Goal: Transaction & Acquisition: Purchase product/service

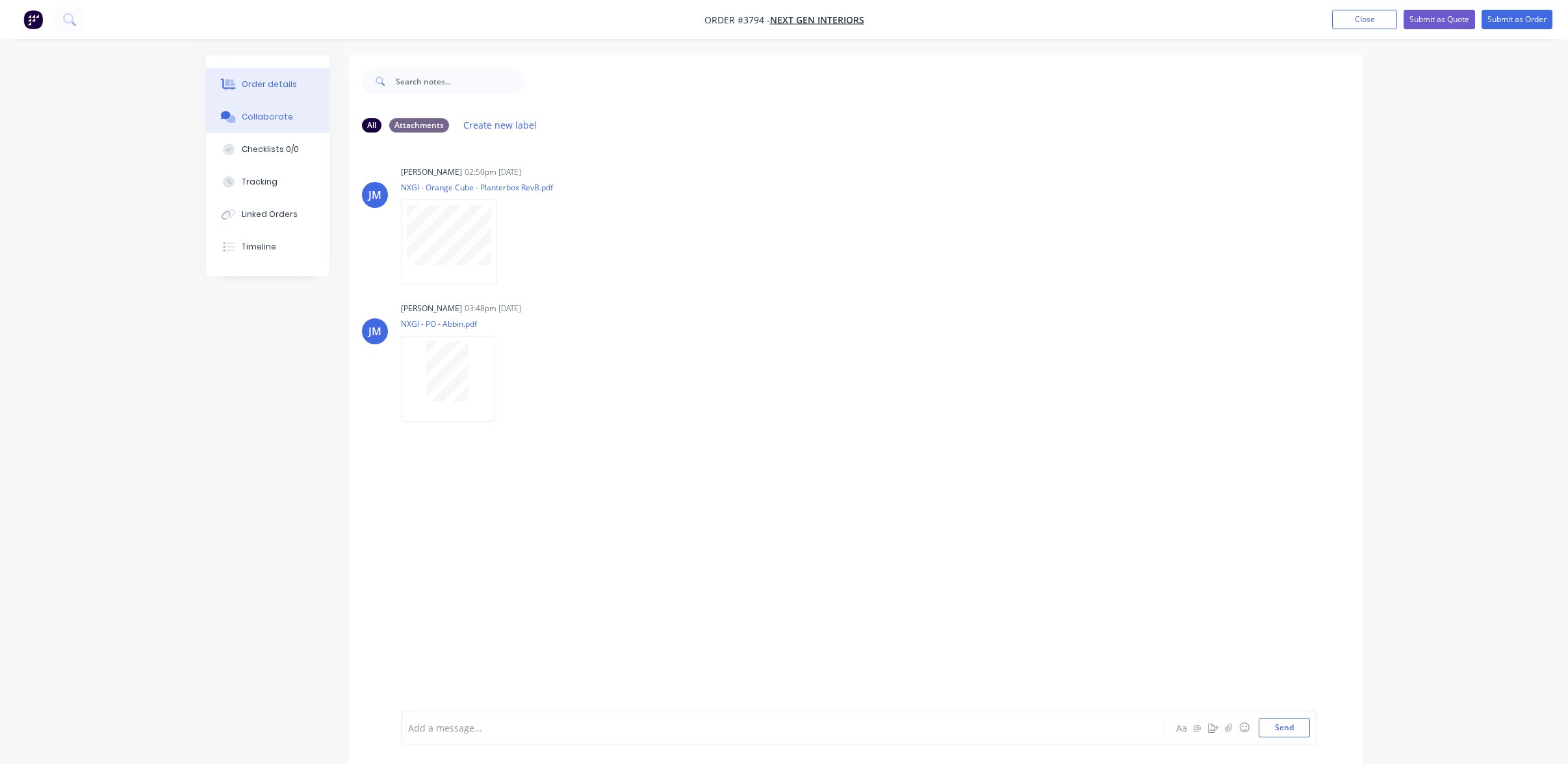
click at [259, 82] on div "Order details" at bounding box center [270, 84] width 55 height 11
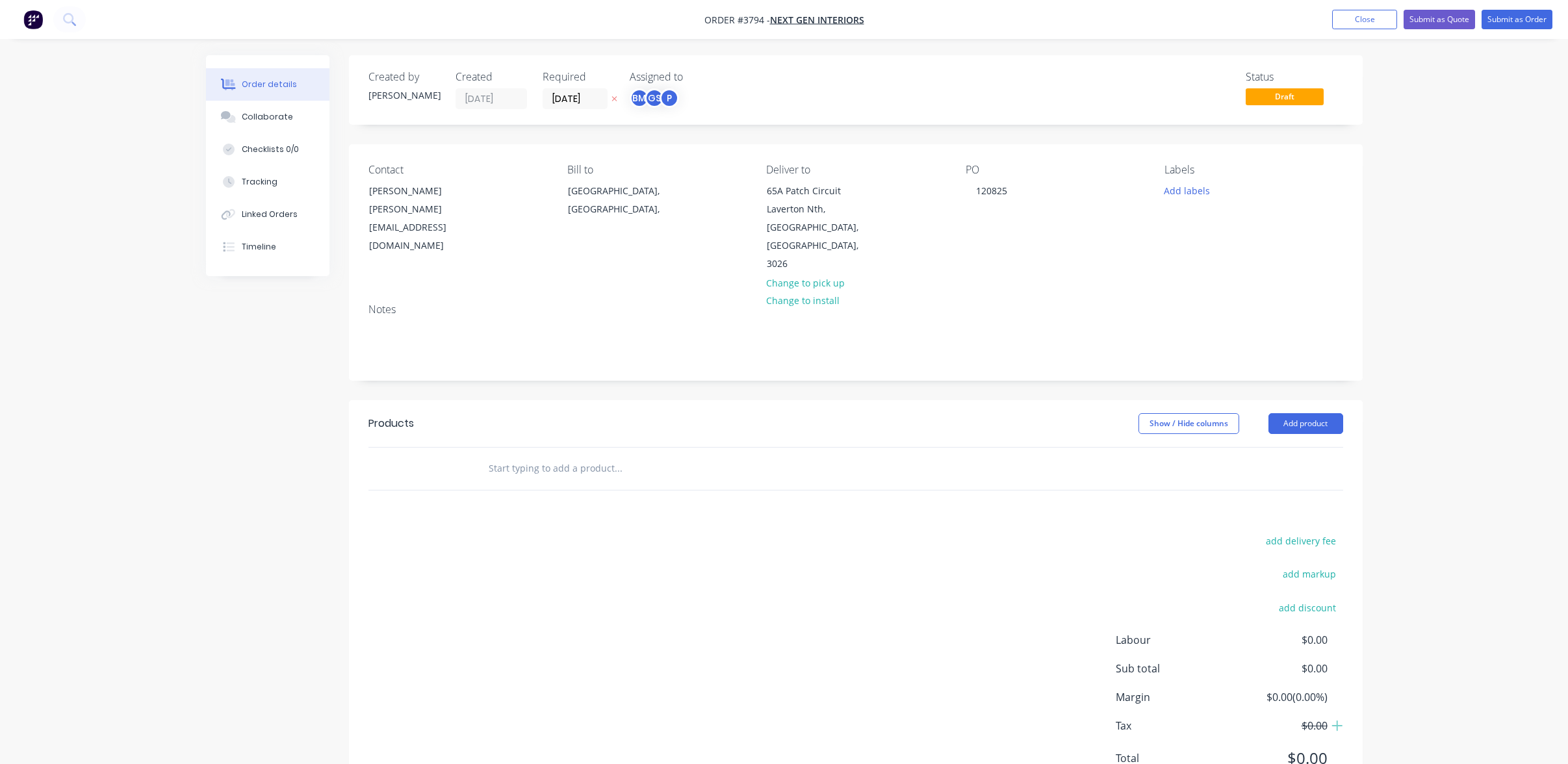
click at [657, 104] on div "GS" at bounding box center [654, 98] width 19 height 19
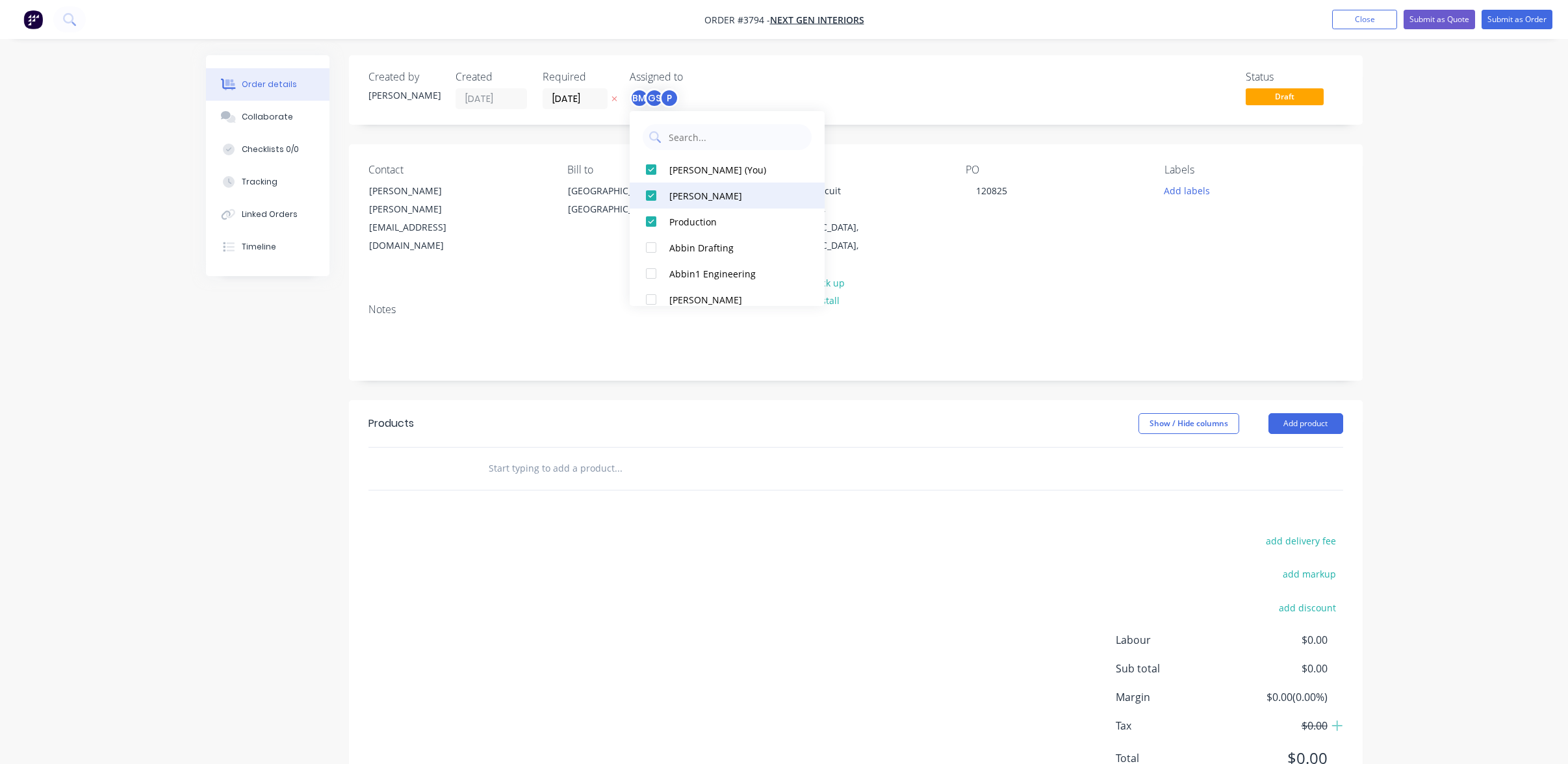
click at [690, 183] on button "[PERSON_NAME]" at bounding box center [727, 195] width 195 height 26
click at [697, 170] on div "[PERSON_NAME] (You)" at bounding box center [734, 170] width 130 height 13
drag, startPoint x: 696, startPoint y: 131, endPoint x: 700, endPoint y: 157, distance: 26.3
click at [696, 131] on input "text" at bounding box center [736, 137] width 138 height 26
type input "[PERSON_NAME]"
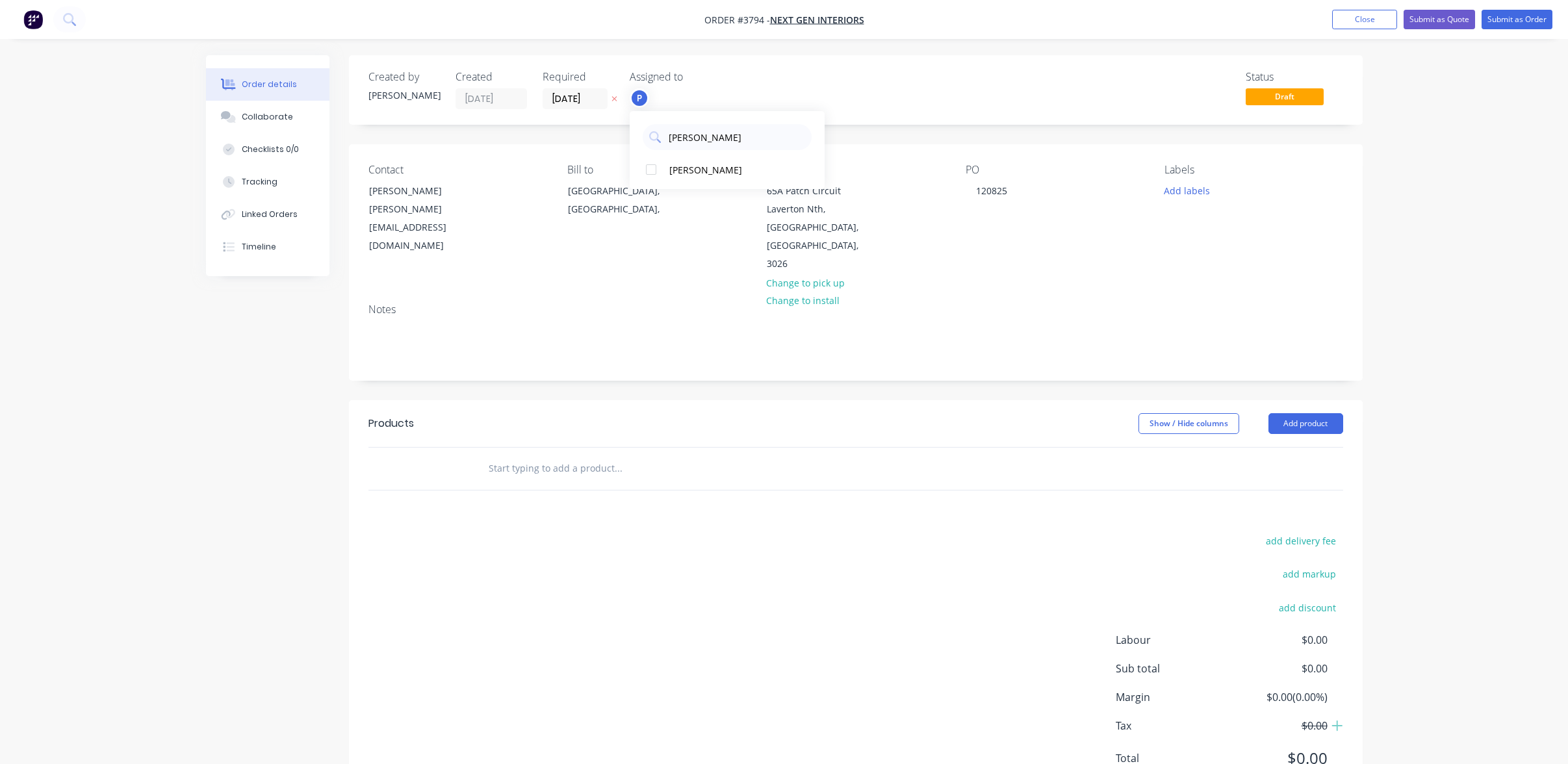
click at [693, 167] on div "[PERSON_NAME]" at bounding box center [734, 170] width 130 height 13
click at [282, 113] on div "Collaborate" at bounding box center [267, 117] width 51 height 11
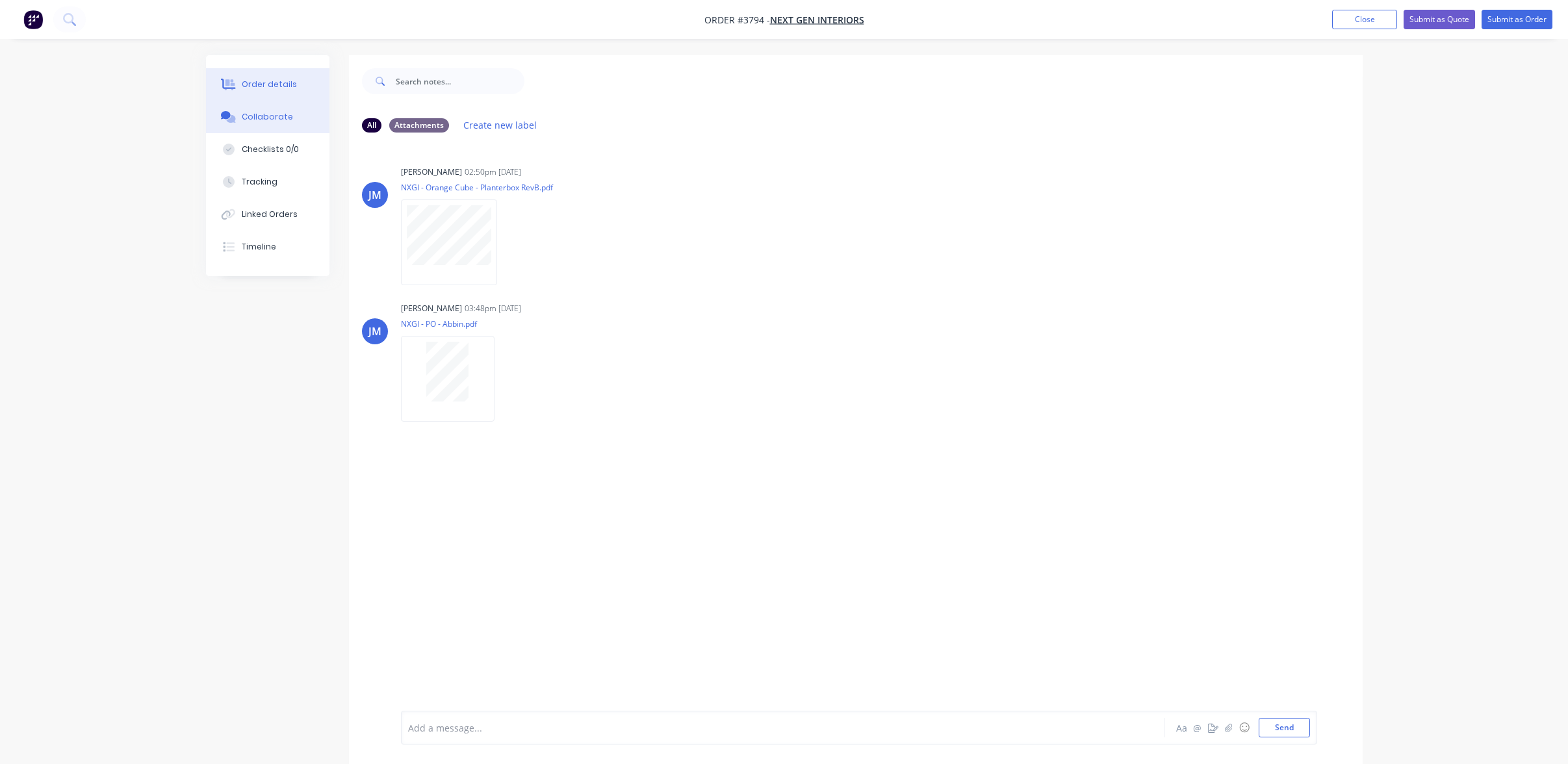
click at [239, 93] on button "Order details" at bounding box center [267, 84] width 123 height 33
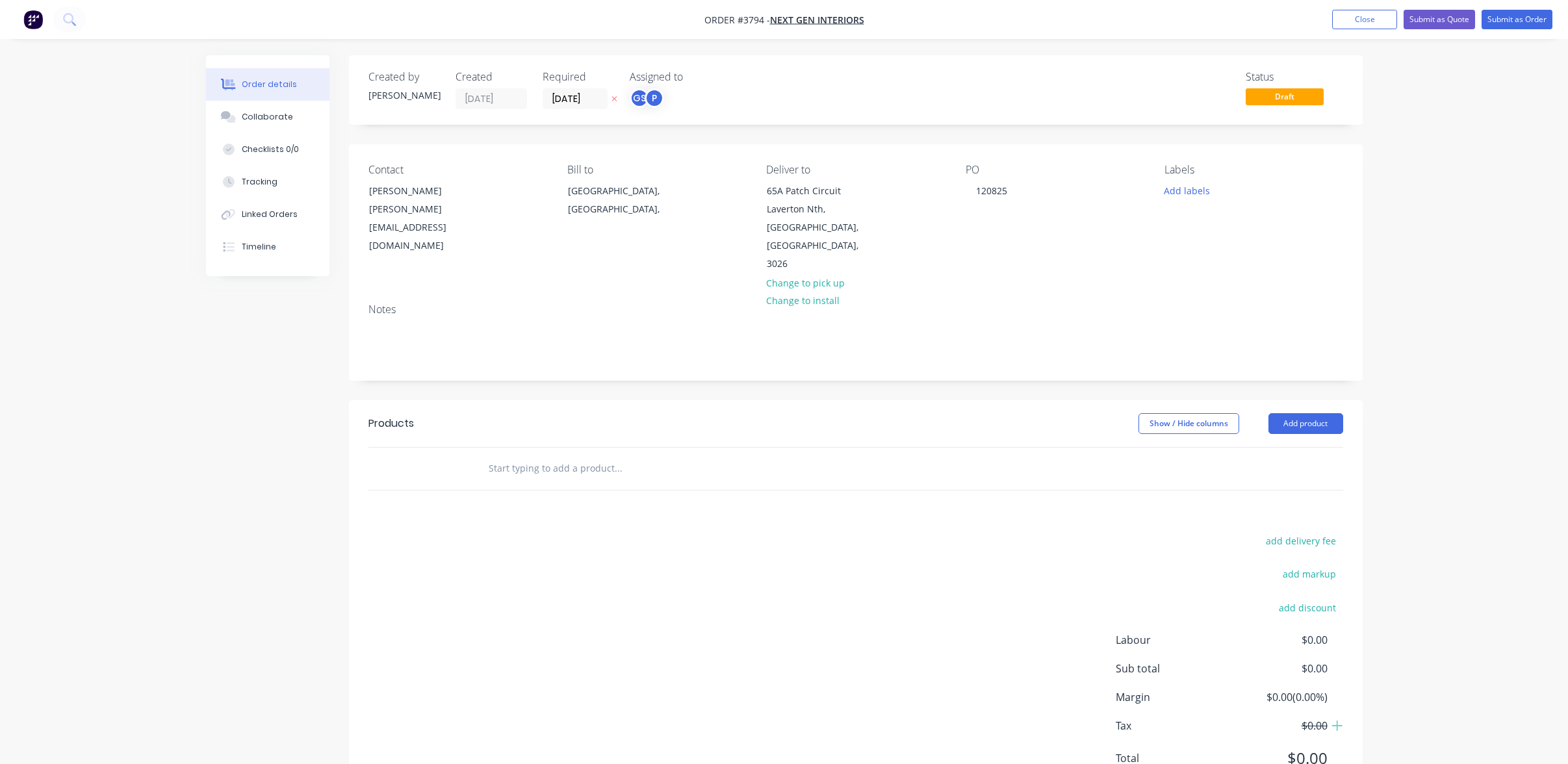
drag, startPoint x: 595, startPoint y: 453, endPoint x: 1226, endPoint y: 423, distance: 631.7
click at [739, 447] on div at bounding box center [856, 468] width 1014 height 43
click at [1291, 414] on button "Add product" at bounding box center [1305, 423] width 74 height 21
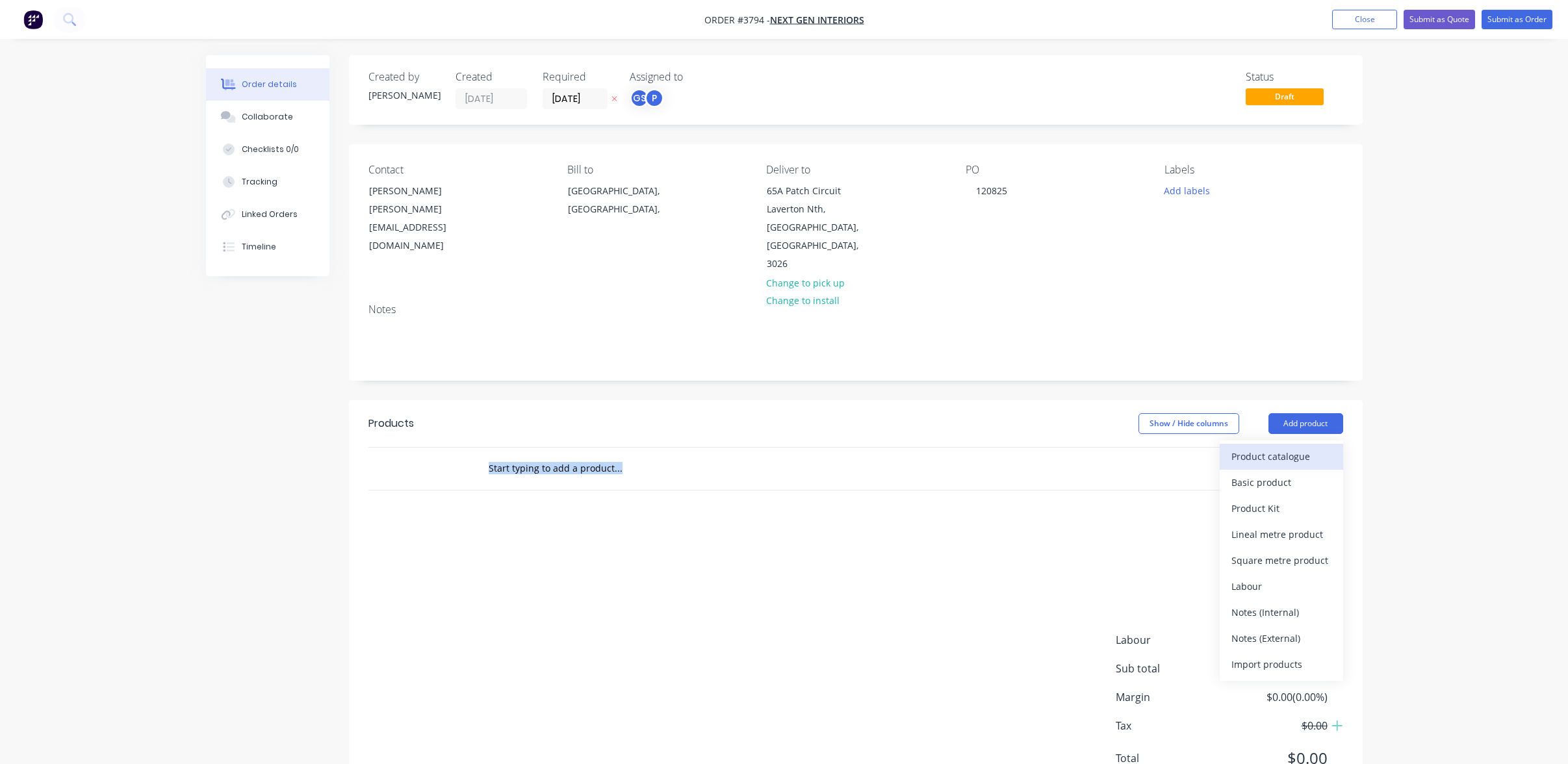
click at [1286, 444] on button "Product catalogue" at bounding box center [1281, 457] width 123 height 26
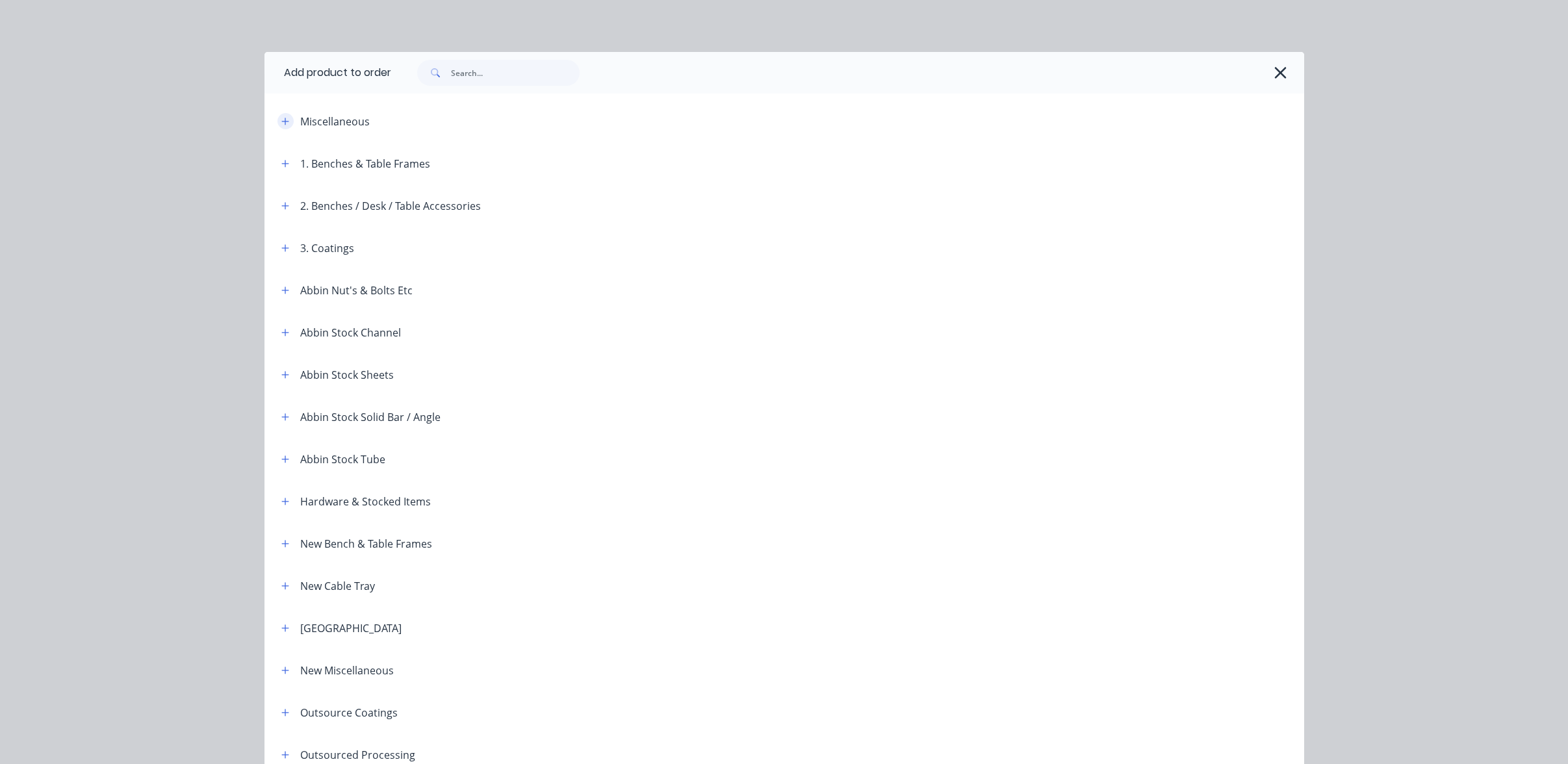
click at [285, 120] on button "button" at bounding box center [285, 121] width 16 height 16
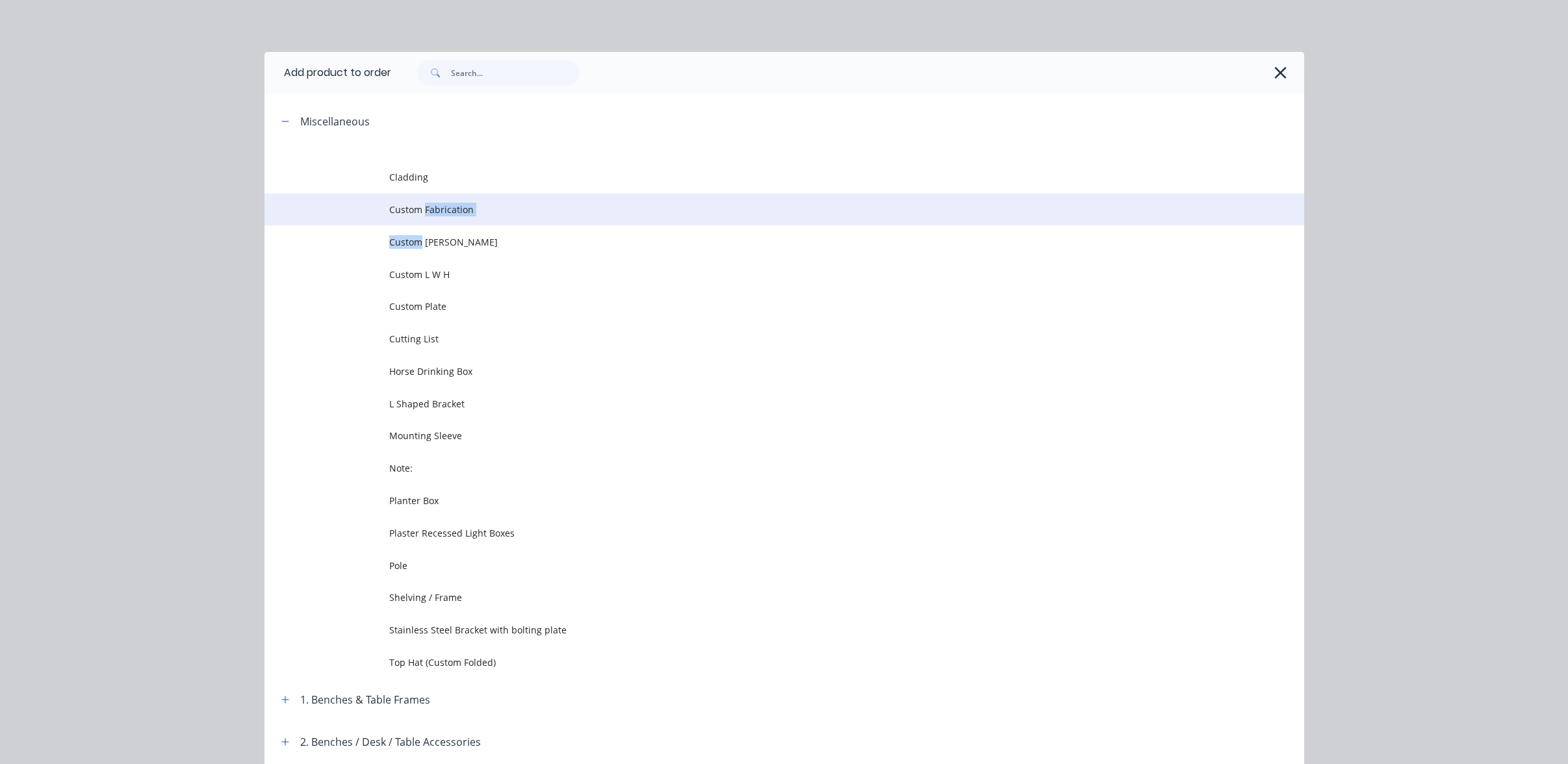
drag, startPoint x: 296, startPoint y: 135, endPoint x: 419, endPoint y: 205, distance: 141.5
click at [419, 205] on tbody "Cladding Custom Fabrication Custom [PERSON_NAME] Custom L W H Custom Plate Cutt…" at bounding box center [785, 411] width 1040 height 536
click at [419, 205] on span "Custom Fabrication" at bounding box center [755, 209] width 731 height 13
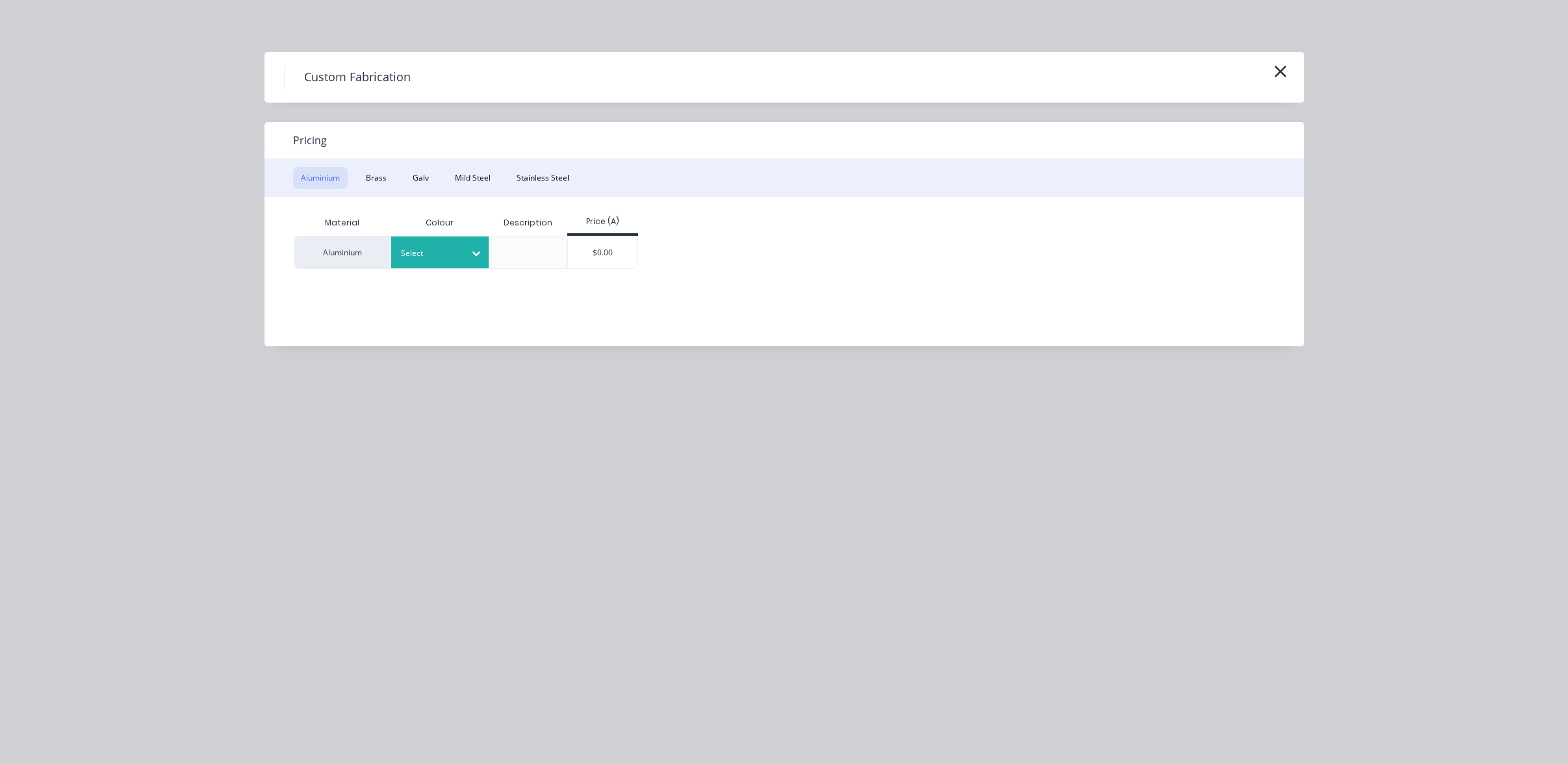
click at [422, 252] on div at bounding box center [430, 253] width 58 height 14
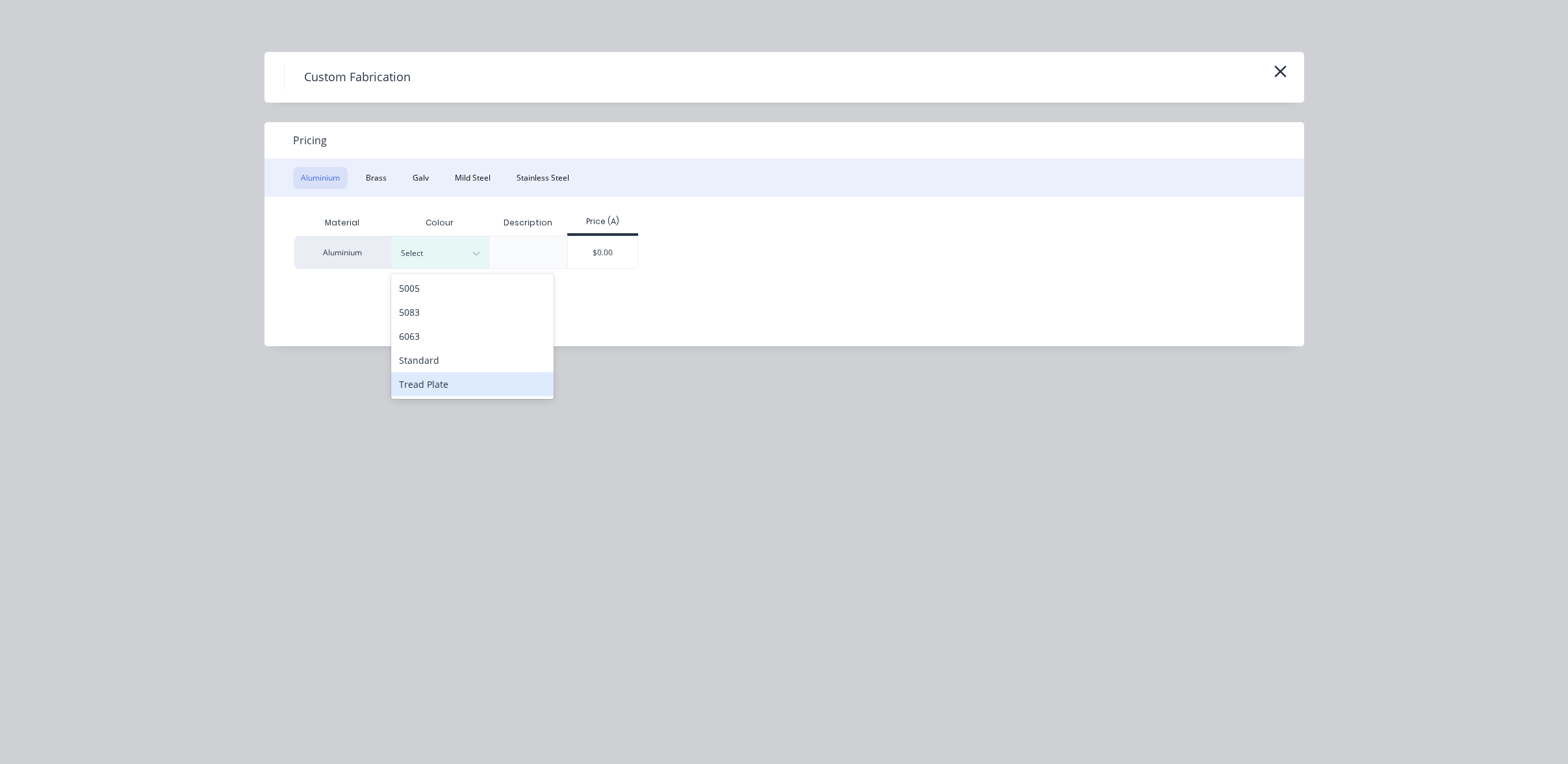
click at [422, 367] on div "Standard" at bounding box center [472, 360] width 162 height 24
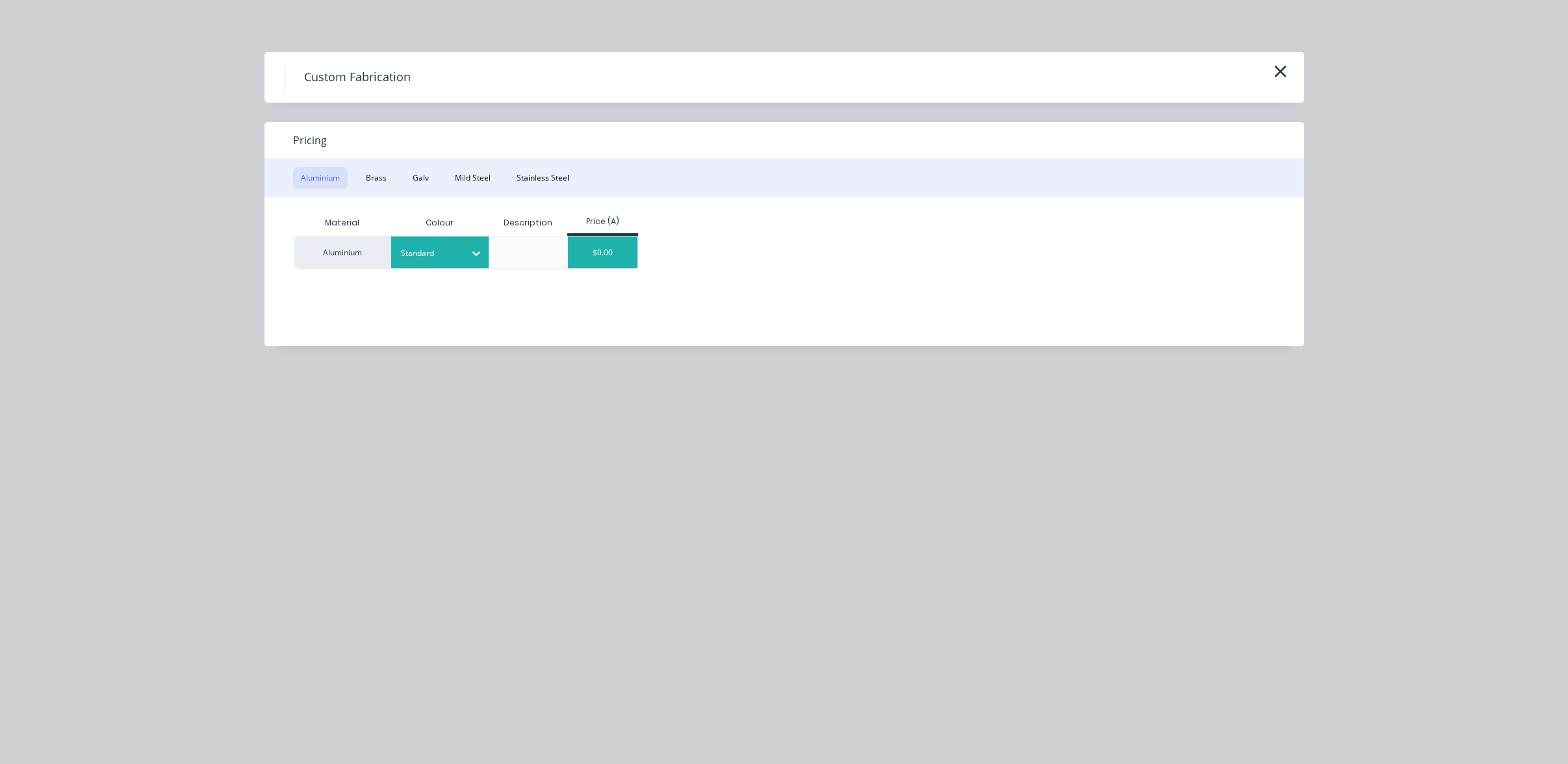
click at [596, 240] on div "$0.00" at bounding box center [603, 252] width 70 height 32
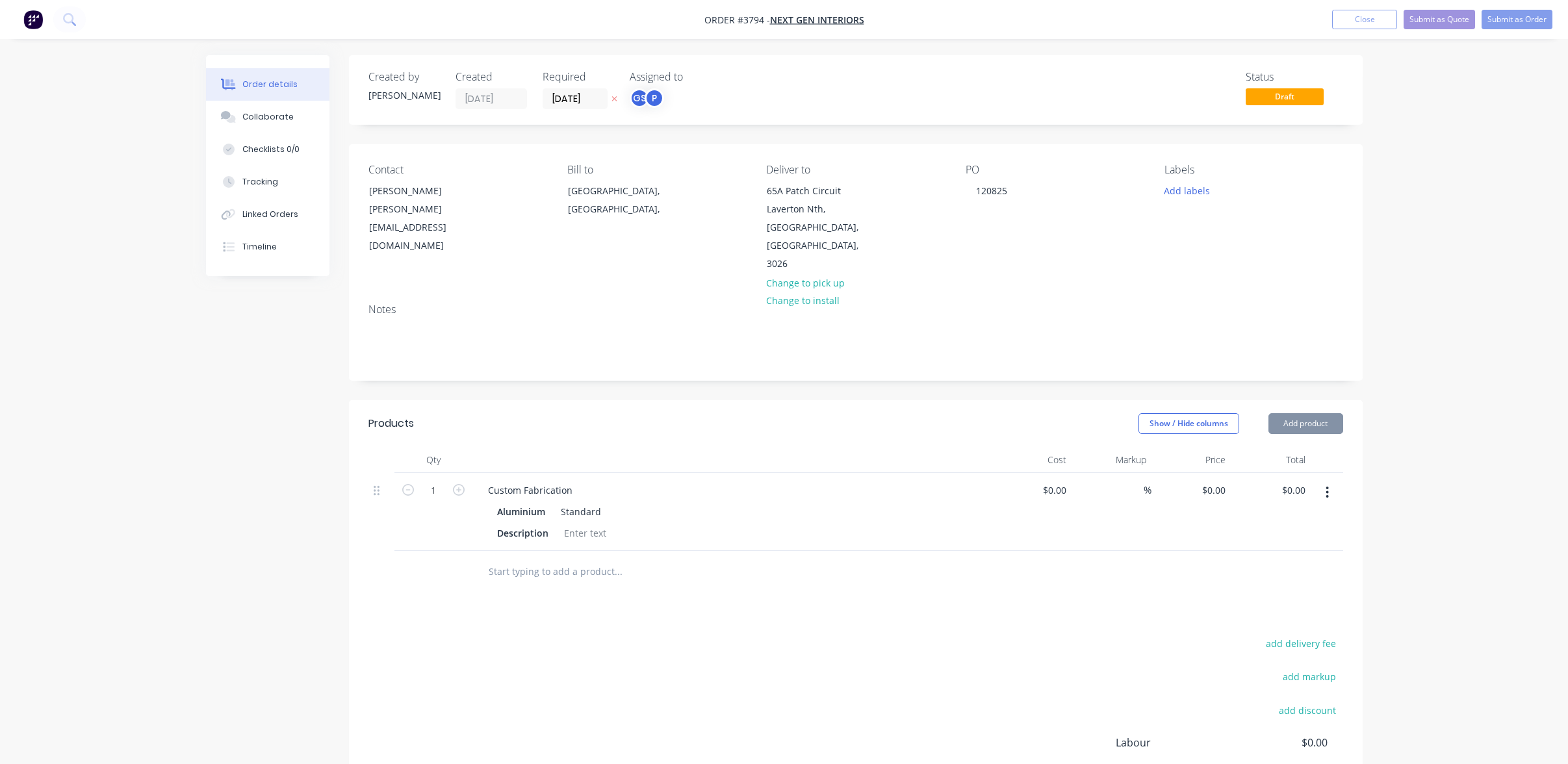
click at [546, 559] on input "text" at bounding box center [618, 572] width 260 height 26
drag, startPoint x: 523, startPoint y: 455, endPoint x: 480, endPoint y: 455, distance: 43.0
click at [480, 481] on div "Custom Fabrication" at bounding box center [530, 490] width 105 height 19
drag, startPoint x: 480, startPoint y: 455, endPoint x: 729, endPoint y: 450, distance: 249.1
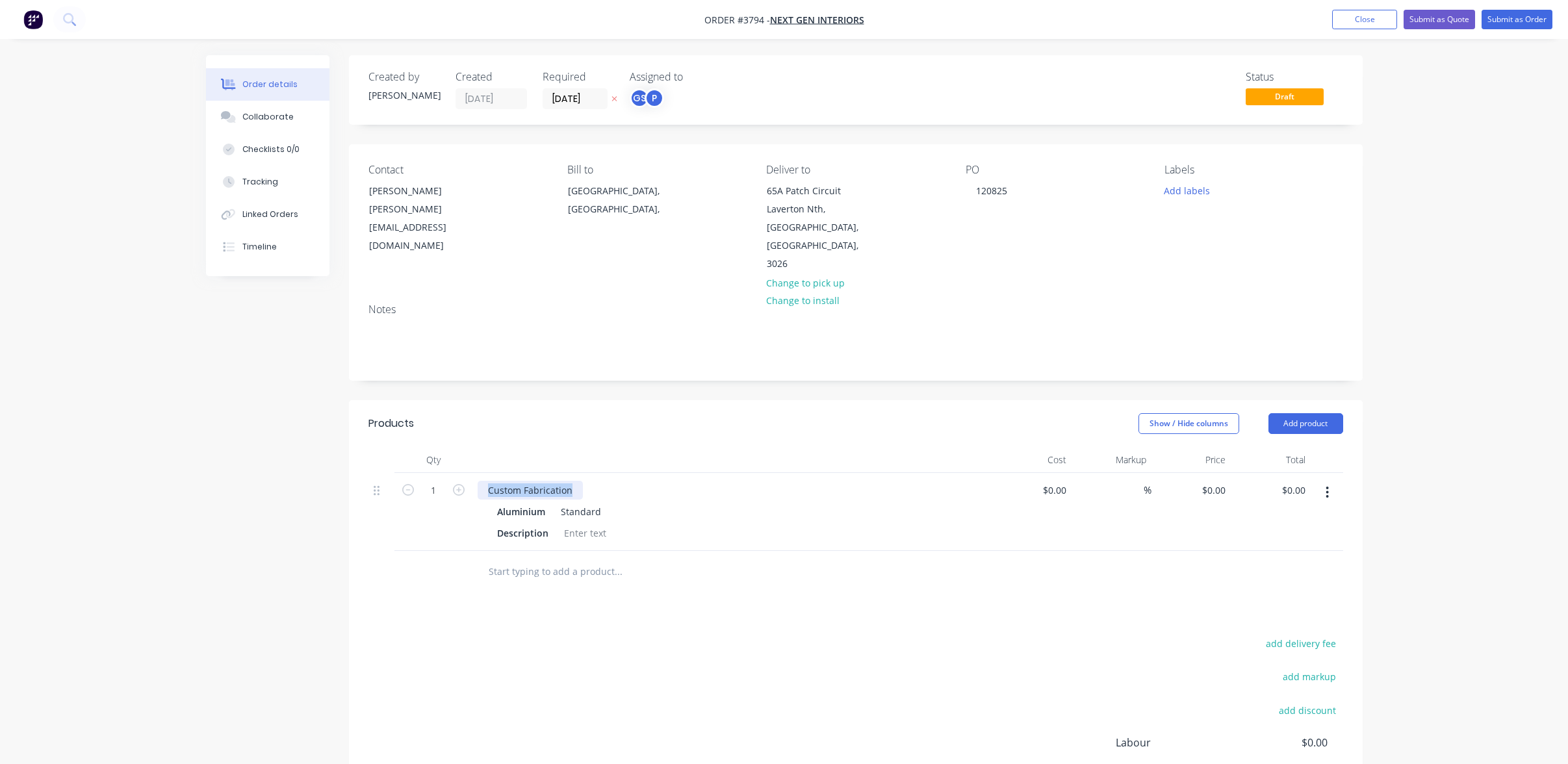
click at [729, 481] on div "Custom Fabrication" at bounding box center [732, 490] width 509 height 19
paste div
click at [697, 635] on div "add delivery fee add markup add discount Labour $0.00 Sub total $0.00 Margin $0…" at bounding box center [856, 760] width 975 height 251
click at [463, 484] on icon "button" at bounding box center [458, 489] width 11 height 11
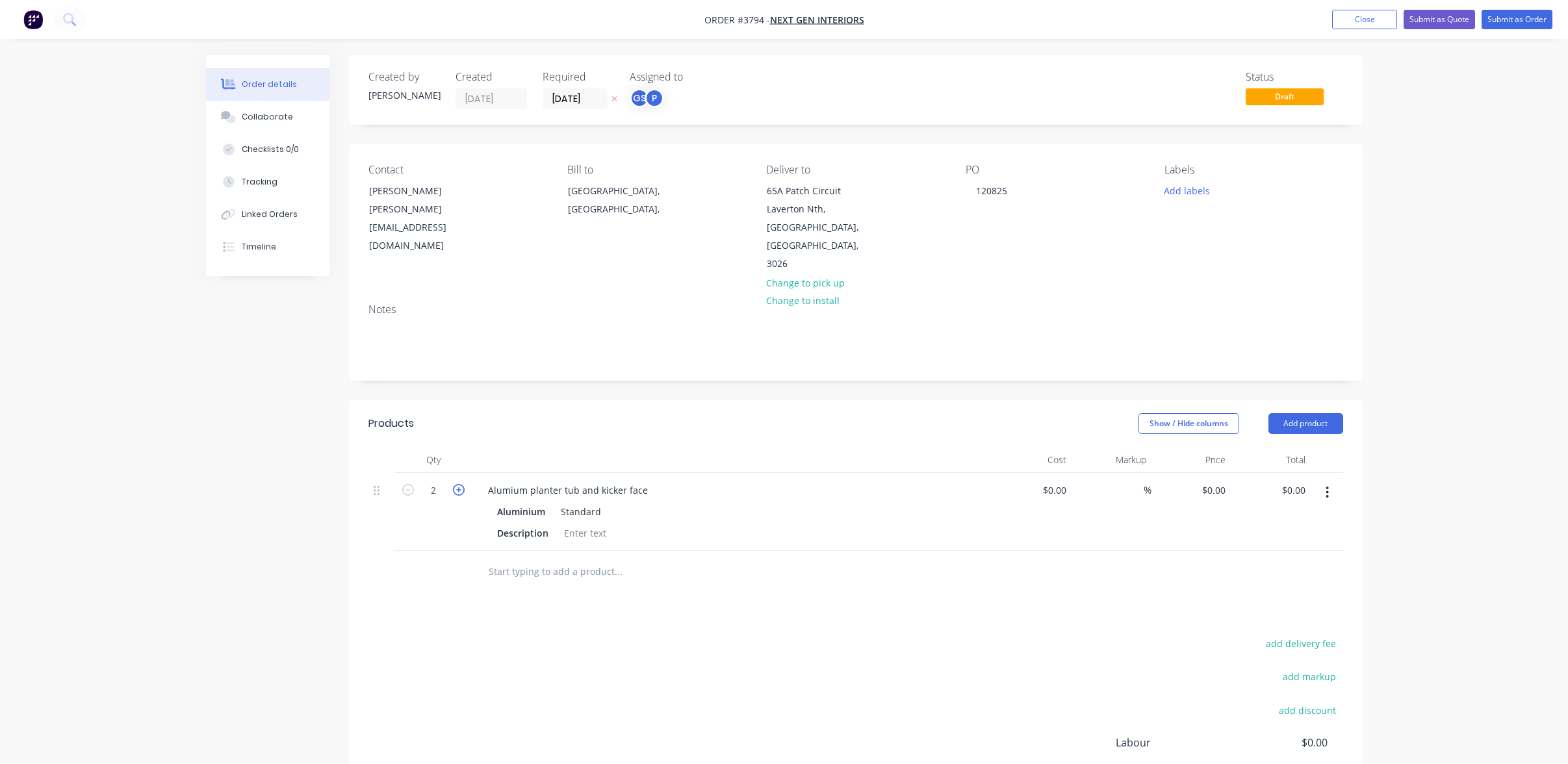
type input "3"
click at [596, 715] on div "add delivery fee add markup add discount Labour $0.00 Sub total $0.00 Margin $0…" at bounding box center [856, 760] width 975 height 251
drag, startPoint x: 529, startPoint y: 455, endPoint x: 329, endPoint y: 439, distance: 200.6
click at [329, 439] on div "Created by [PERSON_NAME] Created [DATE] Required [DATE] Assigned to GS P Status…" at bounding box center [784, 490] width 1157 height 870
drag, startPoint x: 637, startPoint y: 592, endPoint x: 526, endPoint y: 471, distance: 164.2
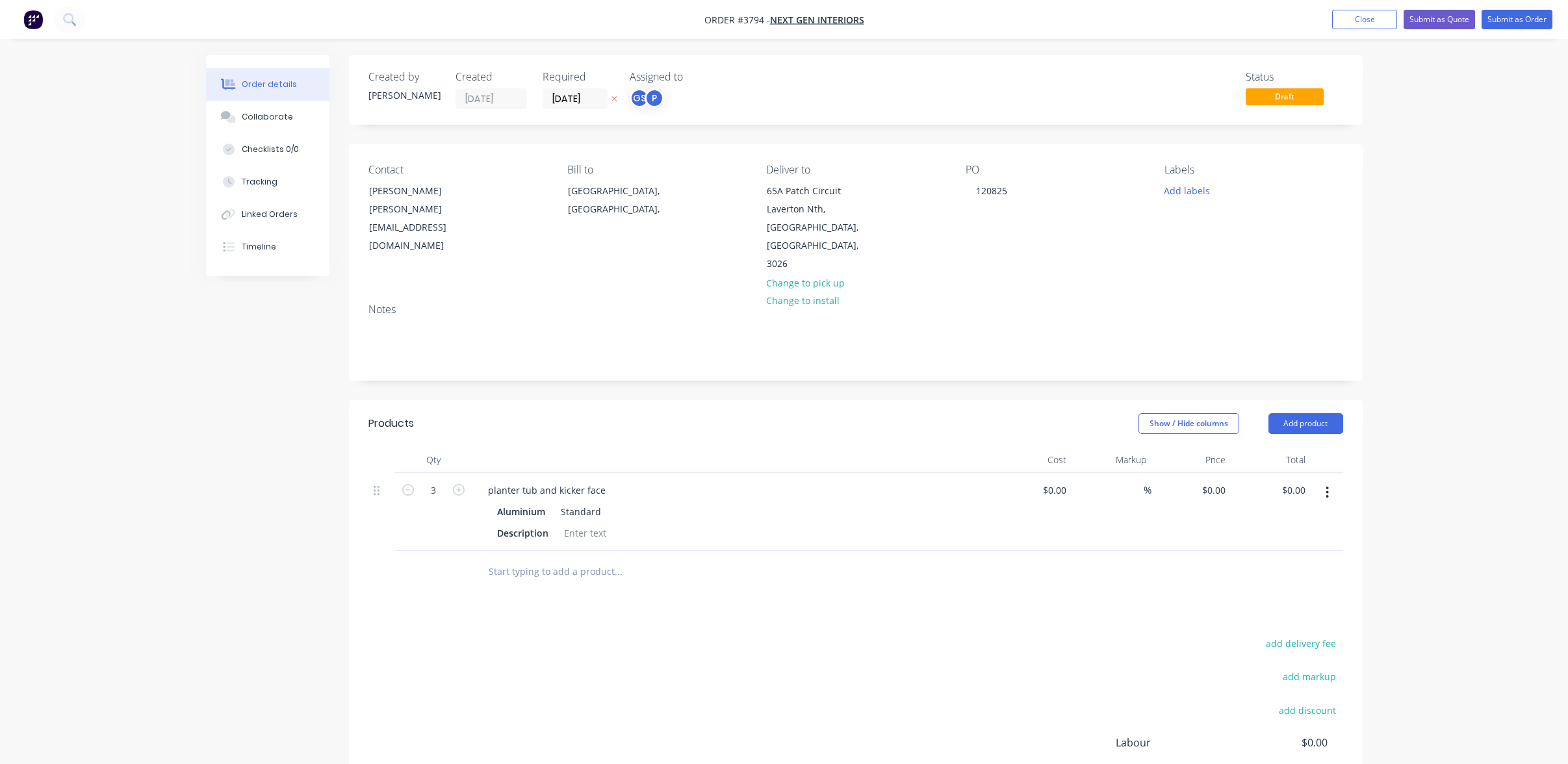
click at [639, 585] on div "Products Show / Hide columns Add product Qty Cost Markup Price Total 3 planter …" at bounding box center [856, 653] width 1014 height 505
drag, startPoint x: 523, startPoint y: 499, endPoint x: 388, endPoint y: 480, distance: 136.3
click at [291, 489] on div "Created by [PERSON_NAME] Created [DATE] Required [DATE] Assigned to GS P Status…" at bounding box center [784, 490] width 1157 height 870
drag, startPoint x: 548, startPoint y: 480, endPoint x: 546, endPoint y: 489, distance: 9.2
click at [548, 502] on div "Aluminium" at bounding box center [524, 511] width 53 height 19
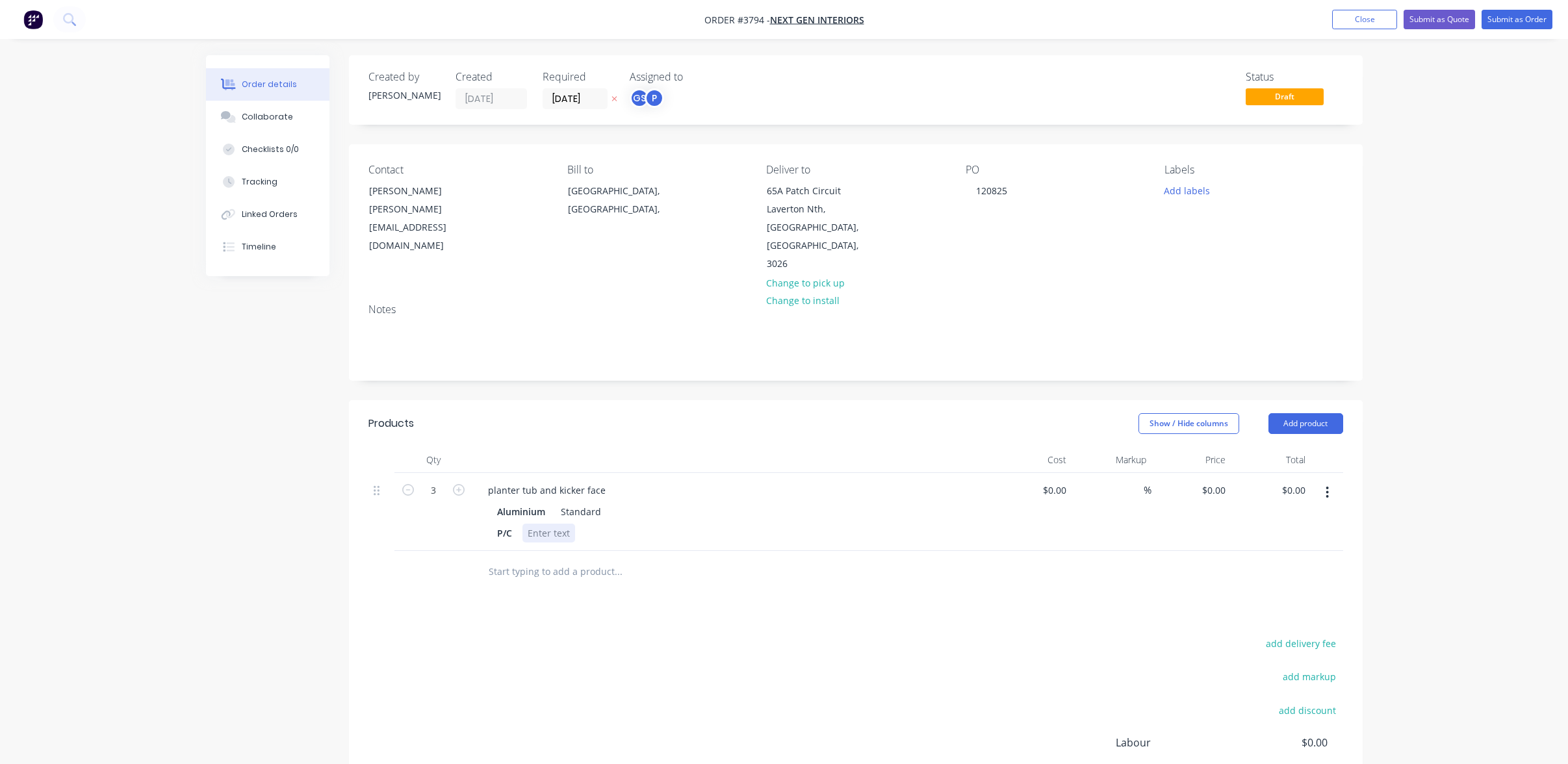
click at [546, 524] on div at bounding box center [548, 533] width 53 height 19
click at [730, 572] on div "Products Show / Hide columns Add product Qty Cost Markup Price Total 3 planter …" at bounding box center [856, 653] width 1014 height 505
click at [556, 94] on input "[DATE]" at bounding box center [575, 98] width 64 height 19
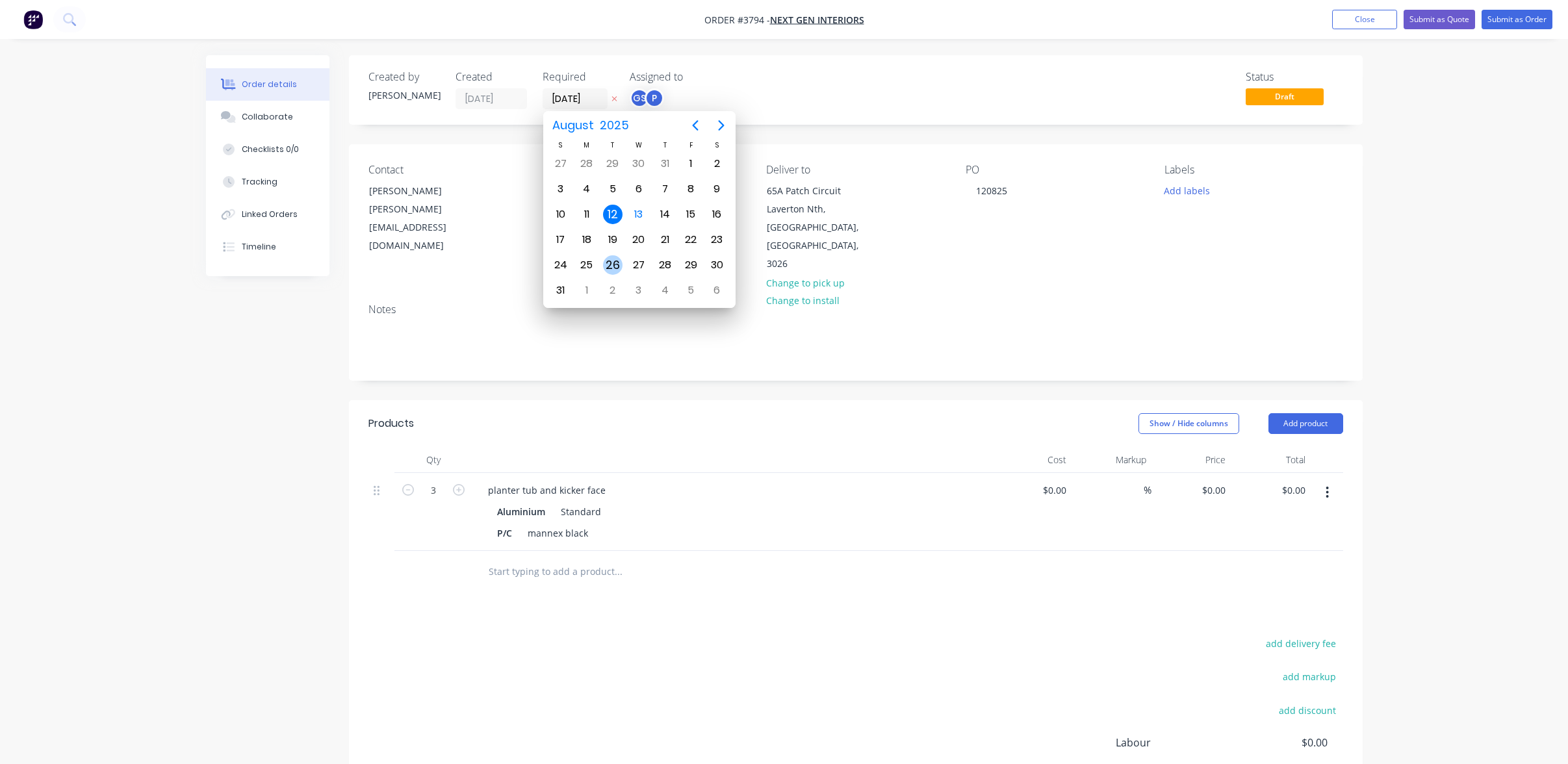
click at [612, 269] on div "26" at bounding box center [612, 265] width 19 height 19
type input "[DATE]"
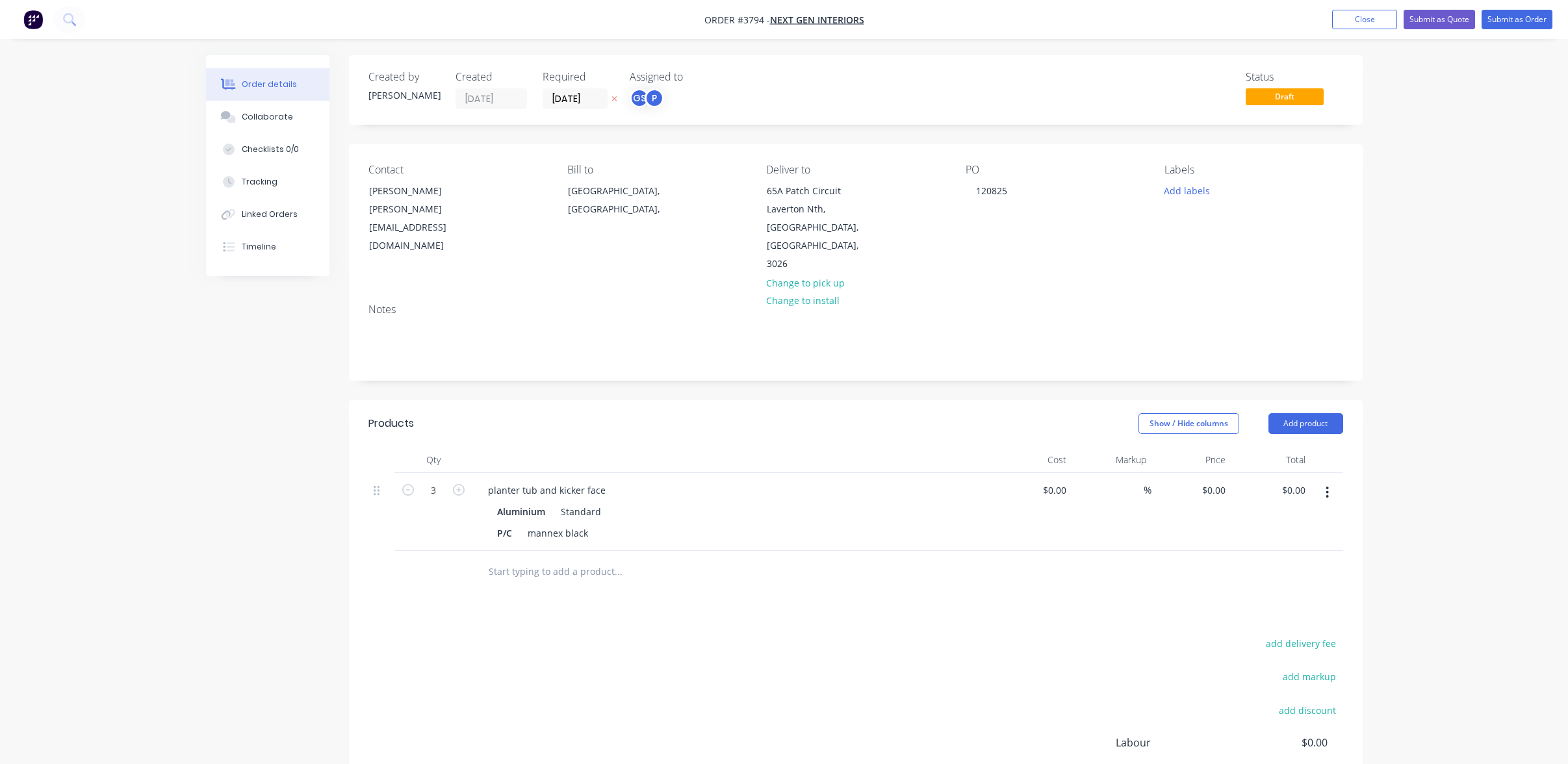
click at [1213, 203] on div "Labels Add labels" at bounding box center [1253, 218] width 178 height 110
click at [1503, 23] on button "Submit as Order" at bounding box center [1518, 19] width 71 height 19
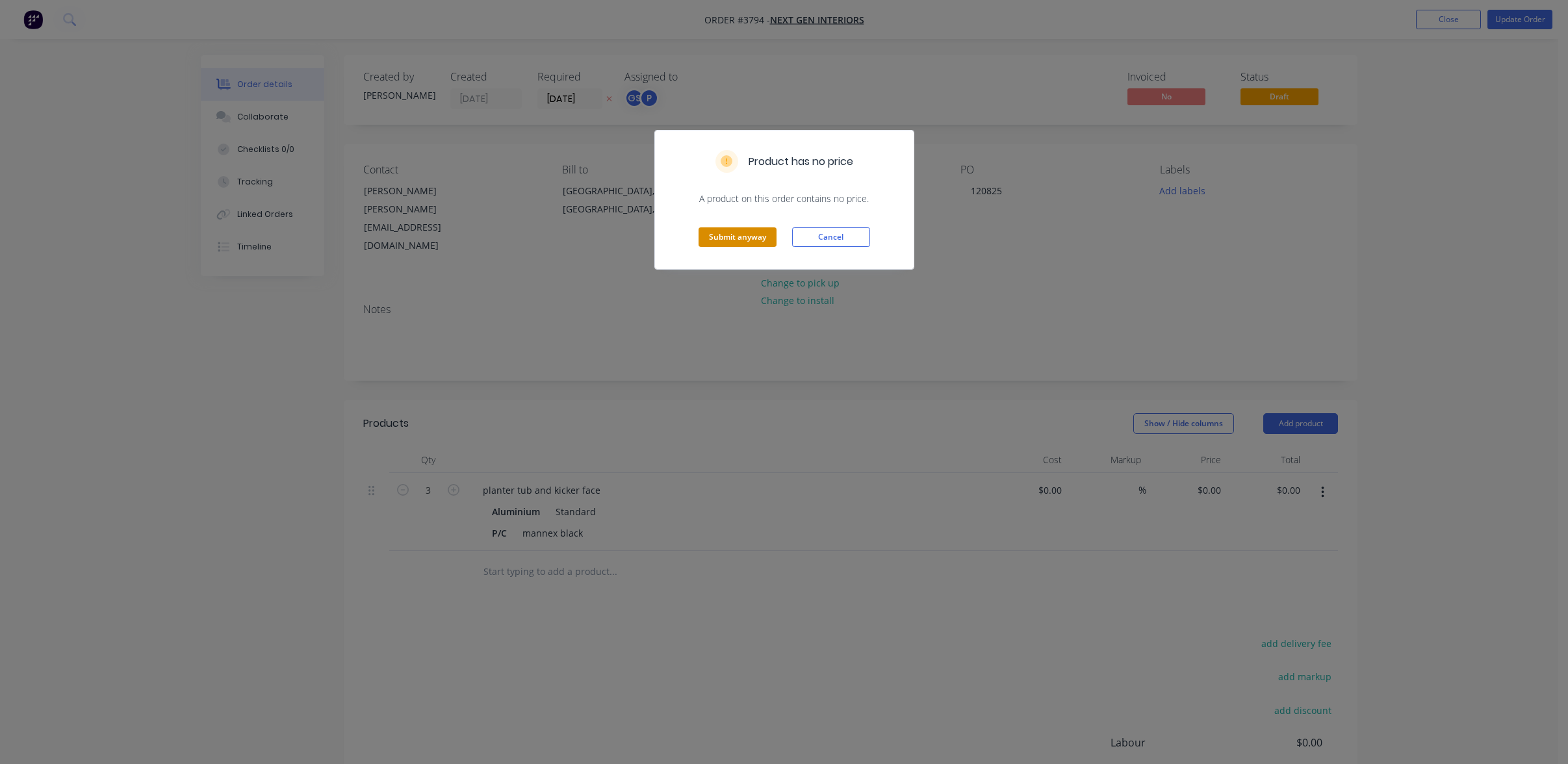
click at [700, 243] on button "Submit anyway" at bounding box center [738, 237] width 78 height 19
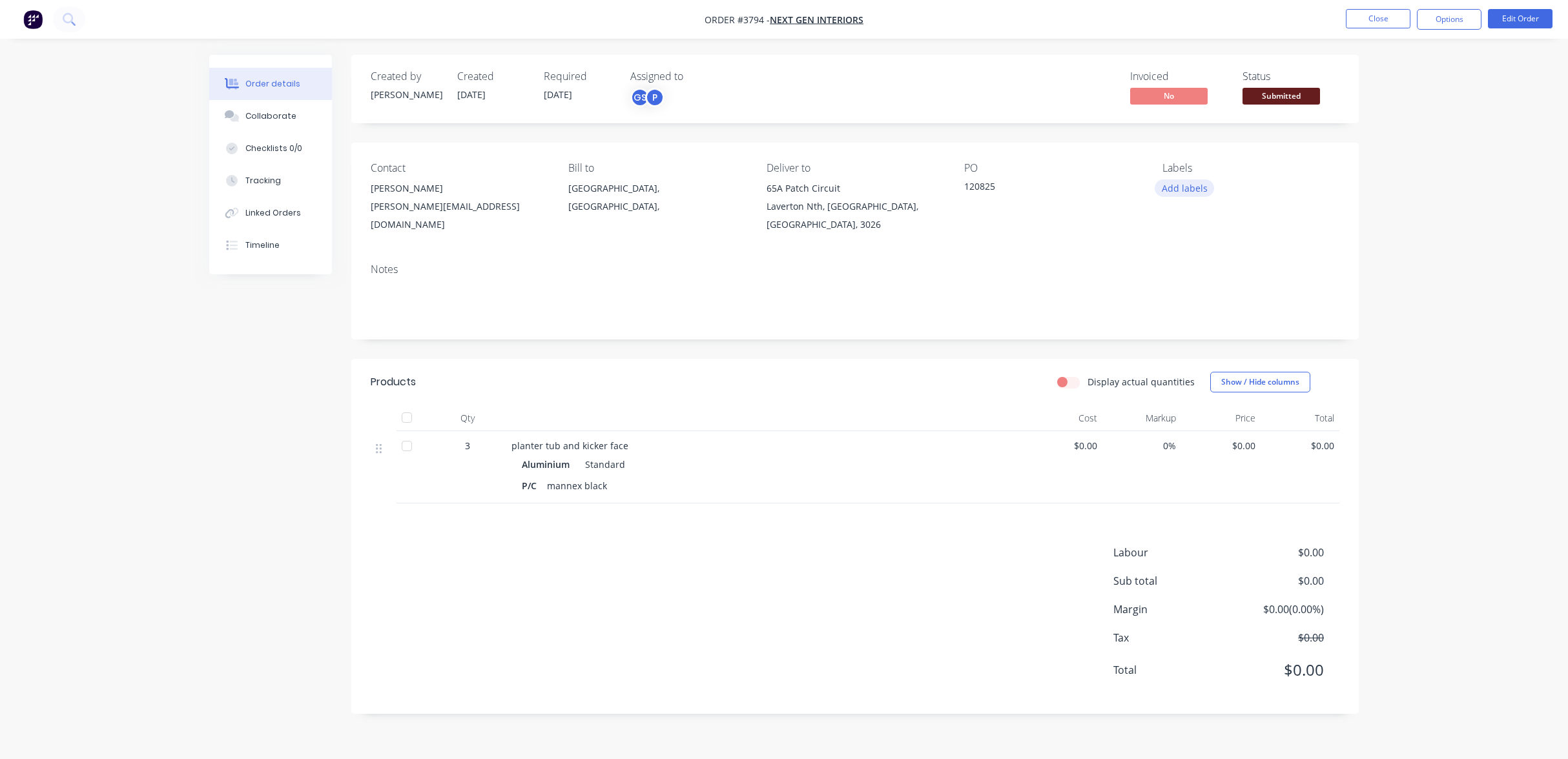
click at [1194, 195] on button "Add labels" at bounding box center [1184, 188] width 59 height 18
click at [1218, 382] on div "A3-Laser" at bounding box center [1218, 381] width 43 height 14
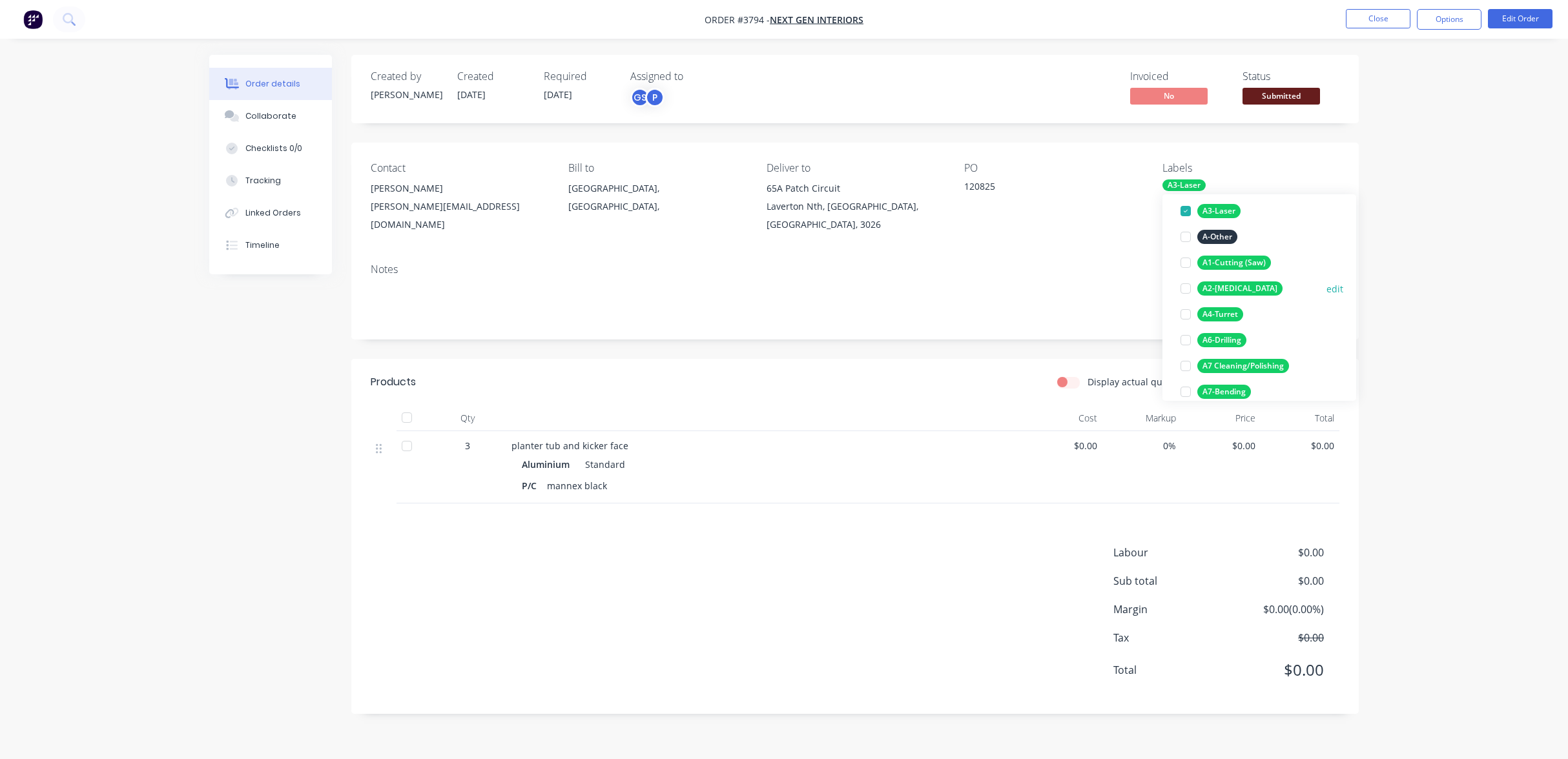
scroll to position [129, 0]
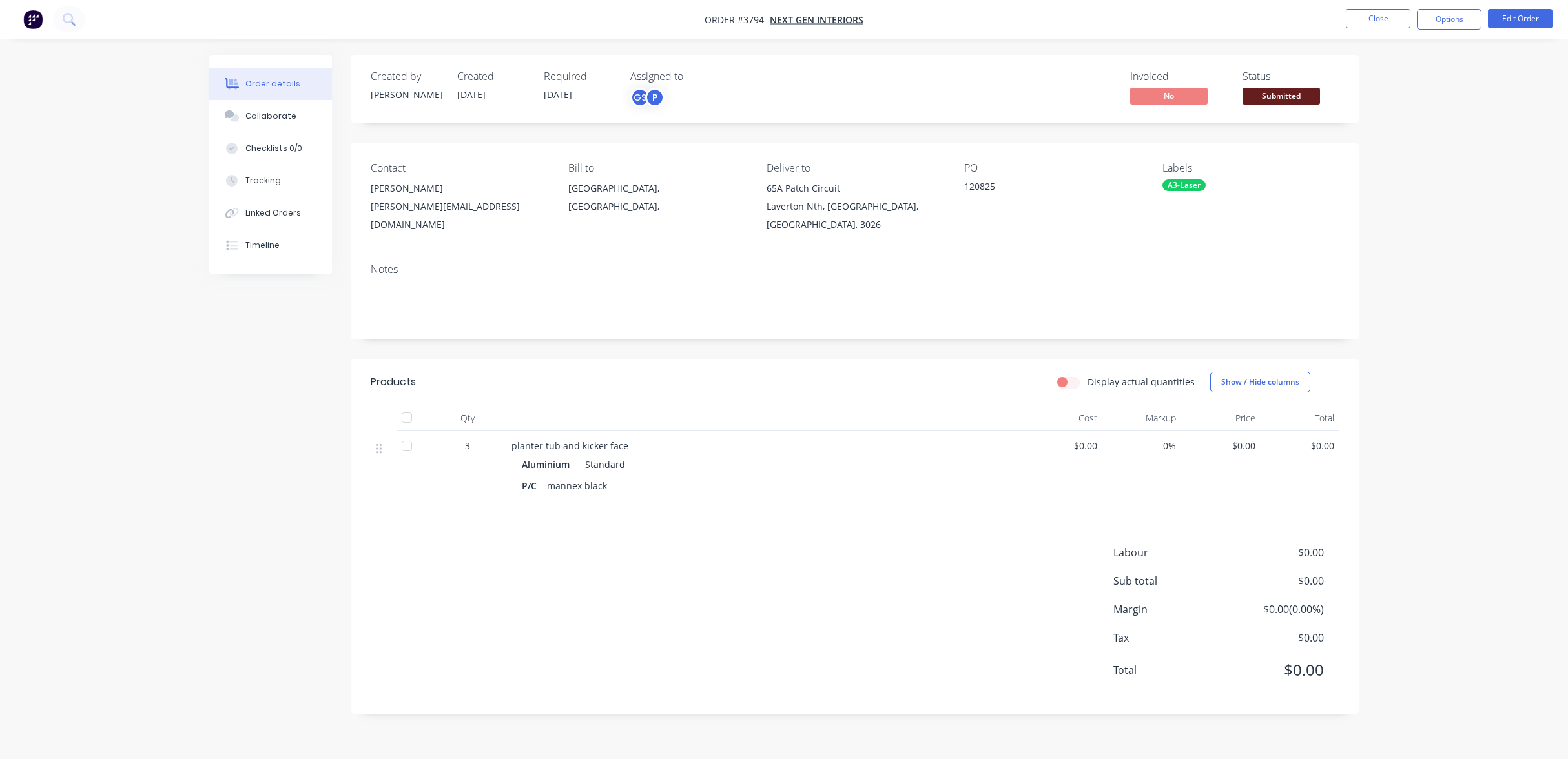
drag, startPoint x: 1211, startPoint y: 378, endPoint x: 1079, endPoint y: 409, distance: 135.6
click at [1079, 409] on div "Cost" at bounding box center [1062, 418] width 80 height 26
click at [1190, 188] on div "A3-Laser" at bounding box center [1184, 185] width 43 height 11
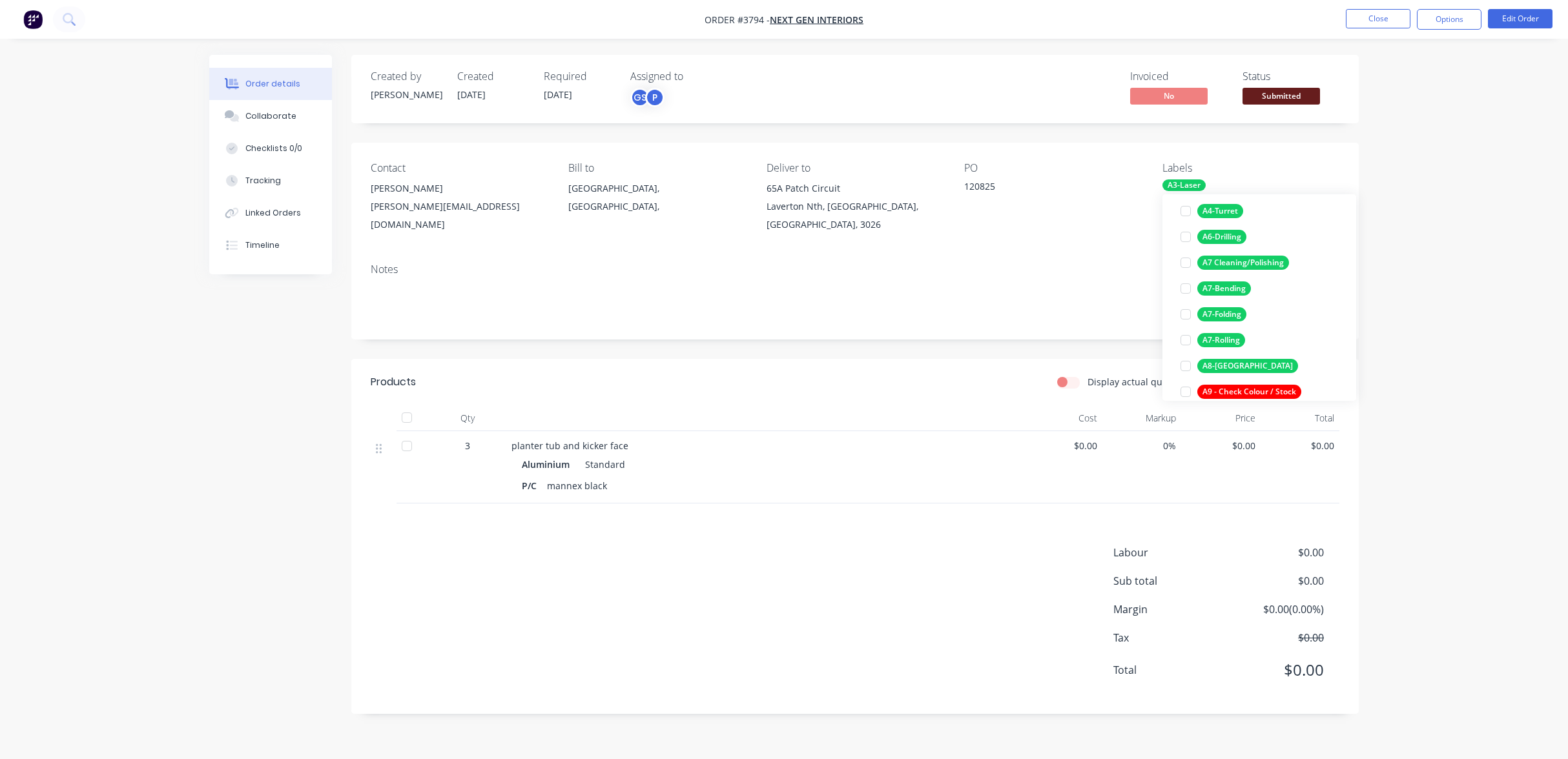
scroll to position [194, 0]
click at [1230, 337] on div "A7-Rolling" at bounding box center [1221, 336] width 48 height 14
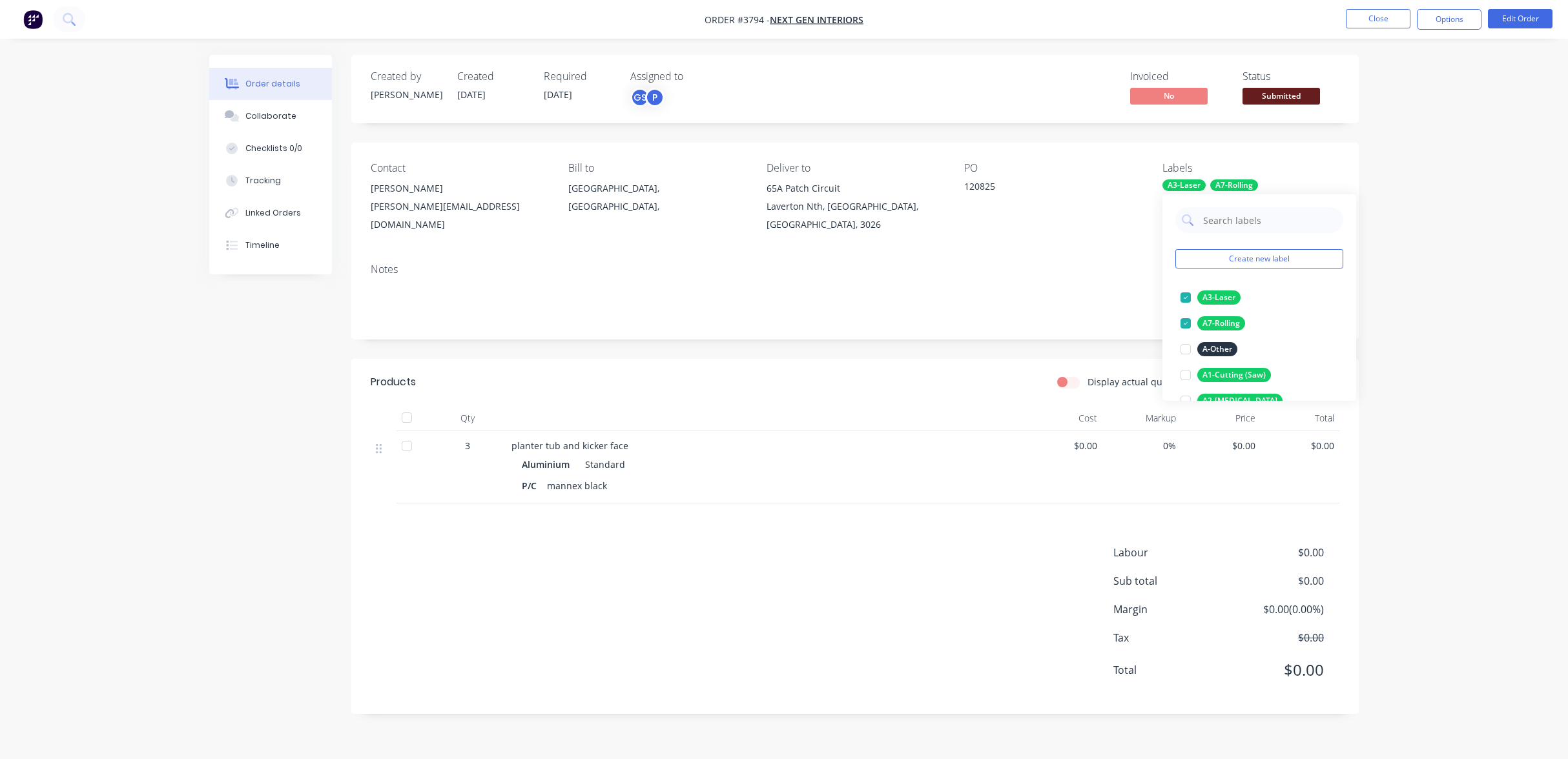
click at [1492, 312] on div "Order details Collaborate Checklists 0/0 Tracking Linked Orders Timeline Order …" at bounding box center [784, 379] width 1568 height 759
click at [1218, 177] on div "Labels A3-Laser A7-Rolling" at bounding box center [1251, 198] width 177 height 72
click at [1212, 182] on div "A7-Rolling" at bounding box center [1235, 185] width 48 height 11
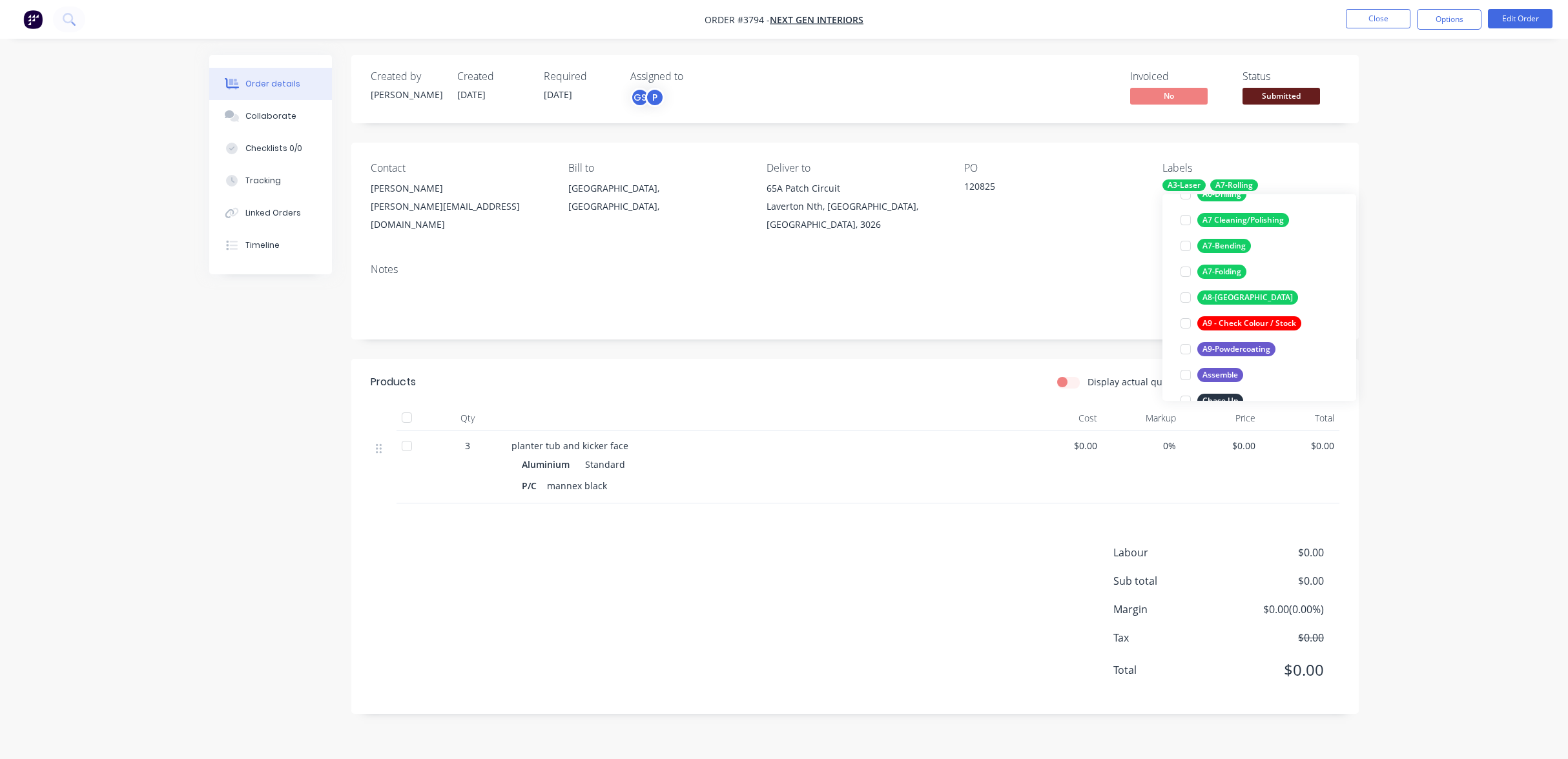
drag, startPoint x: 1250, startPoint y: 359, endPoint x: 1426, endPoint y: 283, distance: 191.7
click at [1224, 299] on div "A8-[GEOGRAPHIC_DATA]" at bounding box center [1247, 297] width 101 height 14
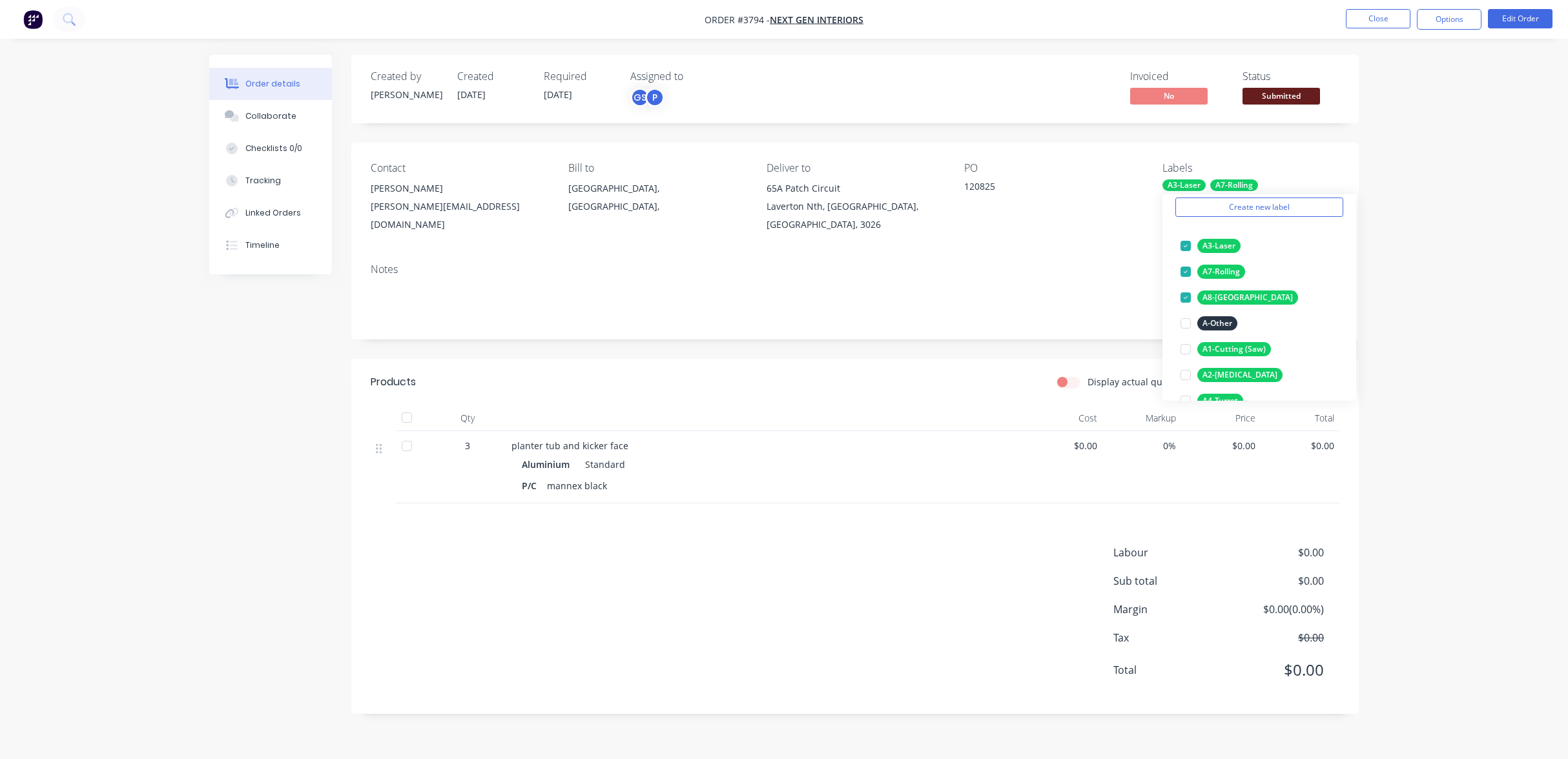
click at [1484, 276] on div "Order details Collaborate Checklists 0/0 Tracking Linked Orders Timeline Order …" at bounding box center [784, 379] width 1568 height 759
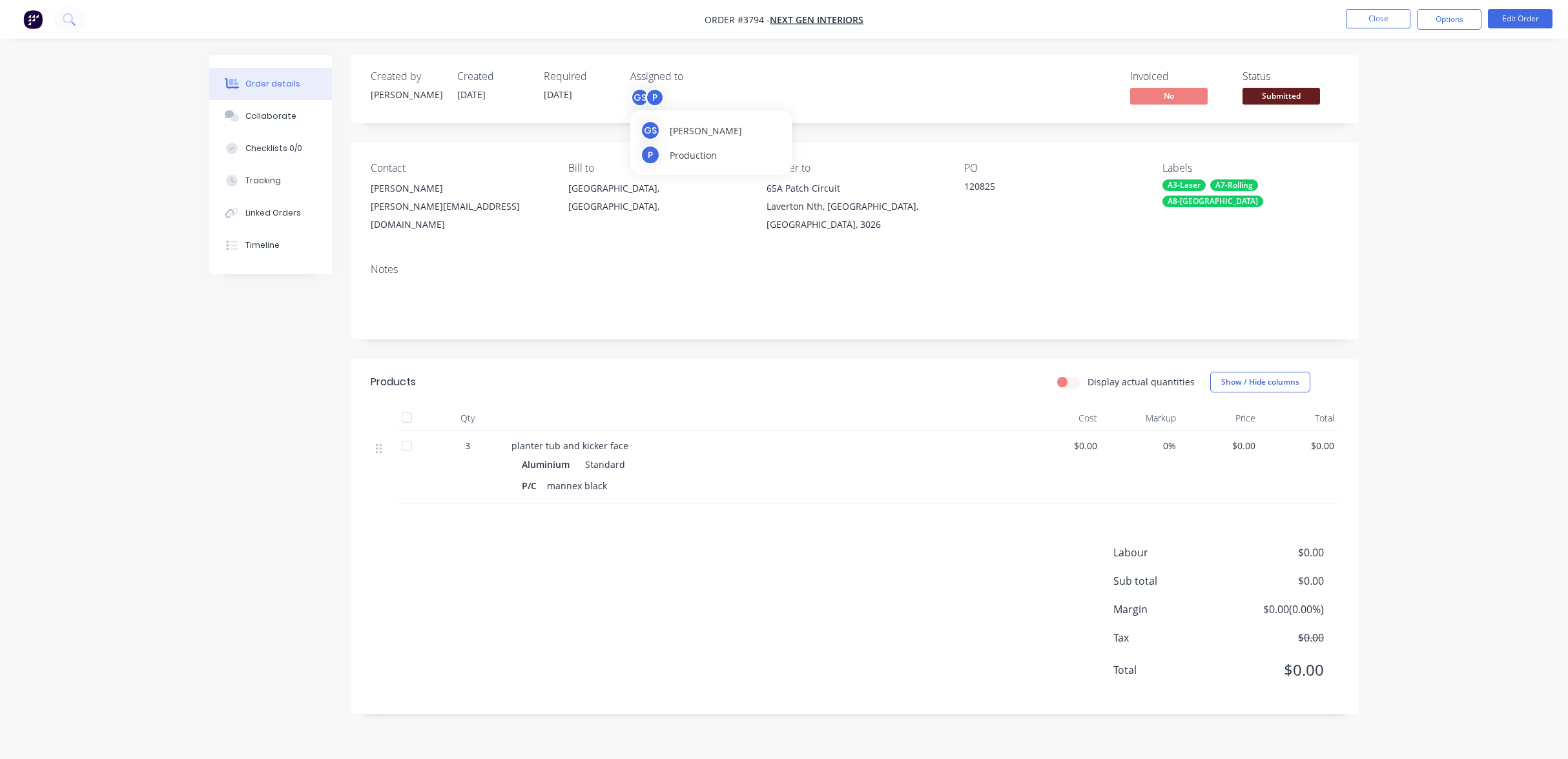
click at [649, 96] on div "P" at bounding box center [654, 97] width 19 height 19
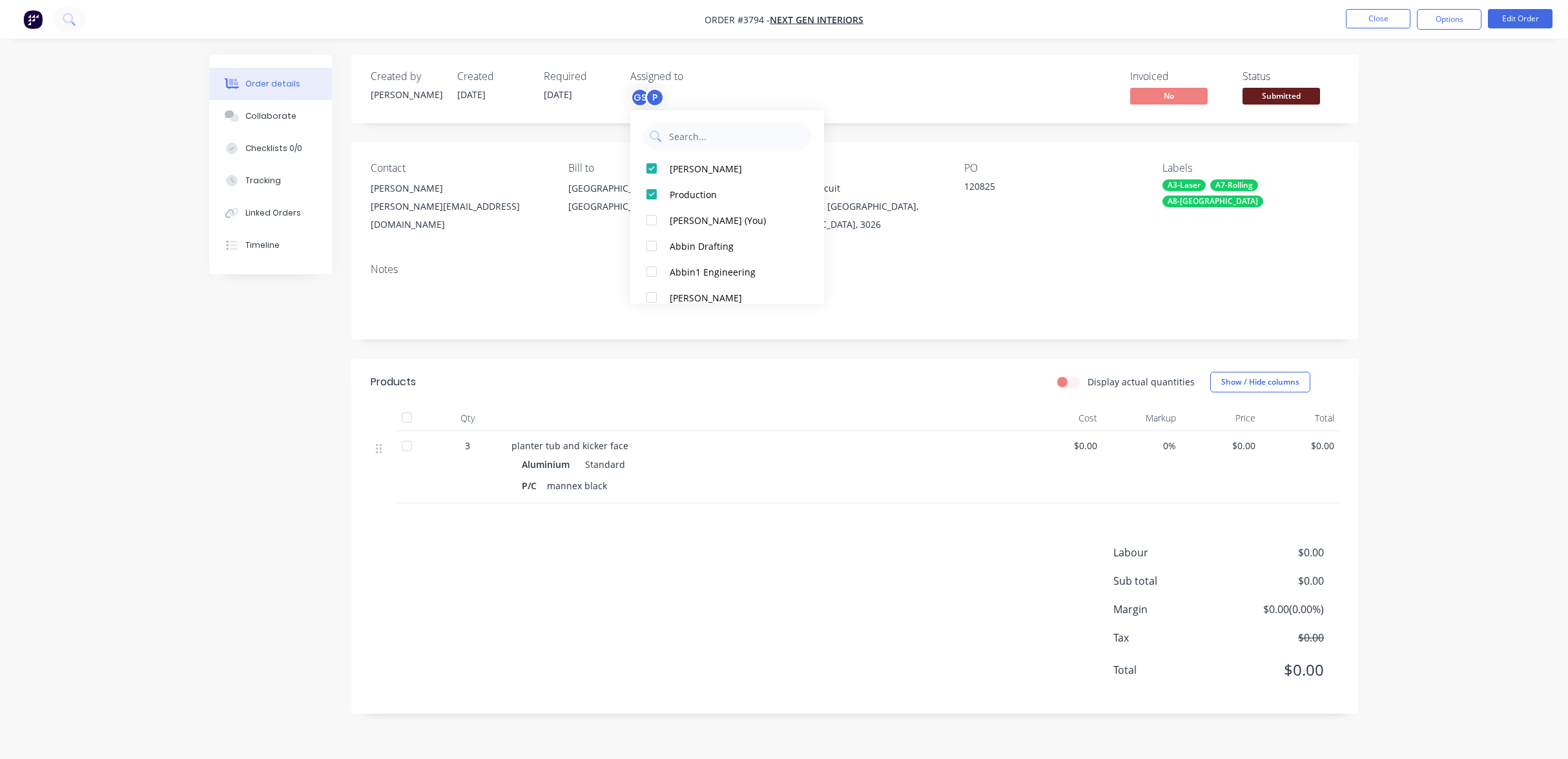
click at [973, 74] on div "Invoiced No Status Submitted" at bounding box center [1049, 89] width 580 height 37
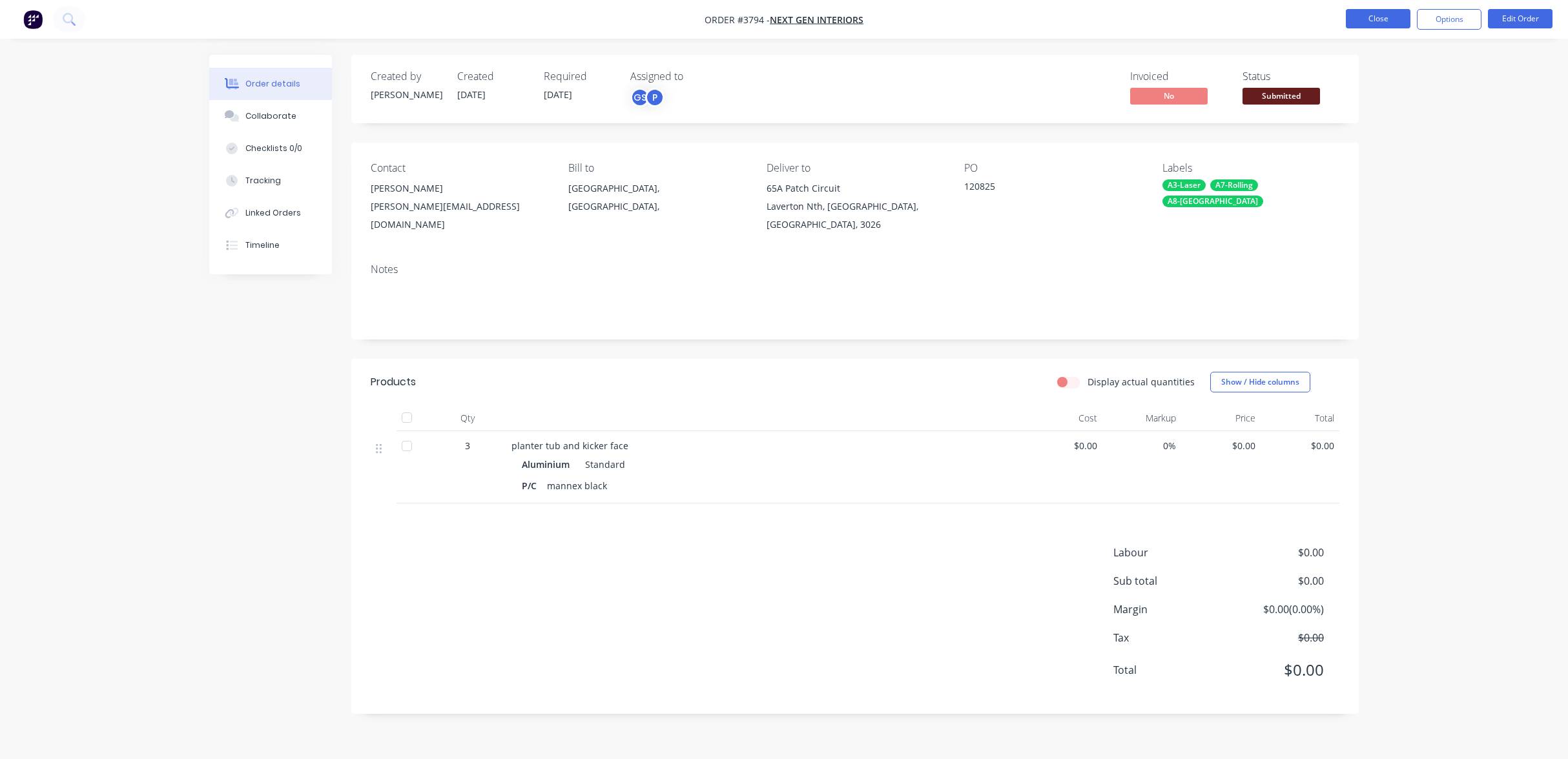
click at [1397, 23] on button "Close" at bounding box center [1378, 18] width 65 height 19
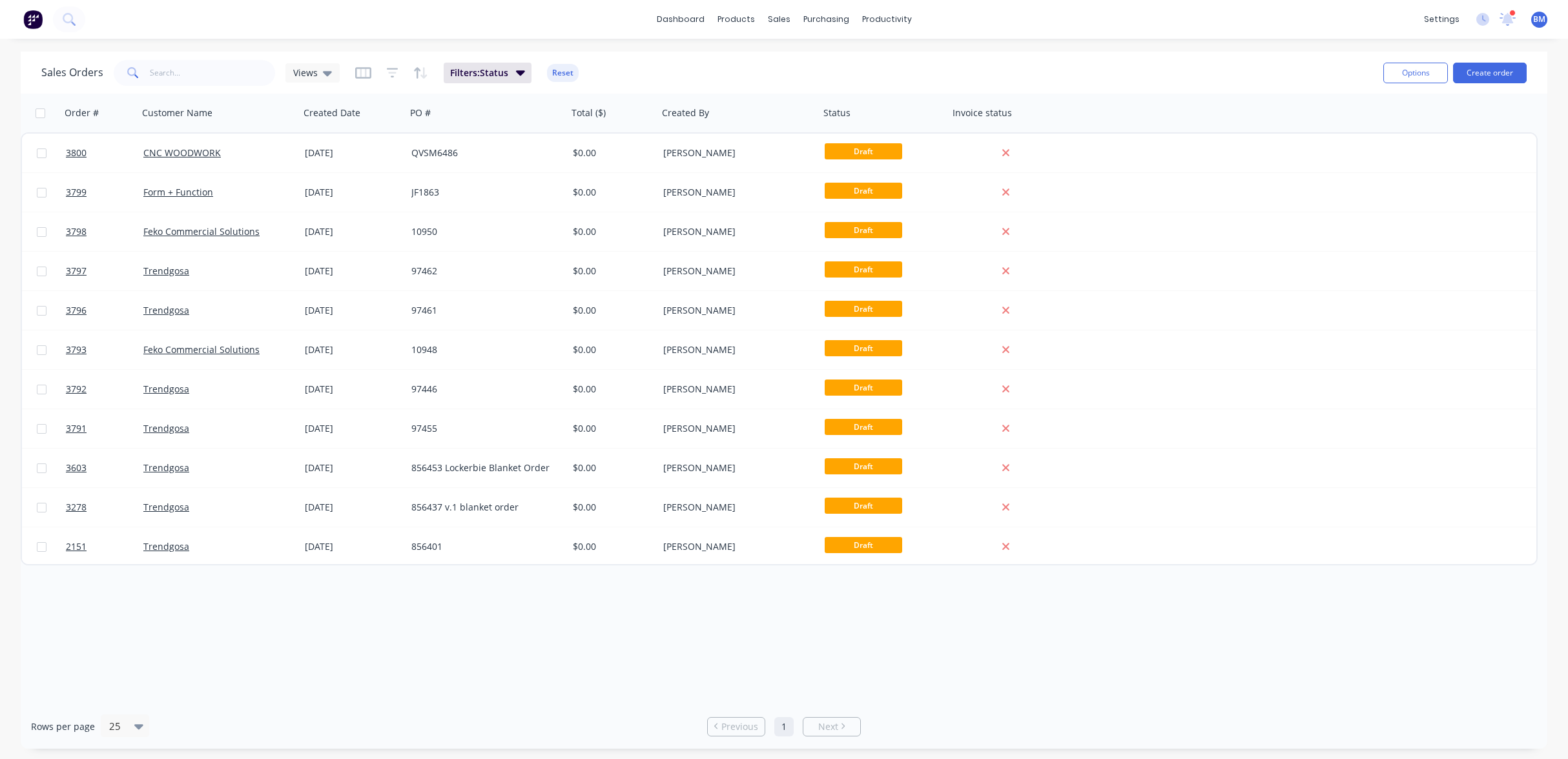
click at [340, 71] on div "Sales Orders Views Filters: Status Reset" at bounding box center [707, 73] width 1332 height 32
click at [310, 74] on span "Views" at bounding box center [305, 72] width 25 height 13
click at [307, 204] on button "drafts" at bounding box center [362, 209] width 147 height 15
click at [554, 72] on button "Reset" at bounding box center [564, 73] width 32 height 18
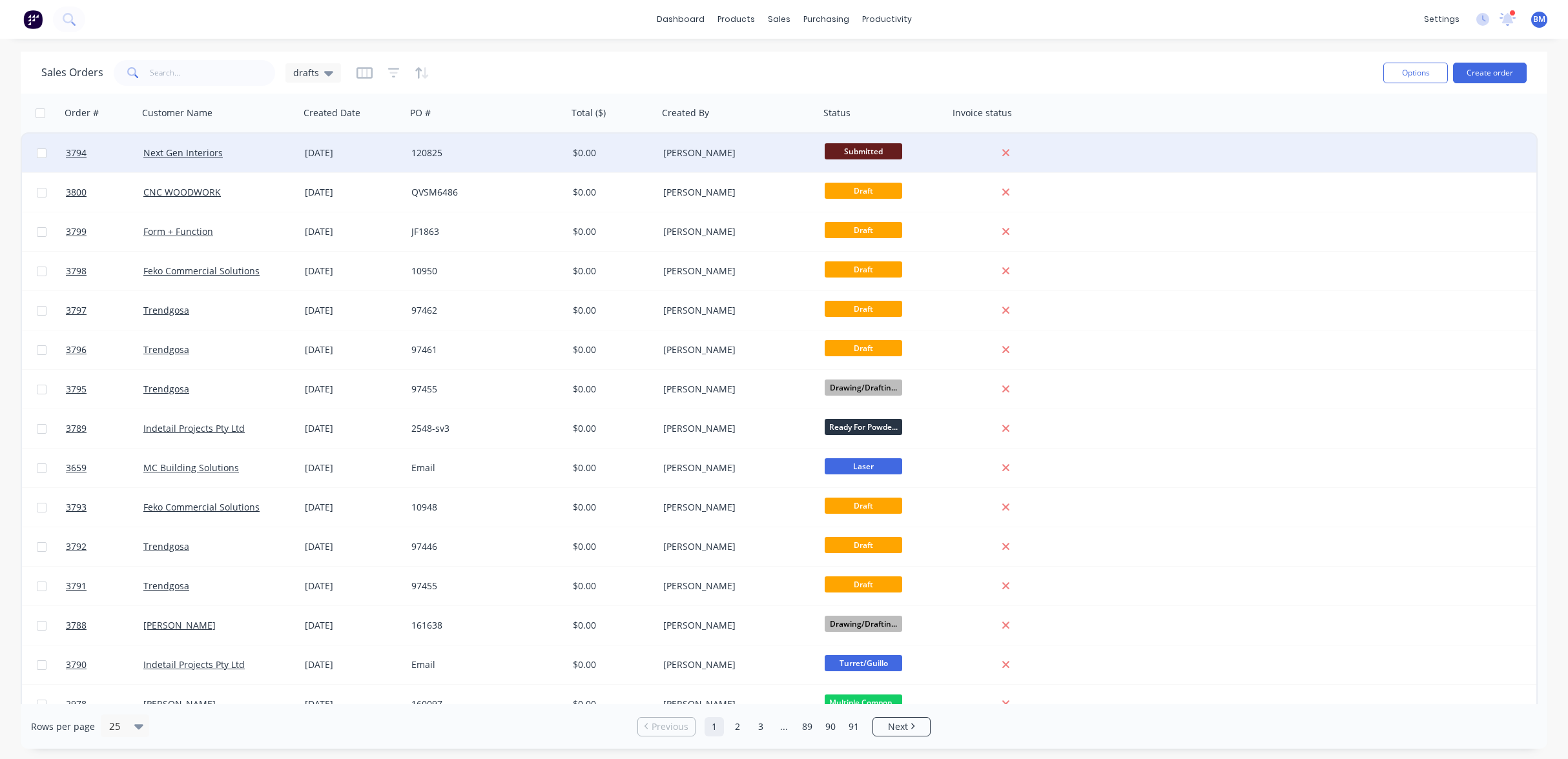
click at [253, 144] on div "Next Gen Interiors" at bounding box center [219, 153] width 161 height 39
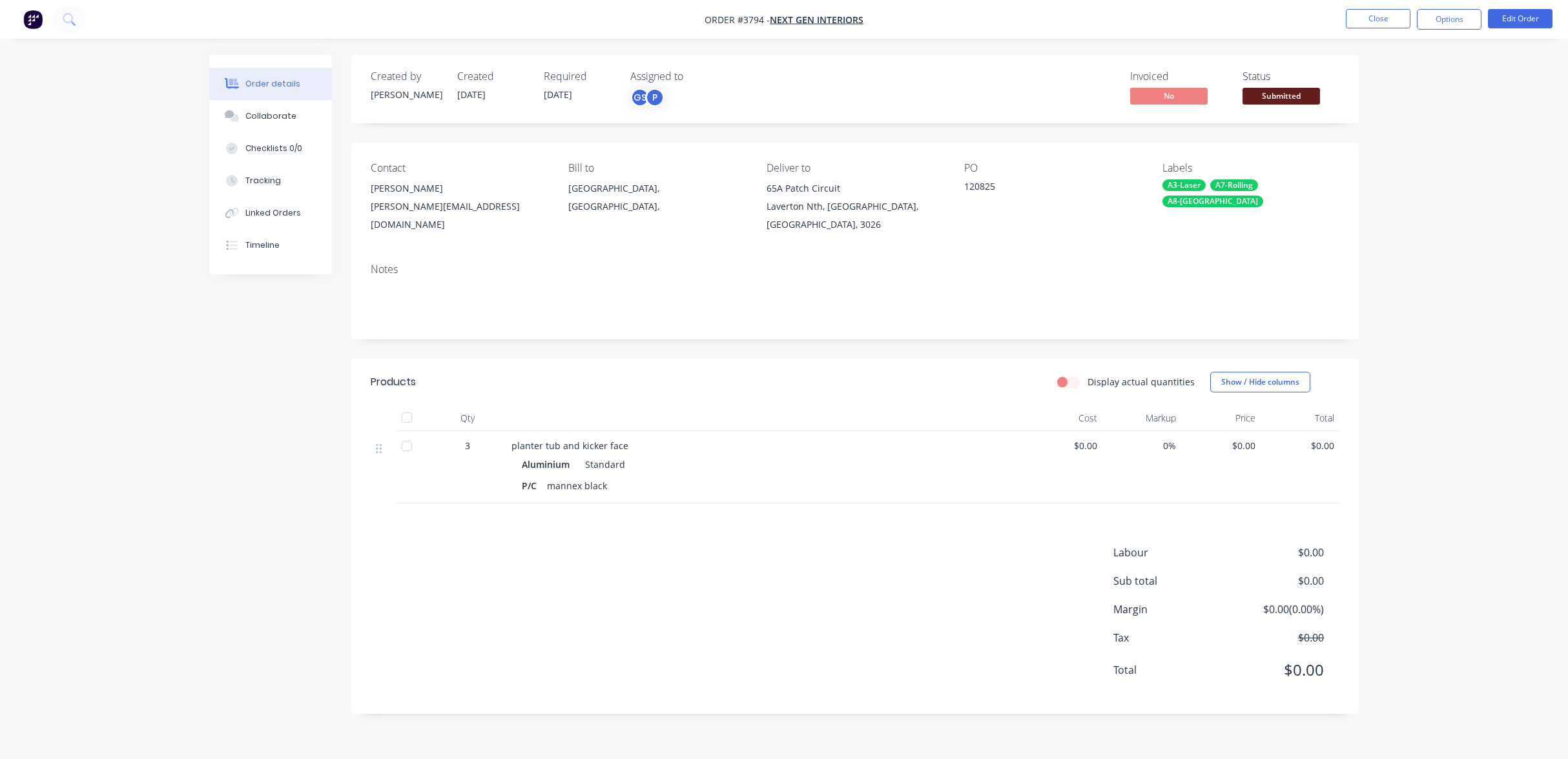
click at [1295, 108] on div "Created by [PERSON_NAME] Created [DATE] Required [DATE] Assigned to GS P Invoic…" at bounding box center [855, 89] width 1007 height 68
click at [1287, 88] on span "Submitted" at bounding box center [1281, 96] width 78 height 16
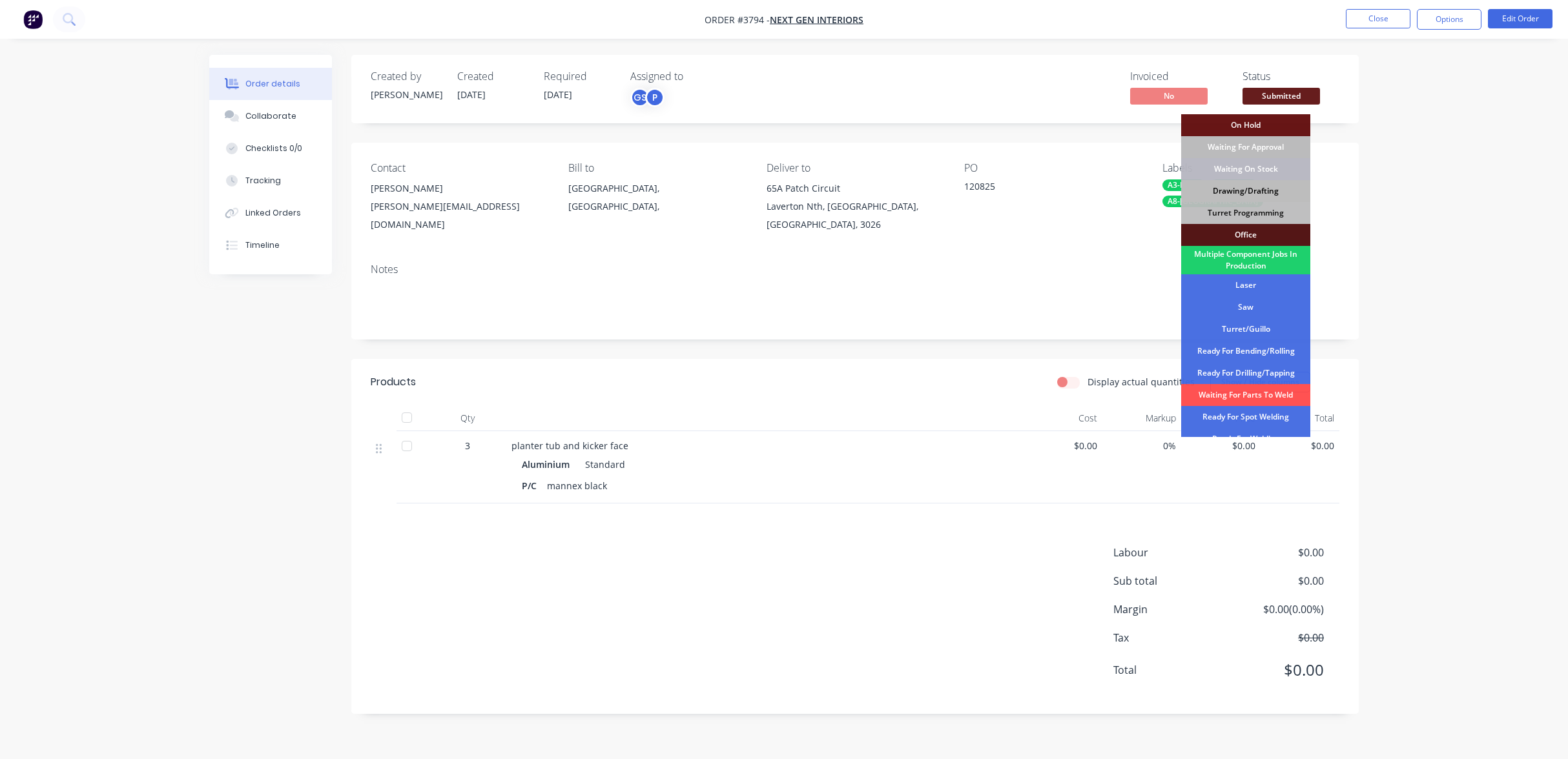
click at [1261, 190] on div "Drawing/Drafting" at bounding box center [1245, 191] width 129 height 22
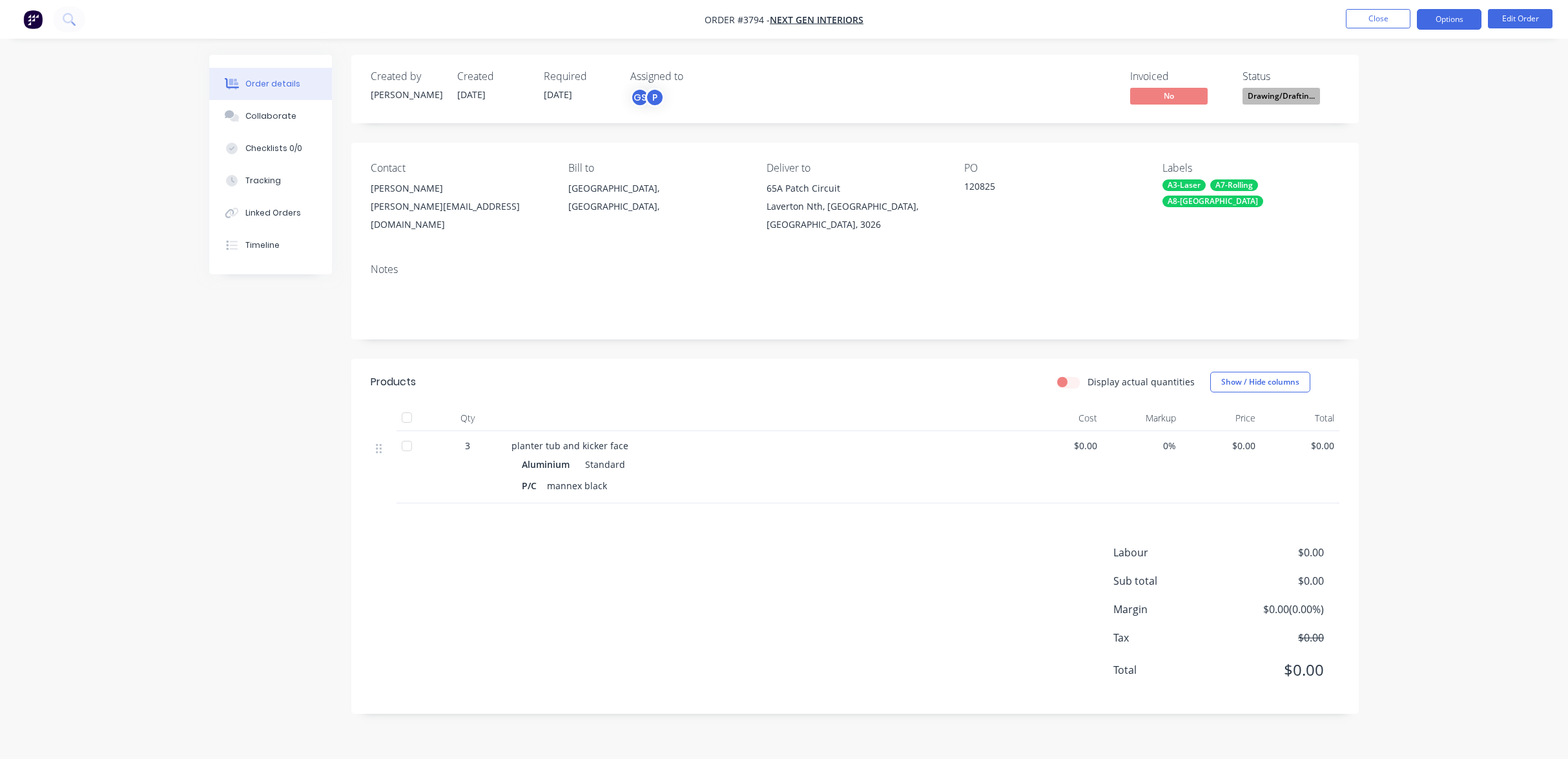
click at [1449, 16] on button "Options" at bounding box center [1450, 19] width 65 height 20
click at [1407, 159] on div "Work Order" at bounding box center [1410, 156] width 119 height 19
click at [1388, 121] on div "Without pricing" at bounding box center [1410, 130] width 119 height 19
click at [147, 495] on div "Order details Collaborate Checklists 0/0 Tracking Linked Orders Timeline Order …" at bounding box center [784, 379] width 1568 height 759
click at [1466, 23] on button "Options" at bounding box center [1450, 19] width 65 height 20
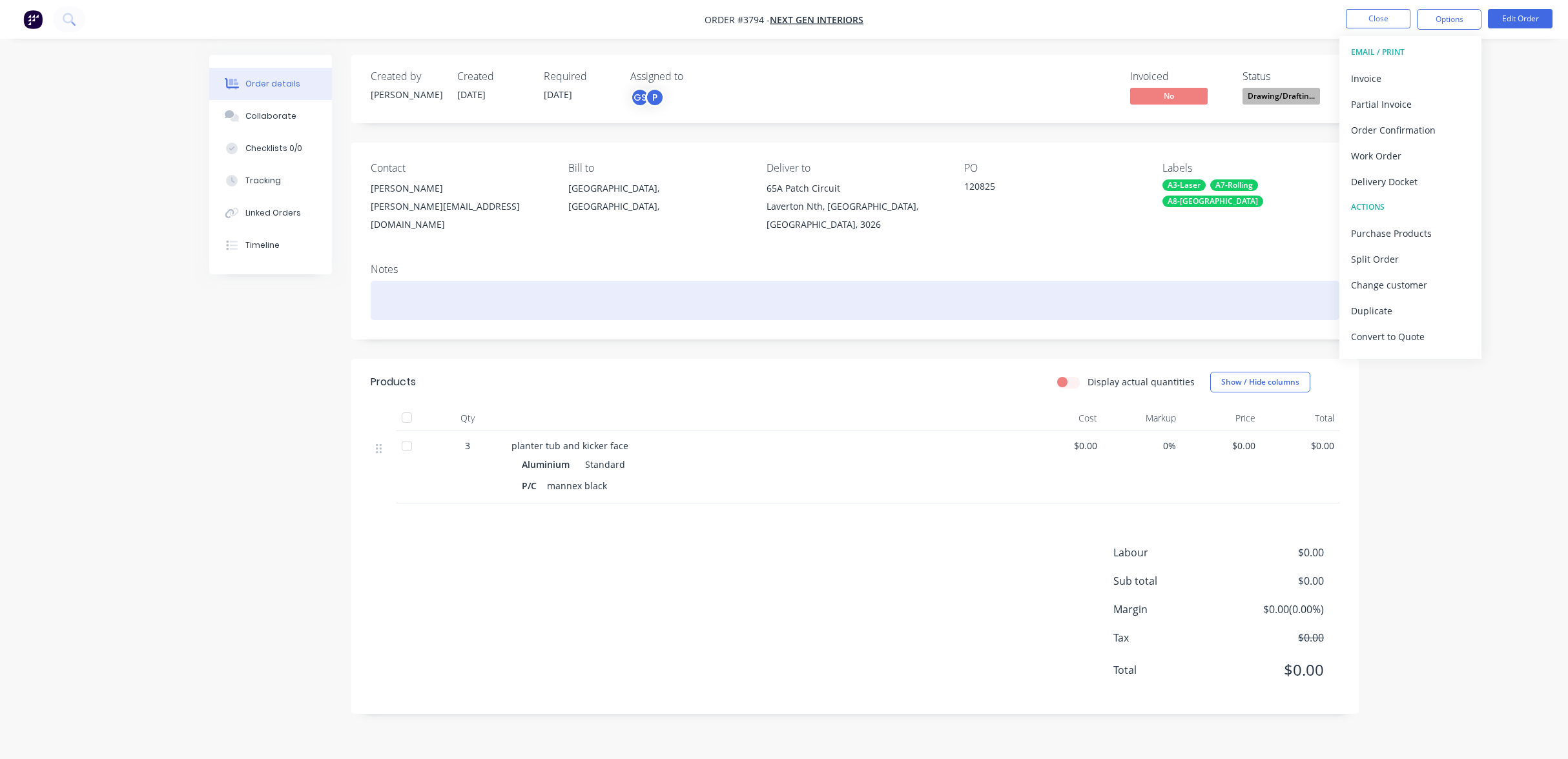
click at [1114, 280] on div at bounding box center [855, 300] width 969 height 39
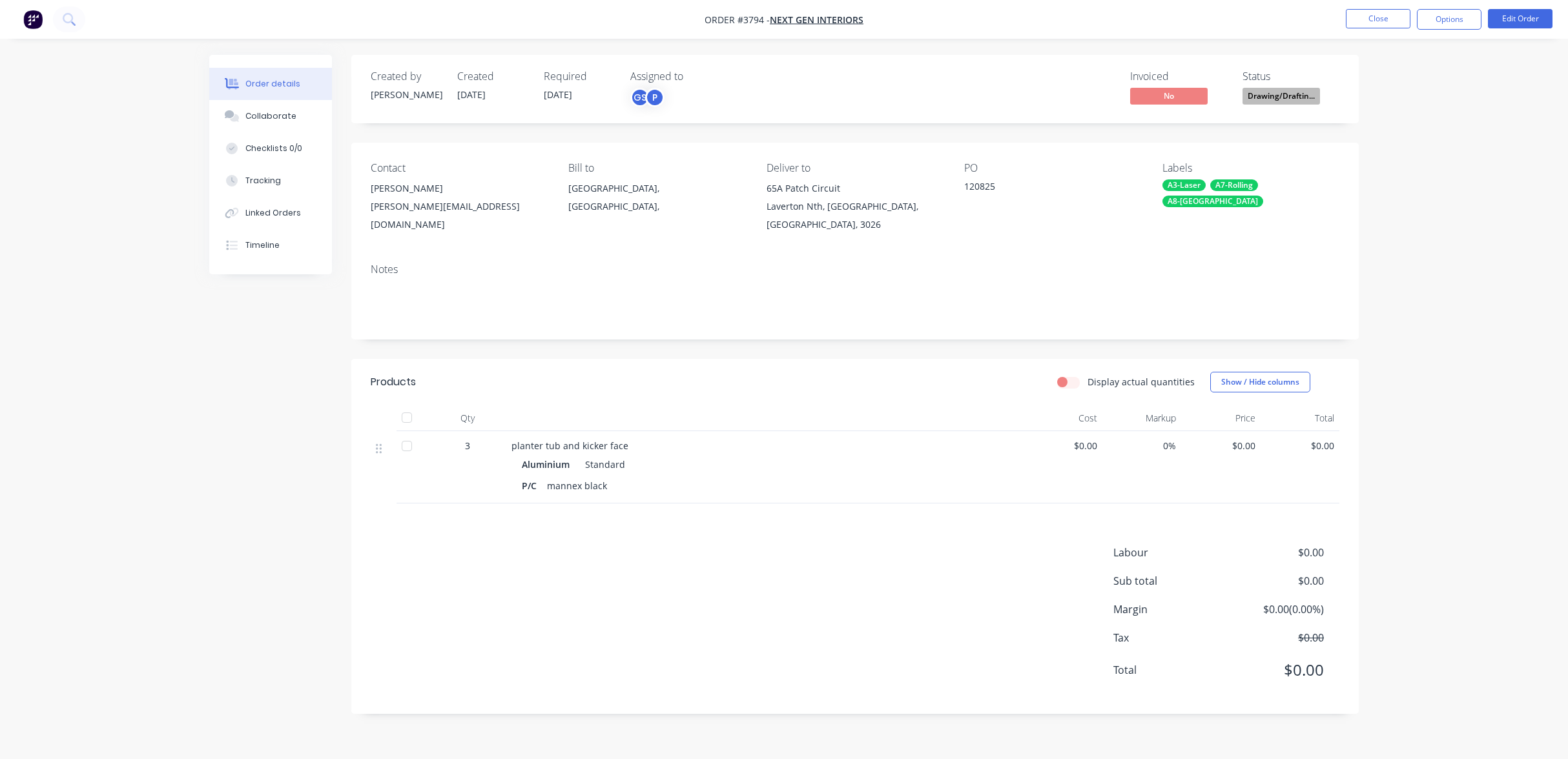
click at [303, 440] on div "Created by [PERSON_NAME] Created [DATE] Required [DATE] Assigned to GS P Invoic…" at bounding box center [784, 394] width 1150 height 679
click at [661, 92] on div "P" at bounding box center [654, 97] width 19 height 19
click at [838, 88] on div "Invoiced No Status Drawing/Draftin..." at bounding box center [1049, 89] width 580 height 37
click at [1388, 23] on button "Close" at bounding box center [1378, 18] width 65 height 19
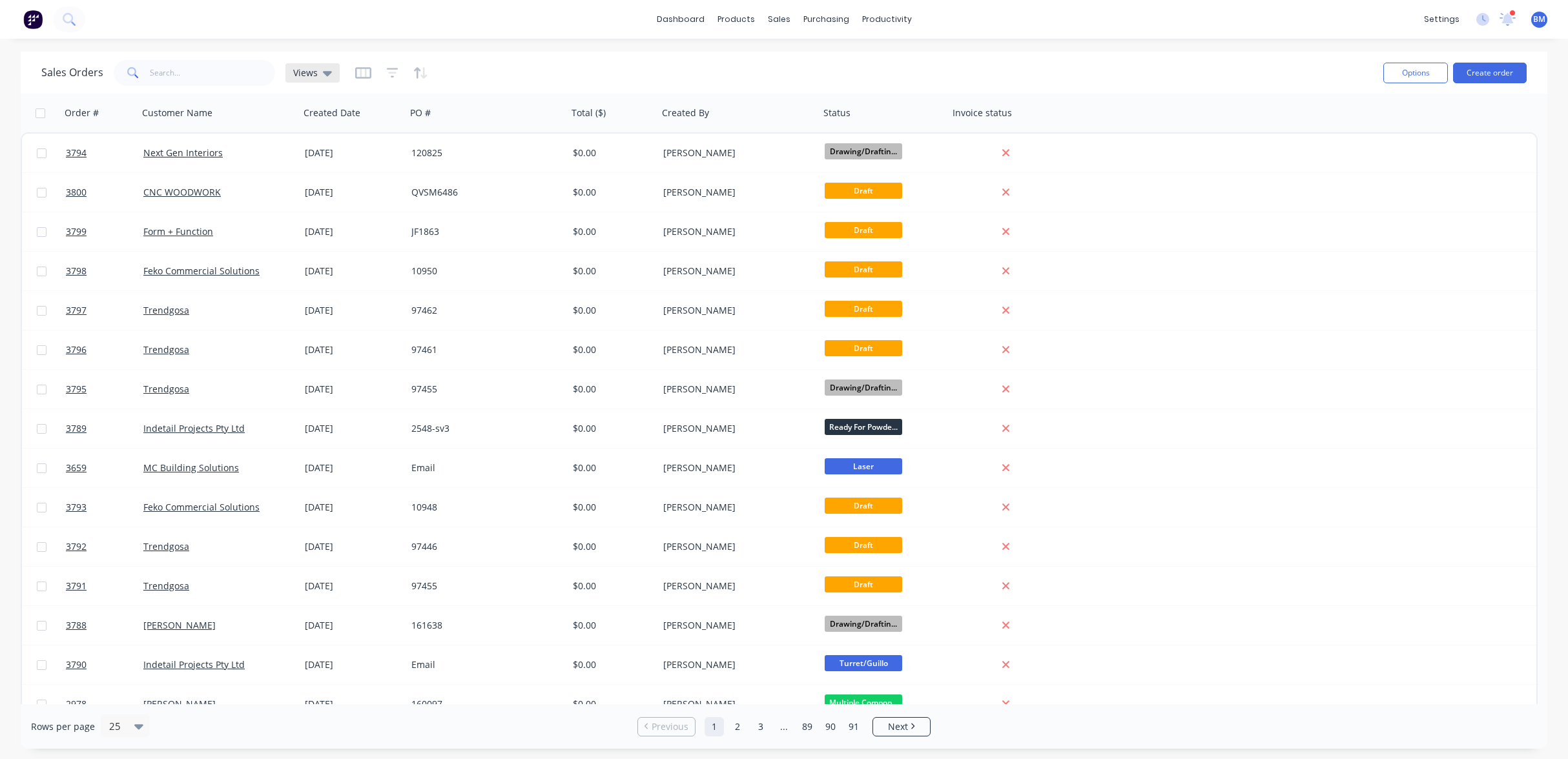
click at [323, 73] on icon at bounding box center [327, 73] width 9 height 5
click at [331, 217] on div "drafts edit" at bounding box center [375, 209] width 173 height 26
click at [304, 209] on button "drafts" at bounding box center [362, 209] width 147 height 15
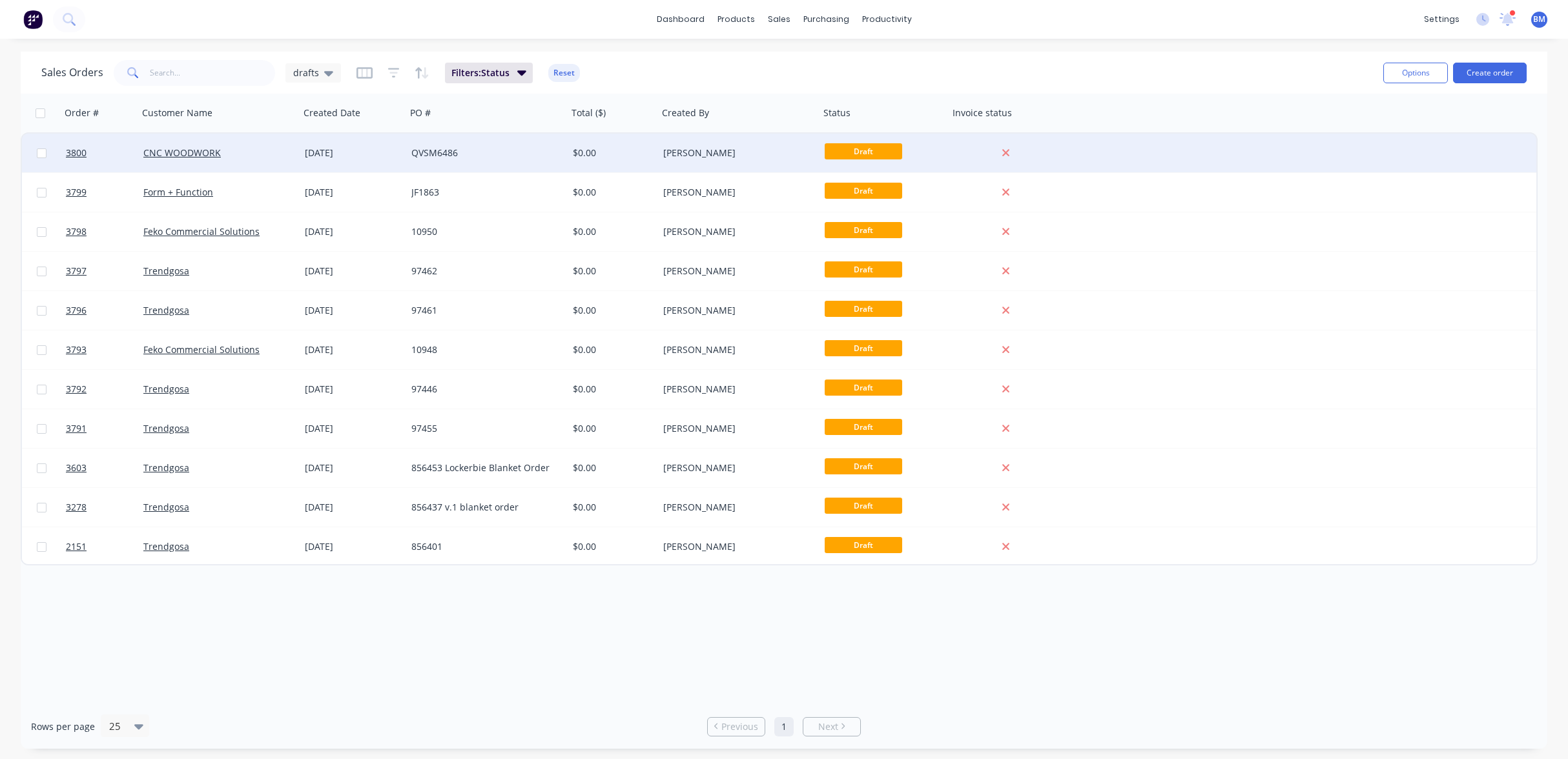
click at [263, 142] on div "CNC WOODWORK" at bounding box center [219, 153] width 161 height 39
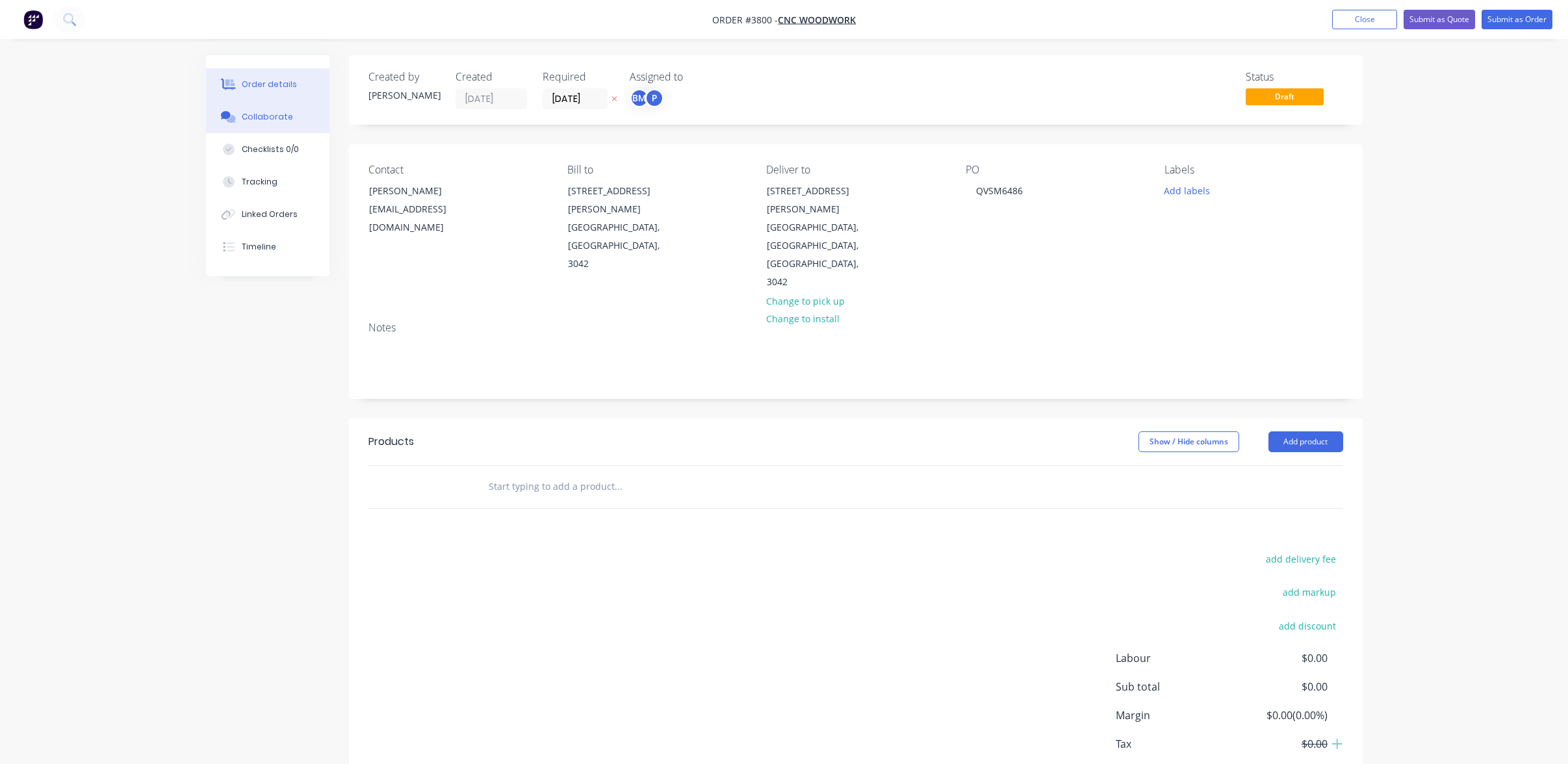
click at [274, 113] on div "Collaborate" at bounding box center [267, 117] width 51 height 11
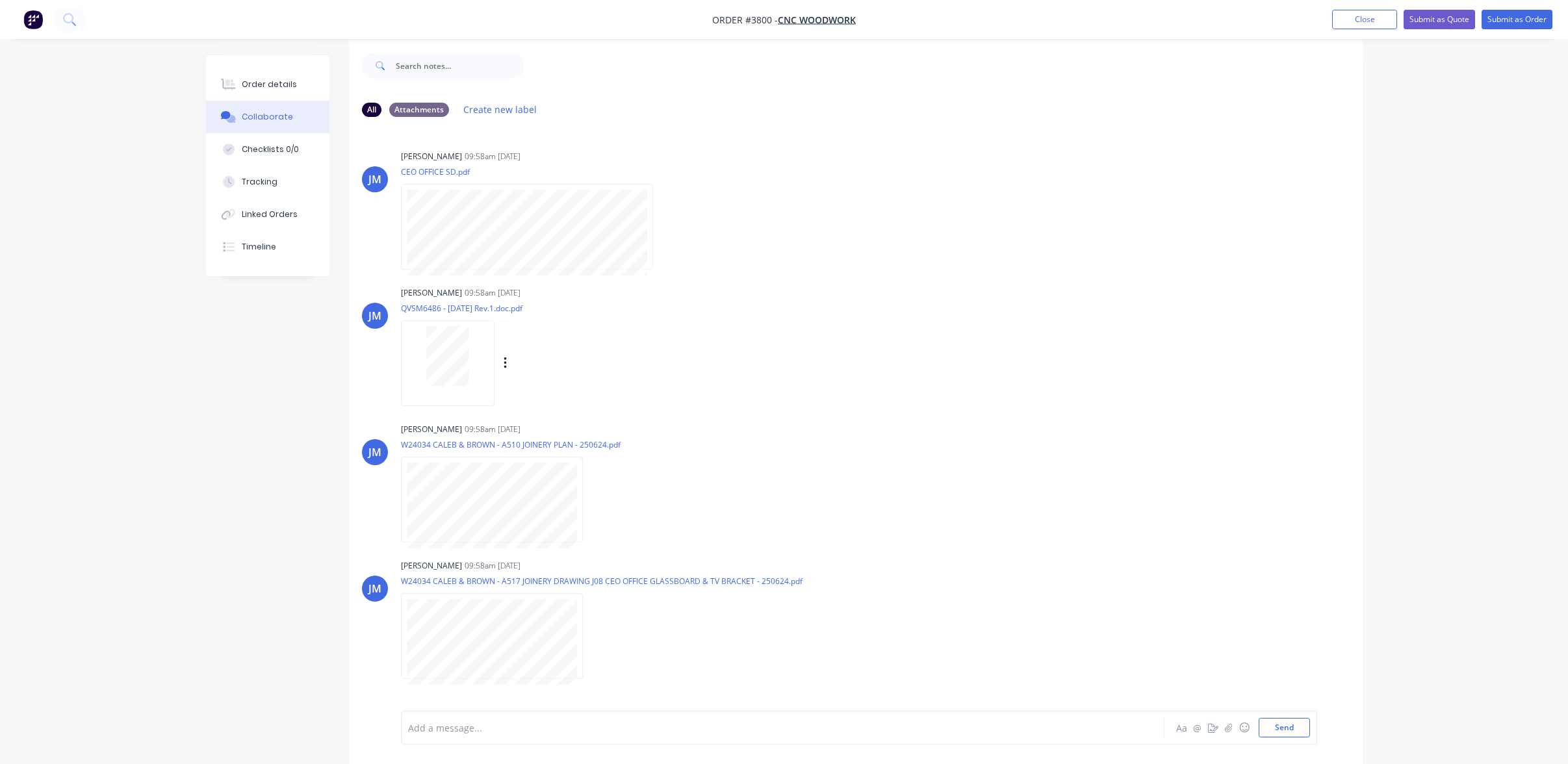
scroll to position [19, 0]
click at [424, 360] on div at bounding box center [447, 352] width 82 height 60
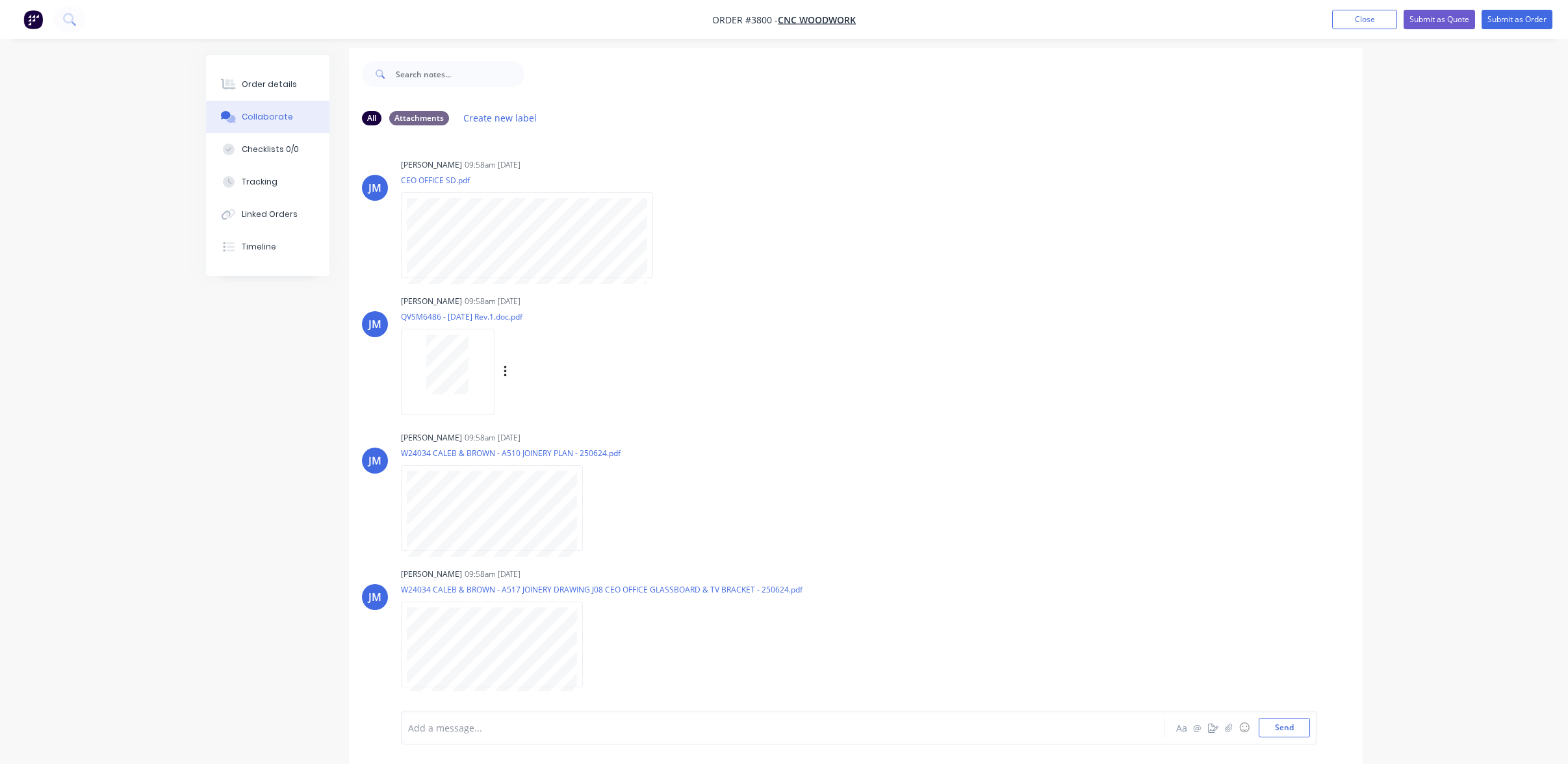
scroll to position [0, 0]
click at [473, 381] on div at bounding box center [447, 372] width 82 height 60
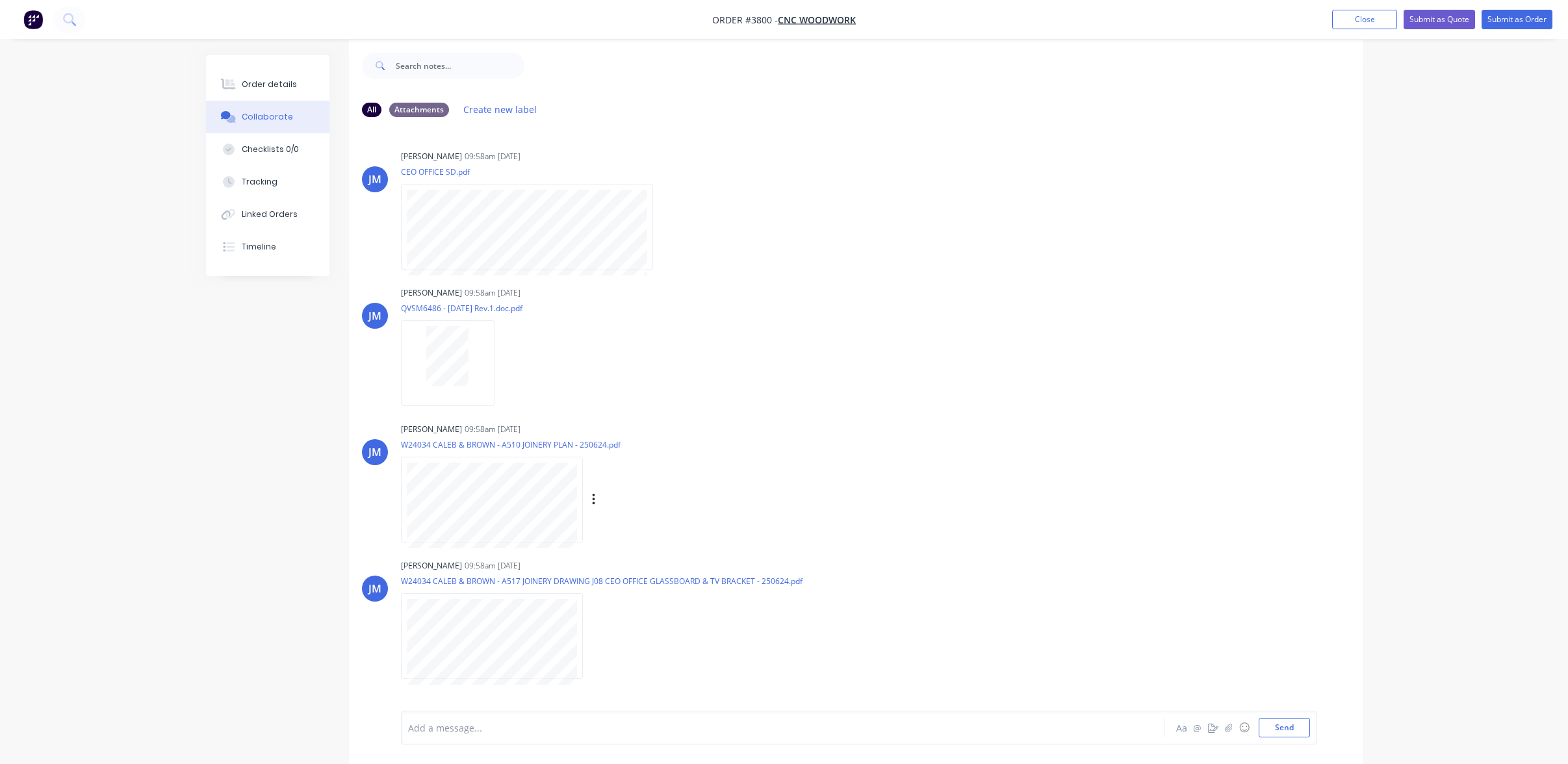
scroll to position [19, 0]
click at [279, 84] on div "Order details" at bounding box center [270, 84] width 55 height 11
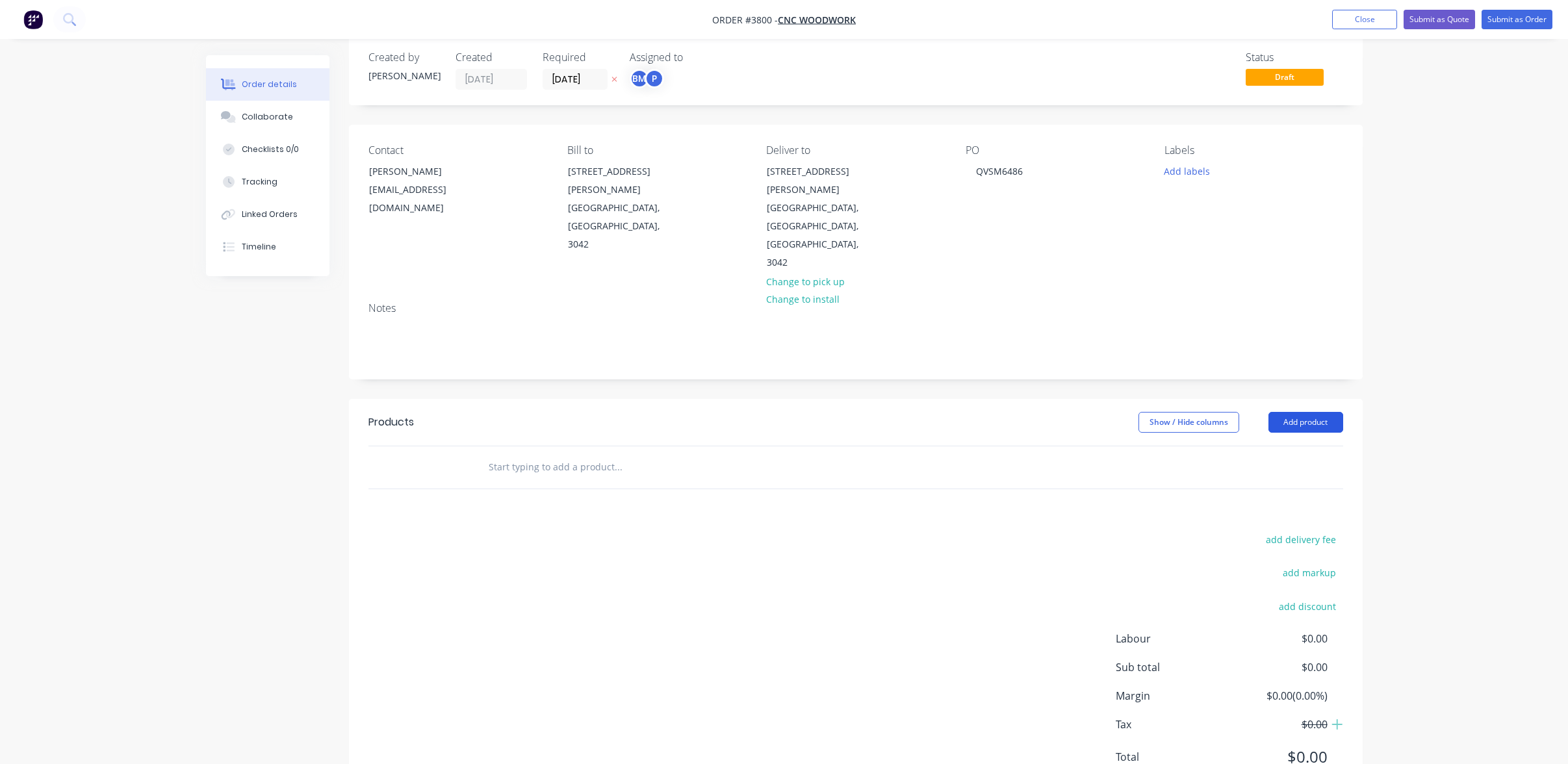
click at [1296, 412] on button "Add product" at bounding box center [1305, 422] width 74 height 21
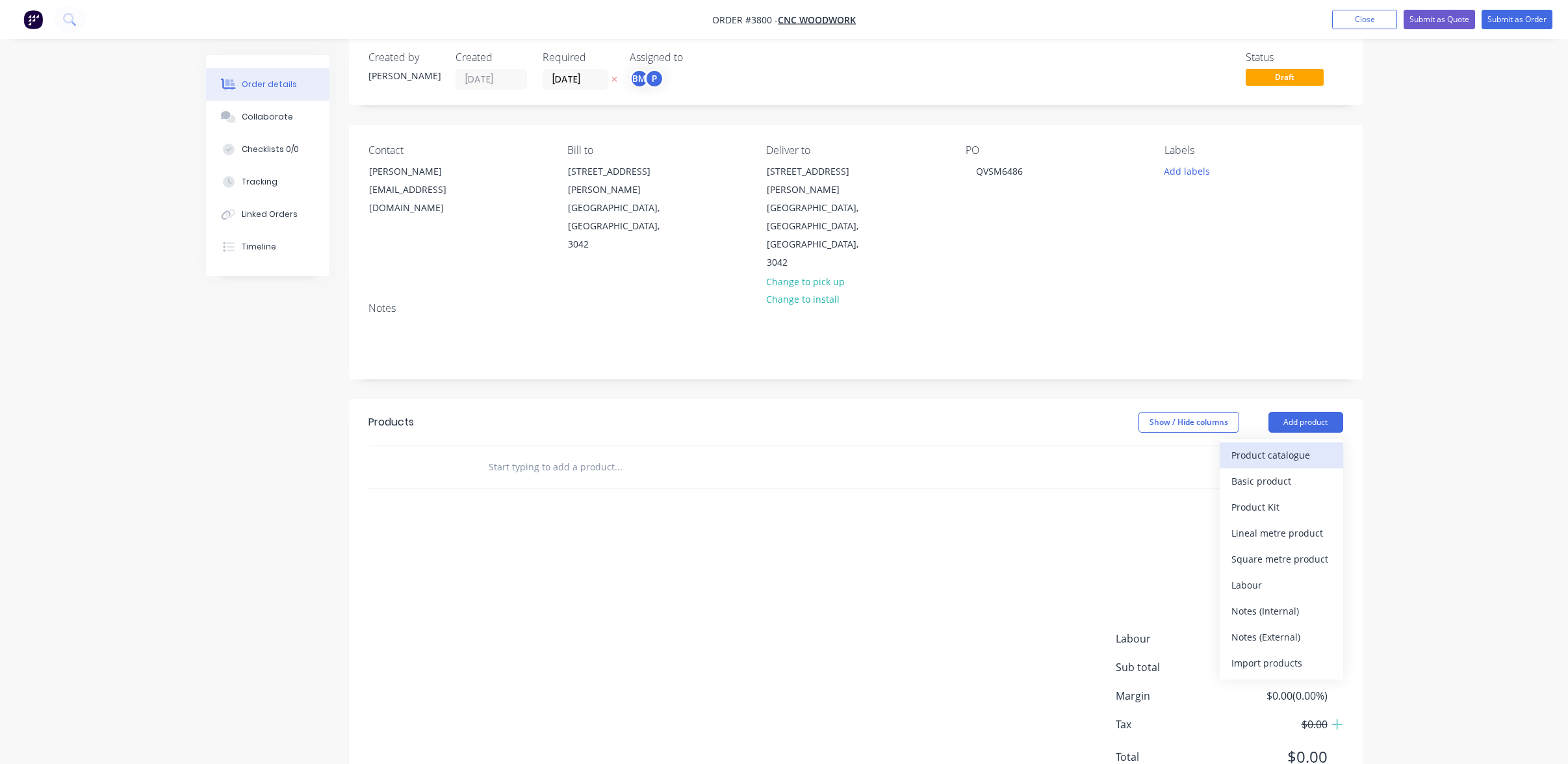
click at [1296, 445] on div "Product catalogue" at bounding box center [1281, 455] width 100 height 19
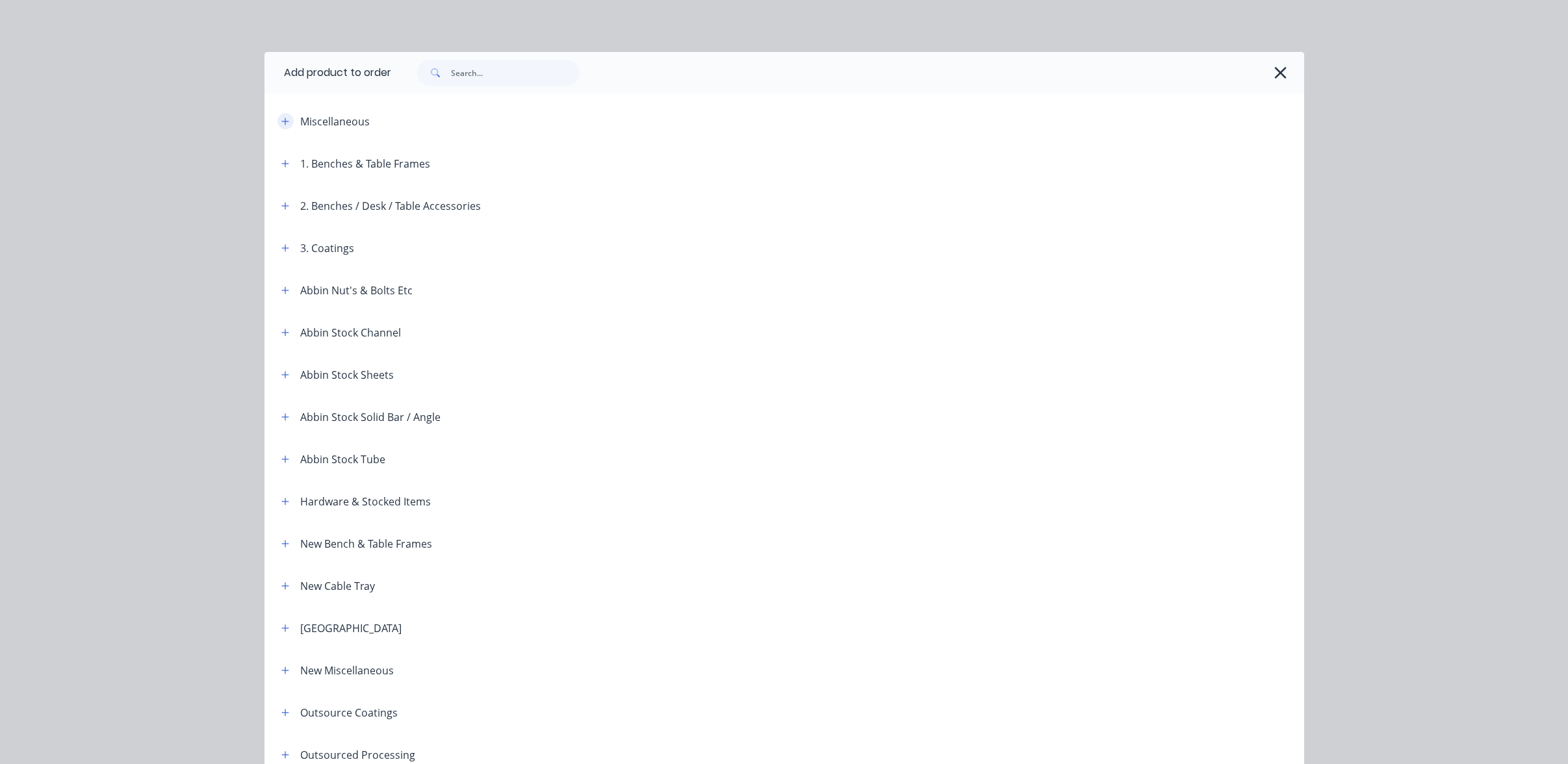
click at [282, 120] on icon "button" at bounding box center [285, 121] width 8 height 9
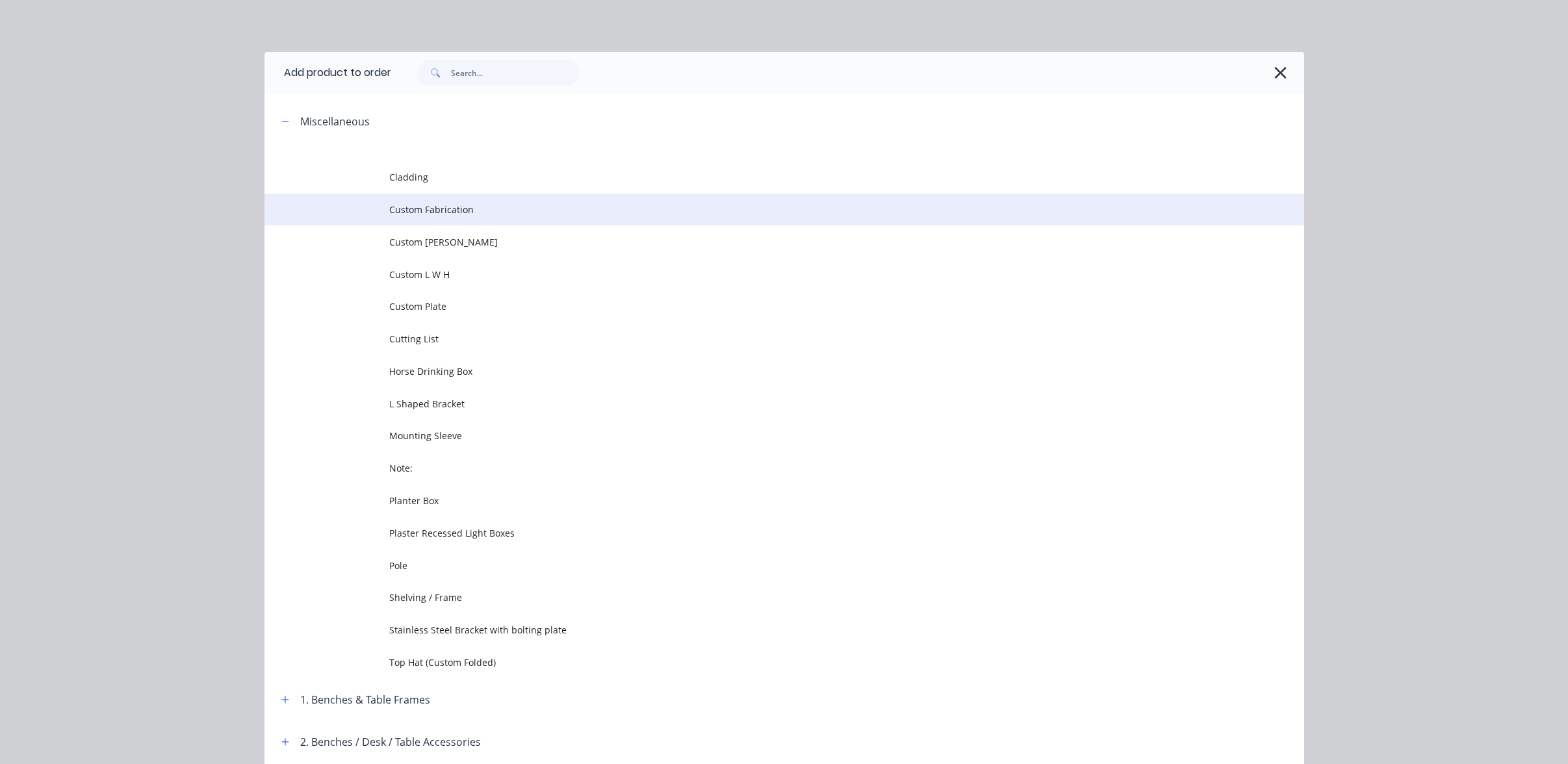
click at [432, 211] on span "Custom Fabrication" at bounding box center [755, 209] width 731 height 13
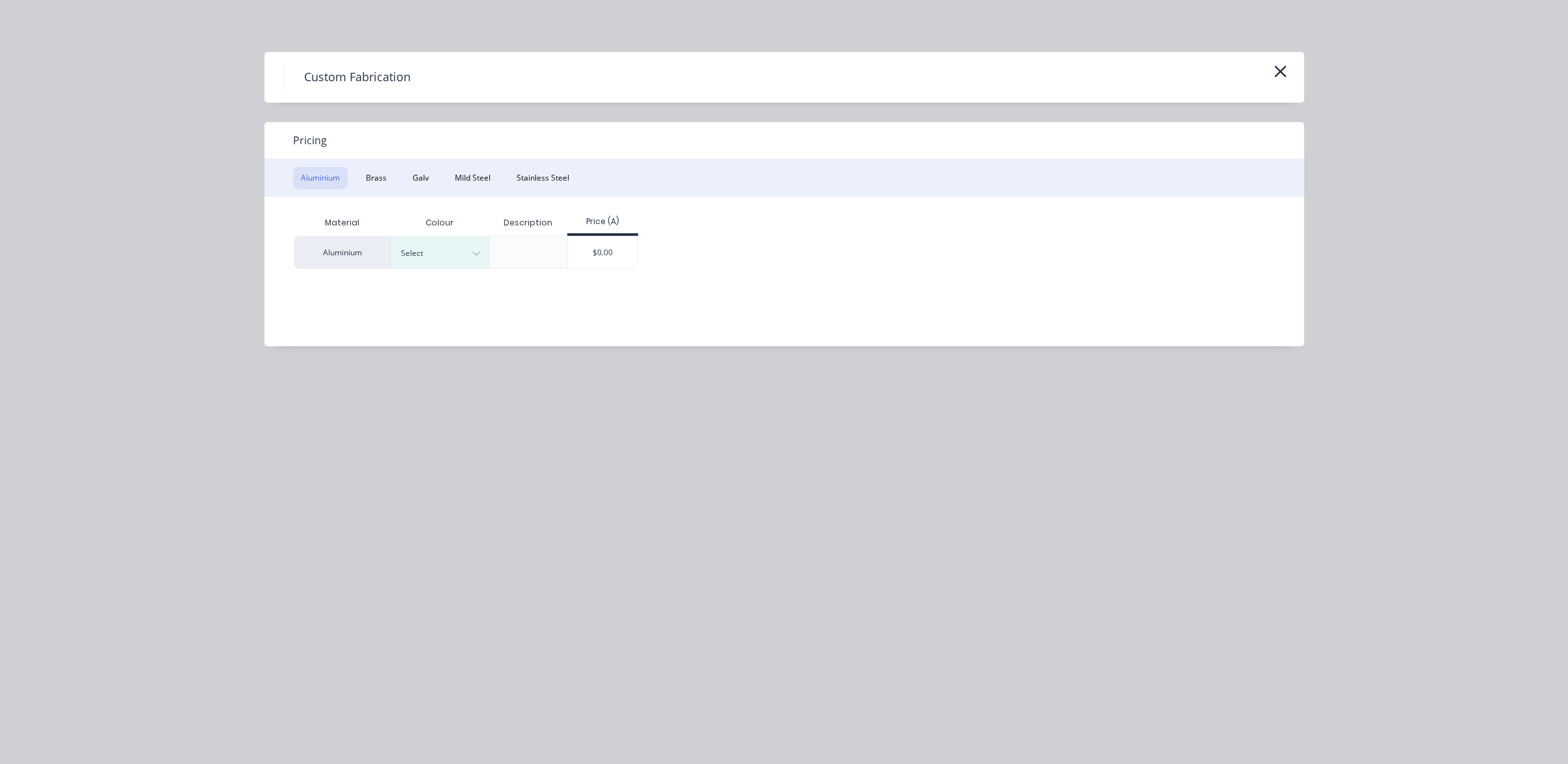
click at [466, 189] on div "Aluminium Brass Galv Mild Steel Stainless Steel" at bounding box center [785, 177] width 1040 height 38
click at [468, 182] on button "Mild Steel" at bounding box center [473, 177] width 51 height 22
click at [525, 258] on div "$0.00" at bounding box center [505, 252] width 70 height 31
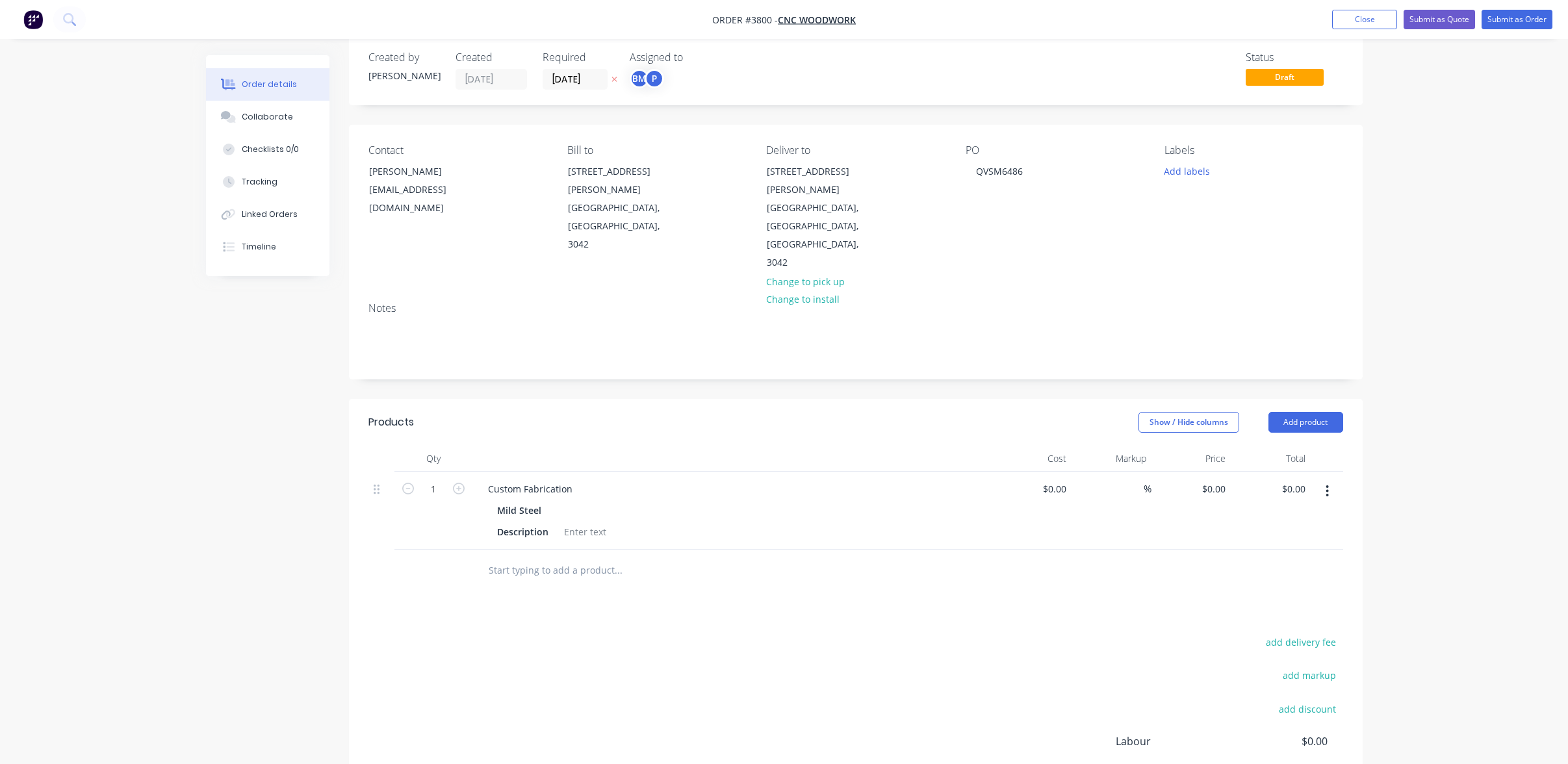
click at [524, 472] on div "Custom Fabrication Mild Steel Description" at bounding box center [732, 511] width 520 height 78
drag, startPoint x: 485, startPoint y: 433, endPoint x: 668, endPoint y: 421, distance: 183.4
click at [668, 480] on div "Custom Fabrication" at bounding box center [732, 489] width 509 height 19
paste div
click at [578, 536] on div at bounding box center [585, 546] width 53 height 19
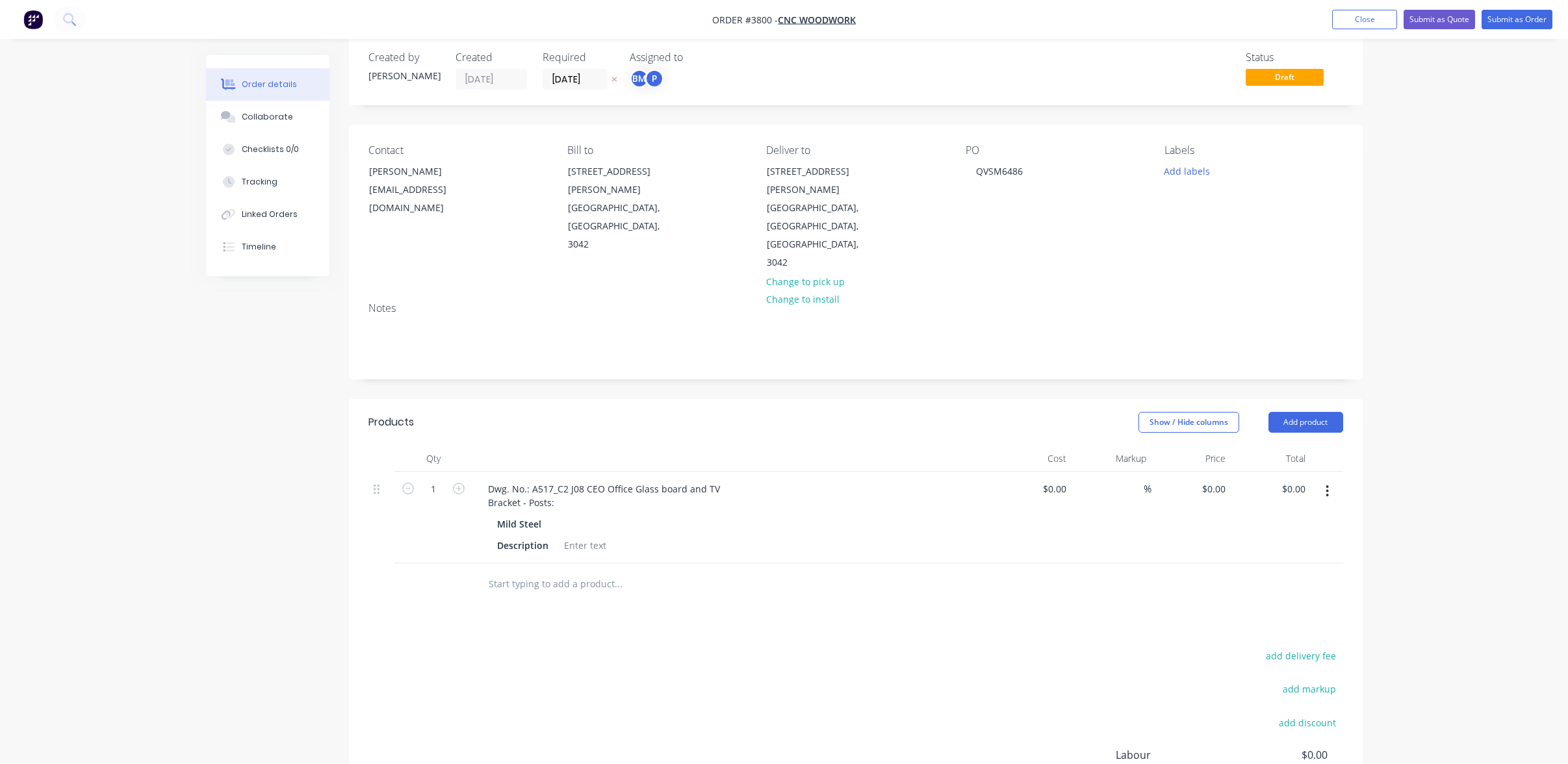
click at [446, 561] on div "Products Show / Hide columns Add product Qty Cost Markup Price Total 1 Dwg. No.…" at bounding box center [856, 658] width 1014 height 519
click at [586, 536] on div at bounding box center [585, 546] width 53 height 19
click at [561, 480] on div "Dwg. No.: A517_C2 J08 CEO Office Glass board and TV Bracket - Posts:" at bounding box center [604, 496] width 253 height 33
click at [714, 574] on div "Products Show / Hide columns Add product Qty Cost Markup Price Total 1 Dwg. No.…" at bounding box center [856, 658] width 1014 height 519
click at [568, 536] on div at bounding box center [568, 546] width 19 height 19
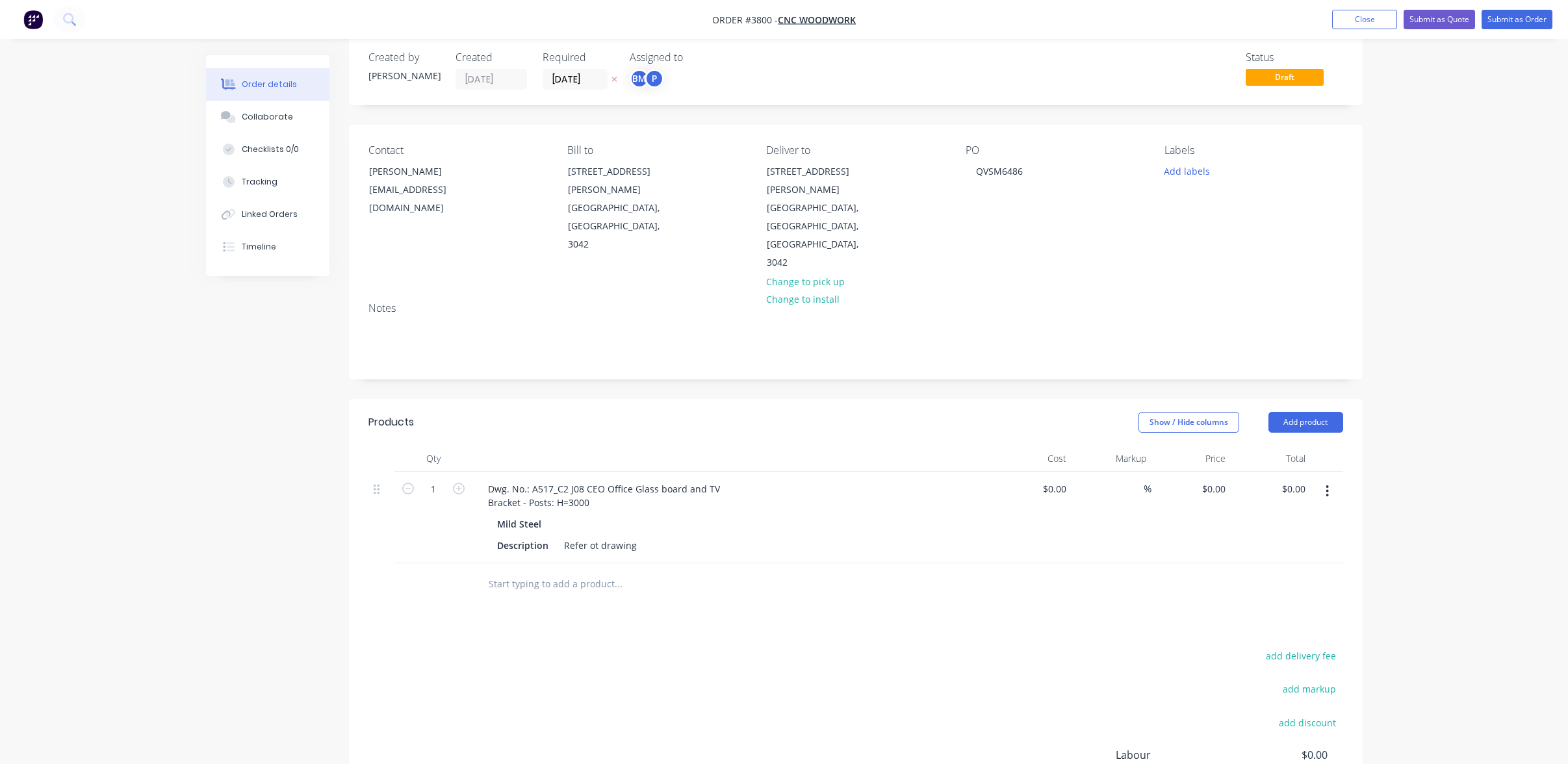
click at [676, 647] on div "add delivery fee add markup add discount Labour $0.00 Sub total $0.00 Margin $0…" at bounding box center [856, 773] width 975 height 251
click at [595, 536] on div "Refer ot drawing" at bounding box center [600, 546] width 83 height 19
click at [644, 555] on div "Products Show / Hide columns Add product Qty Cost Markup Price Total 1 Dwg. No.…" at bounding box center [856, 658] width 1014 height 519
click at [1329, 484] on icon "button" at bounding box center [1327, 491] width 4 height 14
click at [1305, 542] on div "Duplicate" at bounding box center [1281, 551] width 100 height 19
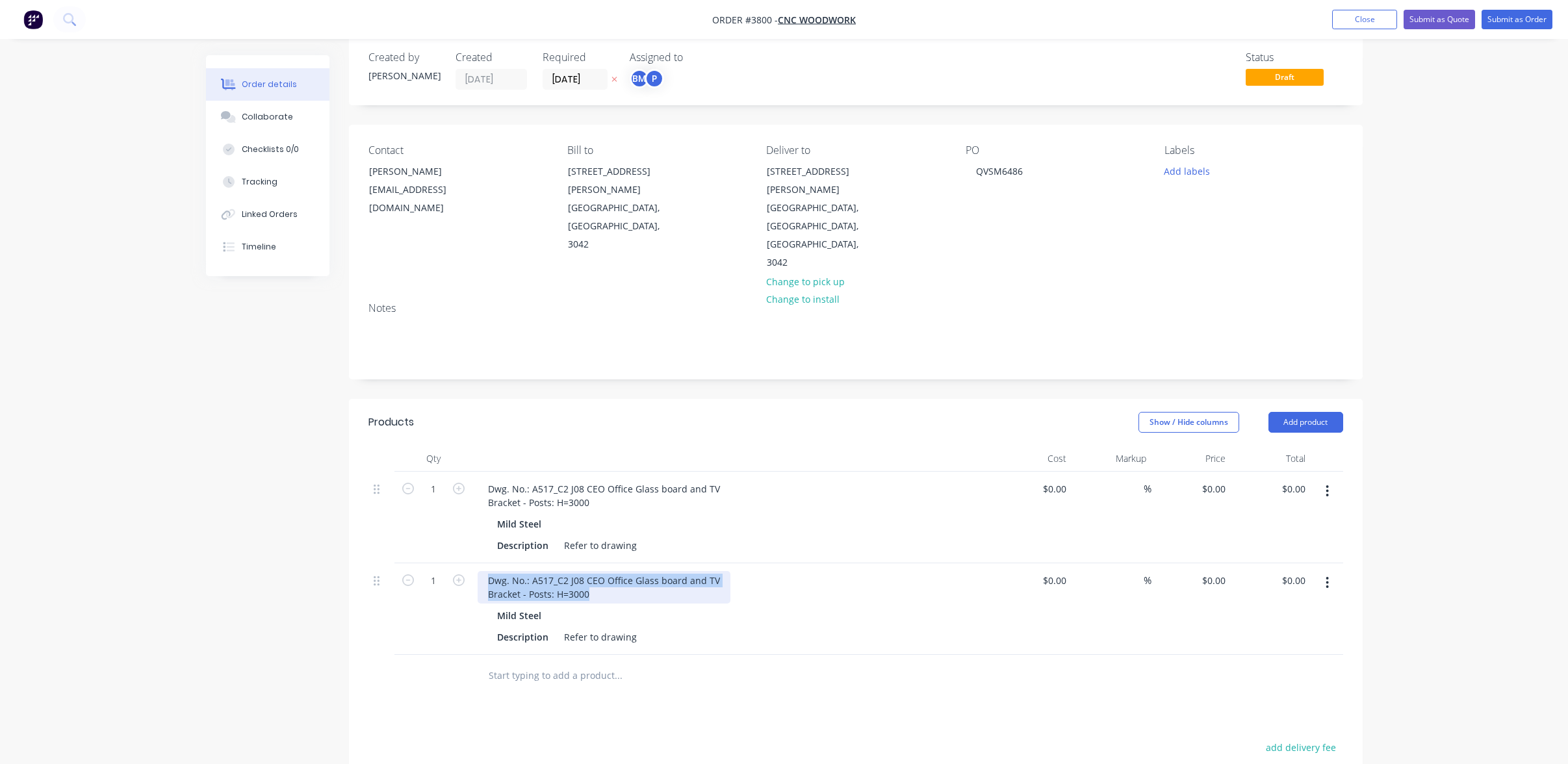
drag, startPoint x: 590, startPoint y: 538, endPoint x: 336, endPoint y: 505, distance: 256.1
click at [336, 505] on div "Created by [PERSON_NAME] Created [DATE] Required [DATE] Assigned to BM P Status…" at bounding box center [784, 532] width 1157 height 993
paste div
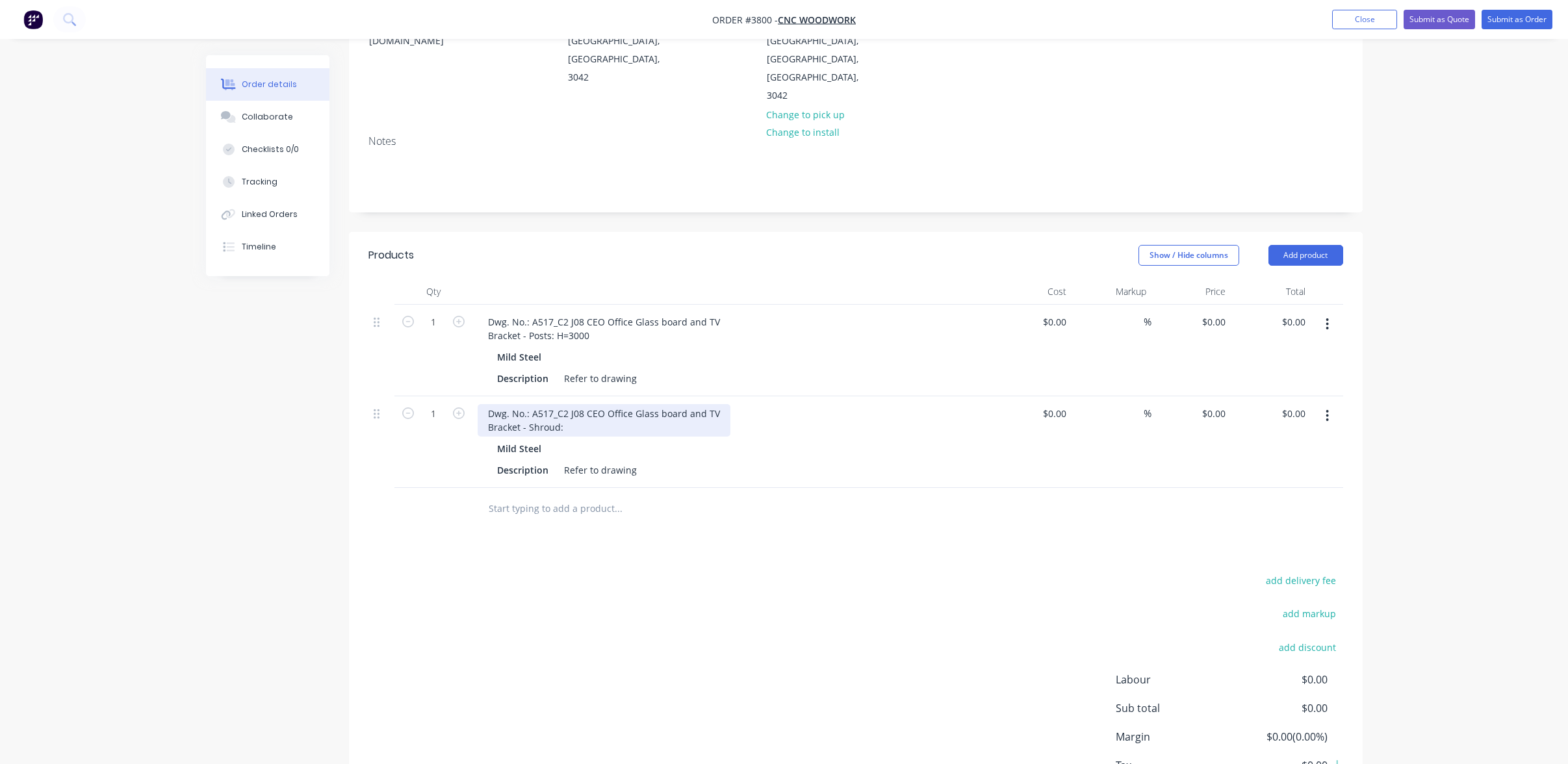
scroll to position [195, 0]
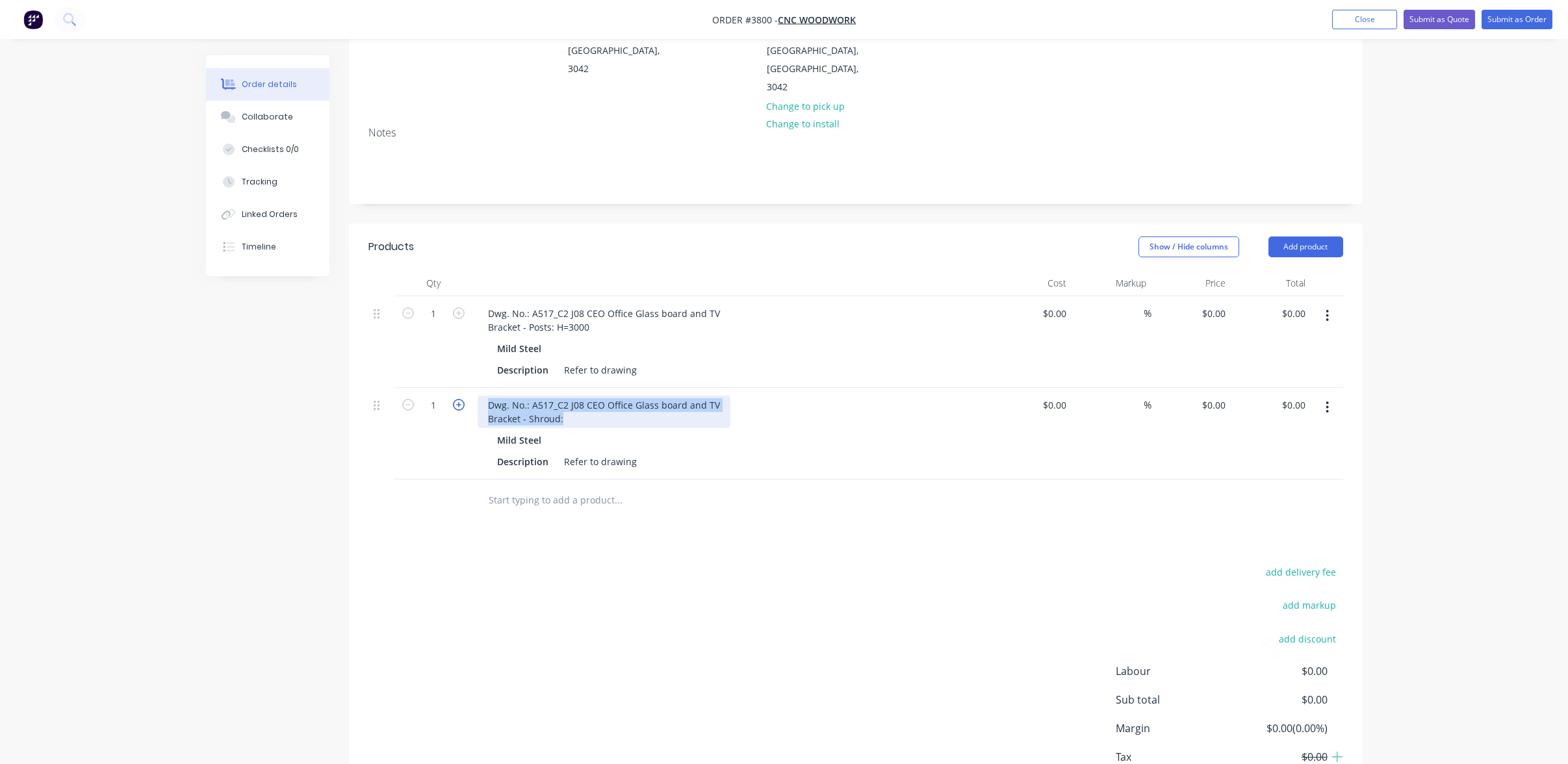
drag, startPoint x: 583, startPoint y: 365, endPoint x: 458, endPoint y: 345, distance: 126.6
click at [458, 388] on div "1 Dwg. No.: A517_C2 J08 CEO Office Glass board and TV Bracket - Shroud: Mild St…" at bounding box center [856, 433] width 975 height 92
click at [561, 396] on div "Dwg. No.: A517_C2 J08 CEO Office Glass board and TV Bracket - Shroud:L=1480 x H…" at bounding box center [604, 412] width 253 height 33
click at [767, 472] on div "Products Show / Hide columns Add product Qty Cost Markup Price Total 1 Dwg. No.…" at bounding box center [856, 528] width 1014 height 610
click at [458, 399] on icon "button" at bounding box center [458, 404] width 11 height 11
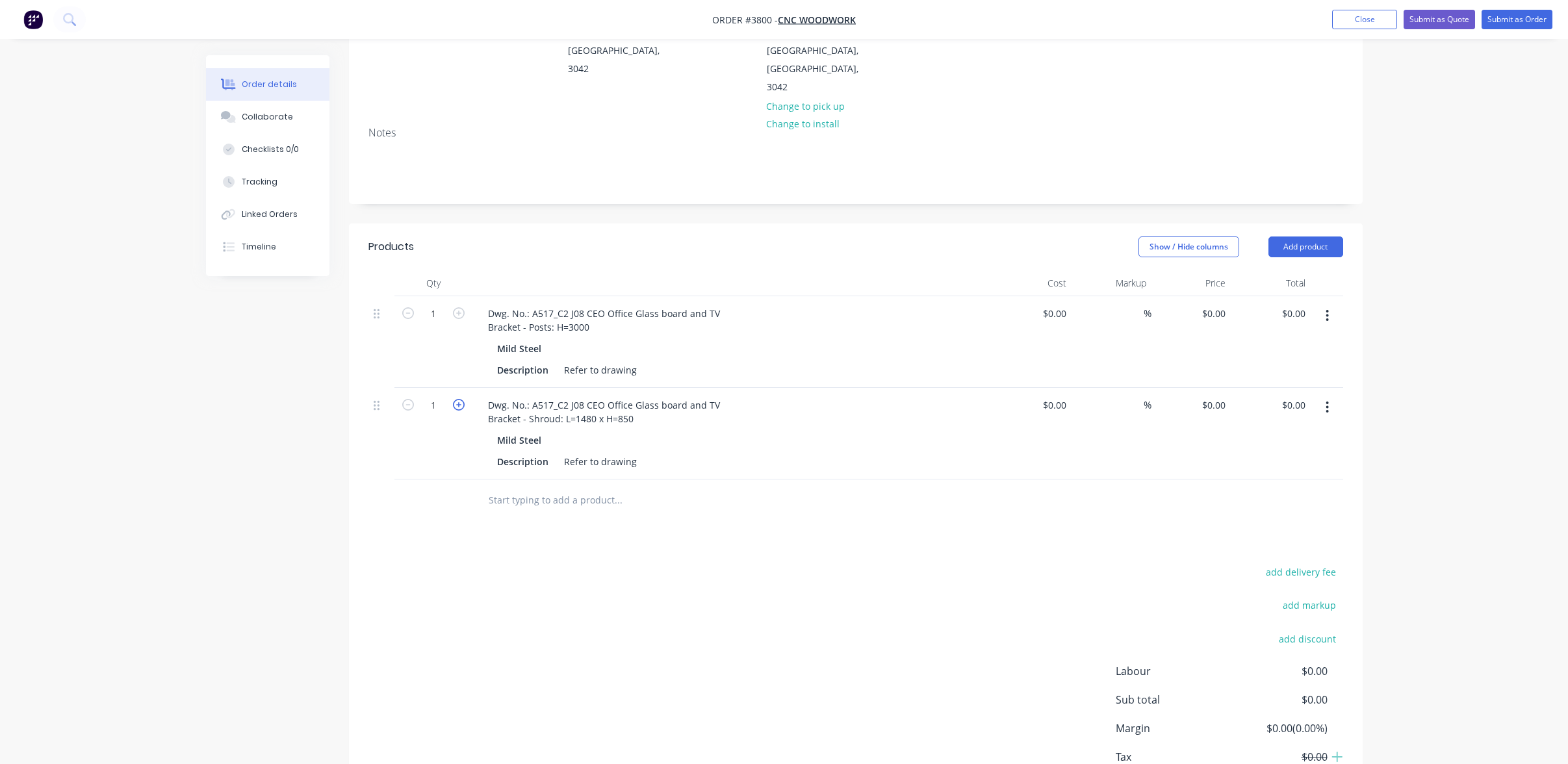
type input "2"
click at [445, 563] on div "add delivery fee add markup add discount Labour $0.00 Sub total $0.00 Margin $0…" at bounding box center [856, 689] width 975 height 251
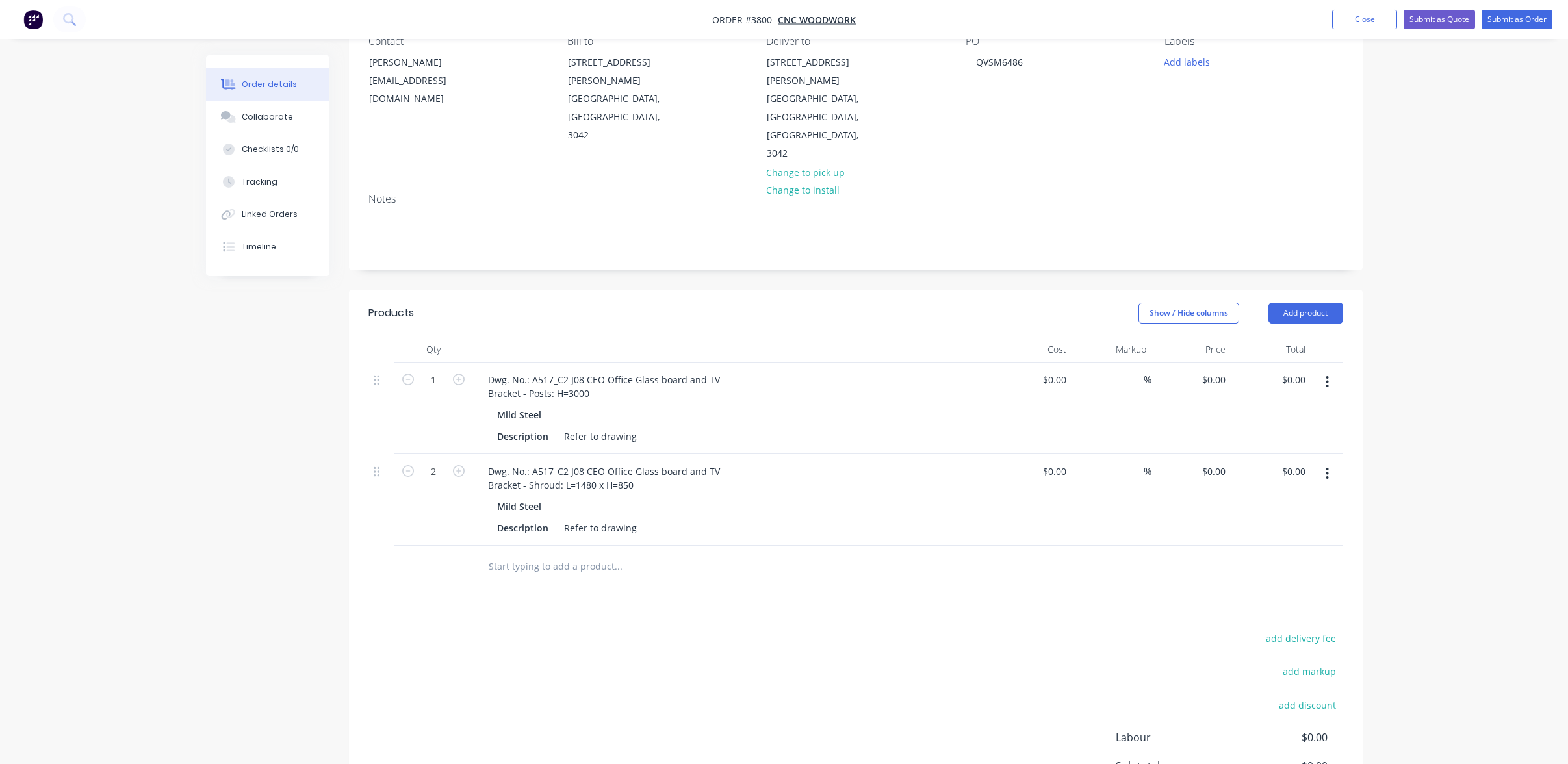
scroll to position [0, 0]
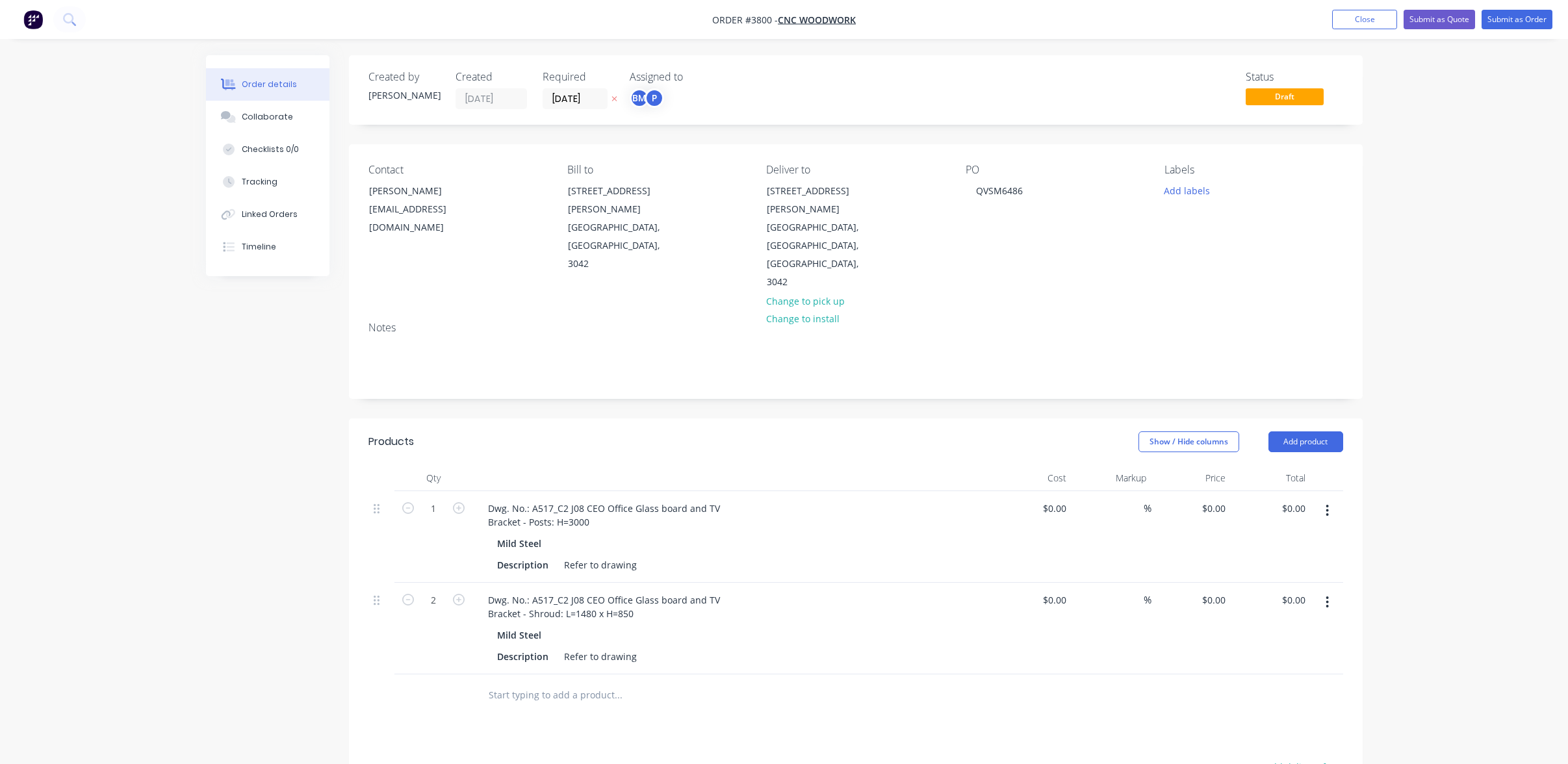
click at [175, 365] on div "Order details Collaborate Checklists 0/0 Tracking Linked Orders Timeline Order …" at bounding box center [784, 524] width 1568 height 1048
drag, startPoint x: 294, startPoint y: 160, endPoint x: 290, endPoint y: 130, distance: 30.3
click at [293, 156] on button "Checklists 0/0" at bounding box center [267, 150] width 123 height 33
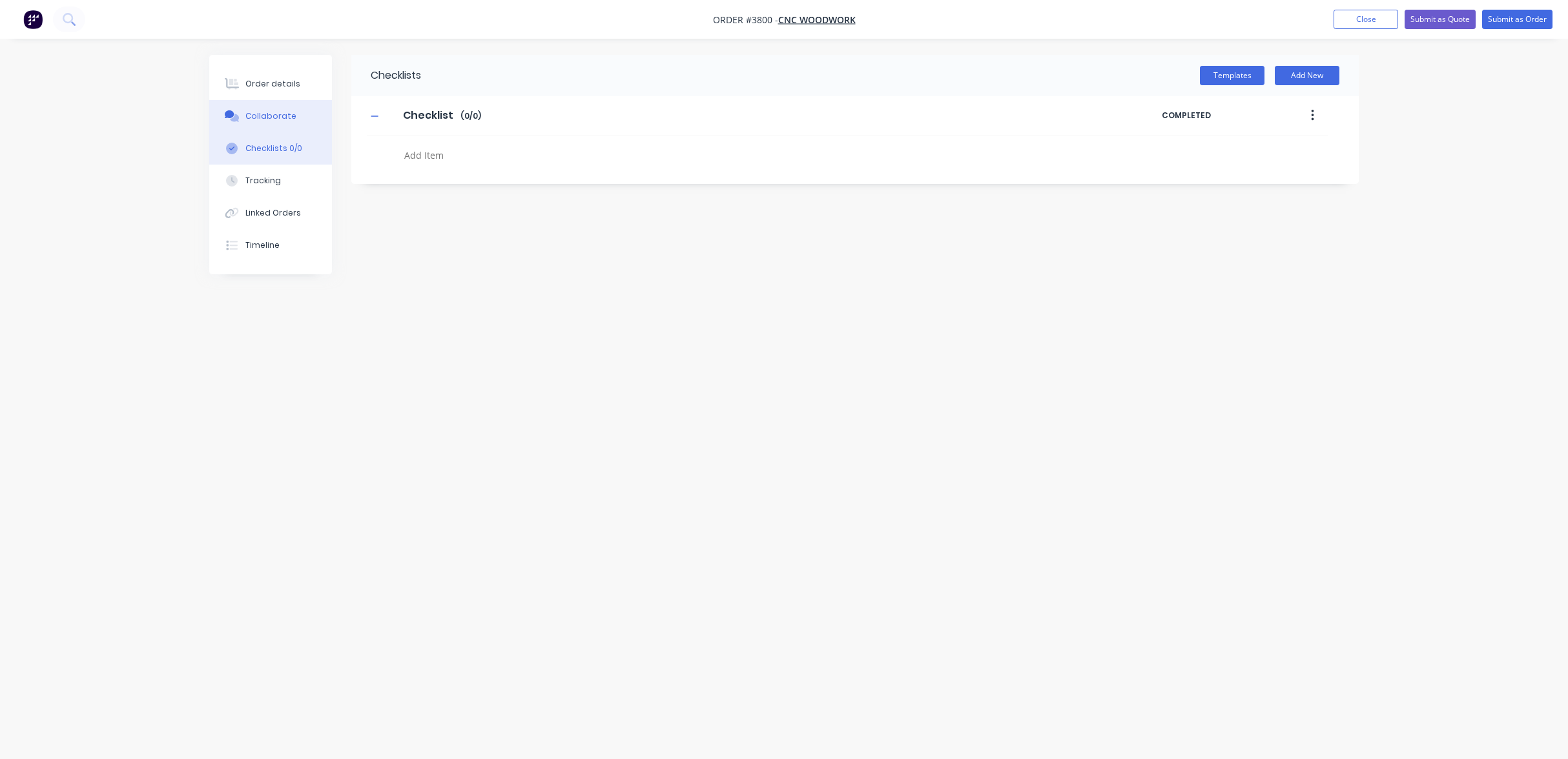
click at [288, 125] on button "Collaborate" at bounding box center [271, 116] width 123 height 32
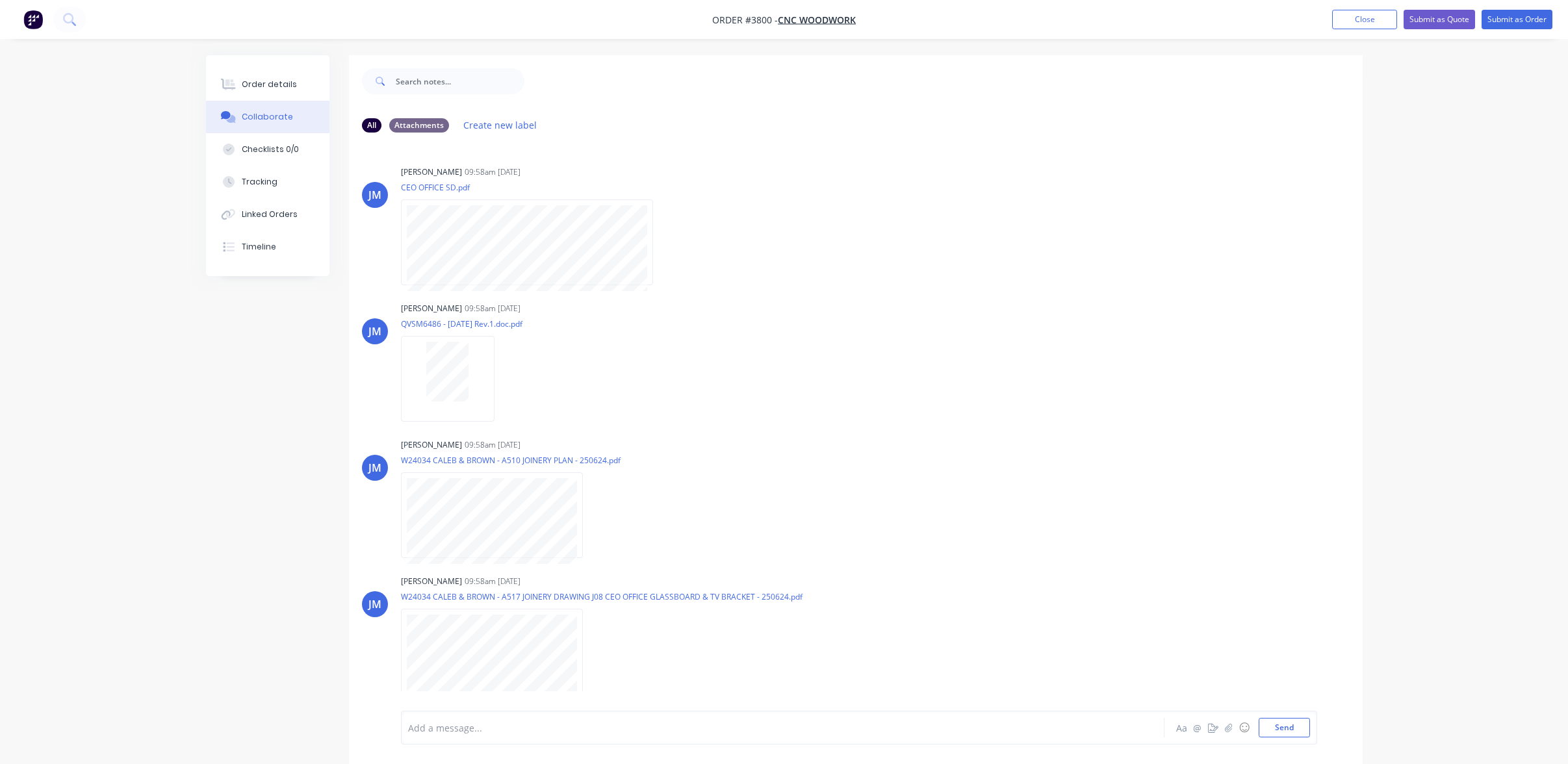
click at [198, 393] on div "Order details Collaborate Checklists 0/0 Tracking Linked Orders Timeline Order …" at bounding box center [784, 419] width 1183 height 729
click at [250, 79] on div "Order details" at bounding box center [270, 84] width 55 height 11
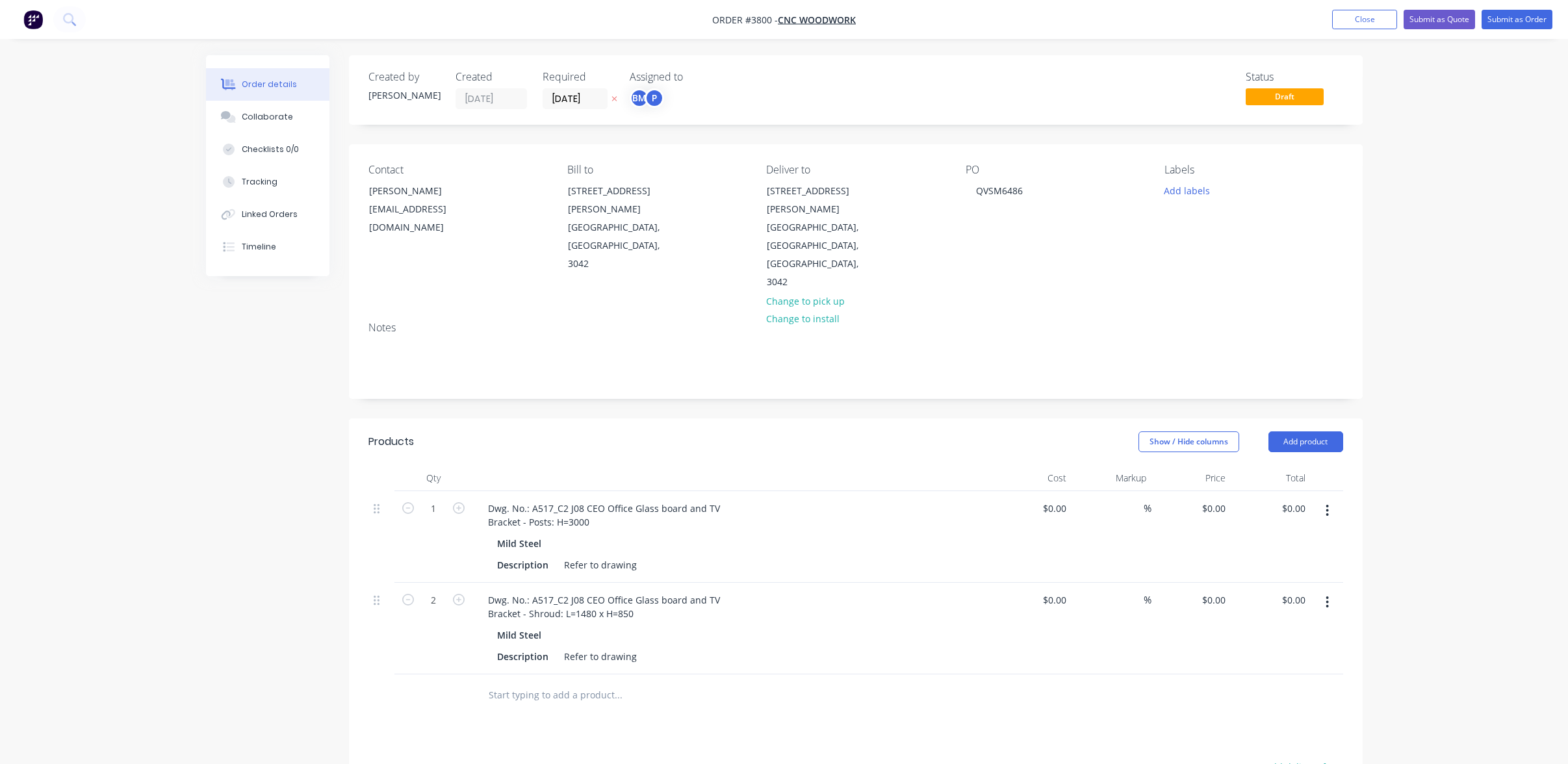
click at [569, 682] on input "text" at bounding box center [618, 695] width 260 height 26
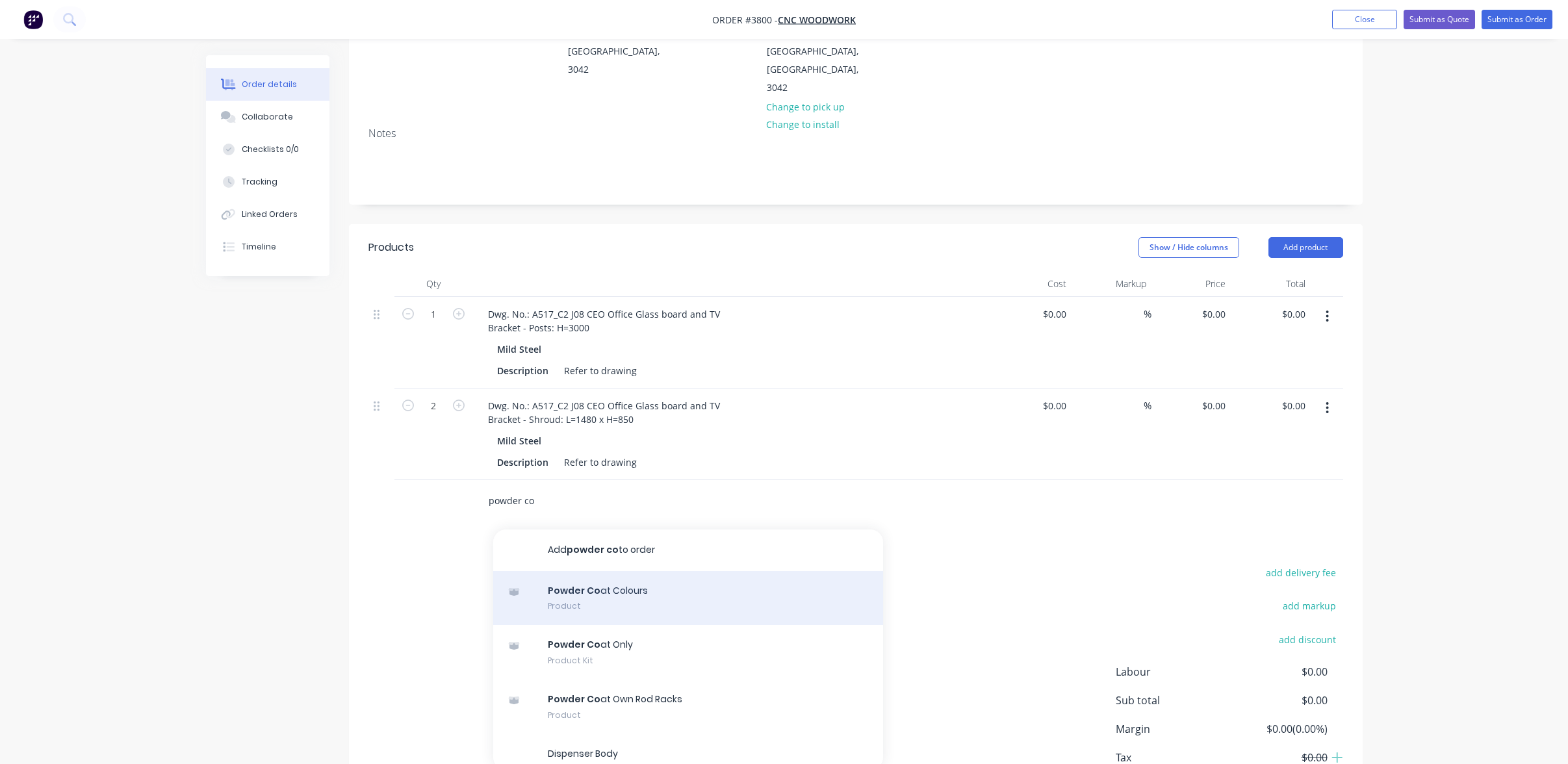
scroll to position [195, 0]
type input "powder co"
click at [595, 570] on div "Powder Co at Colours Product" at bounding box center [688, 597] width 390 height 55
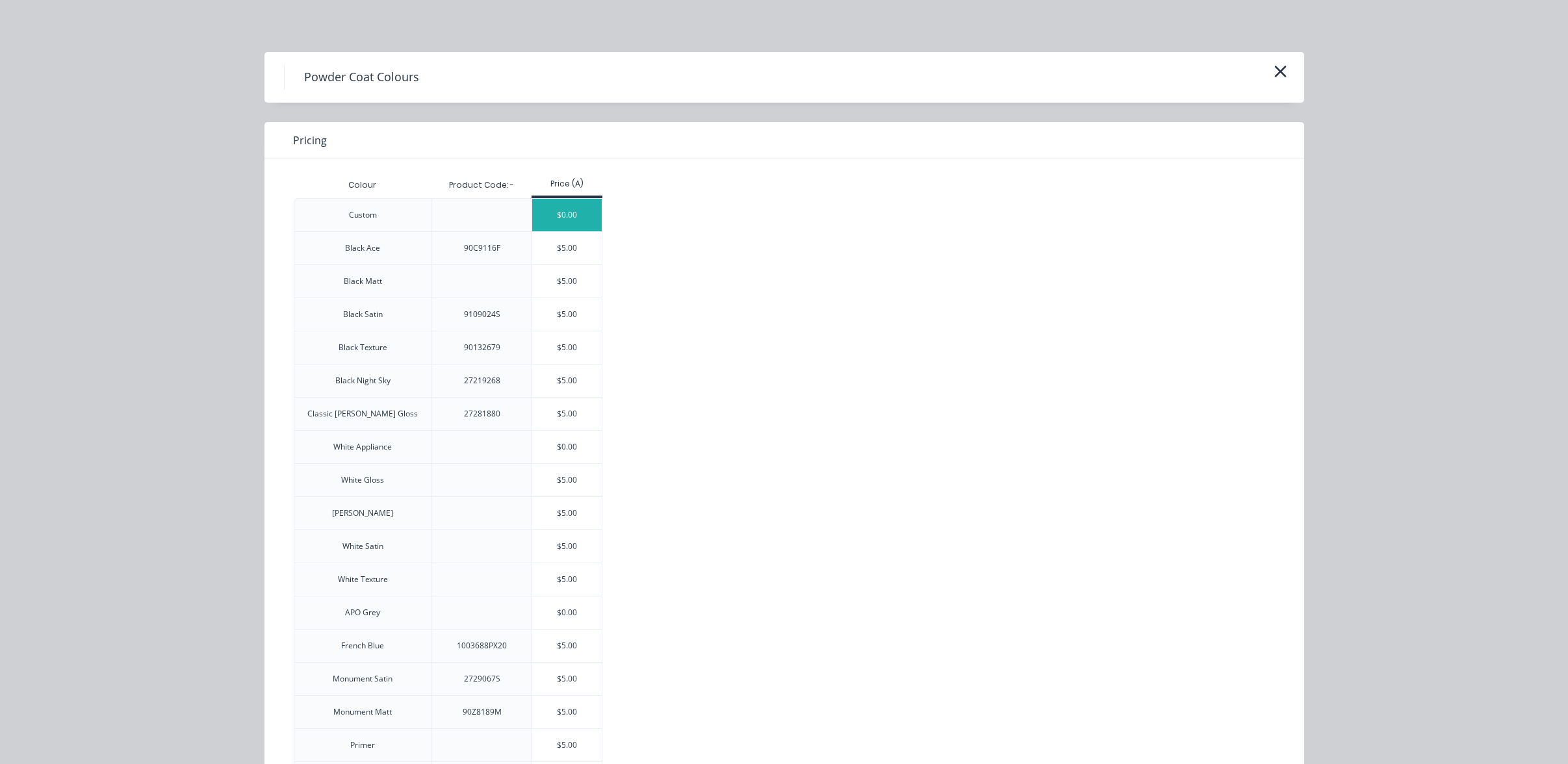
click at [543, 204] on div "$0.00" at bounding box center [567, 215] width 70 height 33
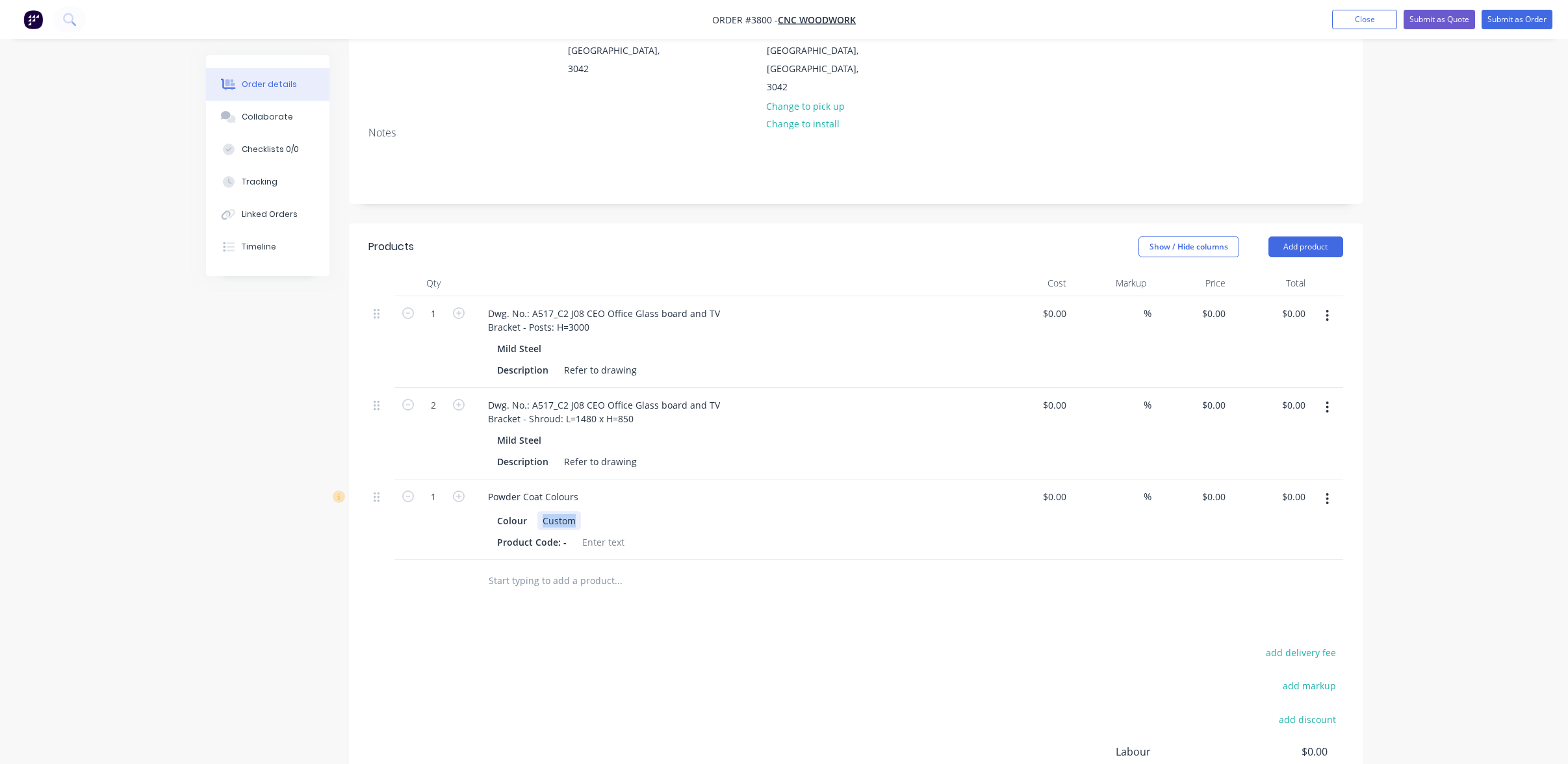
drag, startPoint x: 578, startPoint y: 458, endPoint x: 424, endPoint y: 459, distance: 154.0
click at [424, 480] on div "1 Powder Coat Colours Colour Custom Product Code: - $0.00 $0.00 % $0.00 $0.00 $…" at bounding box center [856, 520] width 975 height 81
paste div
drag, startPoint x: 481, startPoint y: 723, endPoint x: 494, endPoint y: 684, distance: 41.1
click at [481, 708] on div "add delivery fee add markup add discount Labour $0.00 Sub total $0.00 Margin $0…" at bounding box center [856, 770] width 975 height 251
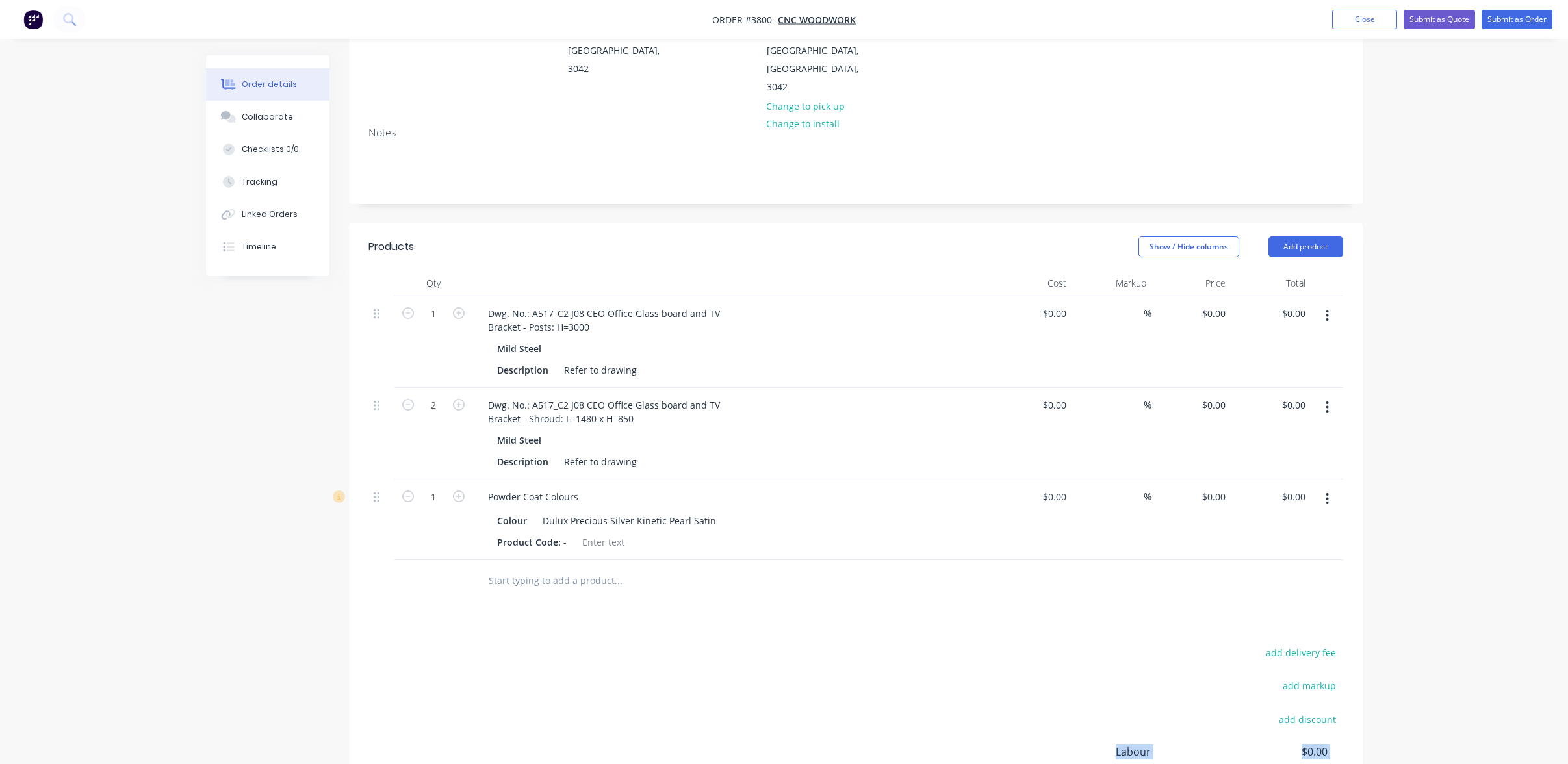
click at [514, 644] on div "add delivery fee add markup add discount Labour $0.00 Sub total $0.00 Margin $0…" at bounding box center [856, 770] width 975 height 251
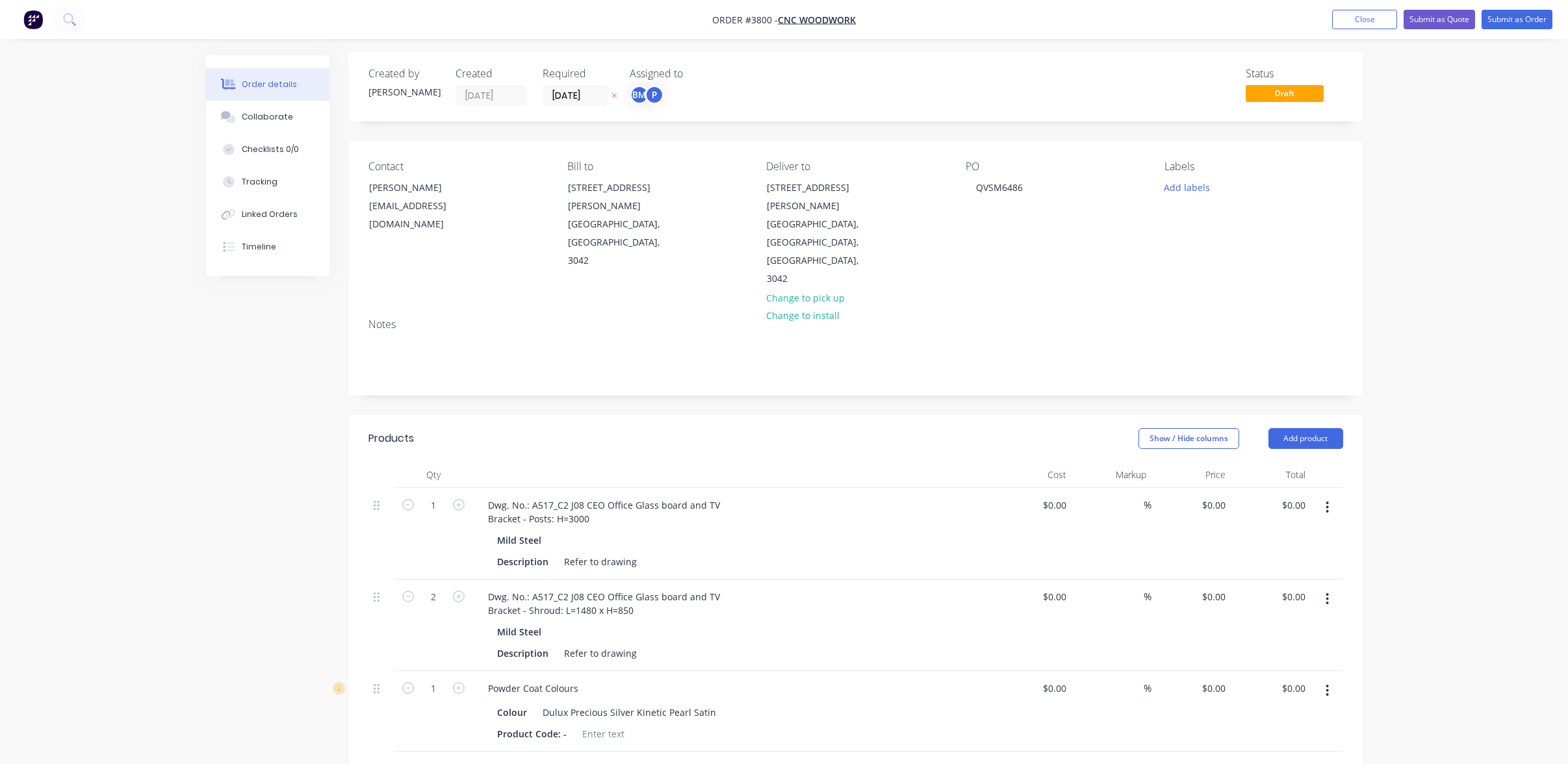
scroll to position [0, 0]
drag, startPoint x: 626, startPoint y: 96, endPoint x: 644, endPoint y: 106, distance: 20.6
click at [627, 96] on div "Created by [PERSON_NAME] Created [DATE] Required [DATE] Assigned to BM P" at bounding box center [563, 90] width 391 height 38
click at [670, 129] on span "[PERSON_NAME] (You)" at bounding box center [717, 131] width 96 height 13
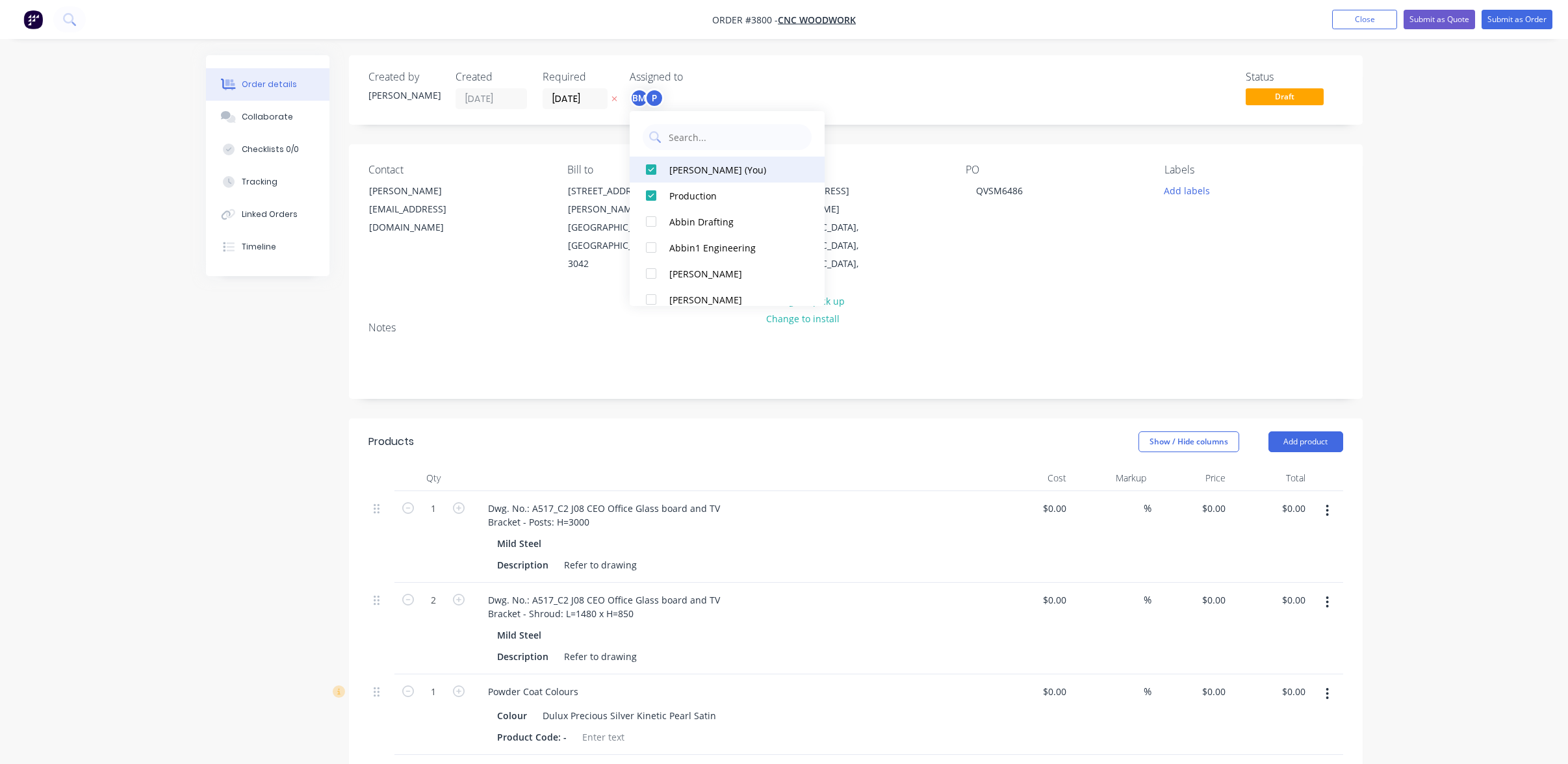
click at [658, 168] on div at bounding box center [651, 170] width 26 height 26
click at [705, 85] on div "Assigned to P" at bounding box center [695, 90] width 130 height 38
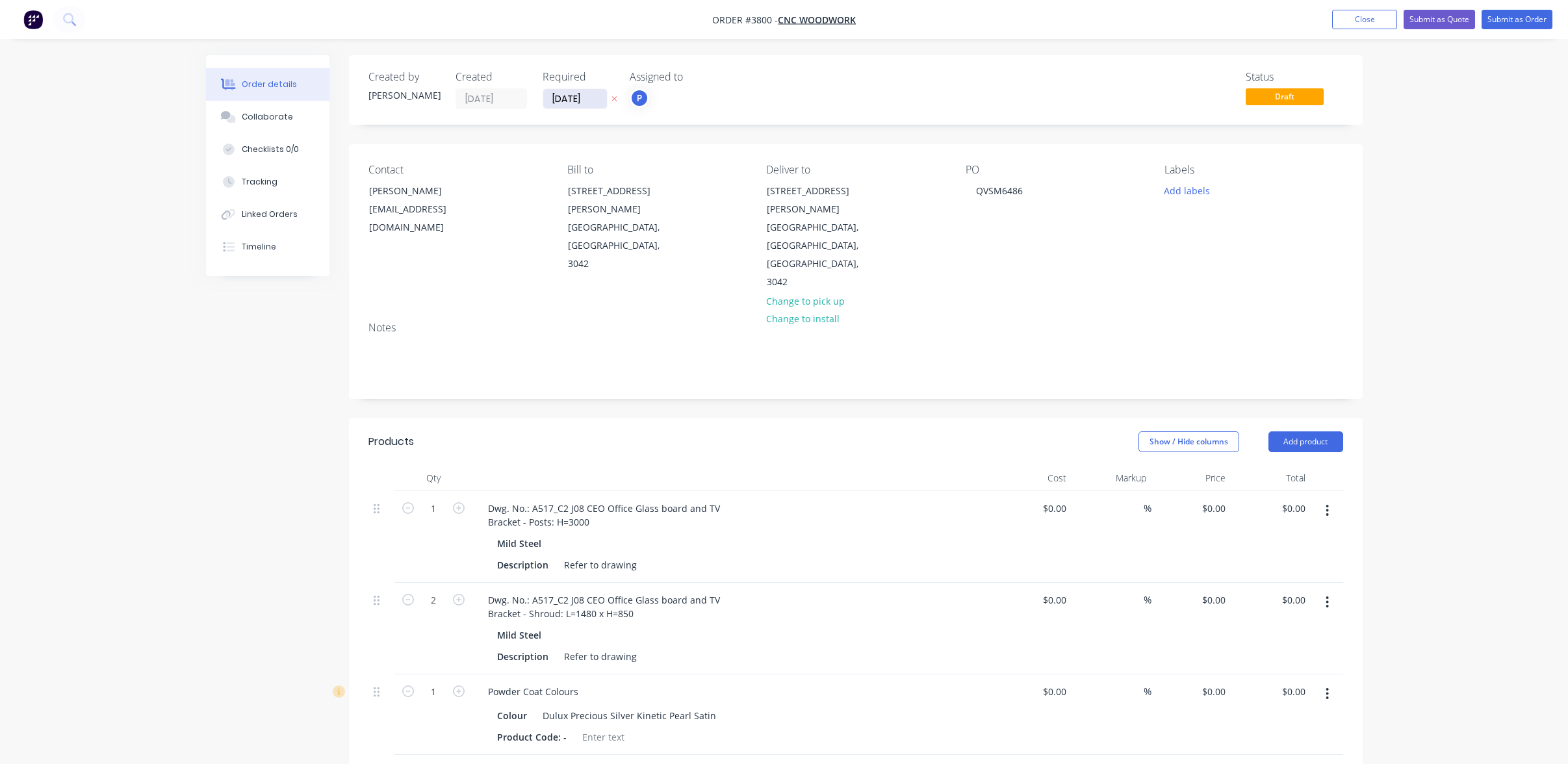
click at [569, 105] on input "[DATE]" at bounding box center [575, 98] width 64 height 19
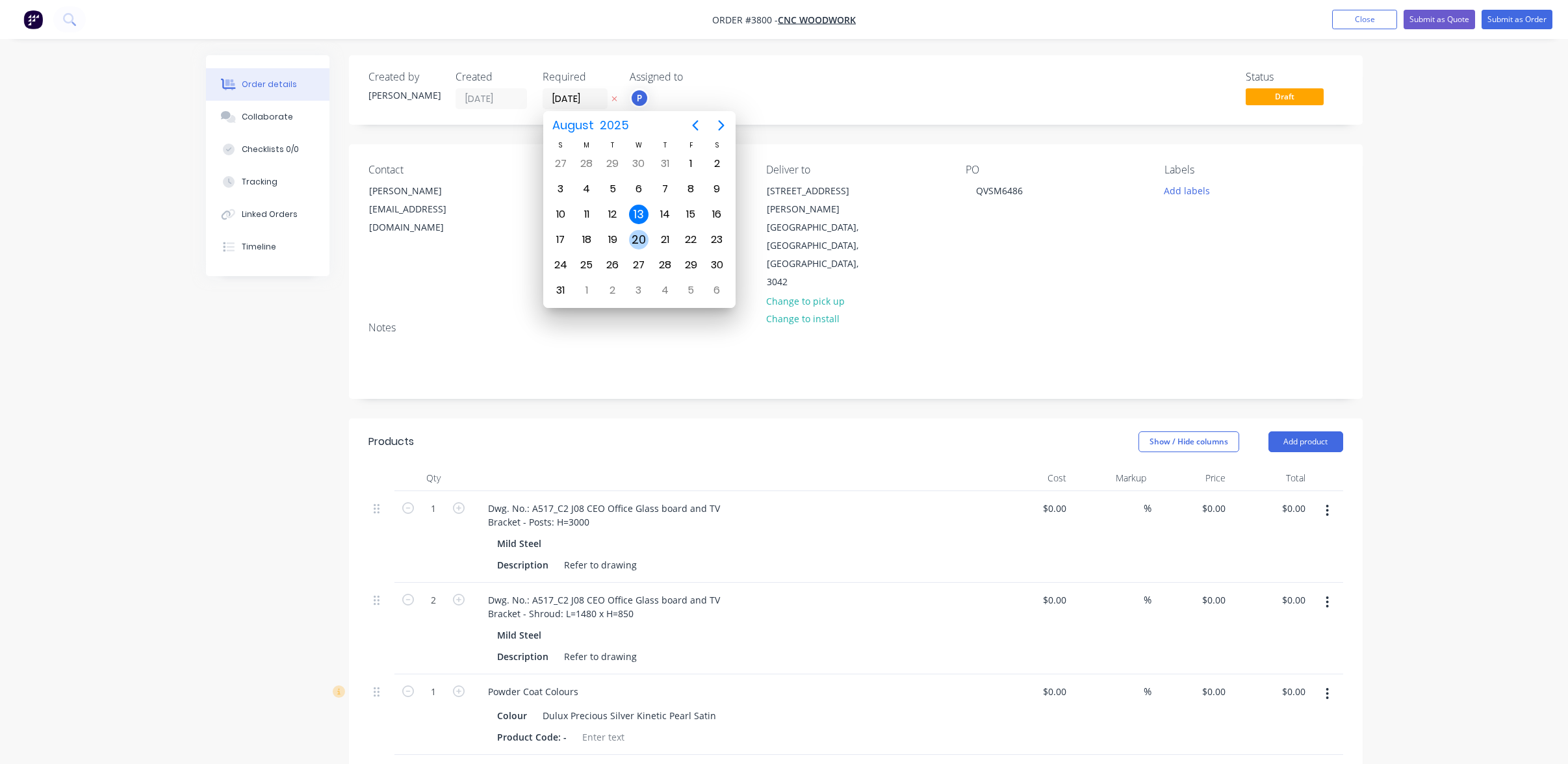
click at [648, 234] on div "20" at bounding box center [639, 240] width 26 height 25
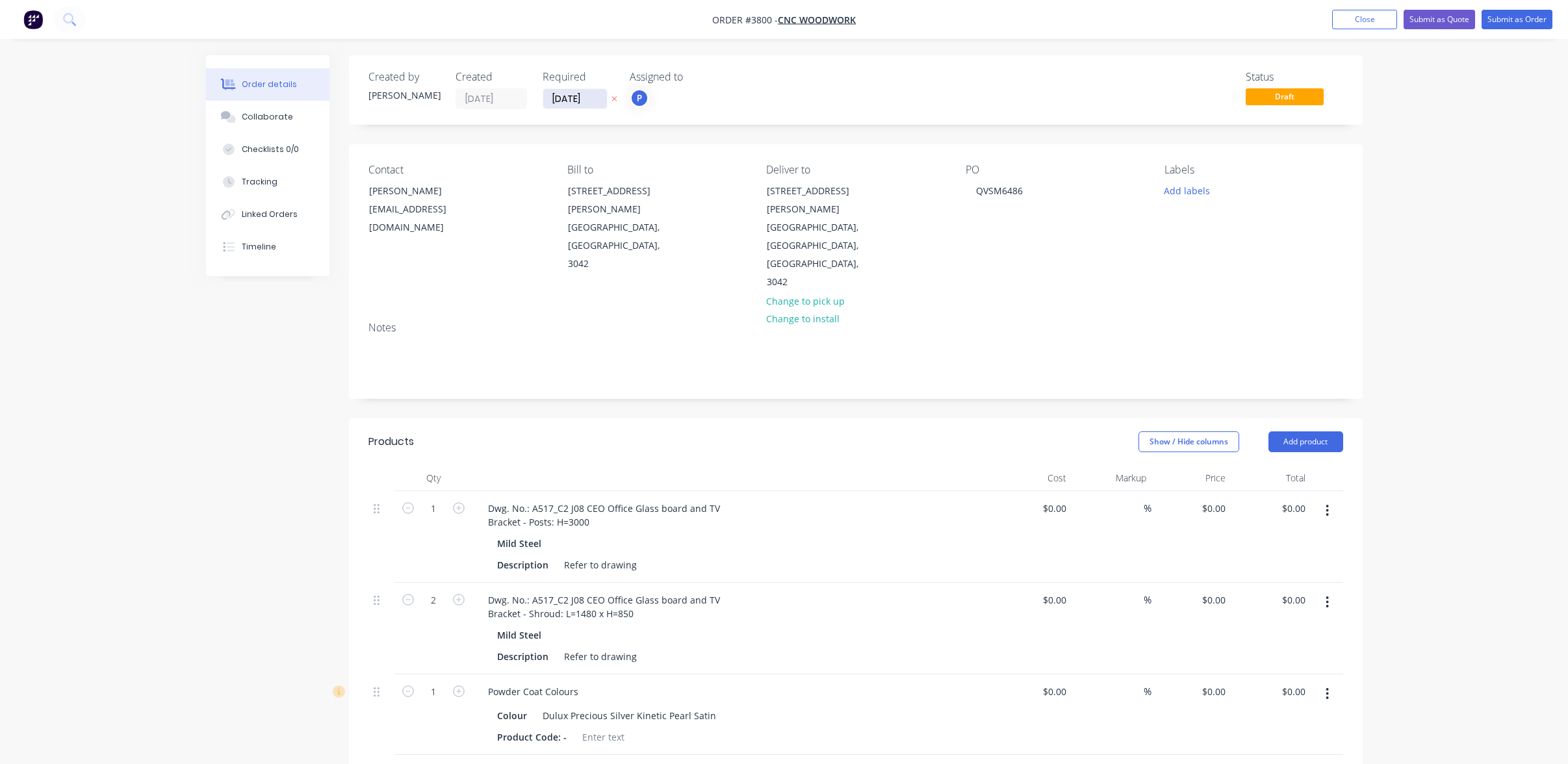
click at [553, 103] on input "[DATE]" at bounding box center [575, 98] width 64 height 19
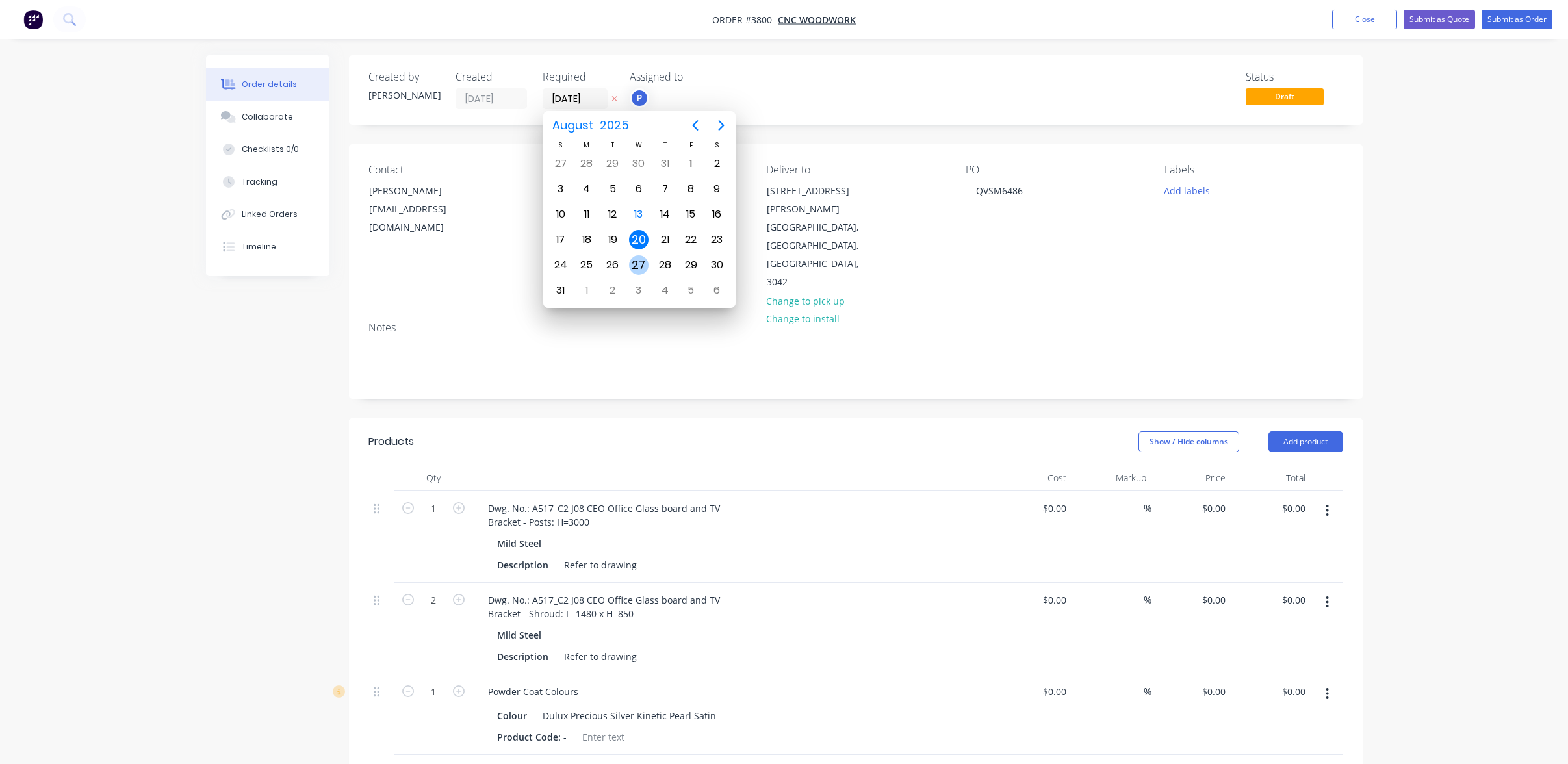
click at [631, 262] on div "27" at bounding box center [639, 265] width 19 height 19
type input "[DATE]"
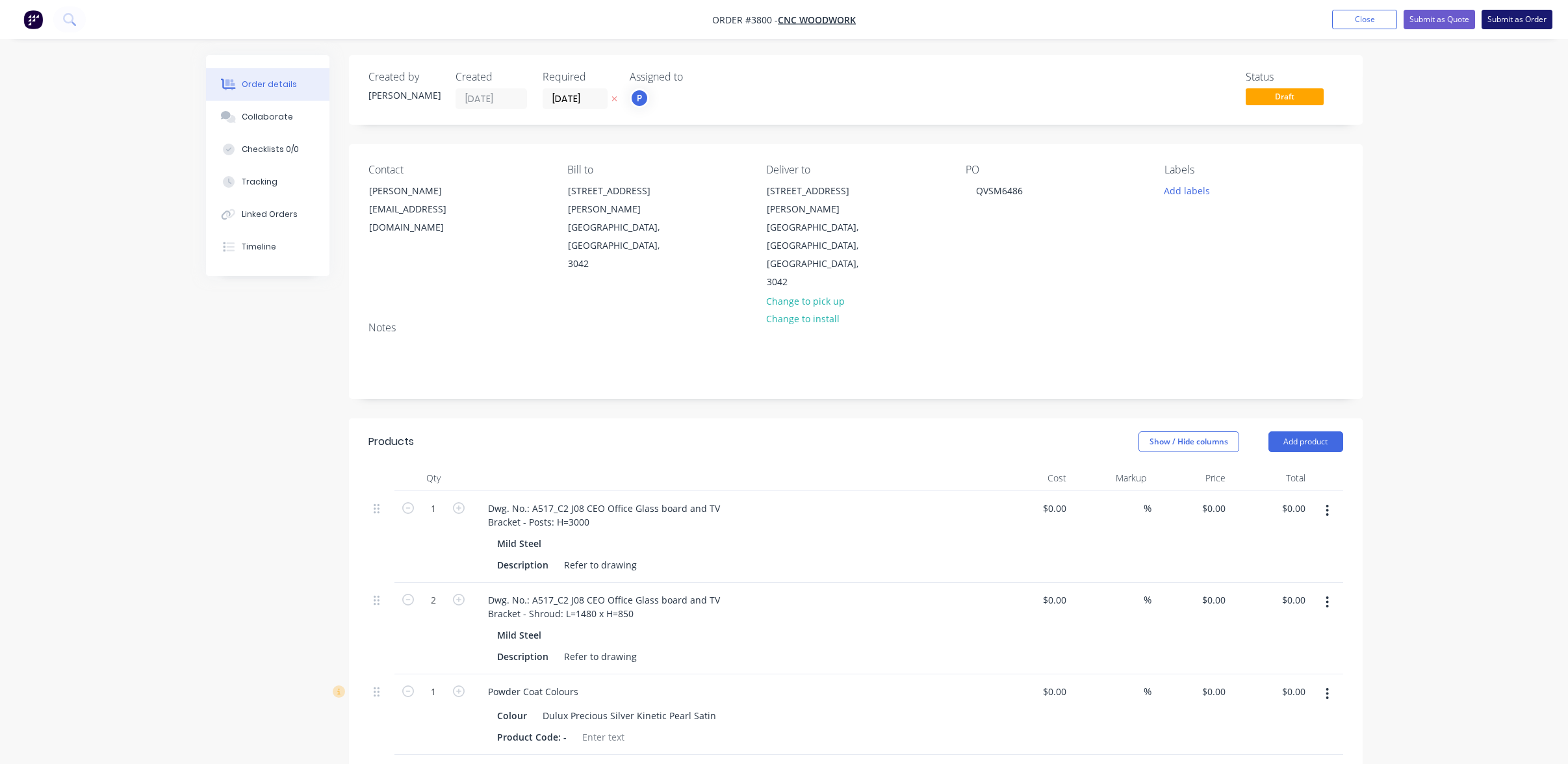
click at [1509, 14] on button "Submit as Order" at bounding box center [1518, 19] width 71 height 19
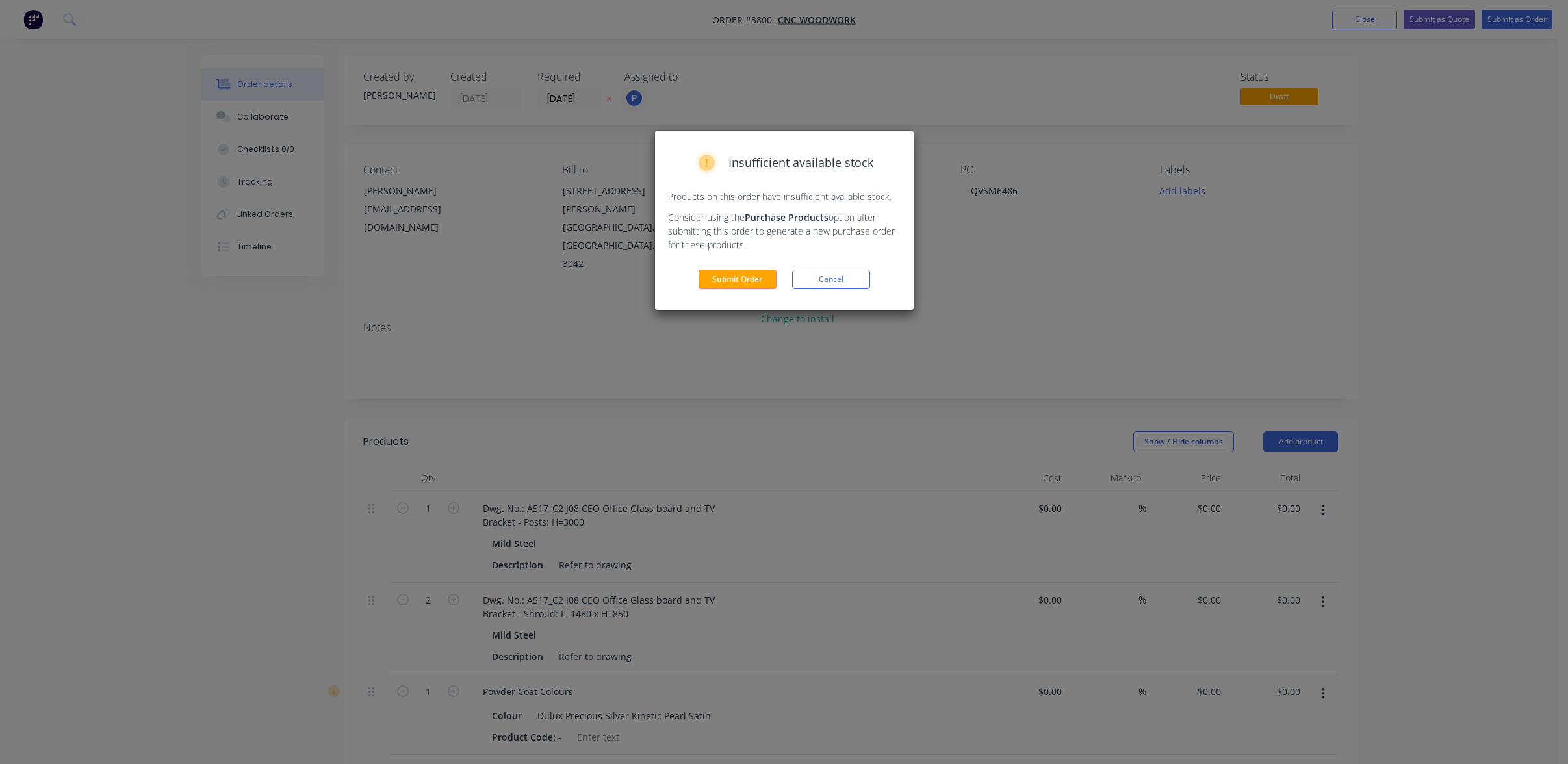
click at [763, 258] on div "Insufficient available stock Products on this order have insufficient available…" at bounding box center [784, 220] width 259 height 179
click at [750, 287] on button "Submit Order" at bounding box center [738, 279] width 78 height 19
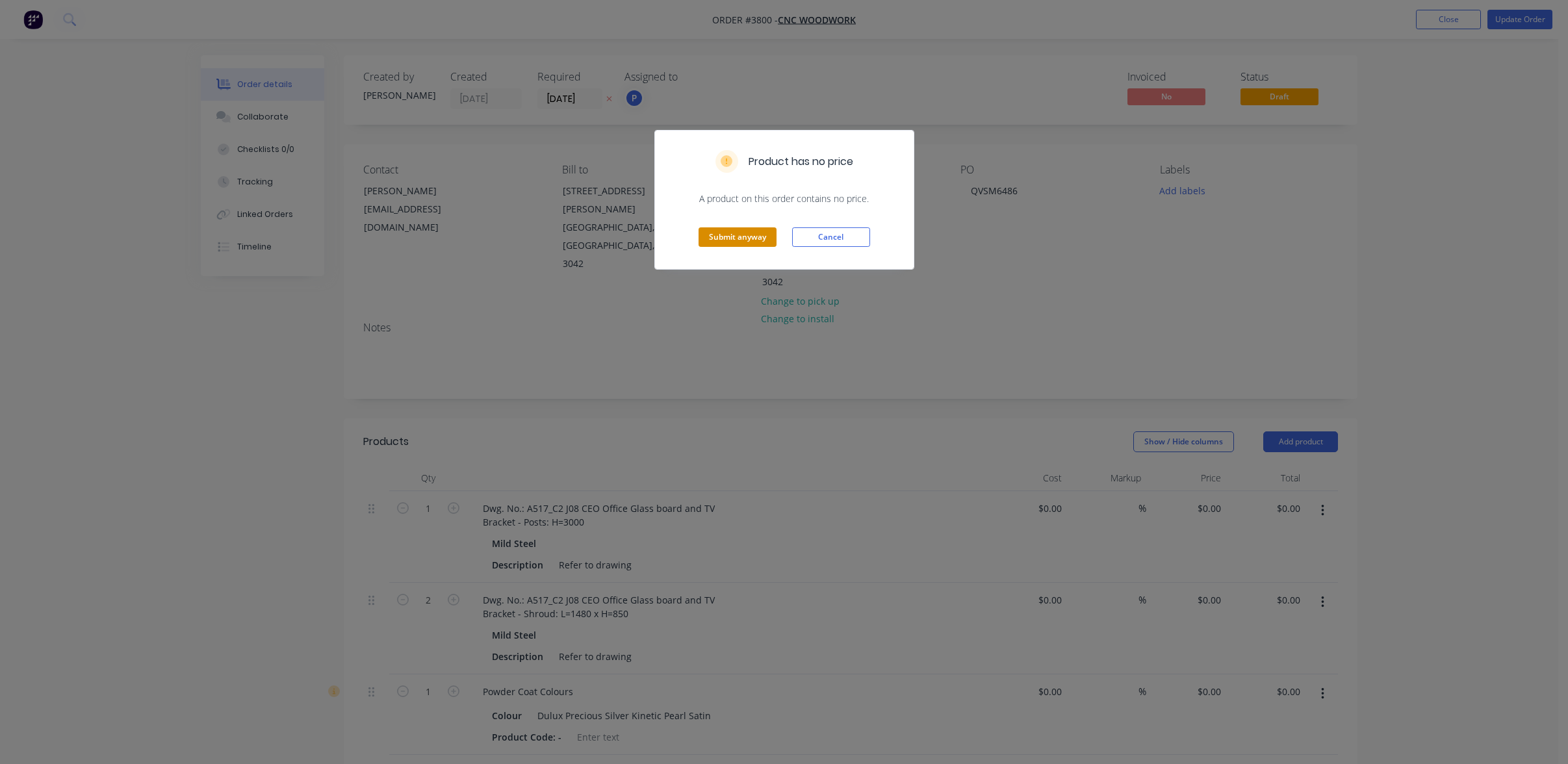
click at [714, 245] on button "Submit anyway" at bounding box center [738, 237] width 78 height 19
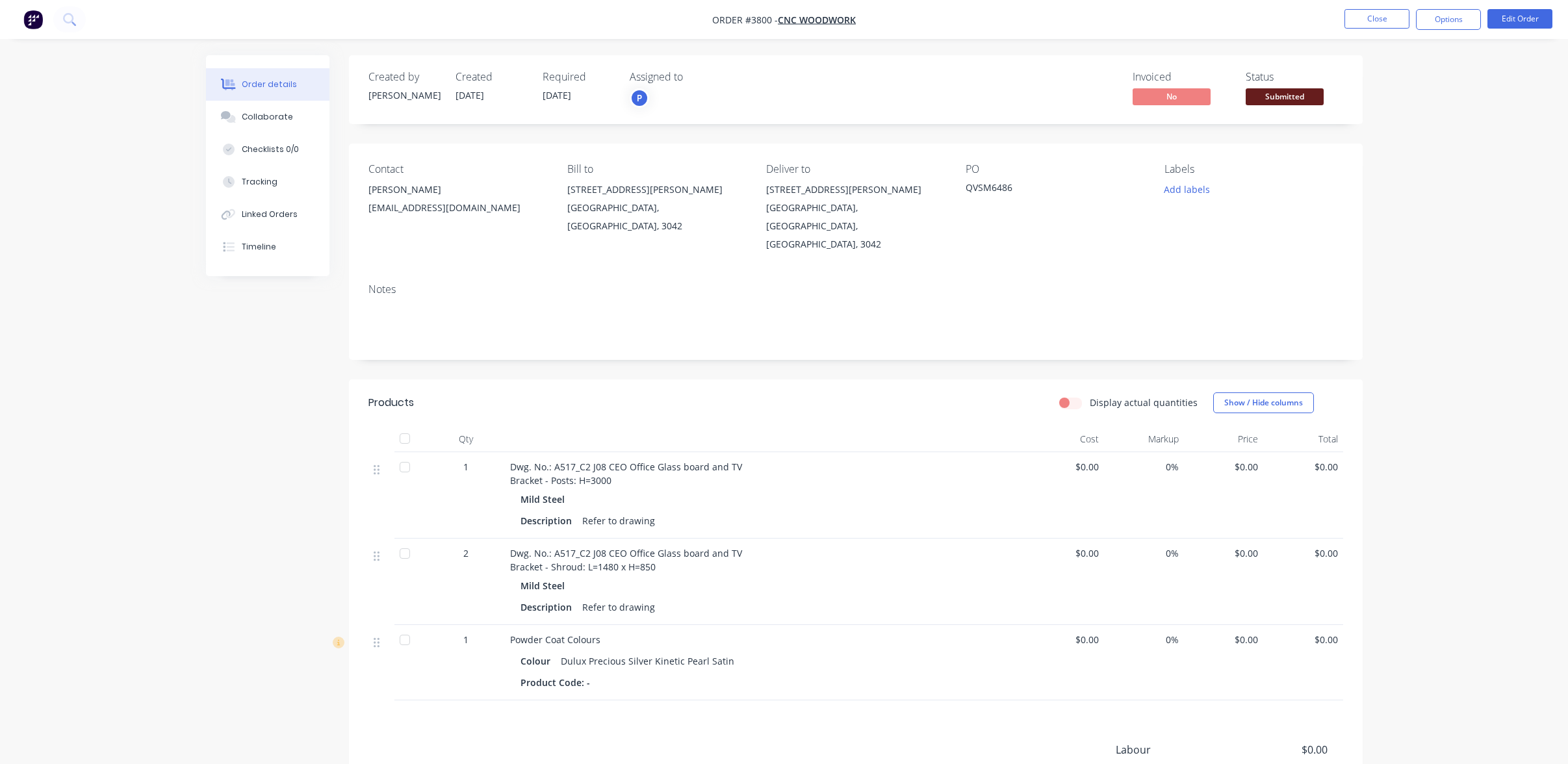
click at [1290, 89] on span "Submitted" at bounding box center [1285, 96] width 78 height 16
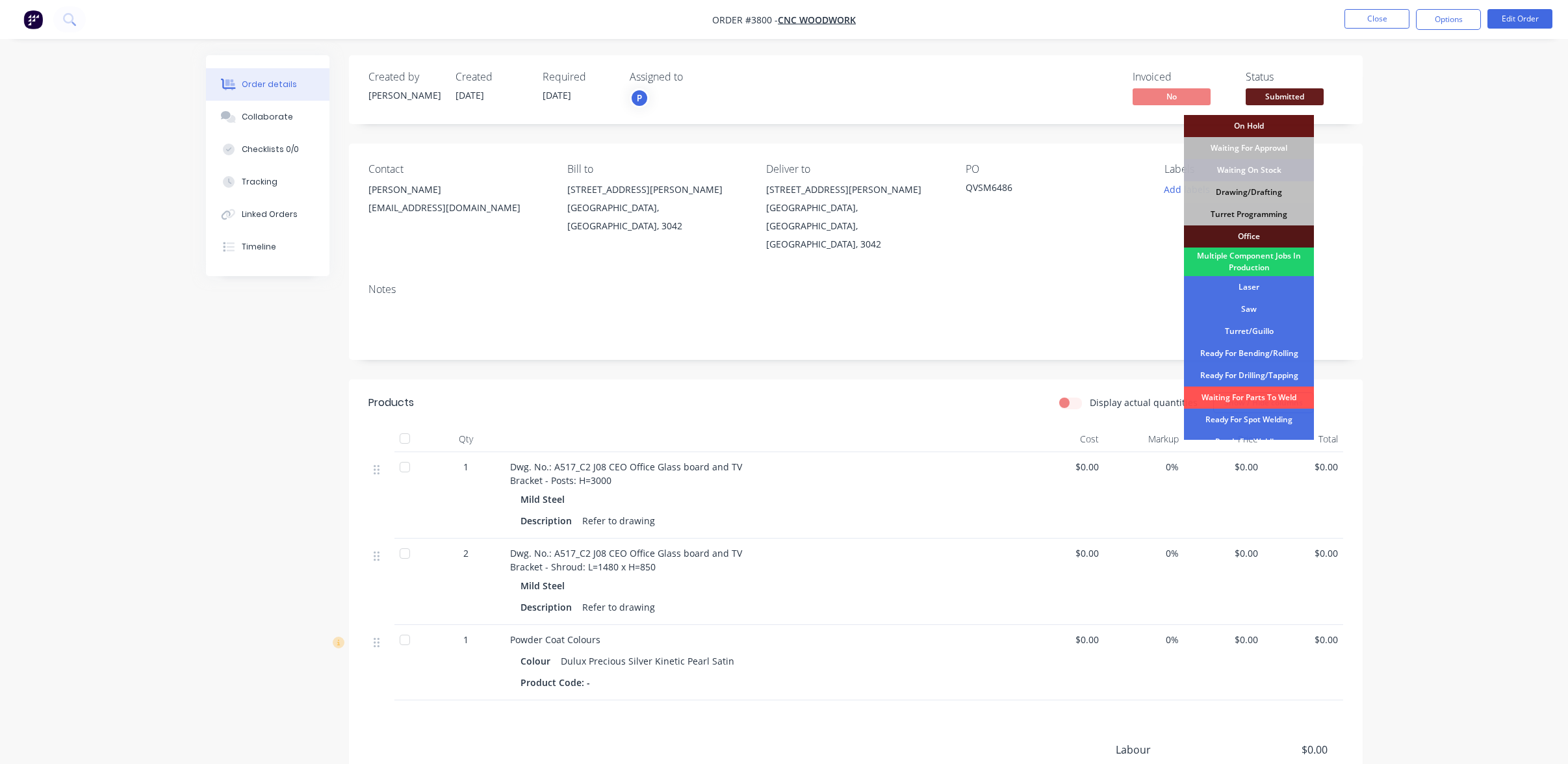
click at [1480, 192] on div "Order details Collaborate Checklists 0/0 Tracking Linked Orders Timeline Order …" at bounding box center [784, 466] width 1568 height 932
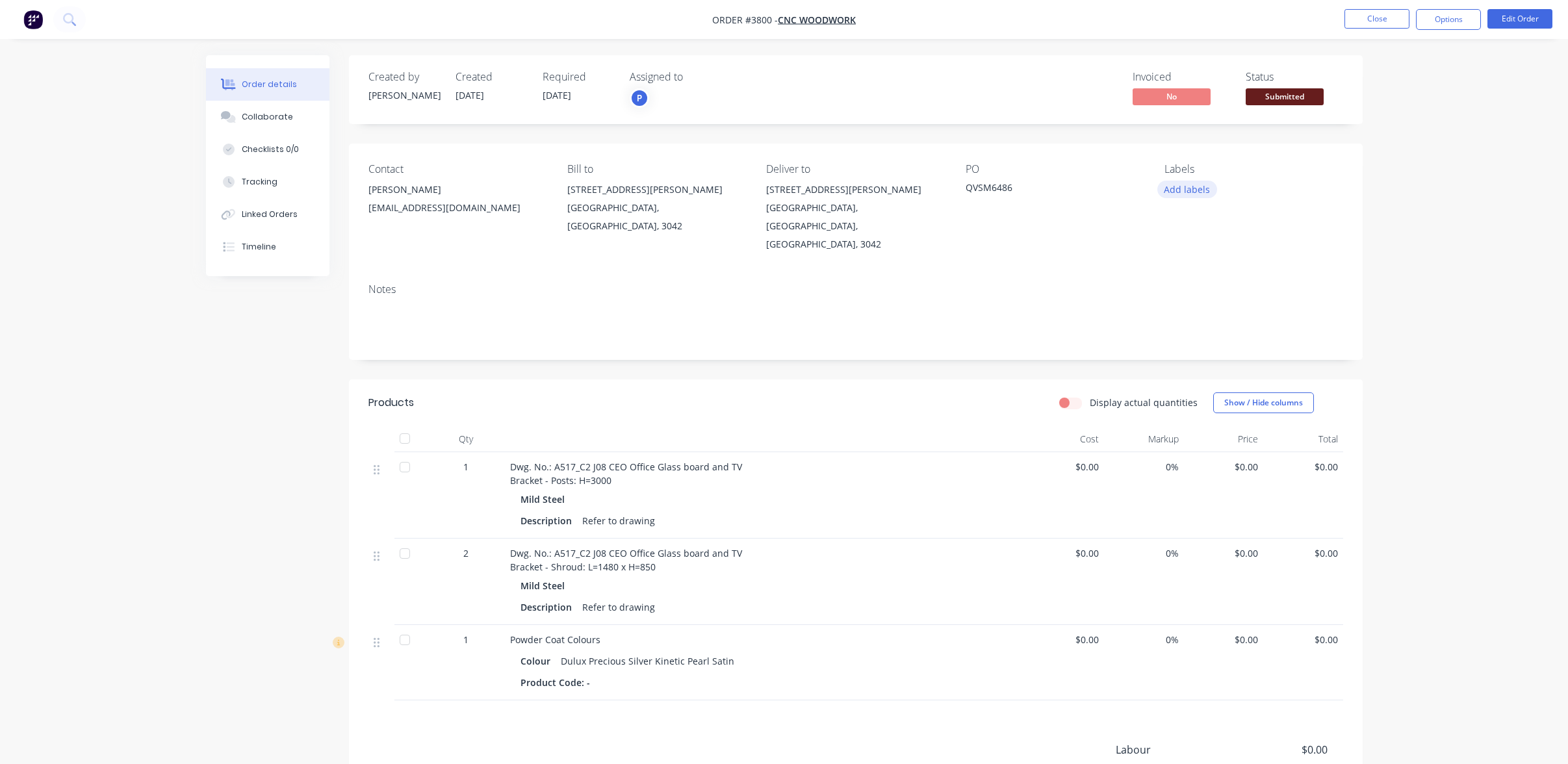
click at [1196, 196] on button "Add labels" at bounding box center [1187, 189] width 60 height 18
click at [1211, 334] on div "A1-Cutting (Saw)" at bounding box center [1237, 331] width 74 height 14
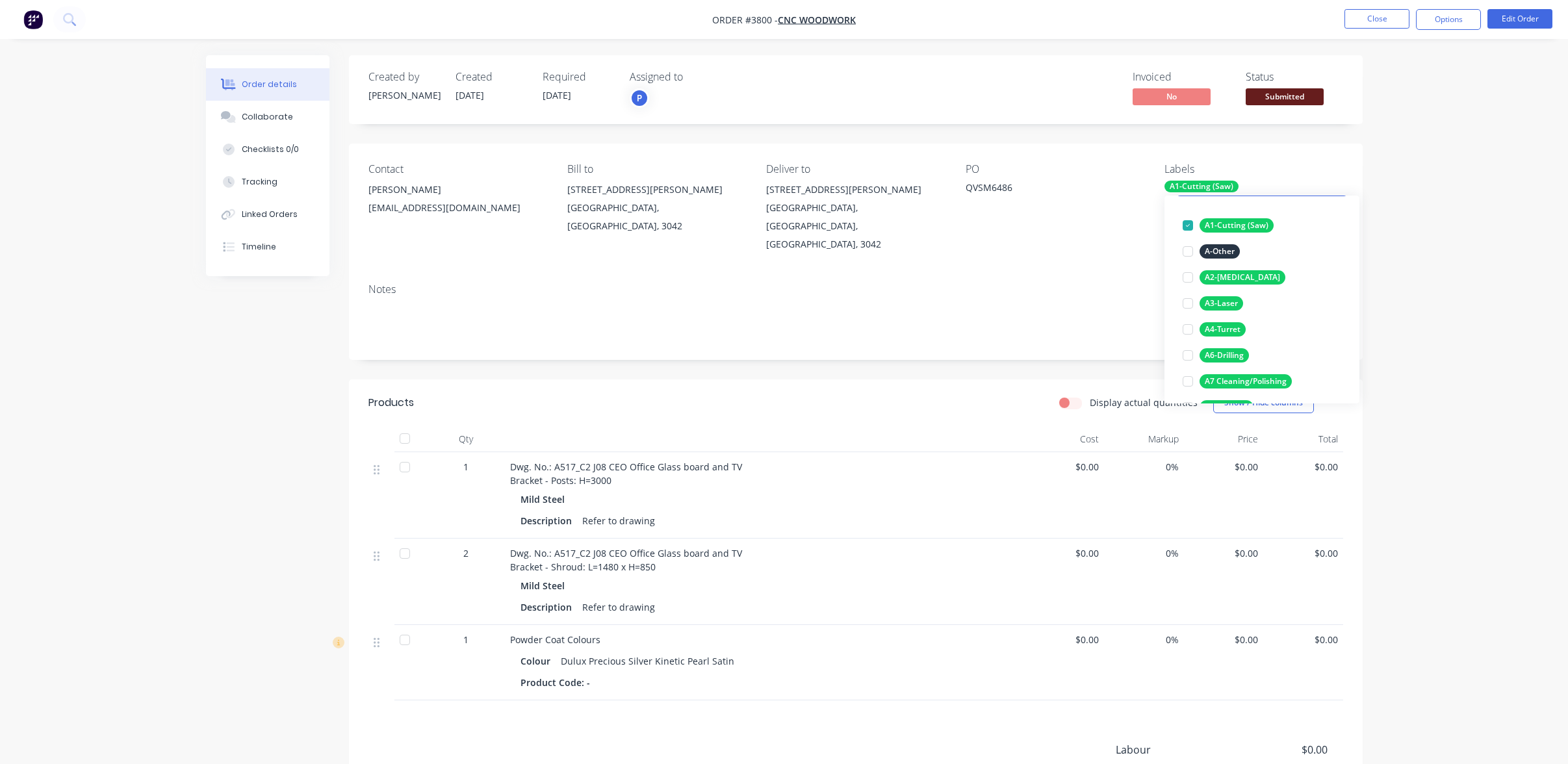
scroll to position [195, 0]
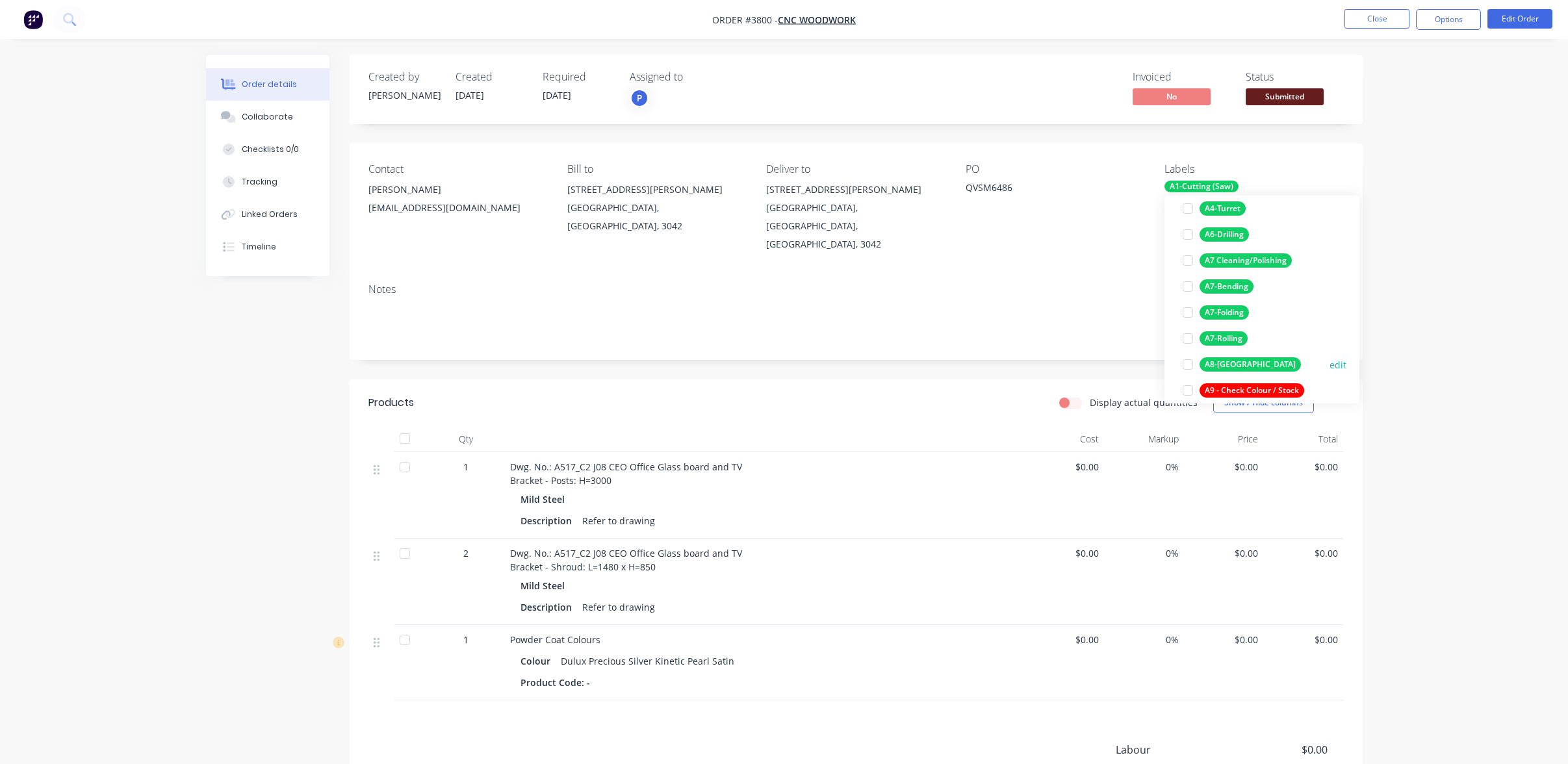
click at [1234, 364] on div "A8-[GEOGRAPHIC_DATA]" at bounding box center [1250, 365] width 101 height 14
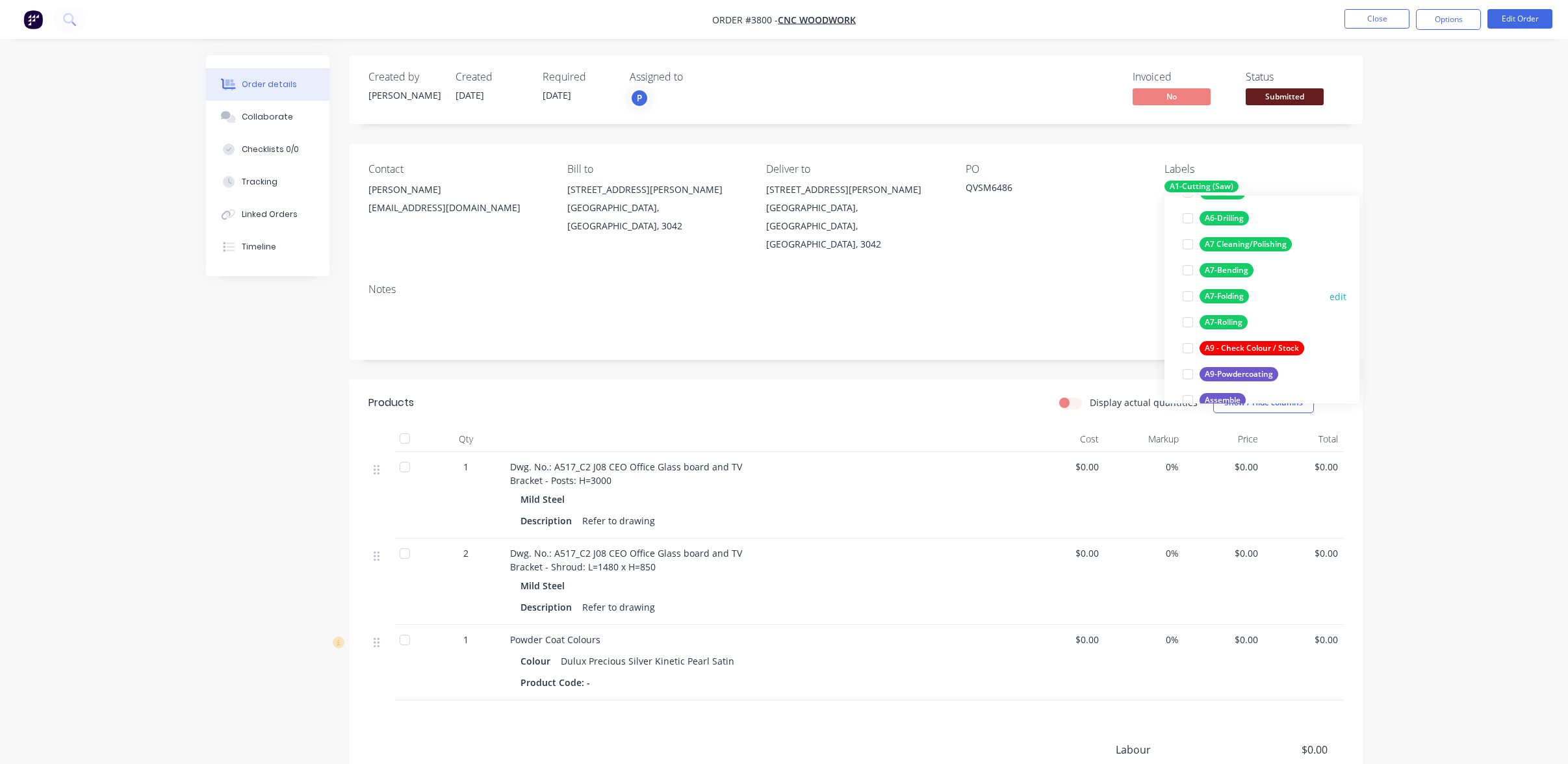
scroll to position [260, 0]
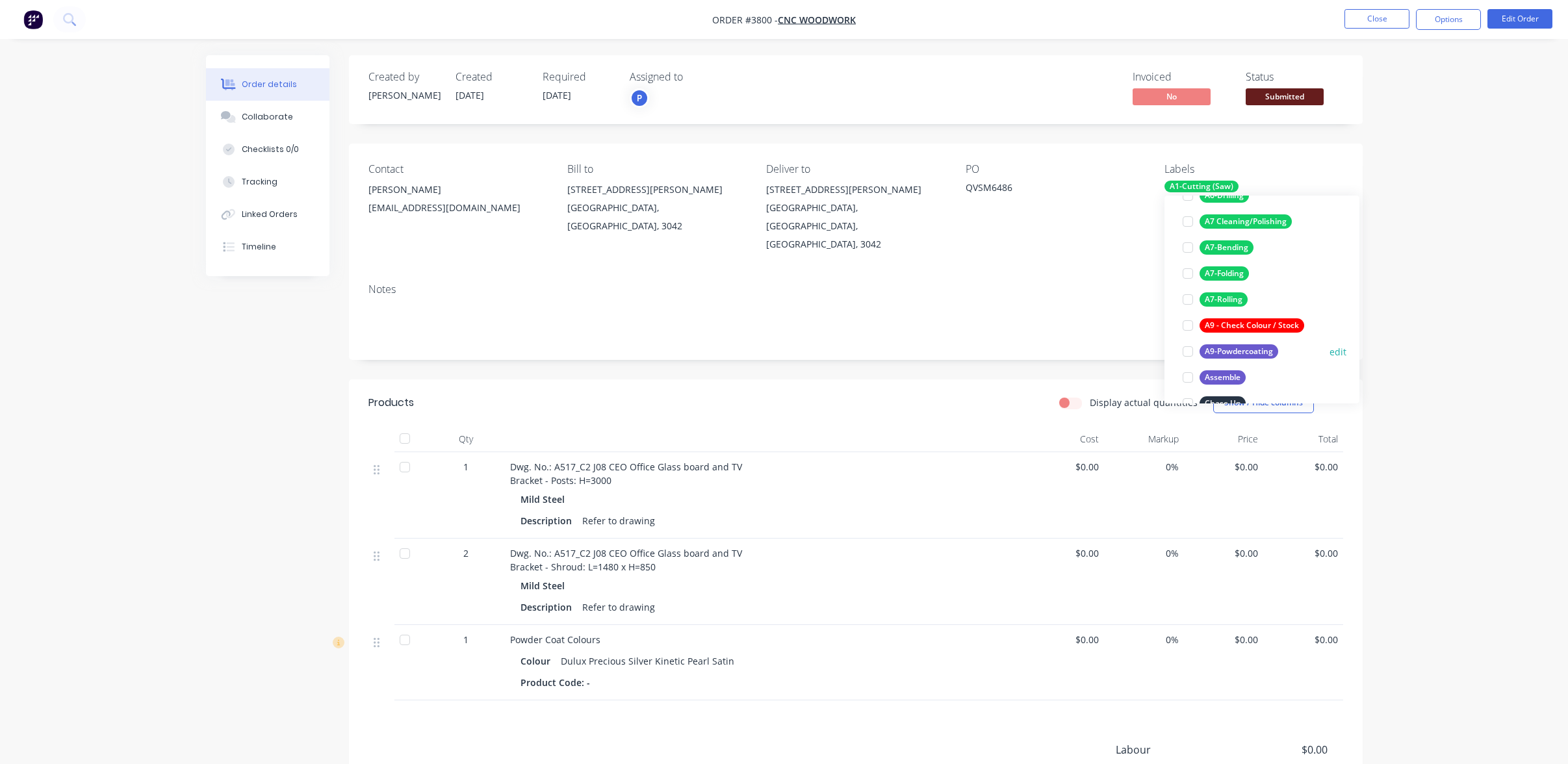
click at [1230, 350] on div "A9-Powdercoating" at bounding box center [1239, 351] width 79 height 14
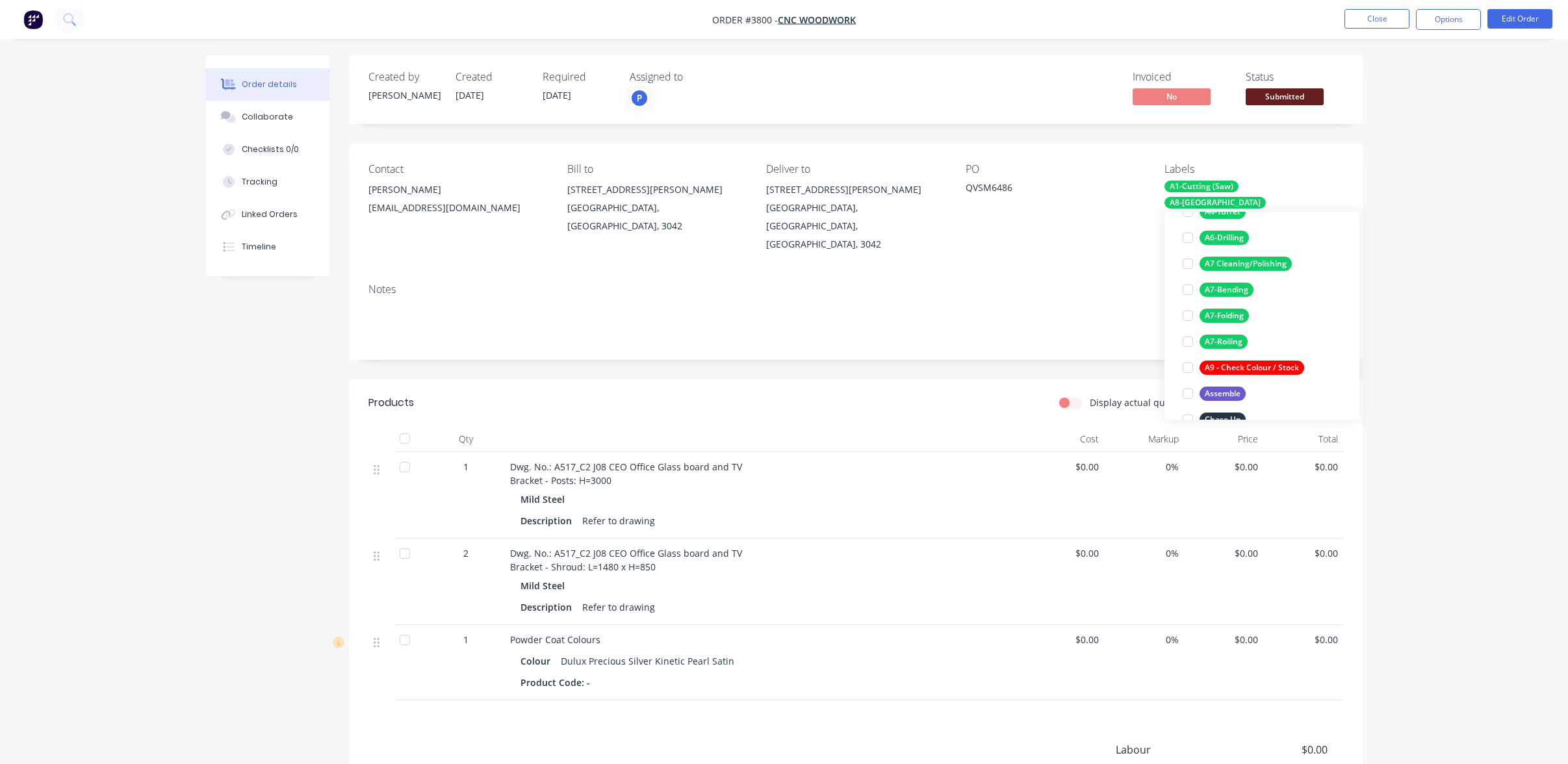
scroll to position [0, 0]
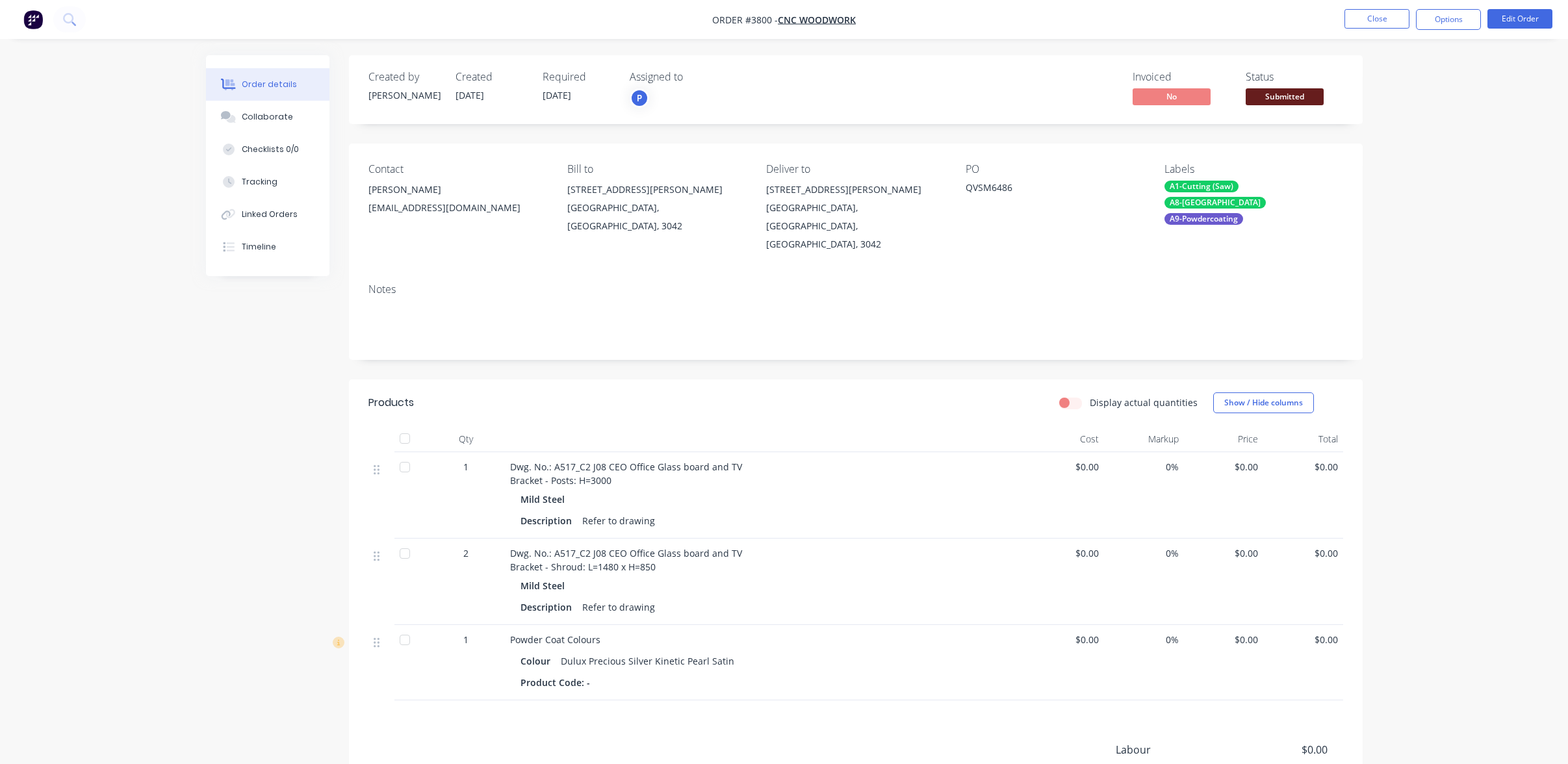
click at [1403, 292] on div "Order details Collaborate Checklists 0/0 Tracking Linked Orders Timeline Order …" at bounding box center [784, 466] width 1568 height 932
click at [1442, 19] on button "Options" at bounding box center [1449, 19] width 65 height 21
click at [1416, 150] on div "Work Order" at bounding box center [1410, 157] width 120 height 19
click at [1415, 133] on div "Without pricing" at bounding box center [1410, 131] width 120 height 19
click at [1261, 94] on span "Submitted" at bounding box center [1285, 96] width 78 height 16
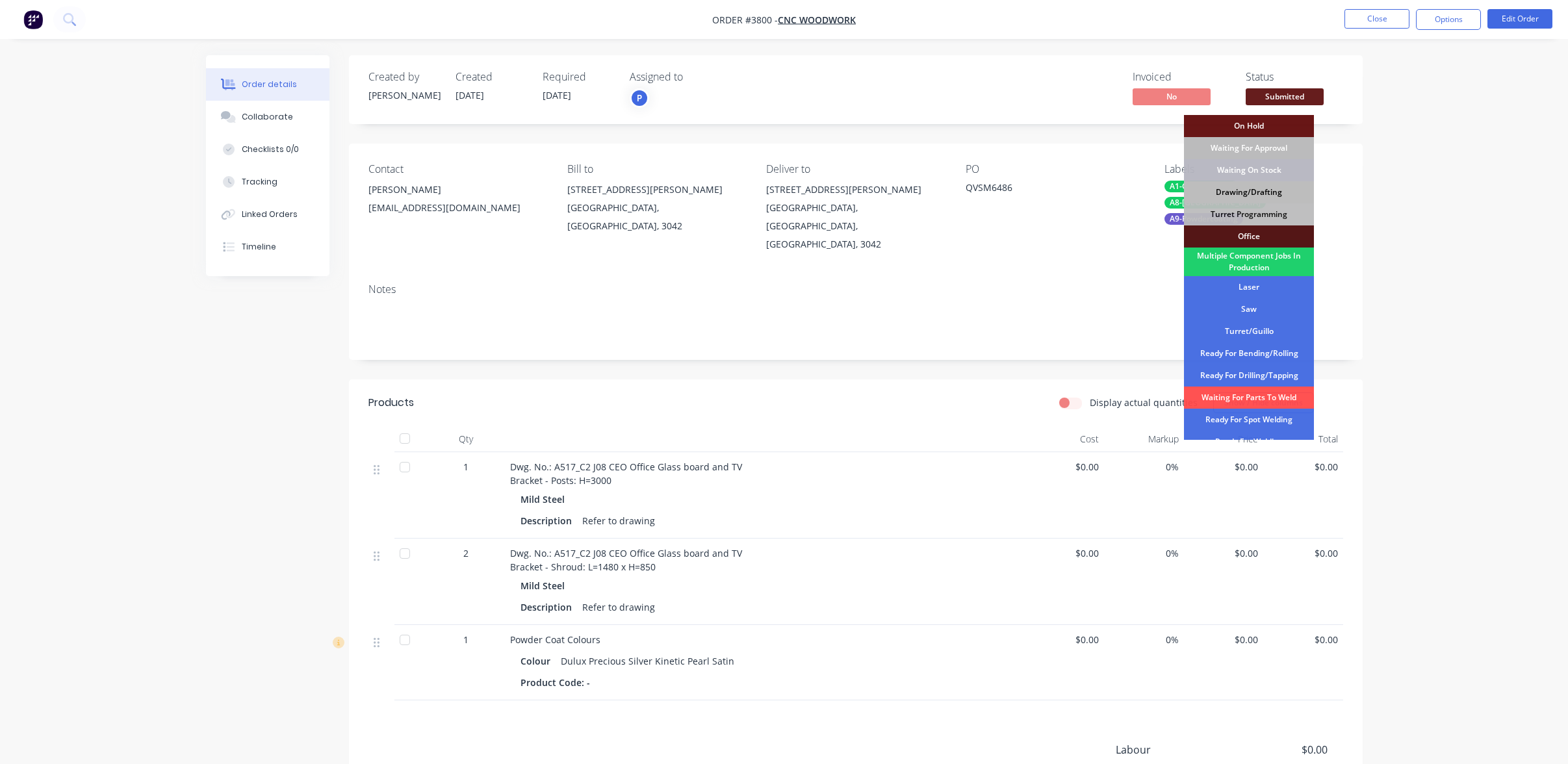
click at [1277, 191] on div "Drawing/Drafting" at bounding box center [1249, 192] width 130 height 22
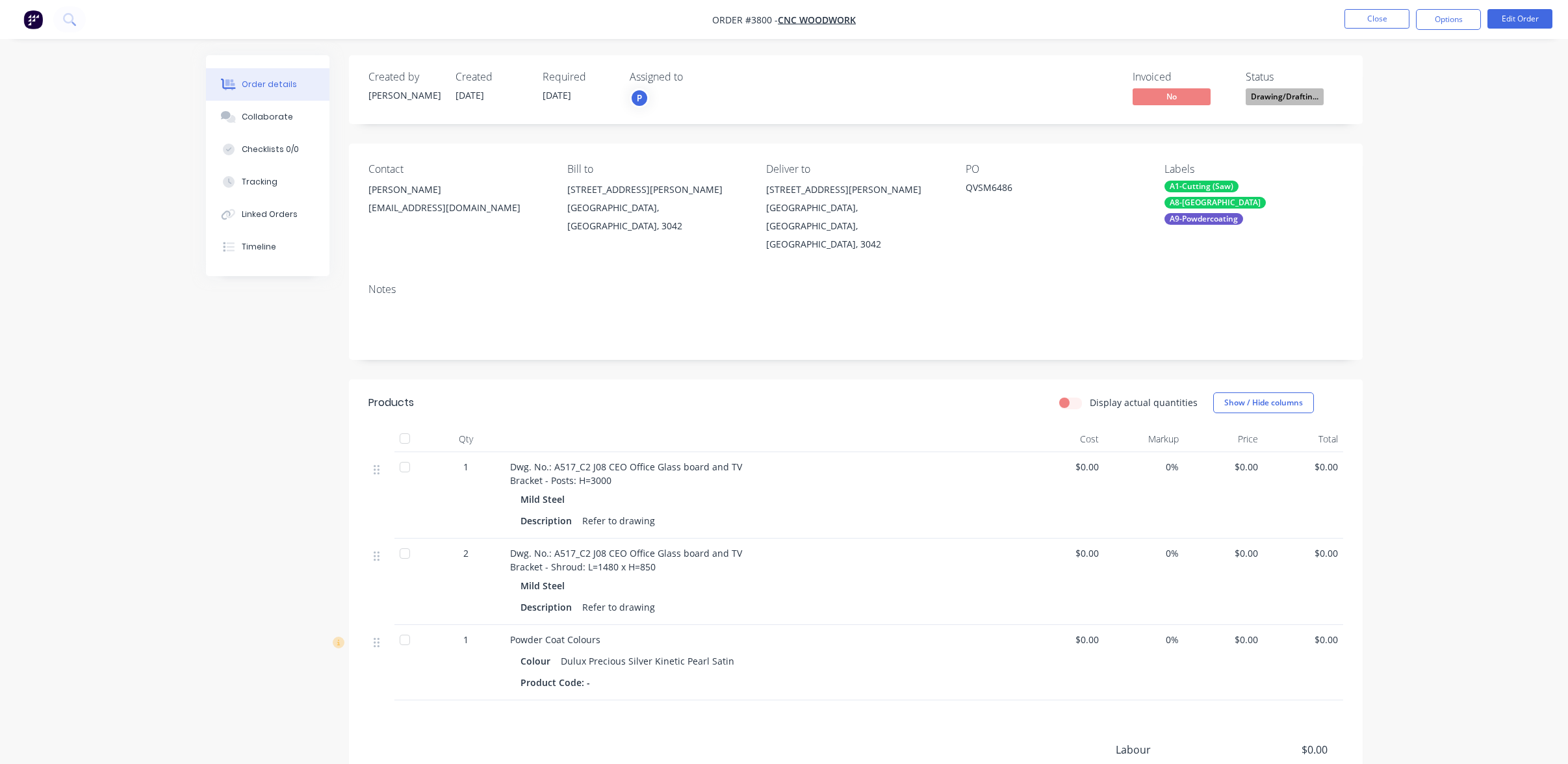
click at [1501, 89] on div "Order details Collaborate Checklists 0/0 Tracking Linked Orders Timeline Order …" at bounding box center [784, 466] width 1568 height 932
click at [1384, 15] on button "Close" at bounding box center [1377, 18] width 65 height 19
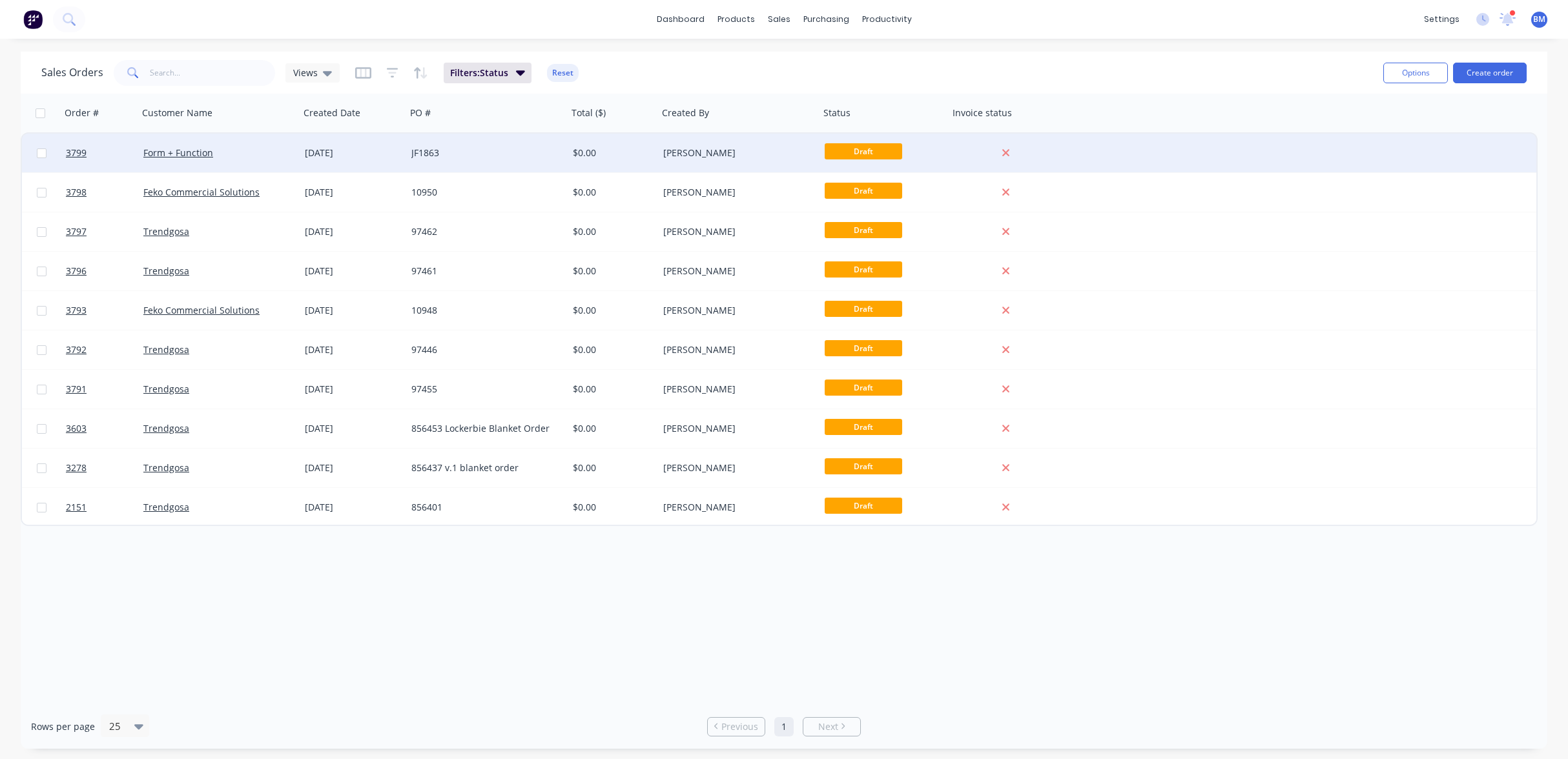
click at [258, 149] on div "Form + Function" at bounding box center [214, 153] width 143 height 13
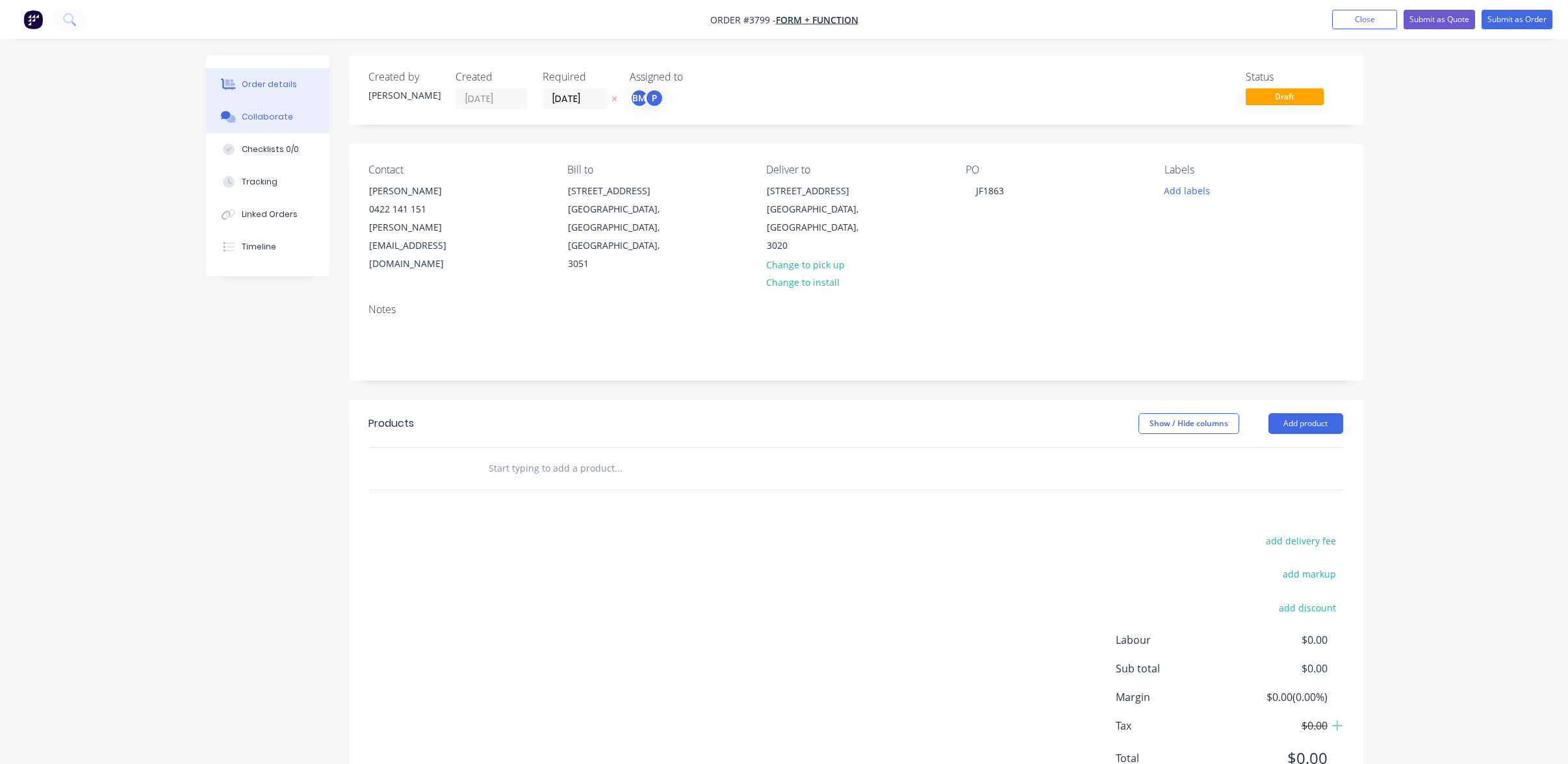
click at [275, 128] on button "Collaborate" at bounding box center [267, 117] width 123 height 33
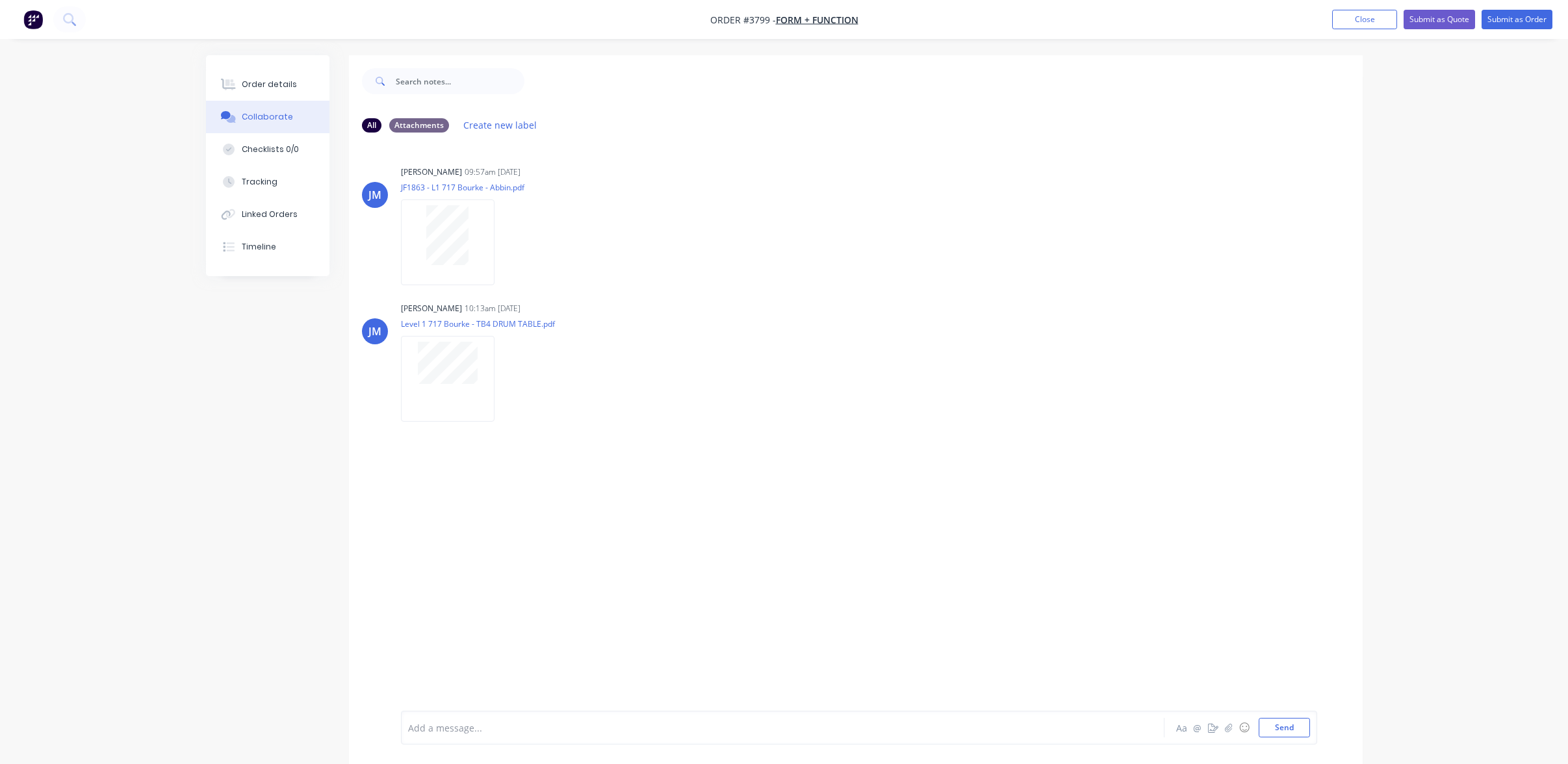
click at [62, 277] on div "Order details Collaborate Checklists 0/0 Tracking Linked Orders Timeline Order …" at bounding box center [784, 392] width 1568 height 784
click at [279, 67] on div "Order details Collaborate Checklists 0/0 Tracking Linked Orders Timeline" at bounding box center [267, 165] width 123 height 221
click at [279, 78] on button "Order details" at bounding box center [267, 84] width 123 height 33
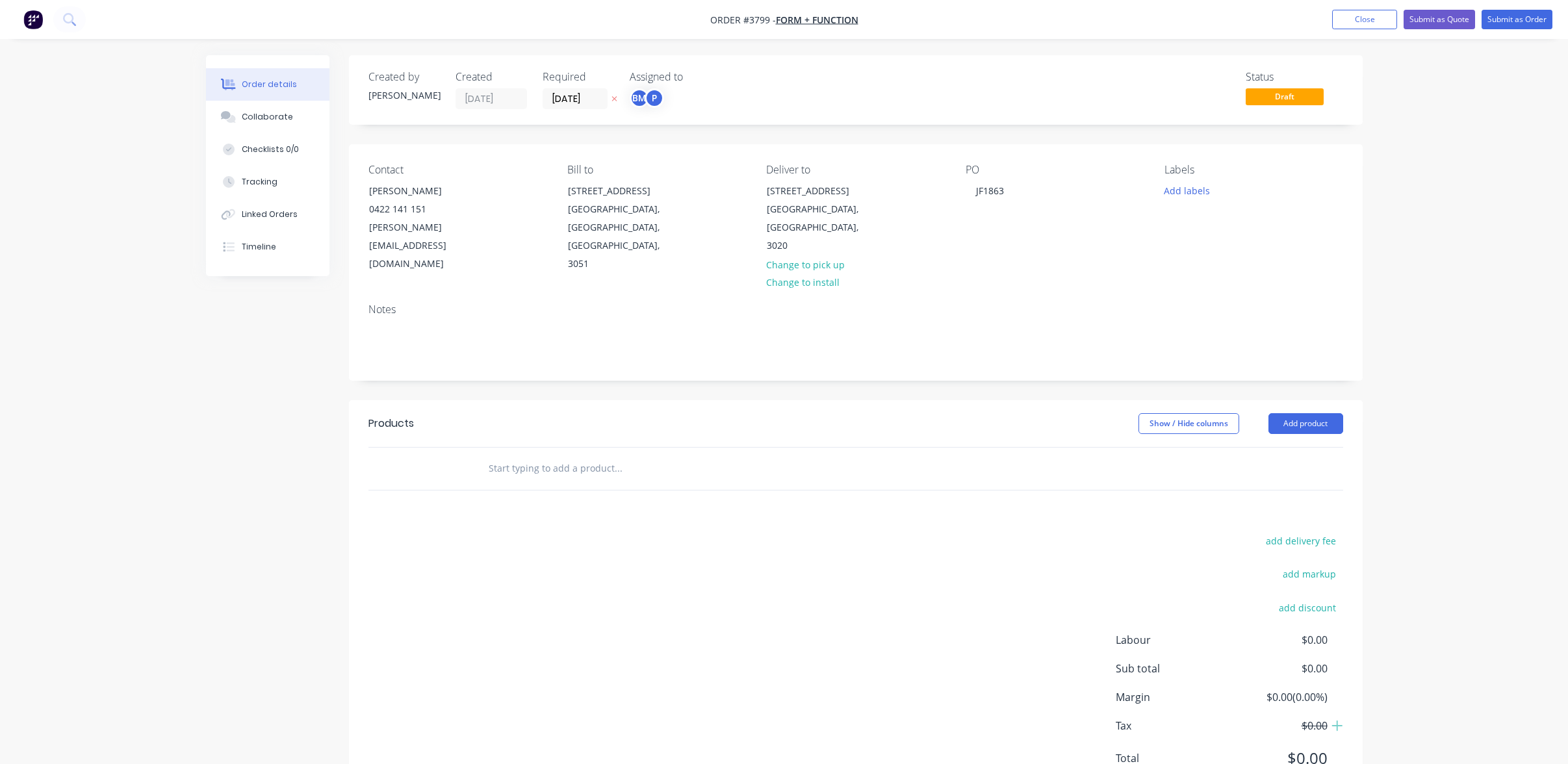
click at [685, 293] on div "Notes" at bounding box center [856, 336] width 1014 height 87
click at [682, 304] on div "Notes" at bounding box center [856, 309] width 975 height 12
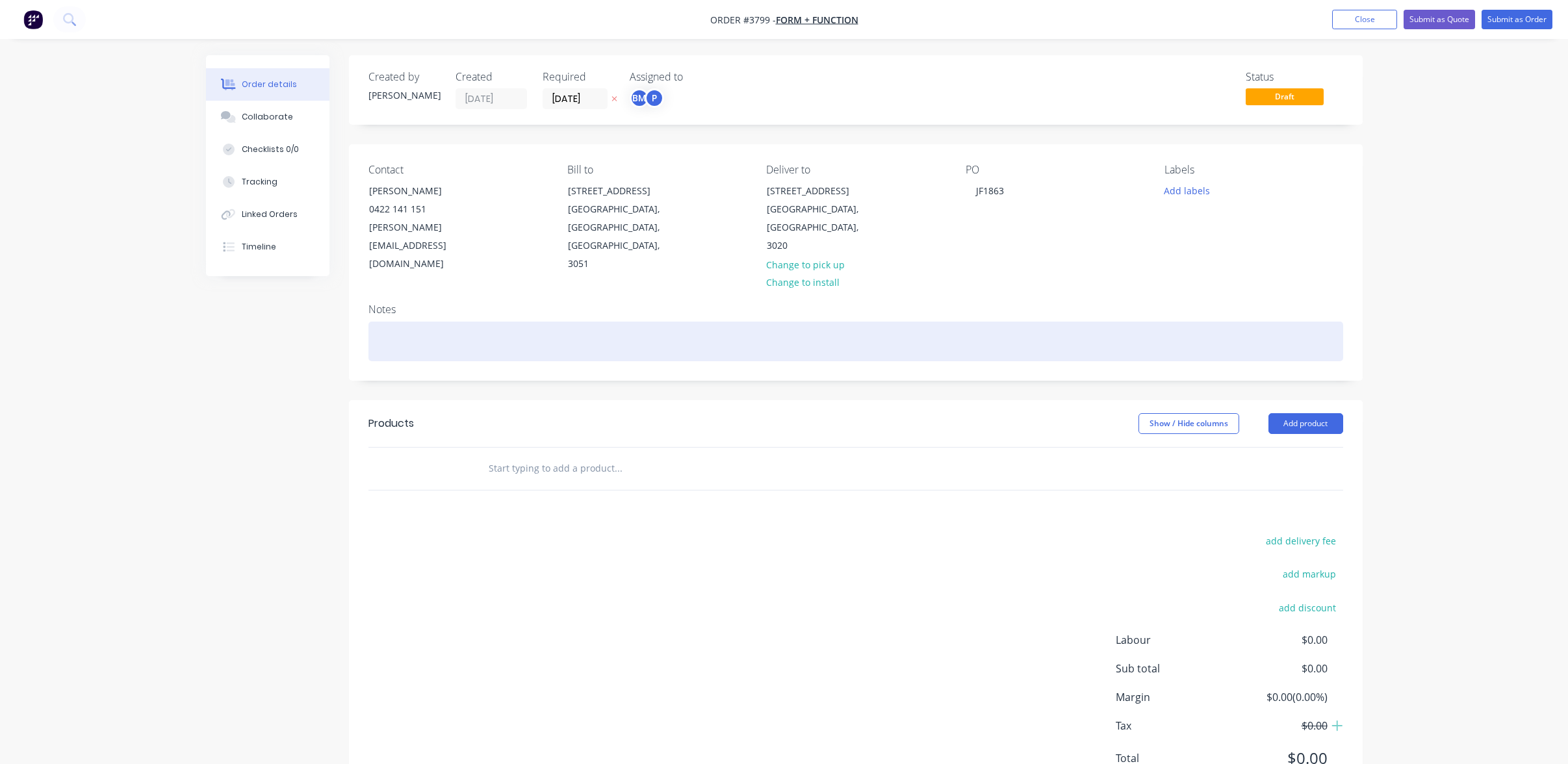
click at [673, 321] on div at bounding box center [856, 341] width 975 height 40
paste div
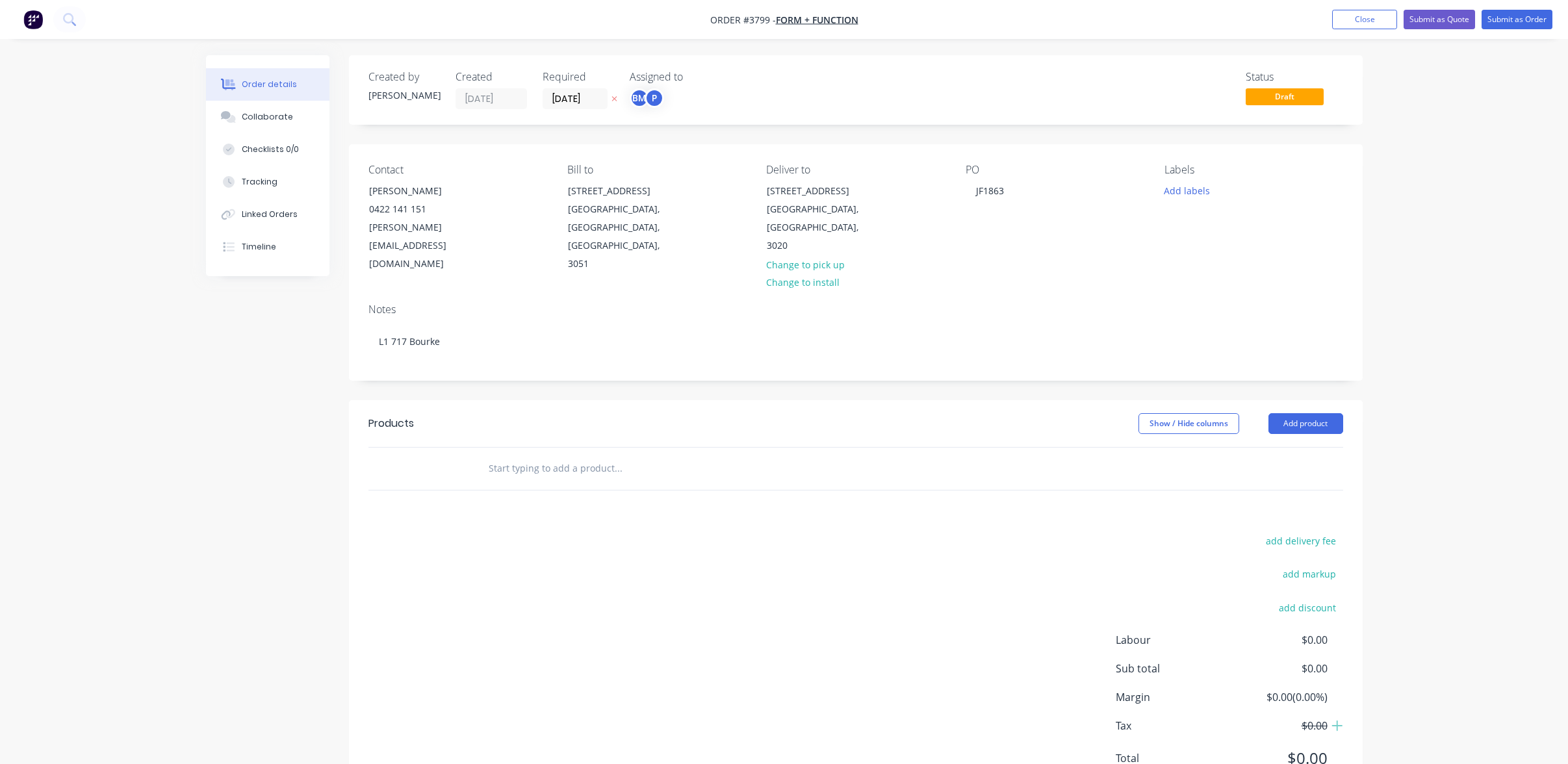
click at [488, 491] on div "Products Show / Hide columns Add product add delivery fee add markup add discou…" at bounding box center [856, 601] width 1014 height 402
click at [1287, 414] on button "Add product" at bounding box center [1305, 423] width 74 height 21
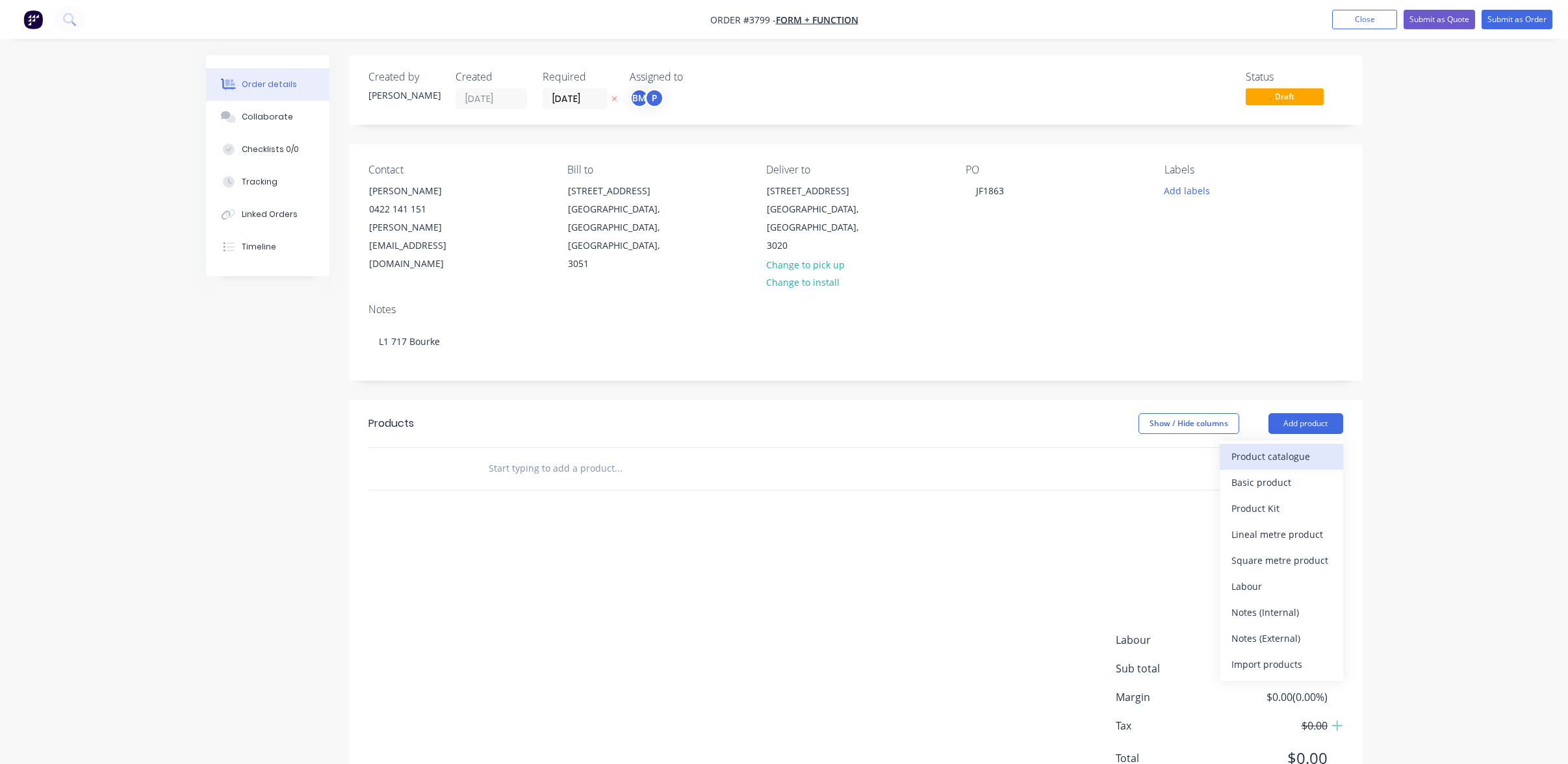
click at [1293, 447] on div "Product catalogue" at bounding box center [1281, 456] width 100 height 19
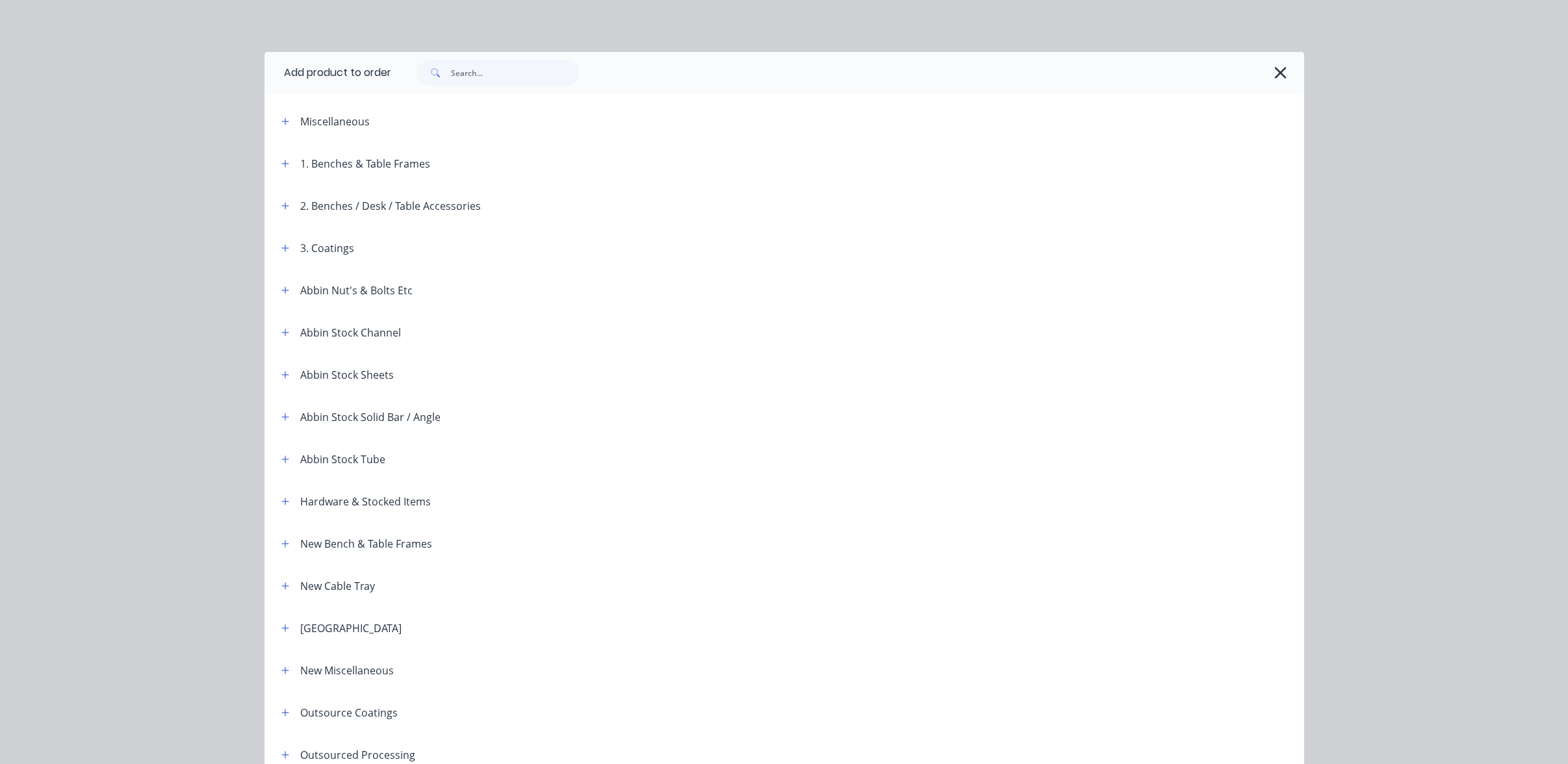
click at [289, 127] on div "Miscellaneous" at bounding box center [381, 121] width 221 height 16
click at [284, 123] on icon "button" at bounding box center [285, 121] width 8 height 9
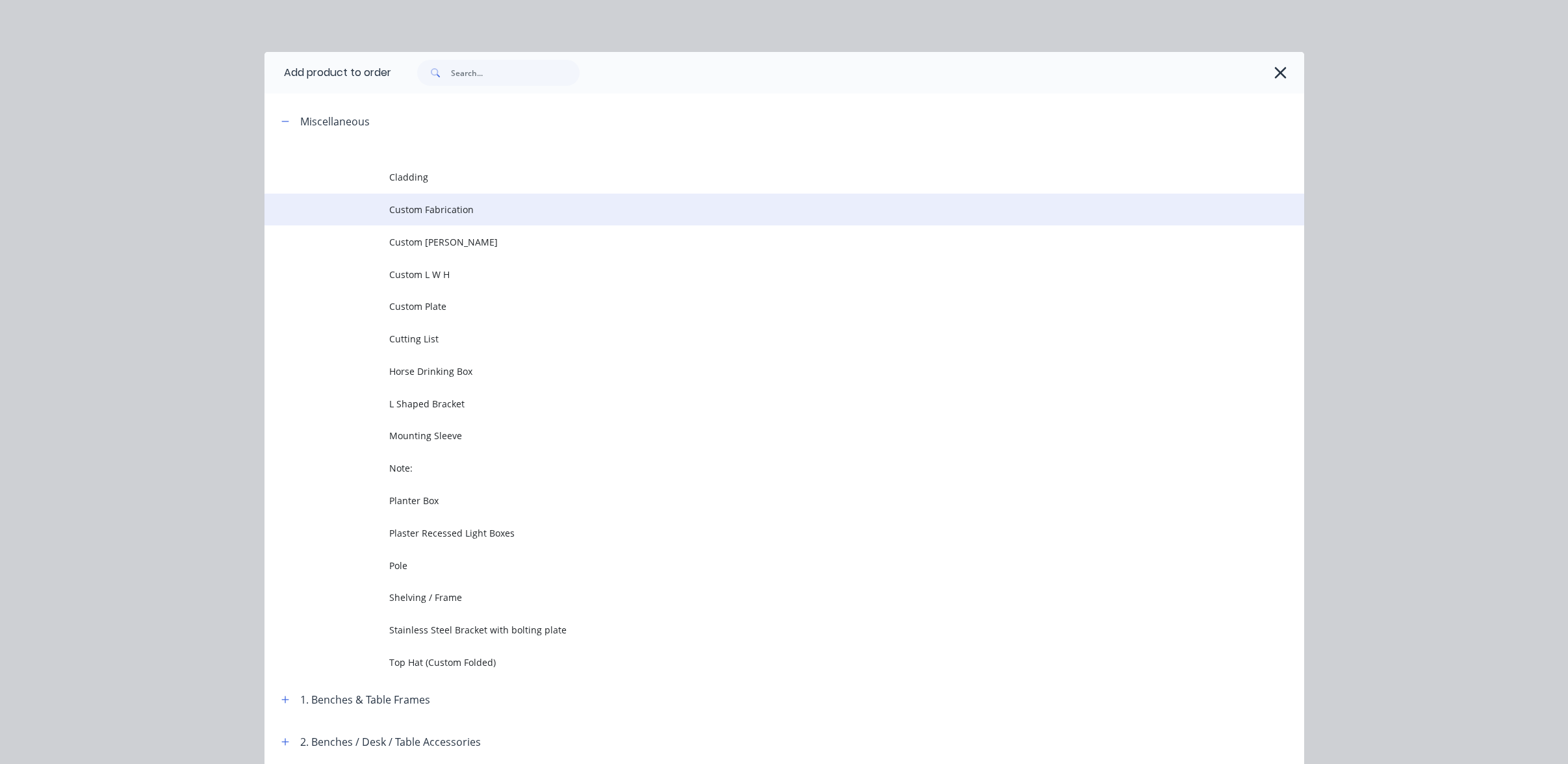
click at [502, 216] on span "Custom Fabrication" at bounding box center [755, 209] width 731 height 13
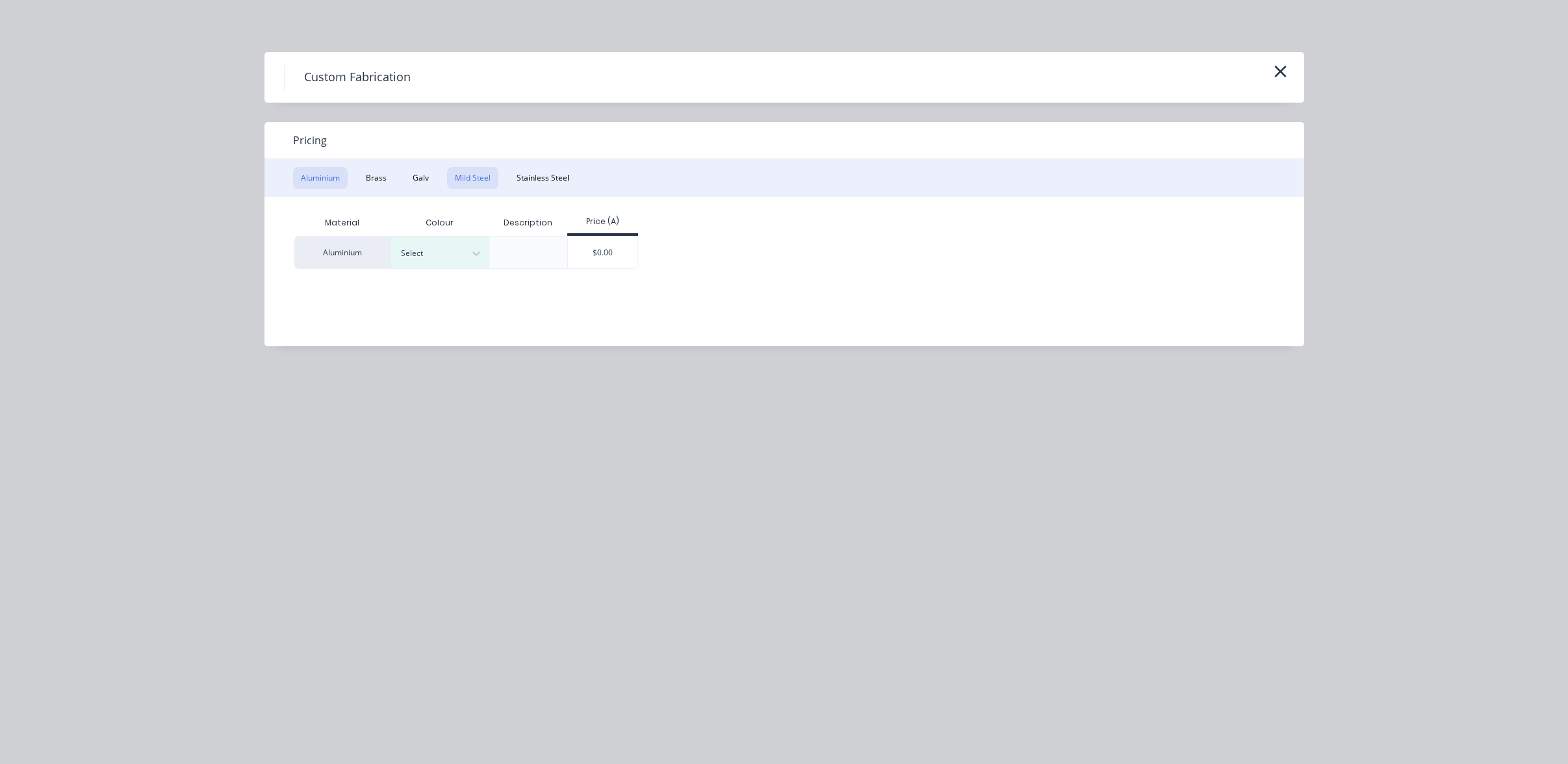
click at [465, 185] on button "Mild Steel" at bounding box center [473, 177] width 51 height 22
click at [491, 247] on div "$0.00" at bounding box center [505, 252] width 70 height 31
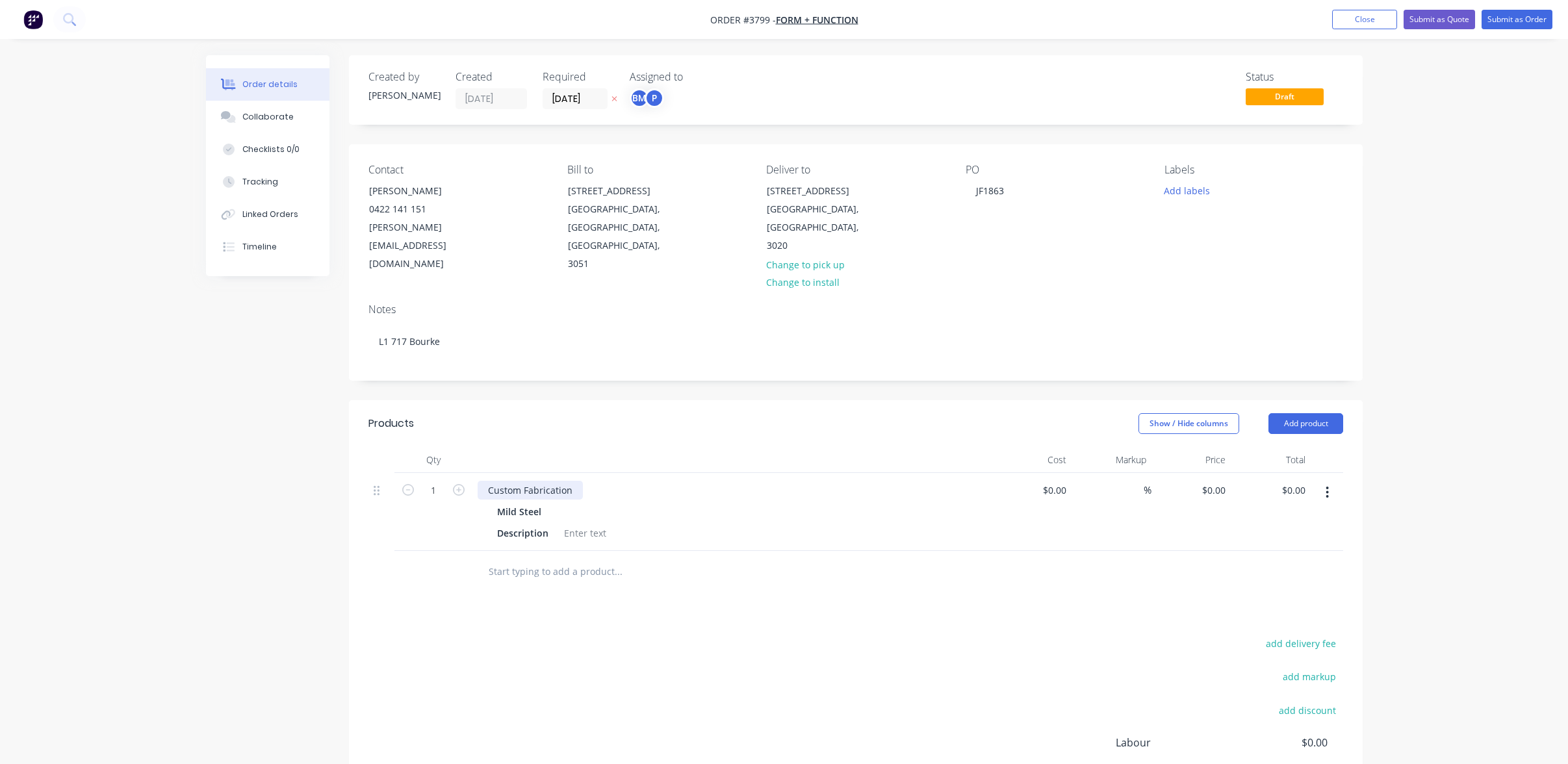
click at [522, 481] on div "Custom Fabrication" at bounding box center [530, 490] width 105 height 19
drag, startPoint x: 577, startPoint y: 466, endPoint x: 190, endPoint y: 402, distance: 392.3
click at [189, 402] on div "Order details Collaborate Checklists 0/0 Tracking Linked Orders Timeline Order …" at bounding box center [784, 462] width 1568 height 924
paste div
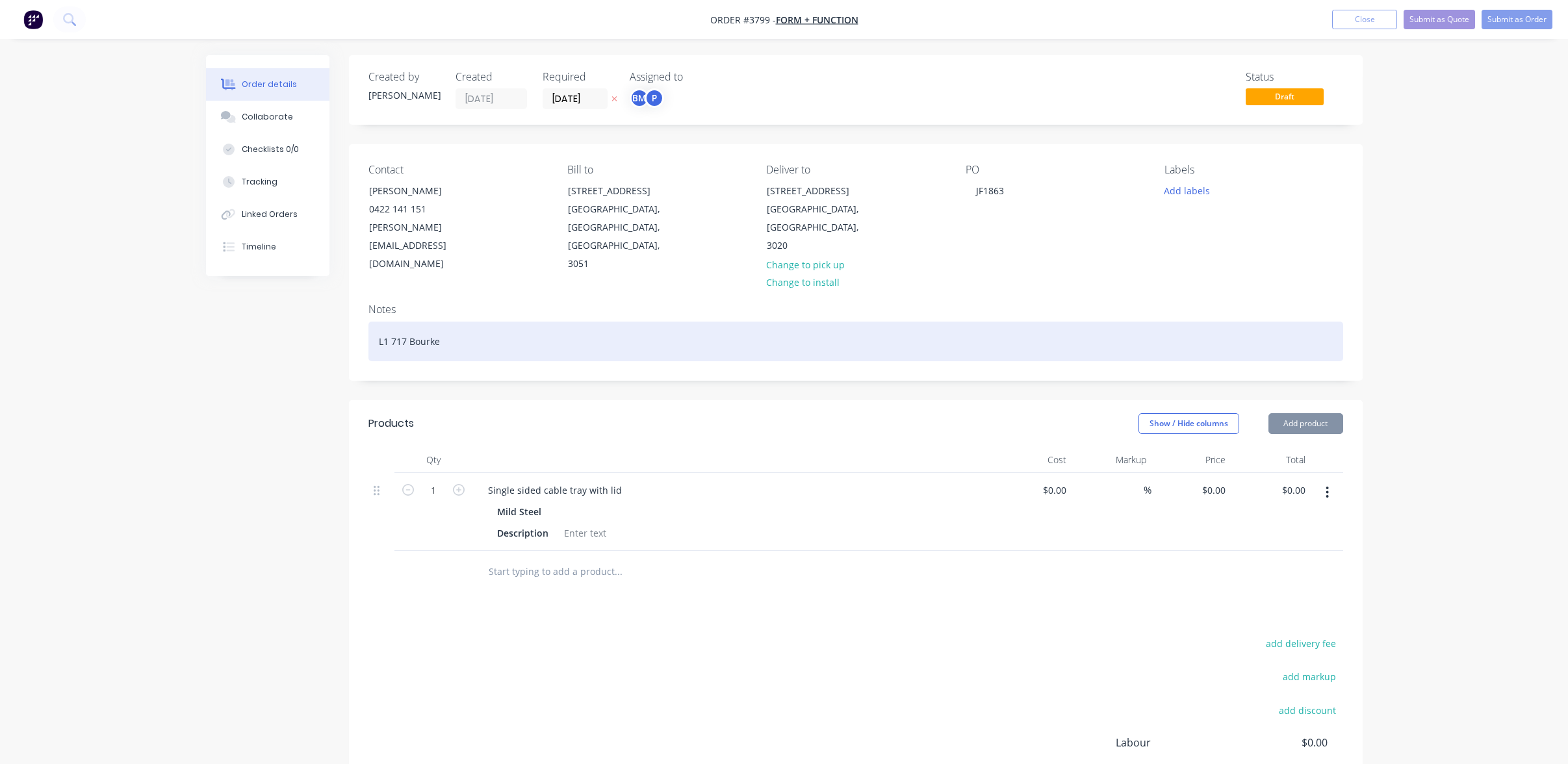
drag, startPoint x: 445, startPoint y: 355, endPoint x: 441, endPoint y: 427, distance: 72.1
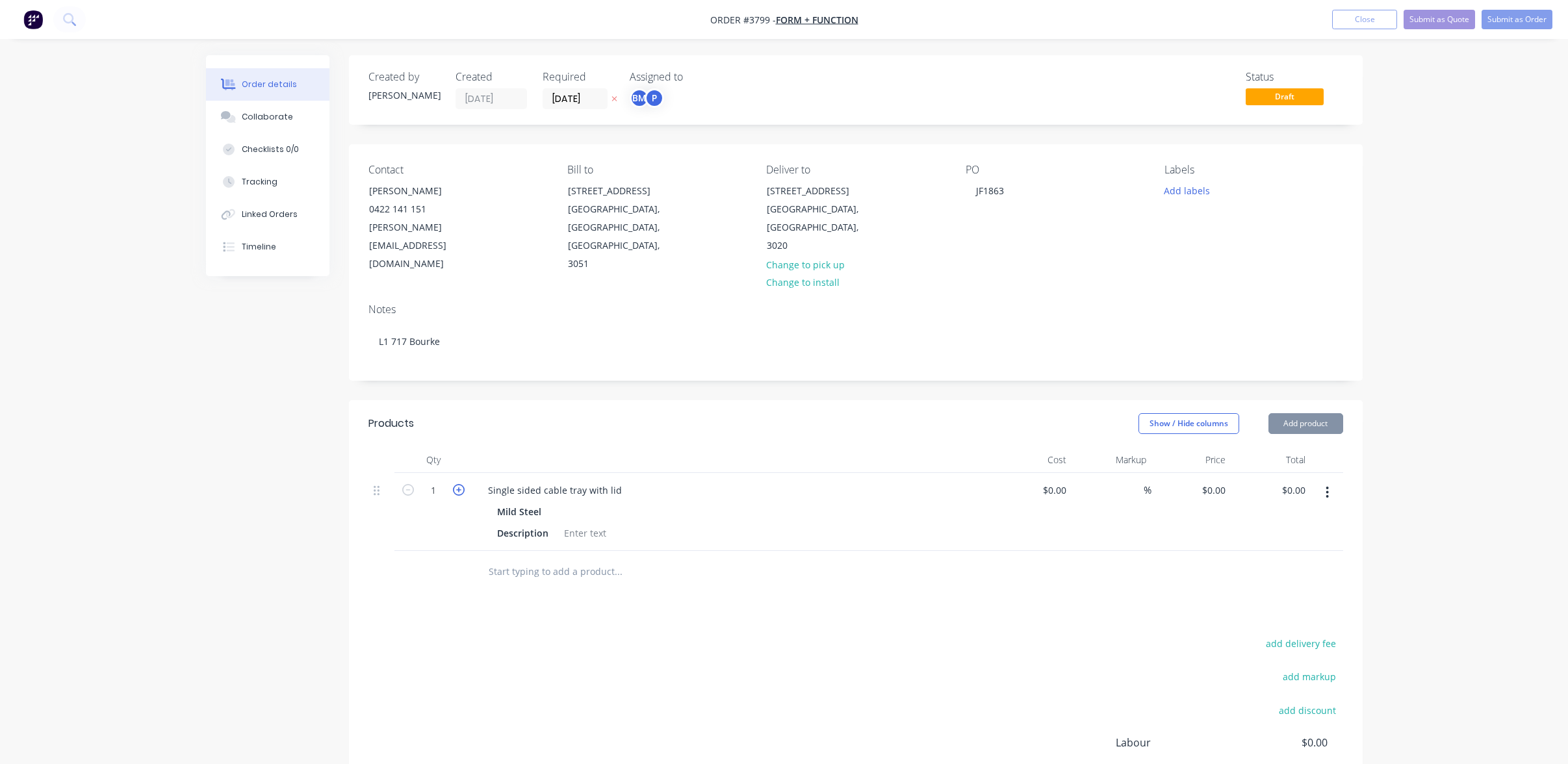
click at [461, 484] on icon "button" at bounding box center [458, 489] width 11 height 11
click at [462, 484] on icon "button" at bounding box center [458, 489] width 11 height 11
click at [463, 484] on icon "button" at bounding box center [458, 489] width 11 height 11
click at [465, 482] on button "button" at bounding box center [459, 489] width 17 height 13
click at [412, 484] on icon "button" at bounding box center [408, 489] width 11 height 11
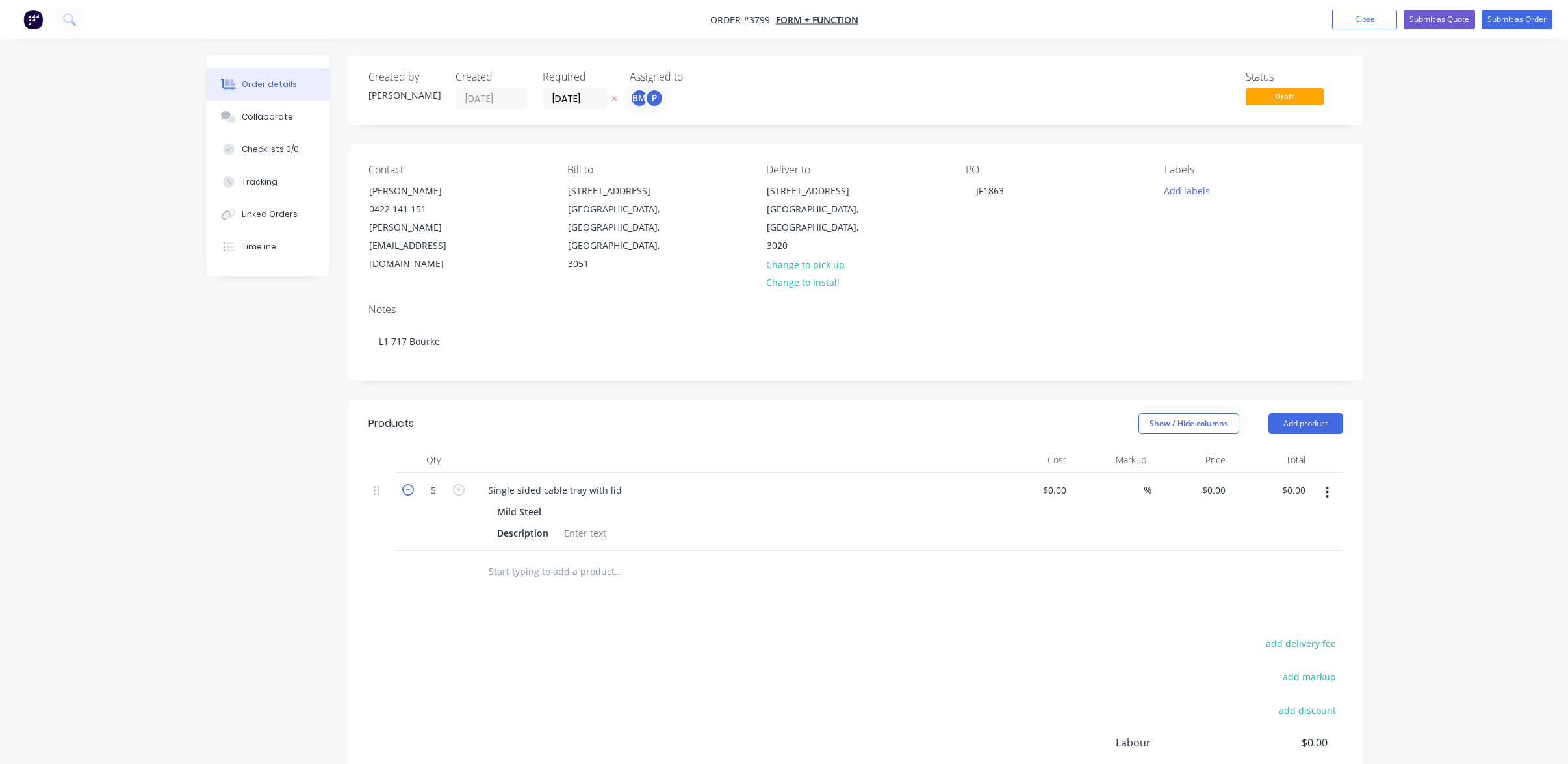
type input "4"
click at [624, 481] on div "Single sided cable tray with lid" at bounding box center [555, 490] width 155 height 19
click at [732, 524] on div "Description" at bounding box center [729, 533] width 476 height 19
click at [778, 584] on div "Products Show / Hide columns Add product Qty Cost Markup Price Total 4 Single s…" at bounding box center [856, 653] width 1014 height 505
click at [1326, 484] on button "button" at bounding box center [1327, 492] width 31 height 23
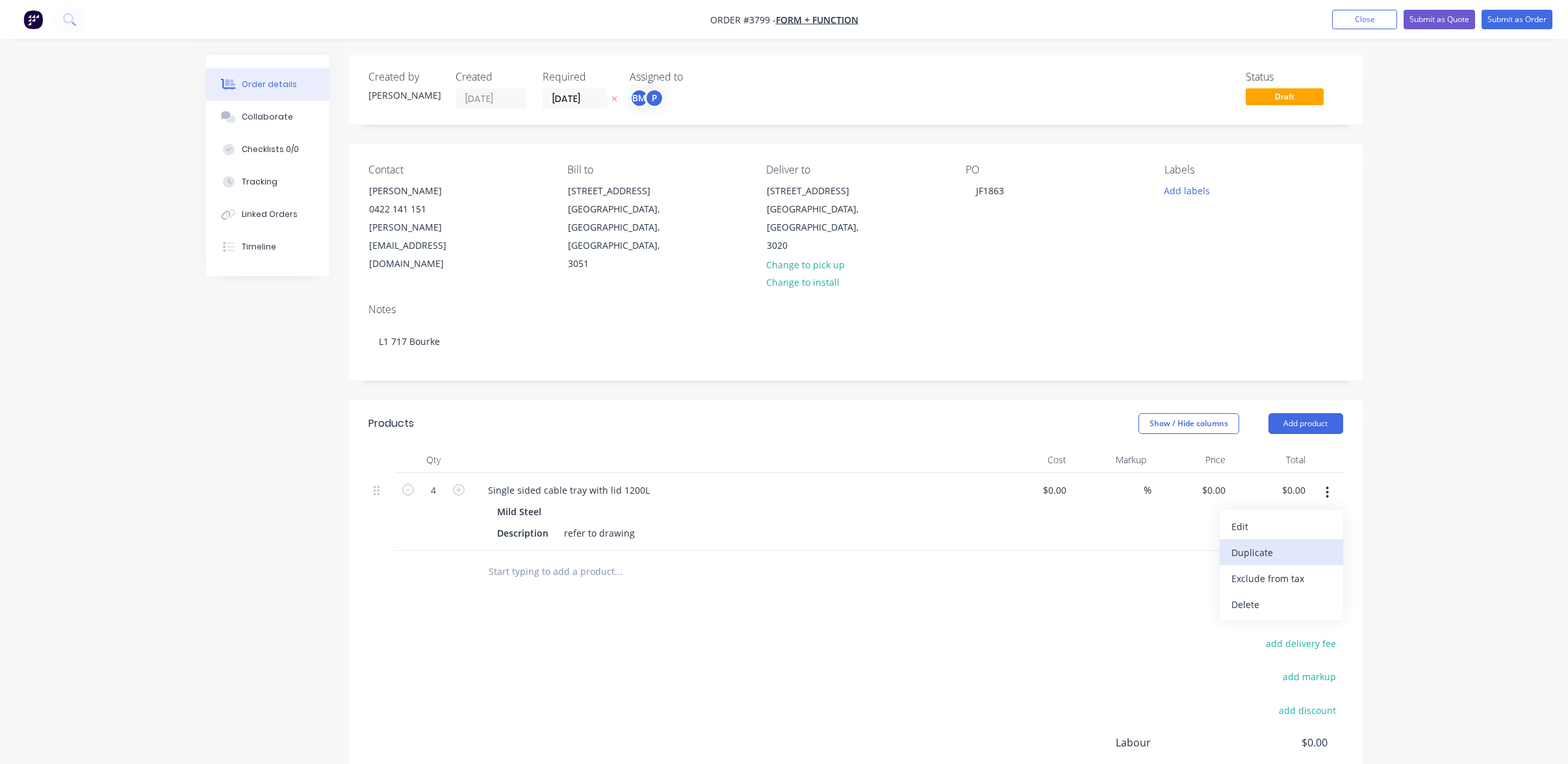
click at [1313, 543] on div "Duplicate" at bounding box center [1281, 553] width 100 height 19
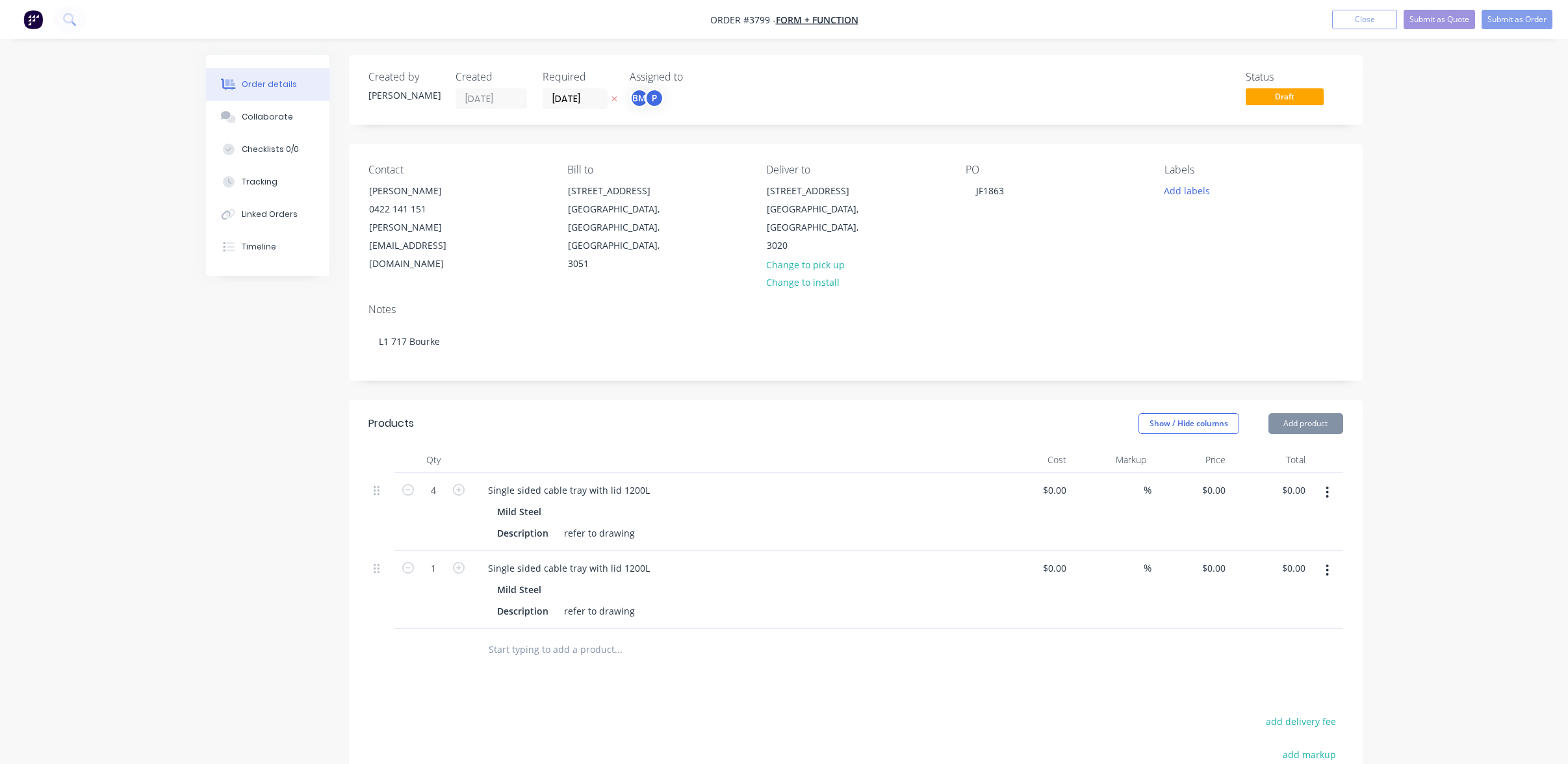
click at [561, 580] on div "Mild Steel" at bounding box center [732, 589] width 470 height 19
drag, startPoint x: 509, startPoint y: 550, endPoint x: 817, endPoint y: 533, distance: 308.5
click at [817, 551] on div "Single sided cable tray with lid 1200L Mild Steel Description refer to drawing" at bounding box center [732, 590] width 520 height 78
paste div
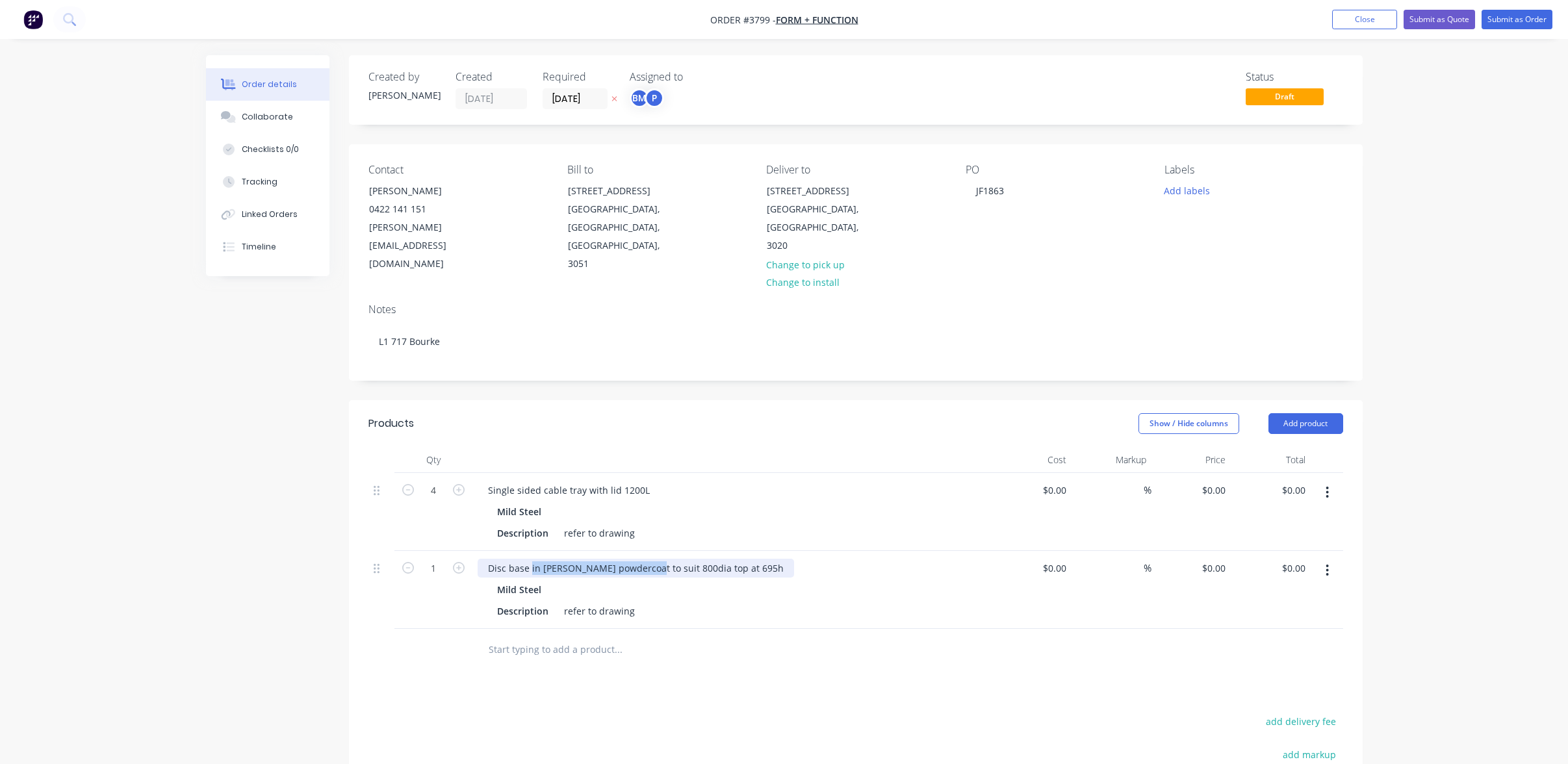
drag, startPoint x: 529, startPoint y: 550, endPoint x: 643, endPoint y: 550, distance: 114.0
click at [643, 559] on div "Disc base in [PERSON_NAME] powdercoat to suit 800dia top at 695h" at bounding box center [636, 568] width 316 height 19
click at [718, 602] on div "Description refer to drawing" at bounding box center [729, 611] width 476 height 19
click at [595, 559] on div "Disc base to suit 800dia top at 695h" at bounding box center [565, 568] width 176 height 19
click at [482, 559] on div "Disc base to suit 800dia top at 695h" at bounding box center [565, 568] width 176 height 19
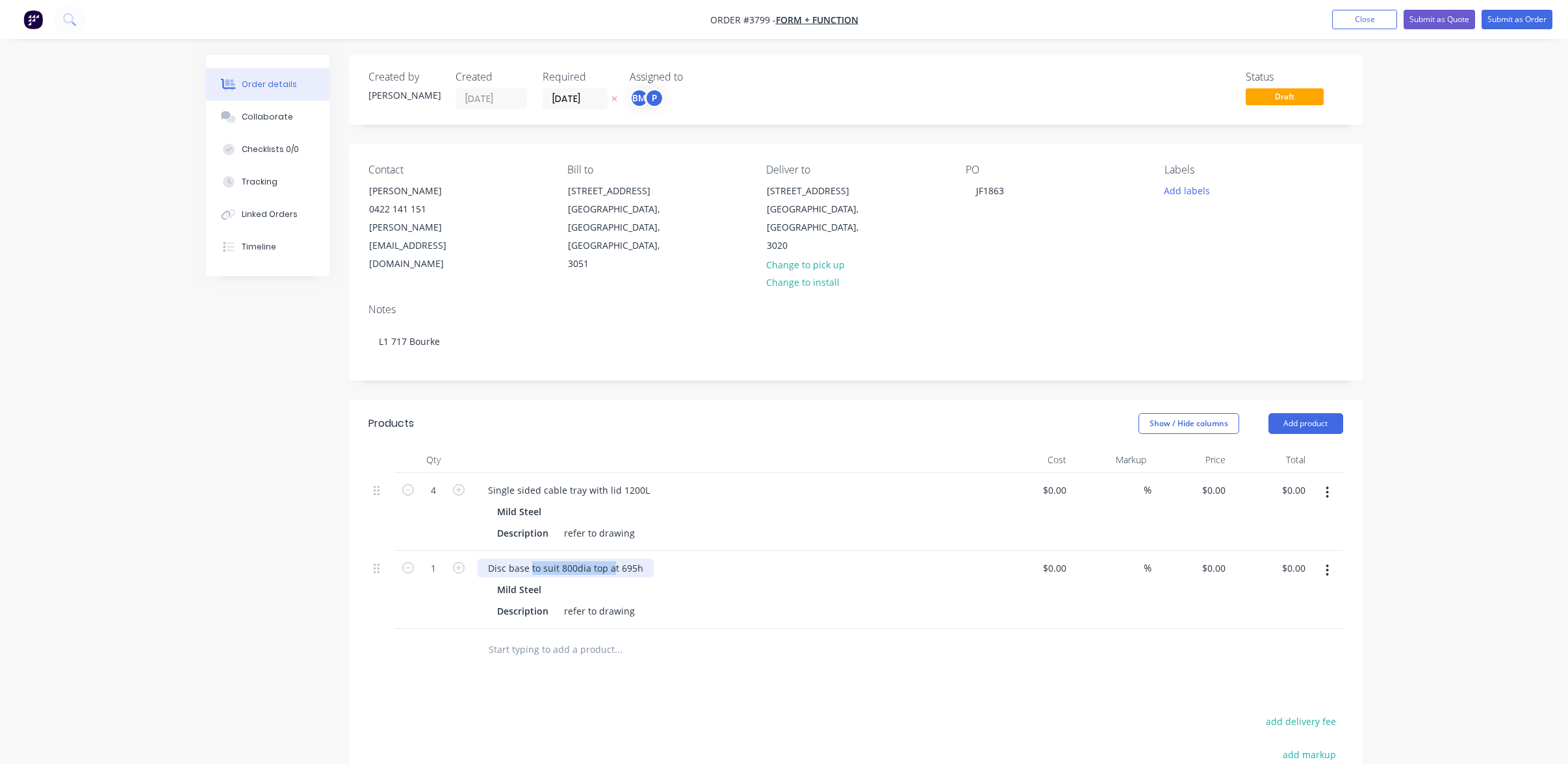
drag, startPoint x: 612, startPoint y: 550, endPoint x: 530, endPoint y: 554, distance: 82.1
click at [530, 559] on div "Disc base to suit 800dia top at 695h" at bounding box center [565, 568] width 176 height 19
drag, startPoint x: 536, startPoint y: 537, endPoint x: 541, endPoint y: 546, distance: 10.3
click at [540, 551] on div "Disc base @t 695h Mild Steel Description refer to drawing" at bounding box center [732, 590] width 520 height 78
click at [535, 559] on div "Disc base @t 695h" at bounding box center [528, 568] width 101 height 19
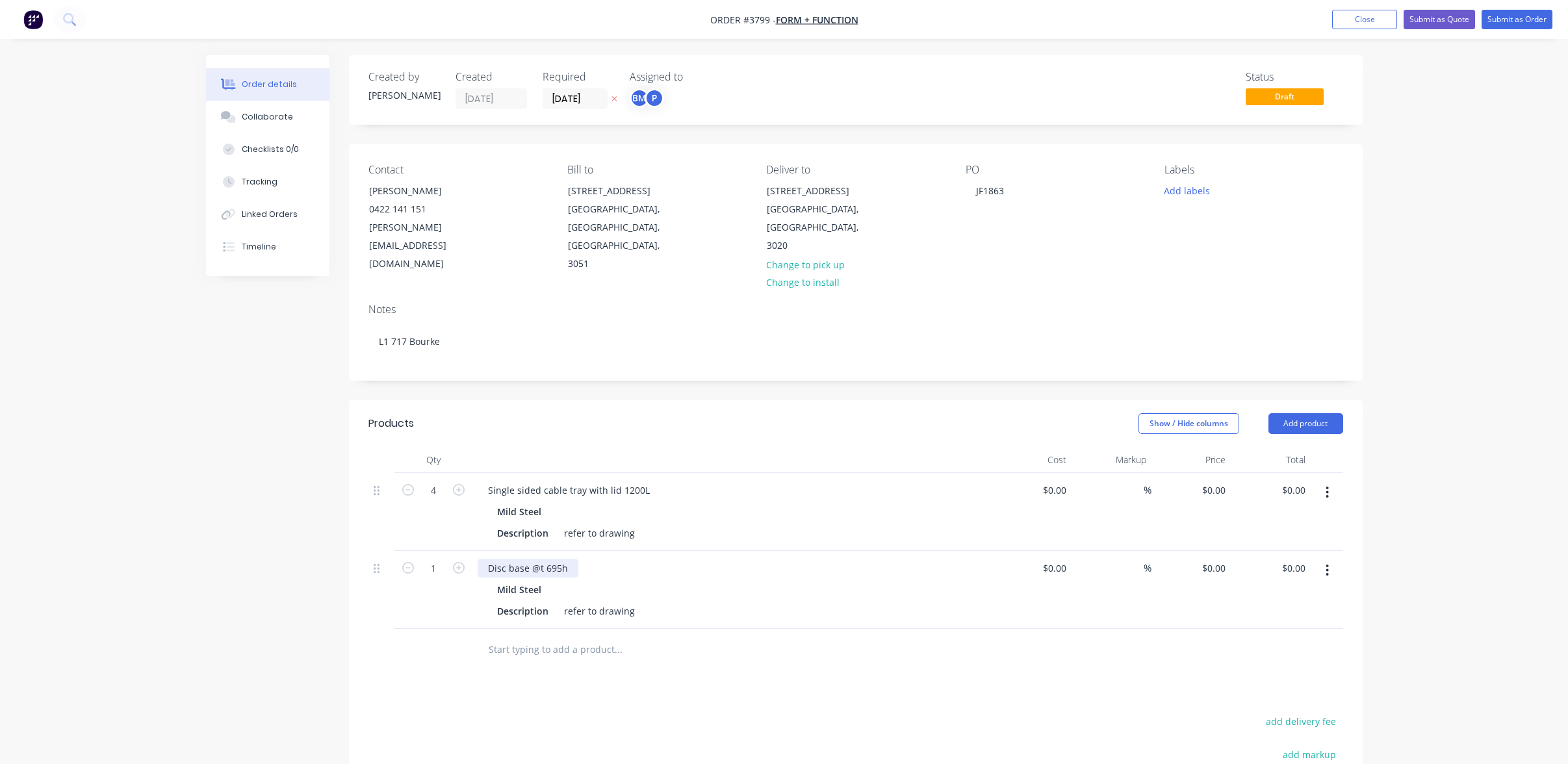
click at [546, 559] on div "Disc base @t 695h" at bounding box center [528, 568] width 101 height 19
click at [907, 602] on div "Description refer to drawing" at bounding box center [729, 611] width 476 height 19
click at [663, 658] on div "Products Show / Hide columns Add product Qty Cost Markup Price Total 4 Single s…" at bounding box center [856, 692] width 1014 height 583
click at [460, 562] on icon "button" at bounding box center [458, 568] width 11 height 11
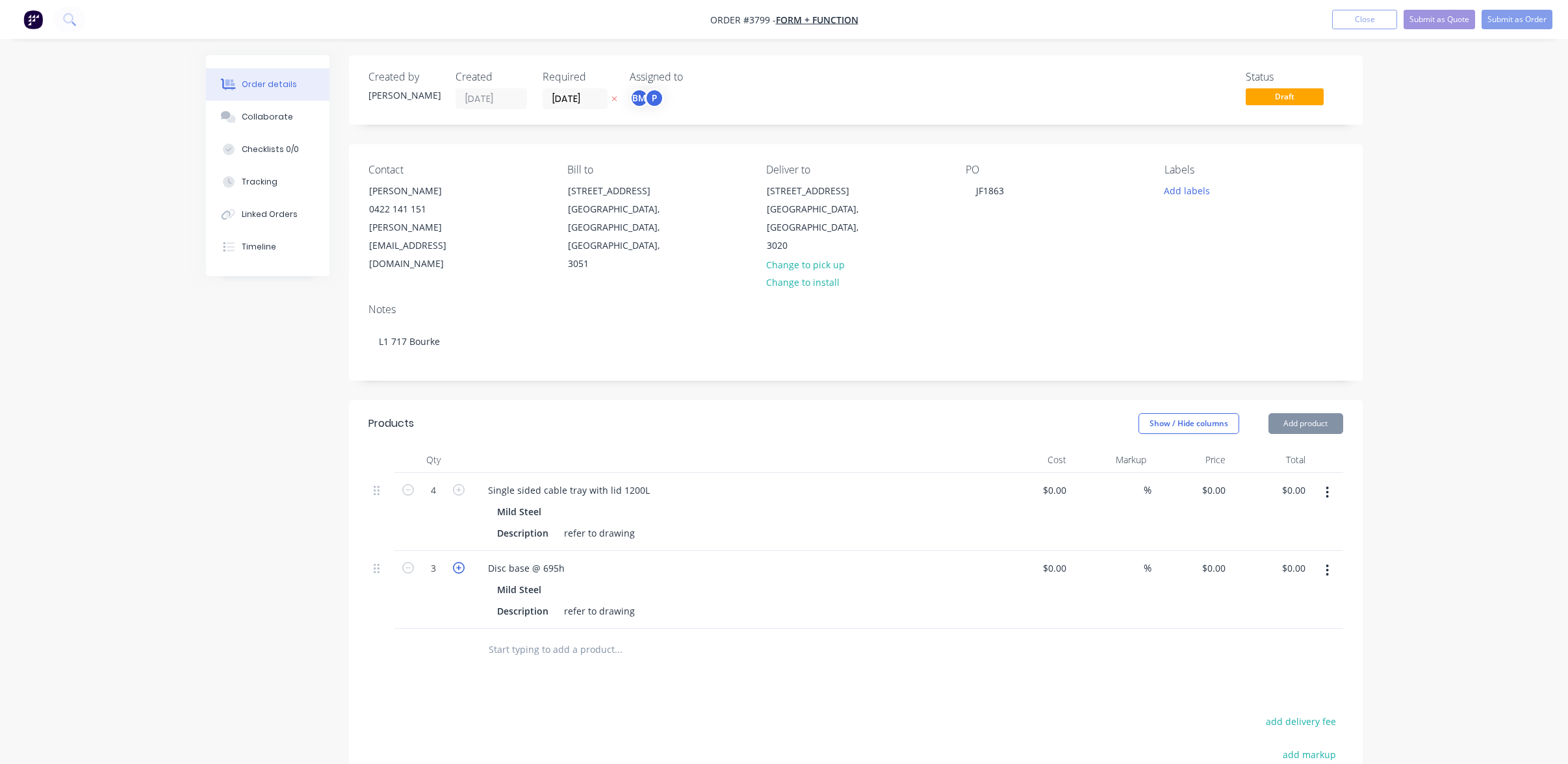
click at [460, 562] on icon "button" at bounding box center [458, 568] width 11 height 11
type input "5"
click at [468, 672] on div "Products Show / Hide columns Add product Qty Cost Markup Price Total 4 Single s…" at bounding box center [856, 692] width 1014 height 583
click at [1308, 414] on button "Add product" at bounding box center [1305, 423] width 74 height 21
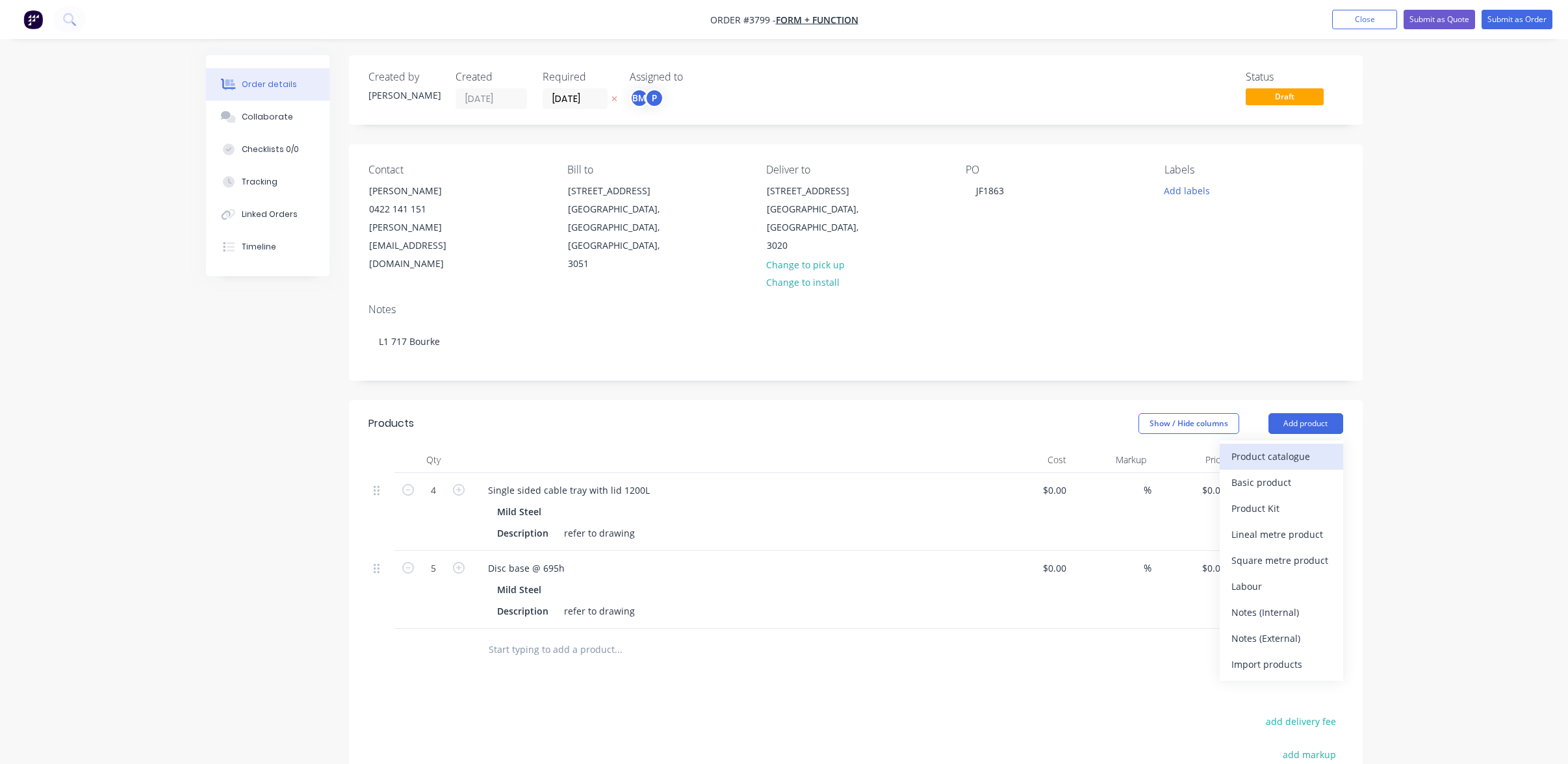
click at [1298, 447] on div "Product catalogue" at bounding box center [1281, 456] width 100 height 19
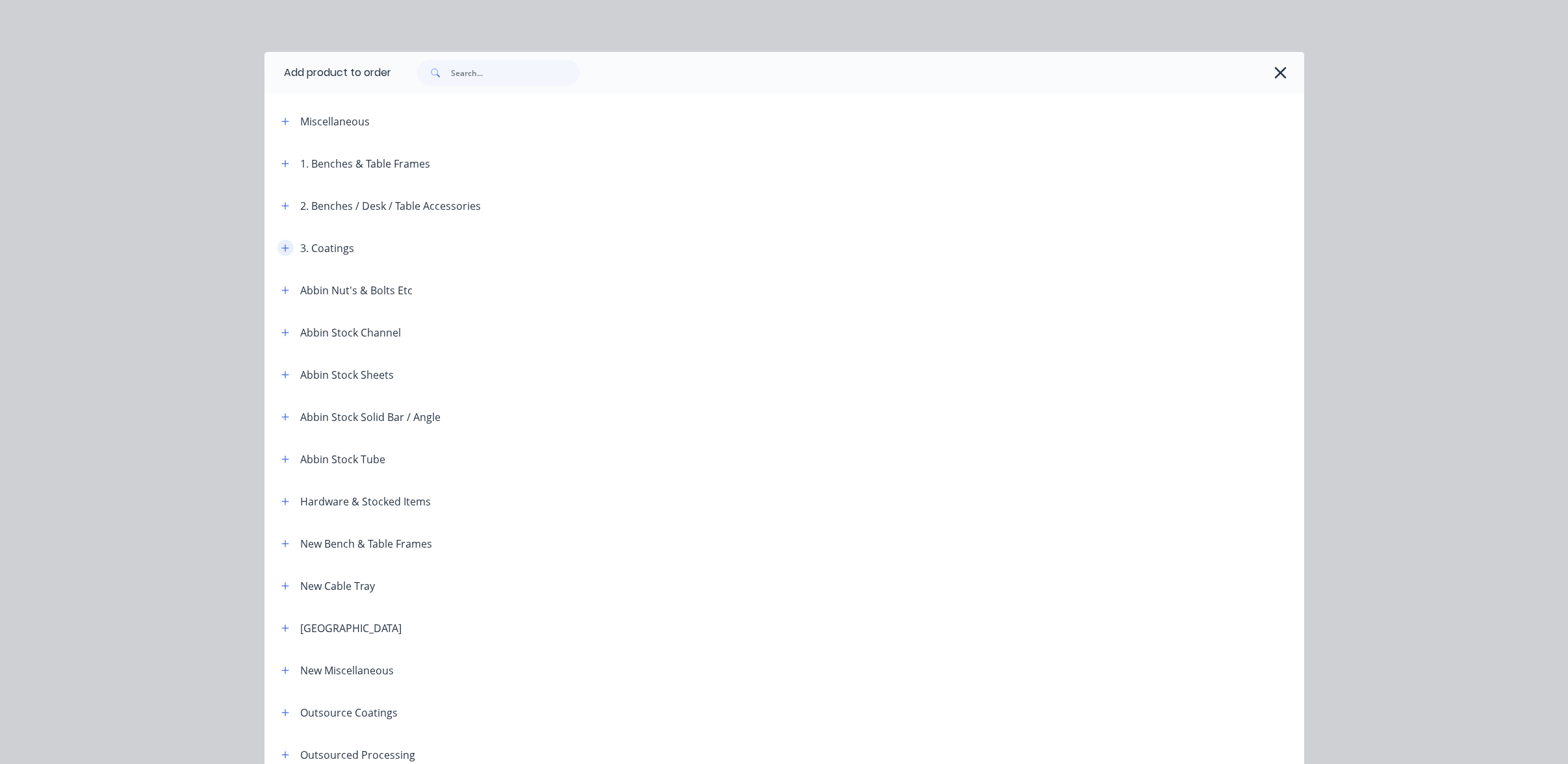
click at [282, 251] on icon "button" at bounding box center [285, 248] width 7 height 7
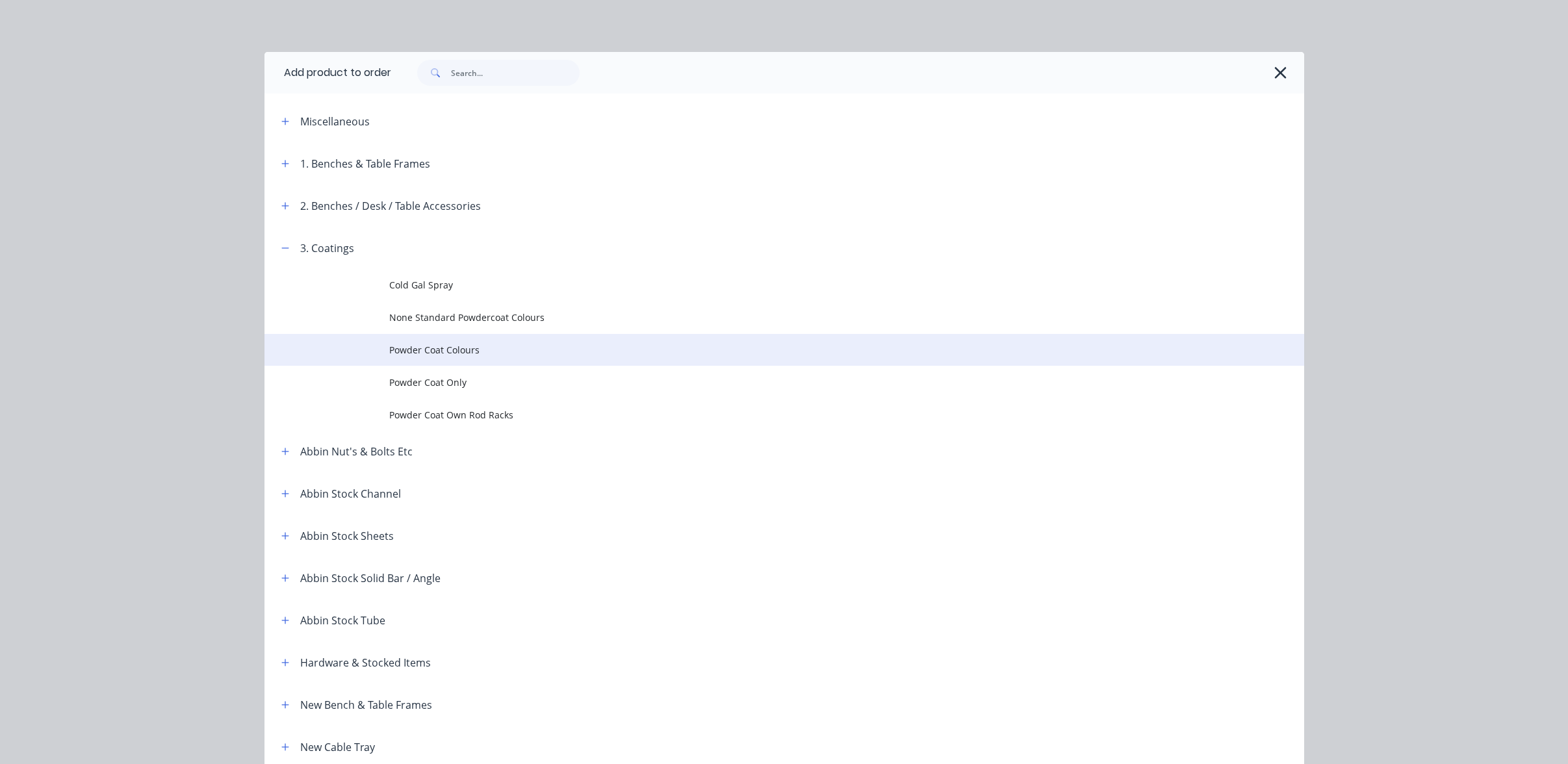
click at [451, 361] on td "Powder Coat Colours" at bounding box center [847, 350] width 915 height 33
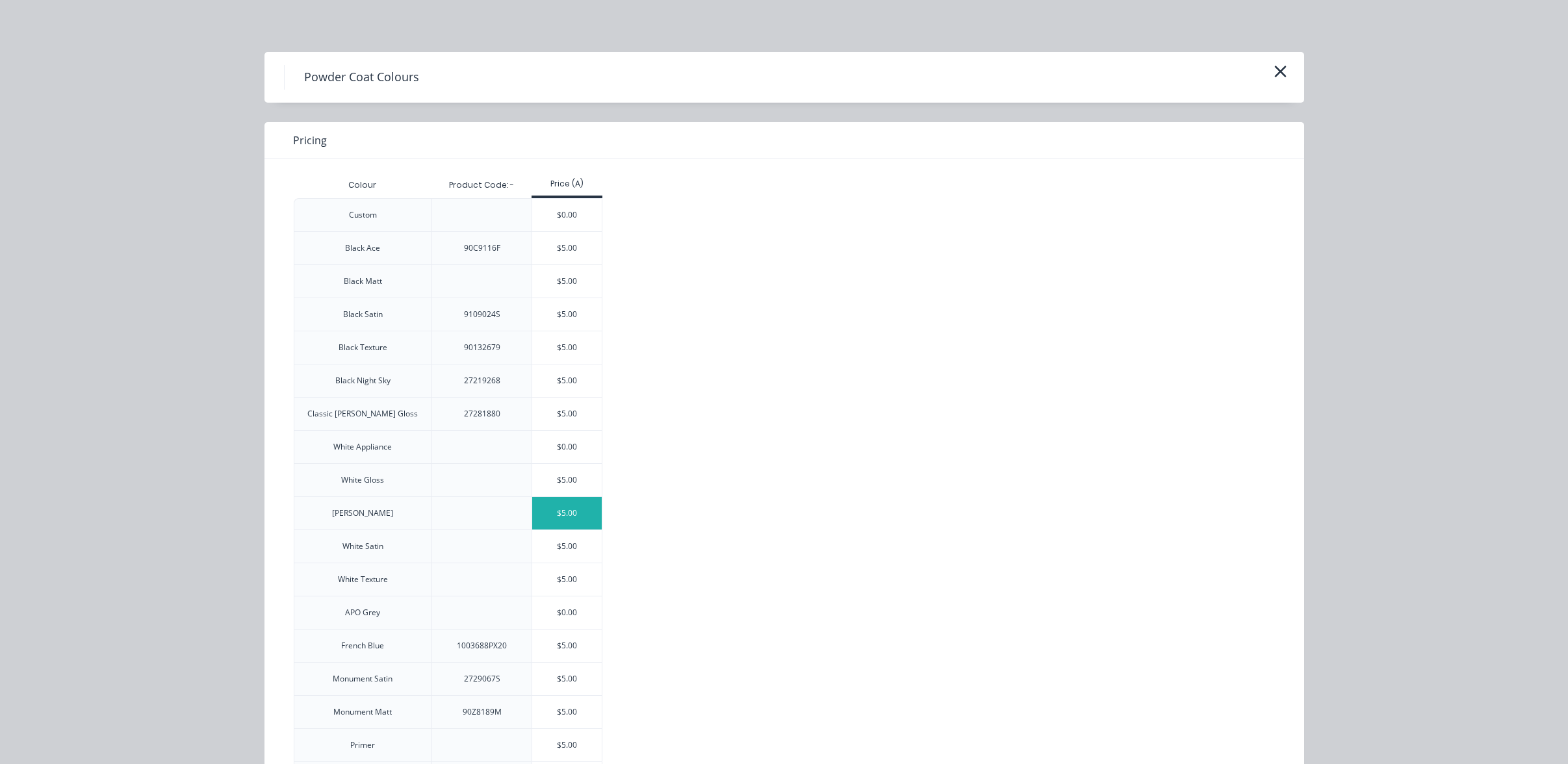
click at [568, 514] on div "$5.00" at bounding box center [567, 514] width 70 height 33
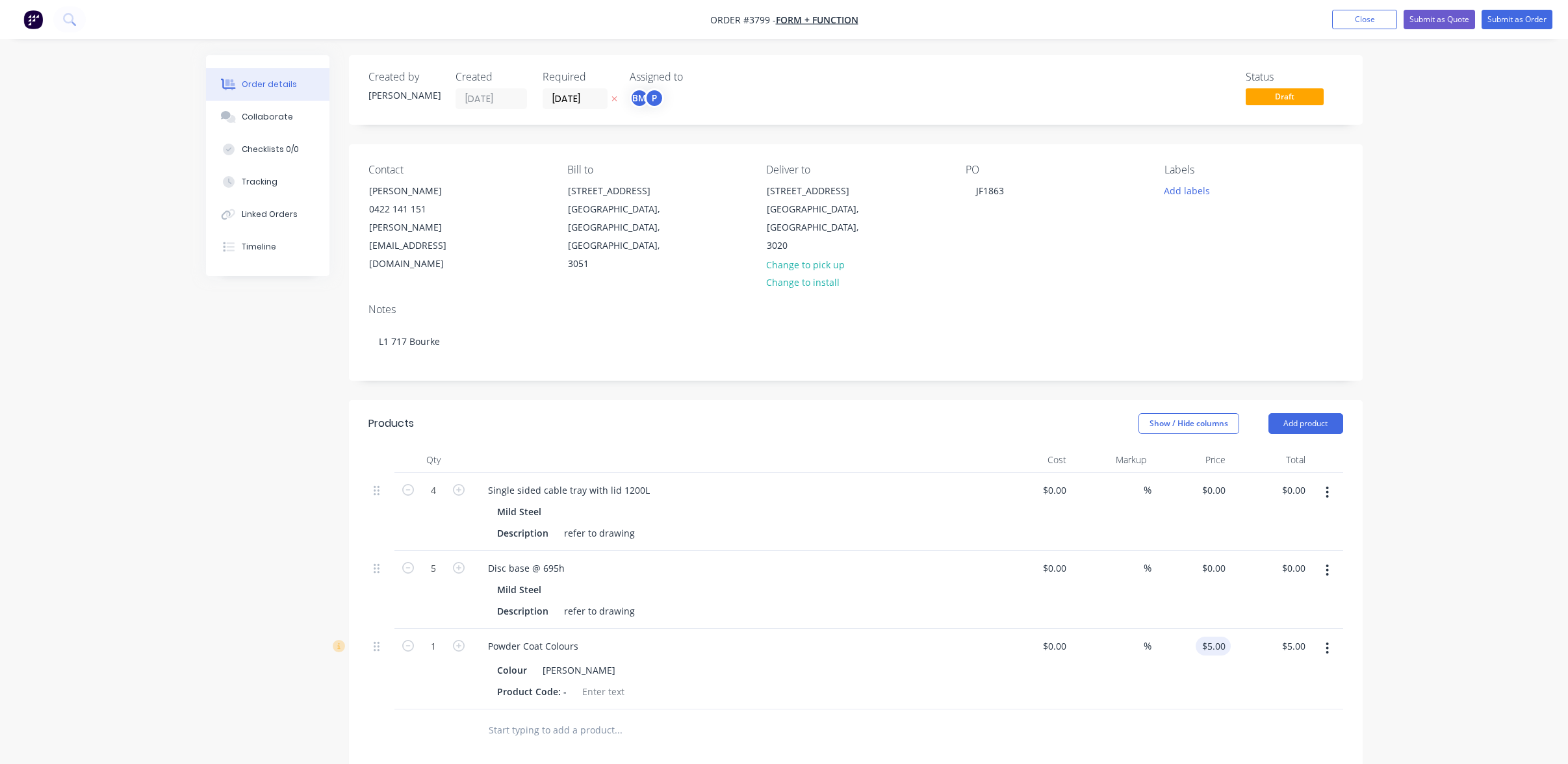
type input "5"
click at [1213, 637] on div "5 5" at bounding box center [1221, 646] width 20 height 19
type input "$0.00"
drag, startPoint x: 1145, startPoint y: 716, endPoint x: 1126, endPoint y: 709, distance: 20.2
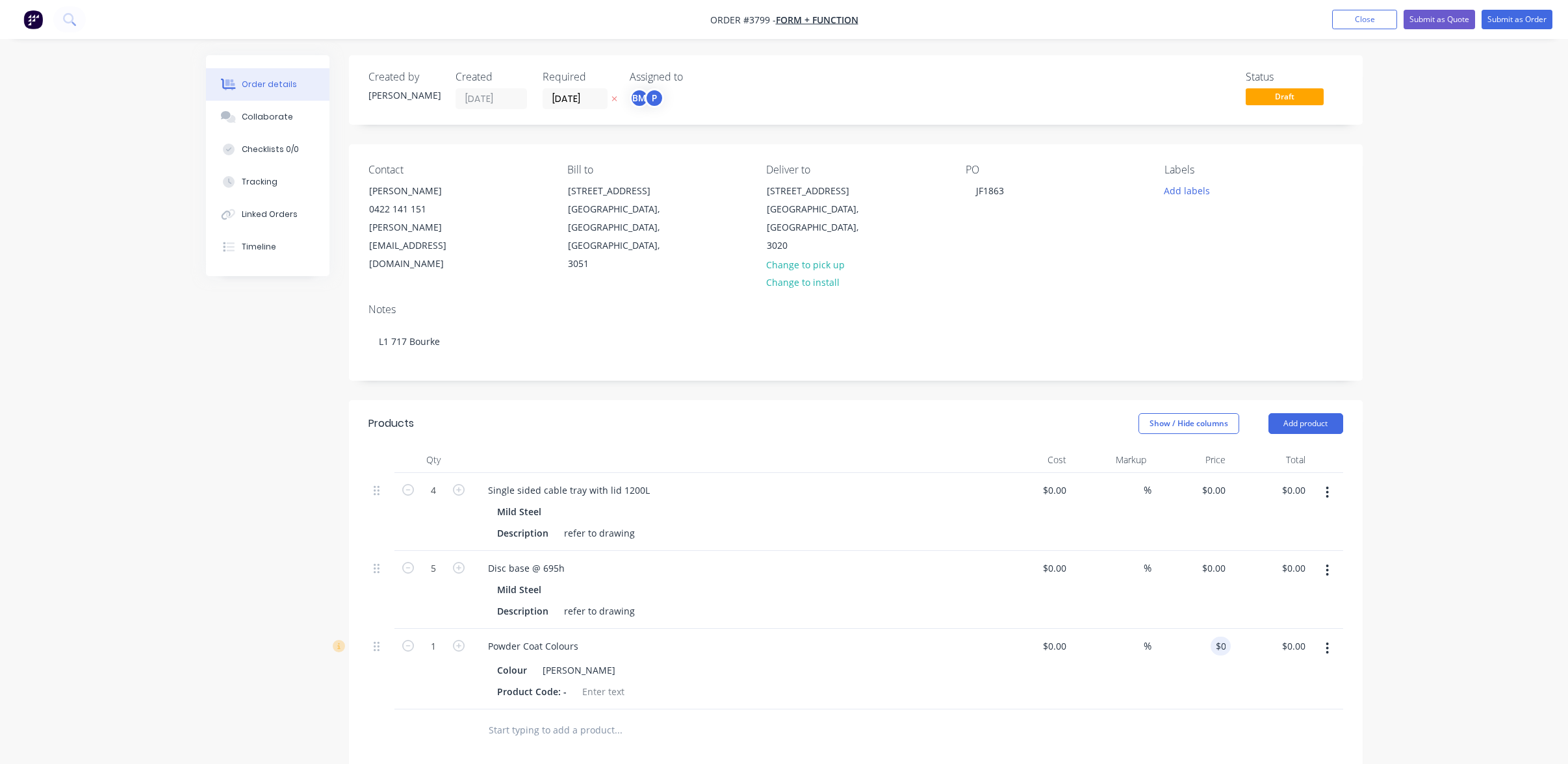
click at [1144, 716] on div at bounding box center [856, 731] width 975 height 43
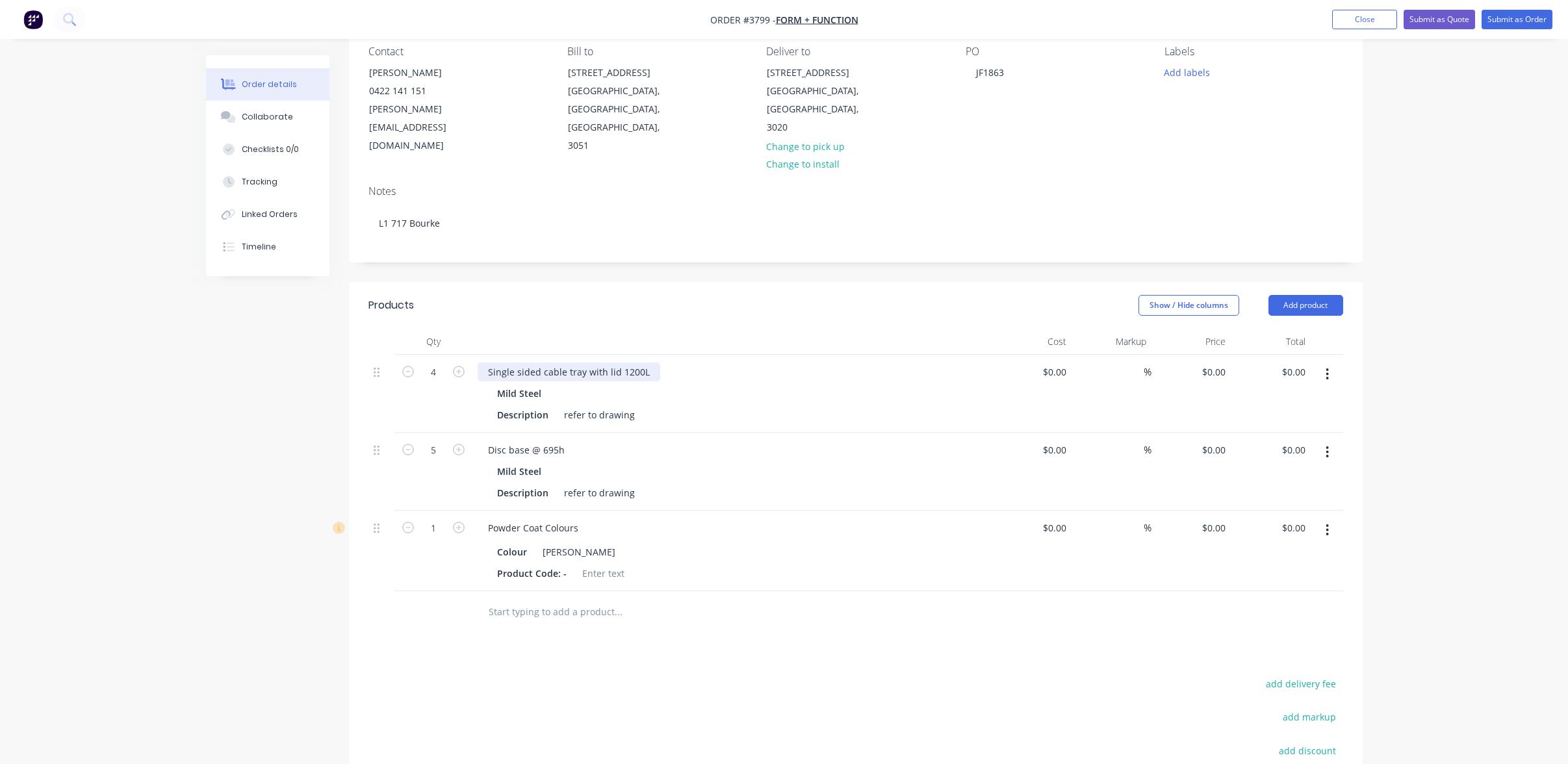
scroll to position [301, 0]
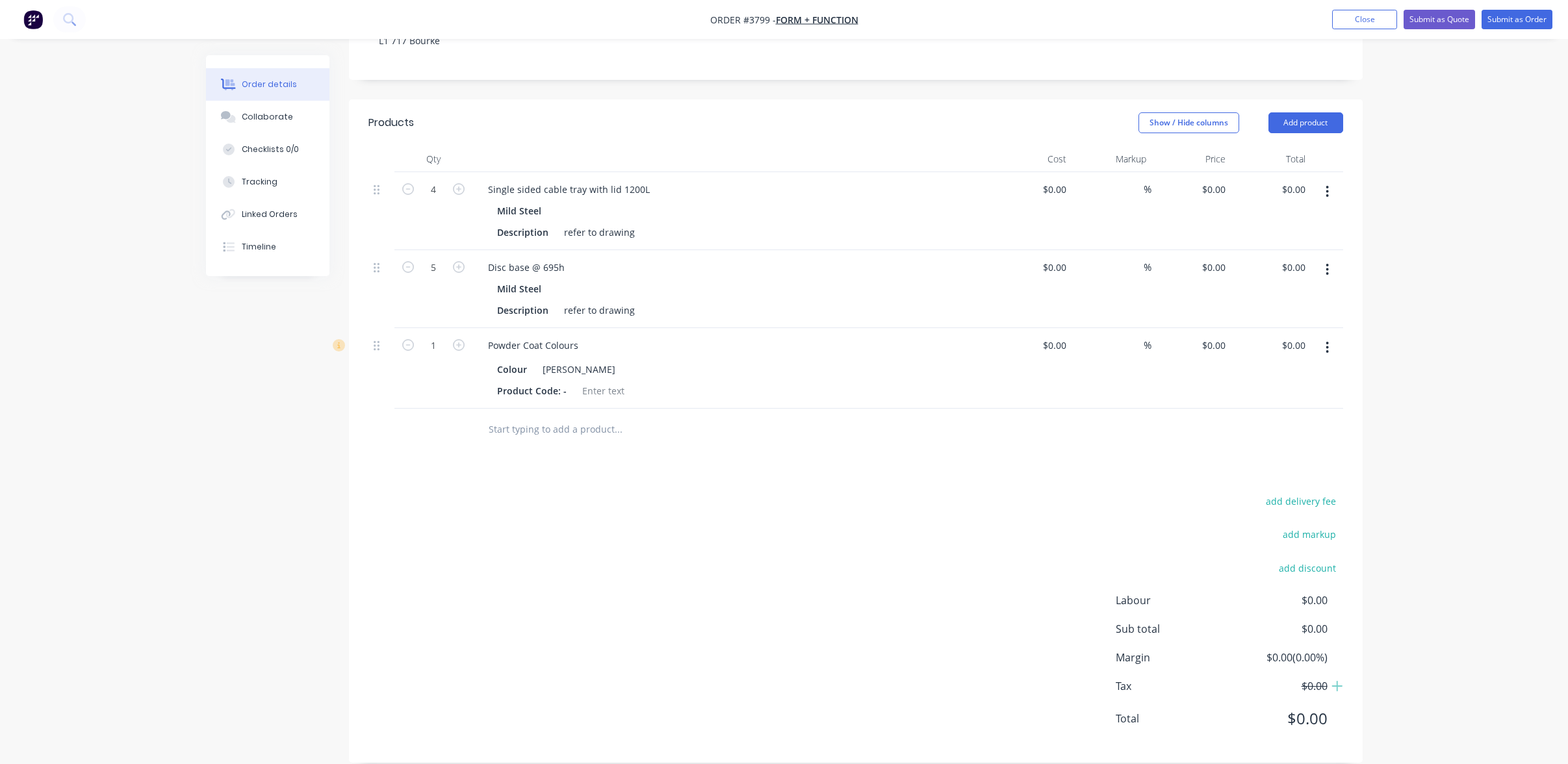
click at [1328, 264] on icon "button" at bounding box center [1328, 270] width 3 height 11
click at [1315, 321] on div "Duplicate" at bounding box center [1281, 330] width 100 height 19
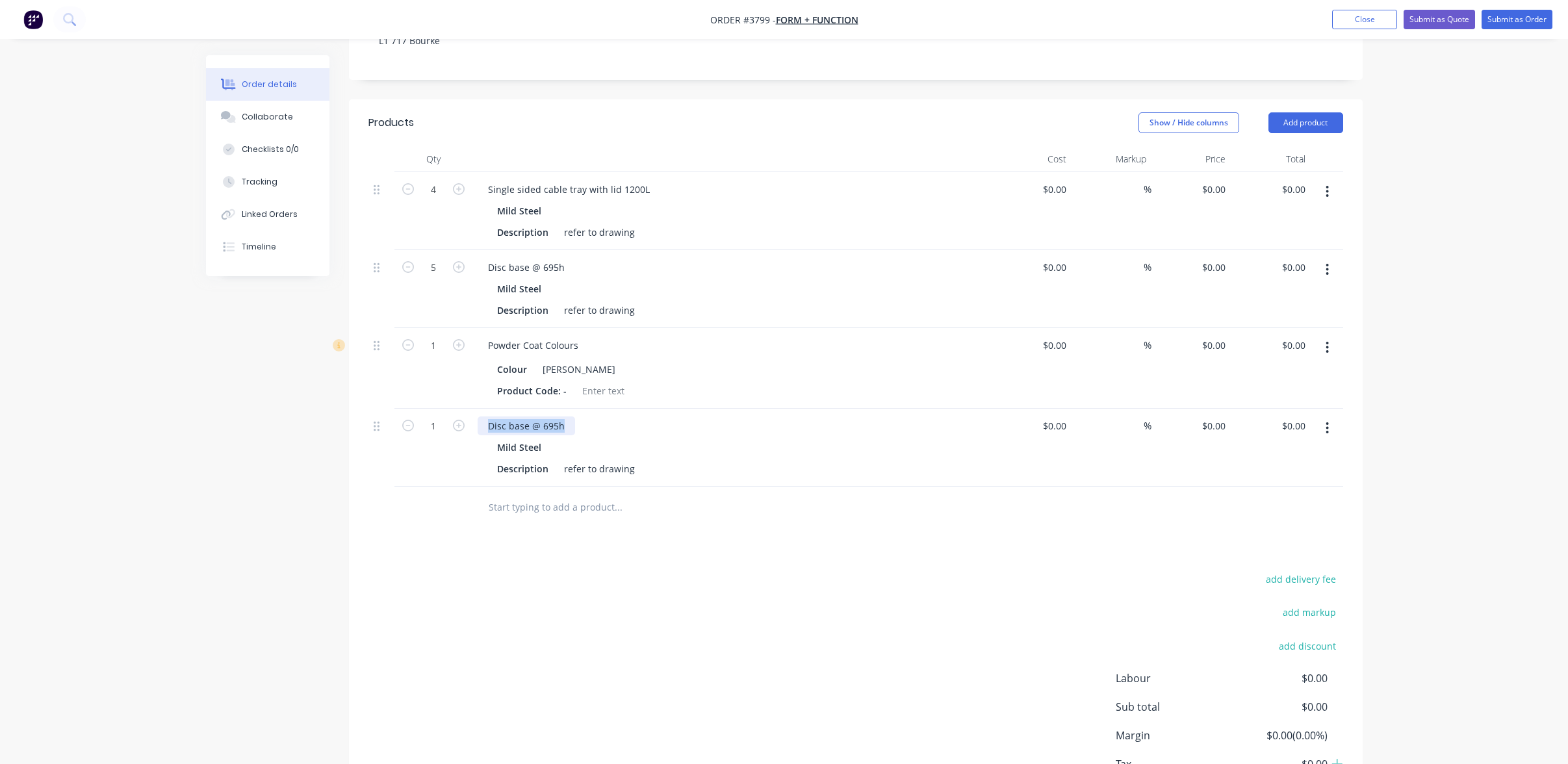
drag, startPoint x: 568, startPoint y: 406, endPoint x: 191, endPoint y: 337, distance: 383.3
click at [205, 339] on div "Order details Collaborate Checklists 0/0 Tracking Linked Orders Timeline Order …" at bounding box center [784, 307] width 1183 height 1106
paste div
drag, startPoint x: 608, startPoint y: 559, endPoint x: 575, endPoint y: 548, distance: 34.8
click at [608, 570] on div "add delivery fee add markup add discount Labour $0.00 Sub total $0.00 Margin $0…" at bounding box center [856, 696] width 975 height 251
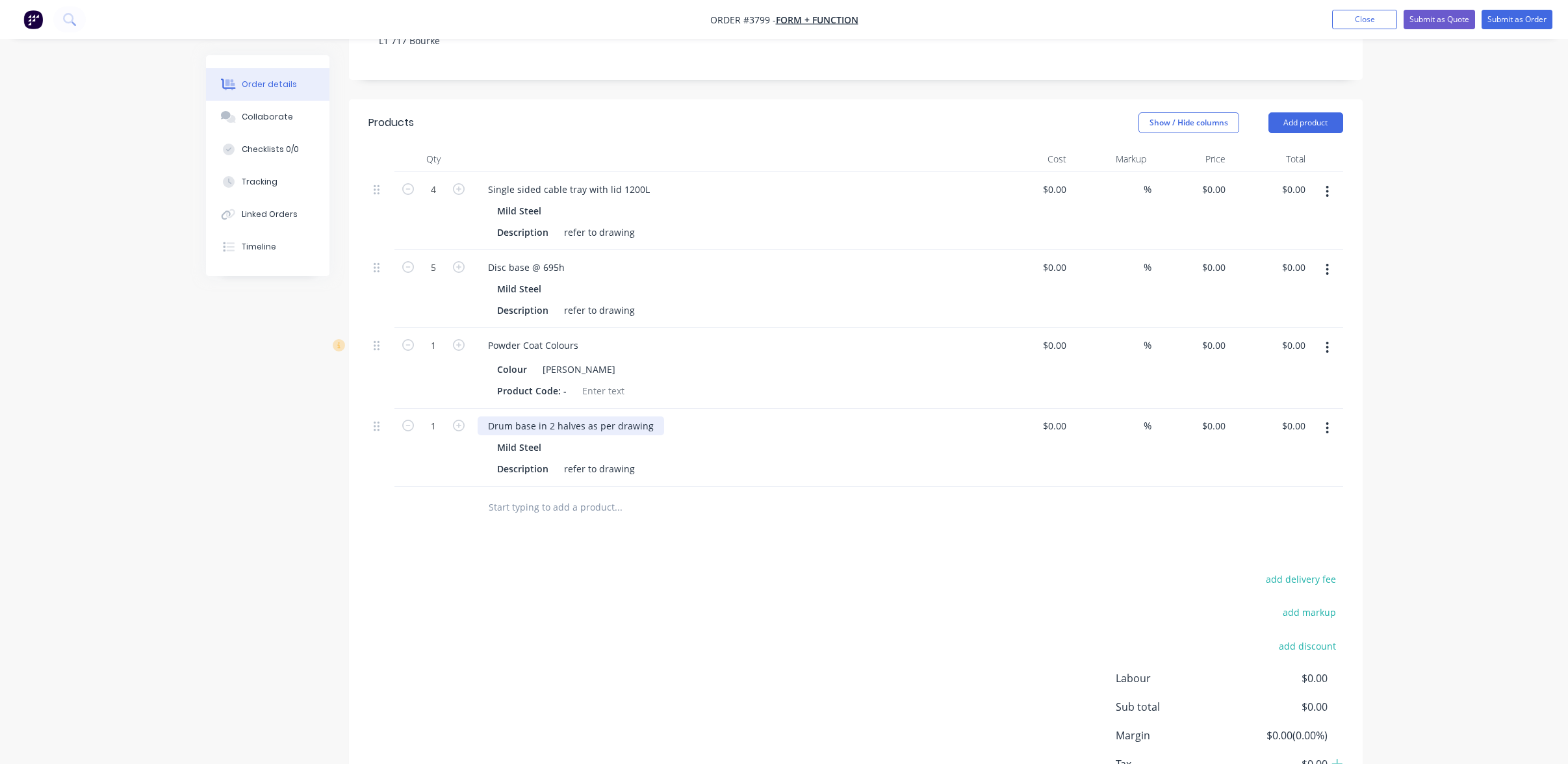
click at [558, 416] on div "Drum base in 2 halves as per drawing" at bounding box center [570, 426] width 187 height 19
click at [983, 438] on div "Mild Steel Description refer to drawing" at bounding box center [732, 458] width 509 height 40
drag, startPoint x: 983, startPoint y: 436, endPoint x: 689, endPoint y: 429, distance: 294.1
click at [780, 438] on div "Mild Steel" at bounding box center [732, 447] width 470 height 19
drag, startPoint x: 585, startPoint y: 408, endPoint x: 749, endPoint y: 406, distance: 164.0
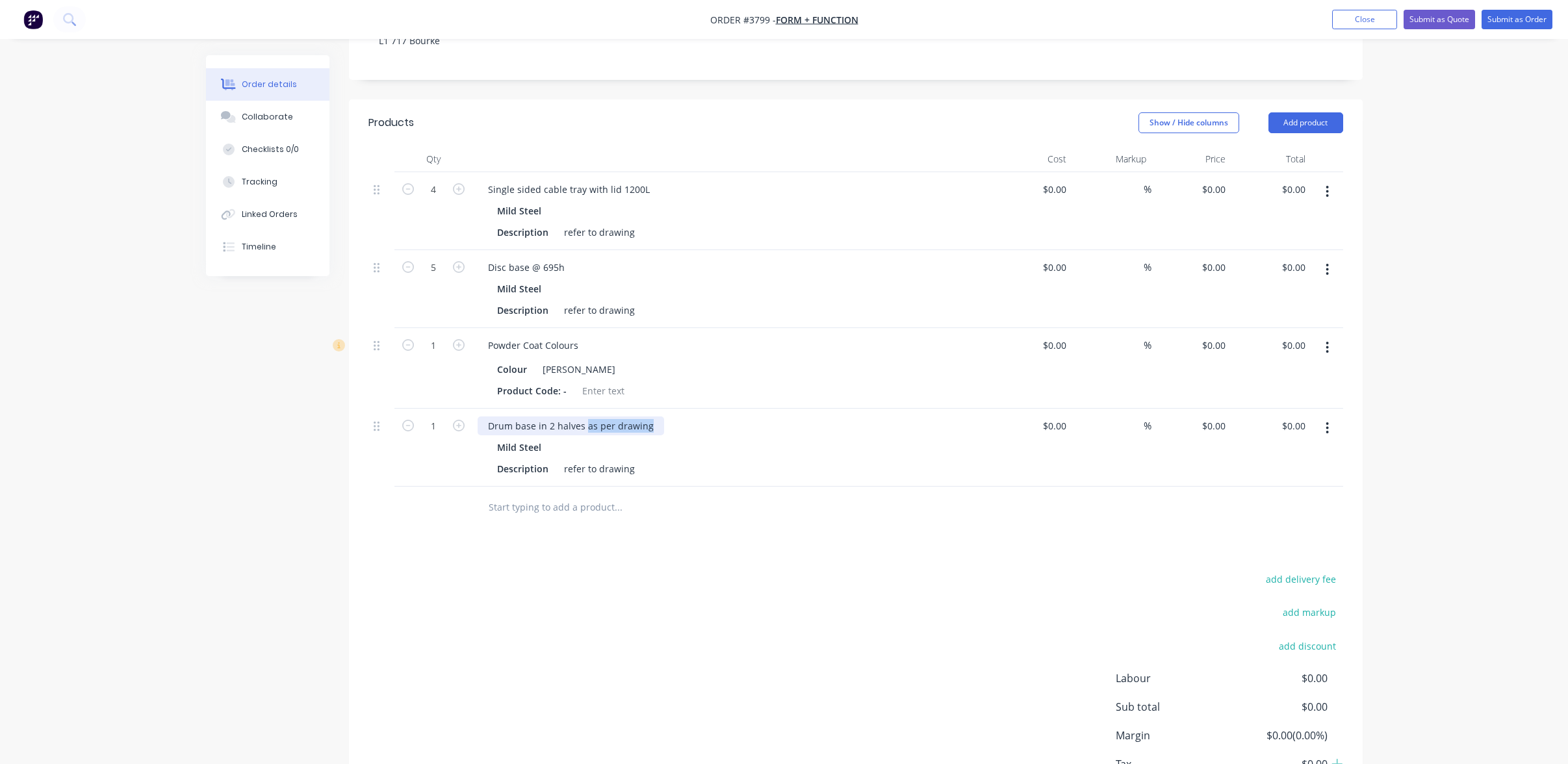
click at [749, 416] on div "Drum base in 2 halves as per drawing" at bounding box center [732, 426] width 509 height 19
click at [686, 460] on div "Drum base in 2 halves Mild Steel Description refer to drawing" at bounding box center [732, 448] width 520 height 78
click at [1322, 490] on div at bounding box center [856, 508] width 975 height 43
click at [1321, 112] on button "Add product" at bounding box center [1305, 122] width 74 height 21
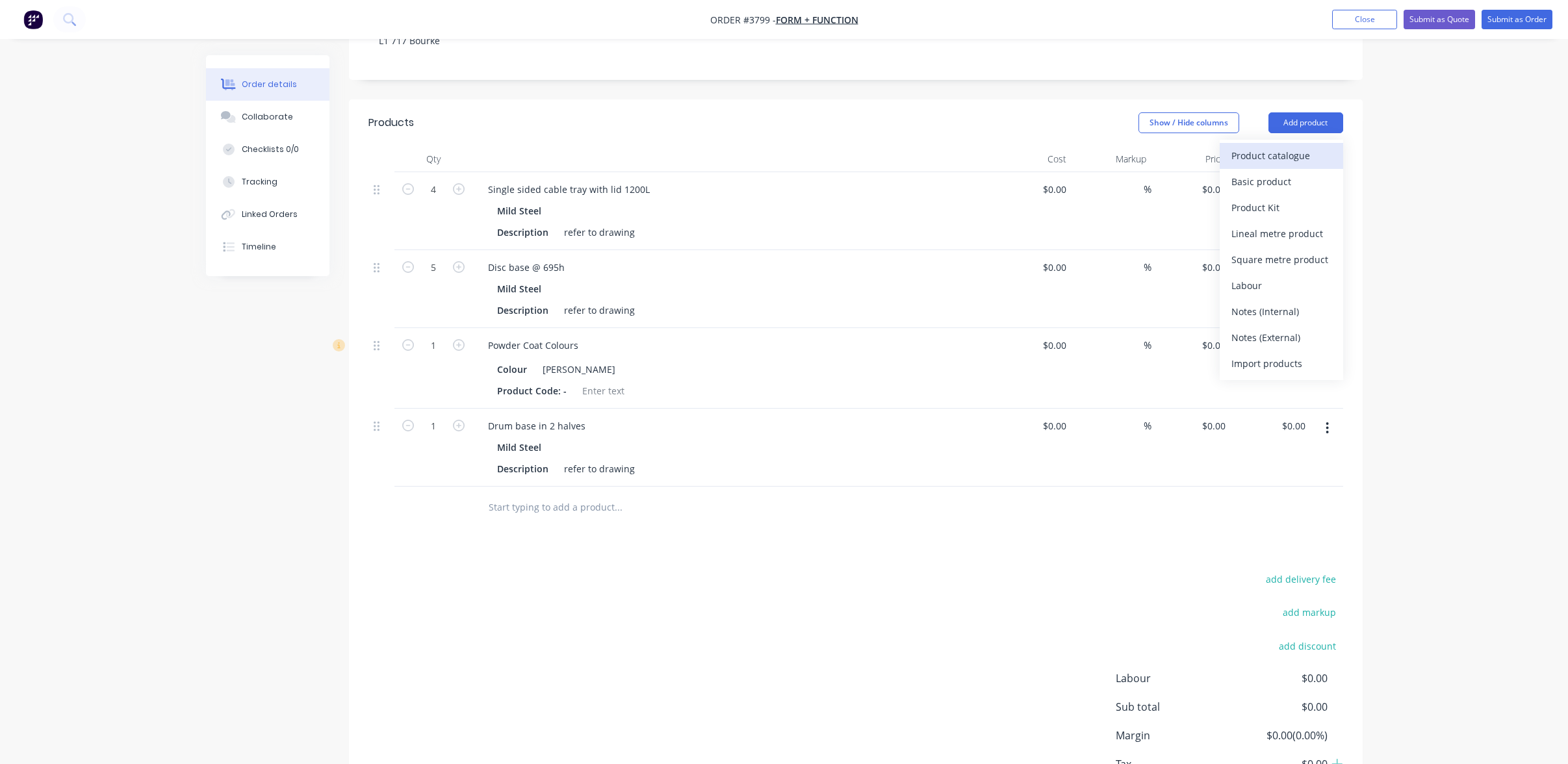
click at [1312, 146] on div "Product catalogue" at bounding box center [1281, 155] width 100 height 19
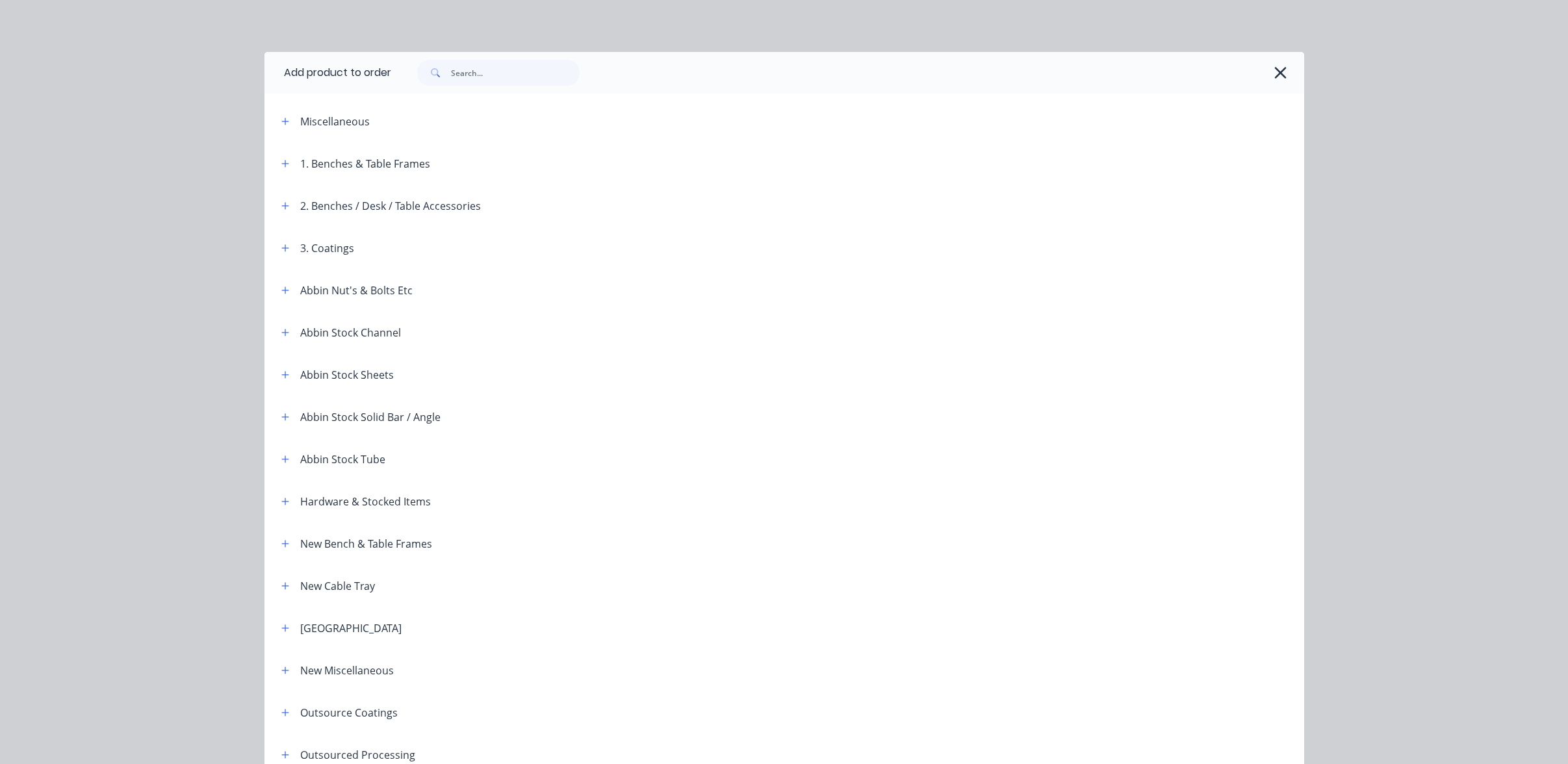
click at [272, 231] on header "3. Coatings" at bounding box center [785, 248] width 1040 height 43
click at [277, 242] on span at bounding box center [285, 248] width 16 height 16
click at [282, 247] on icon "button" at bounding box center [285, 248] width 8 height 9
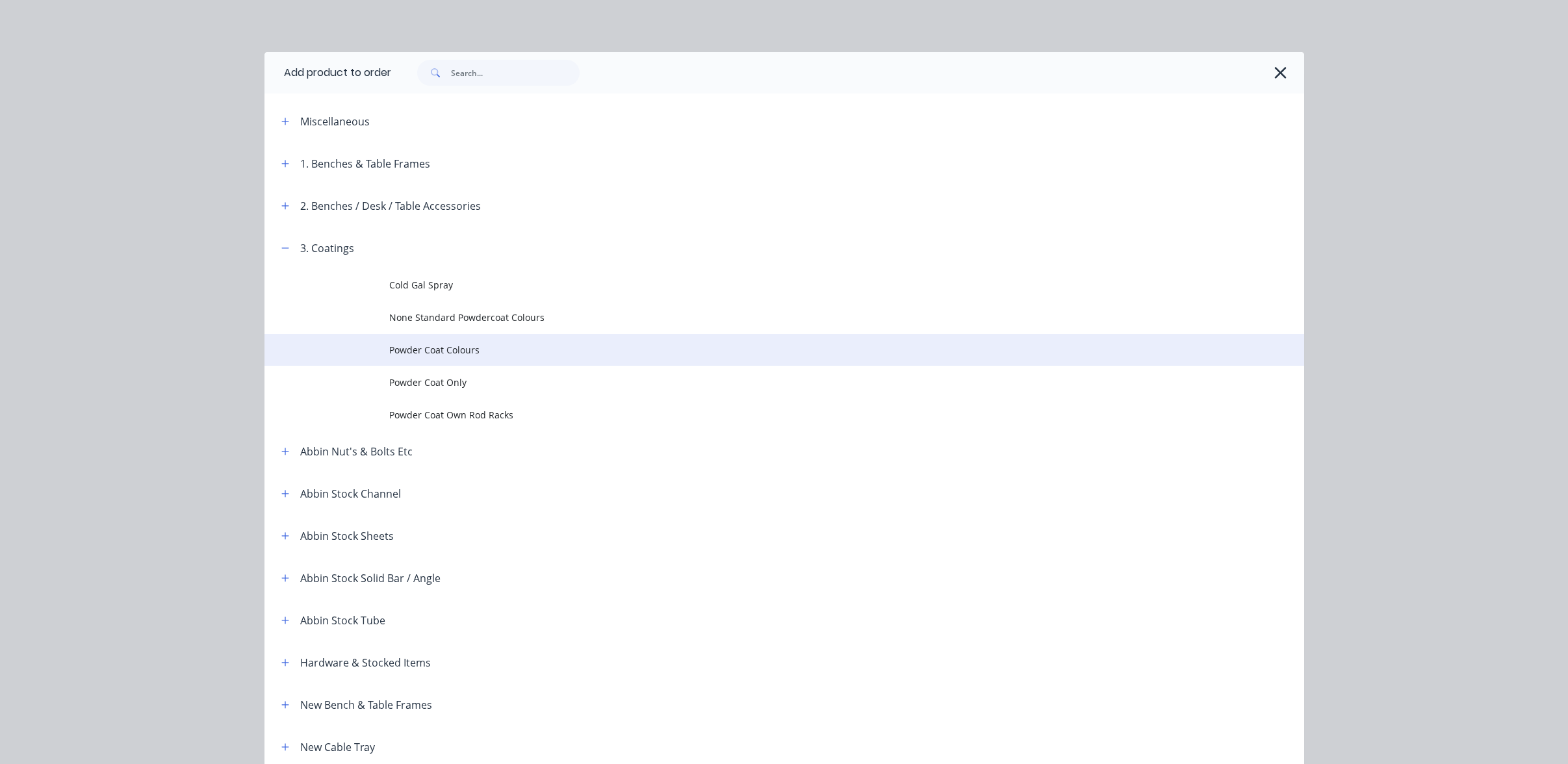
click at [464, 338] on td "Powder Coat Colours" at bounding box center [847, 350] width 915 height 33
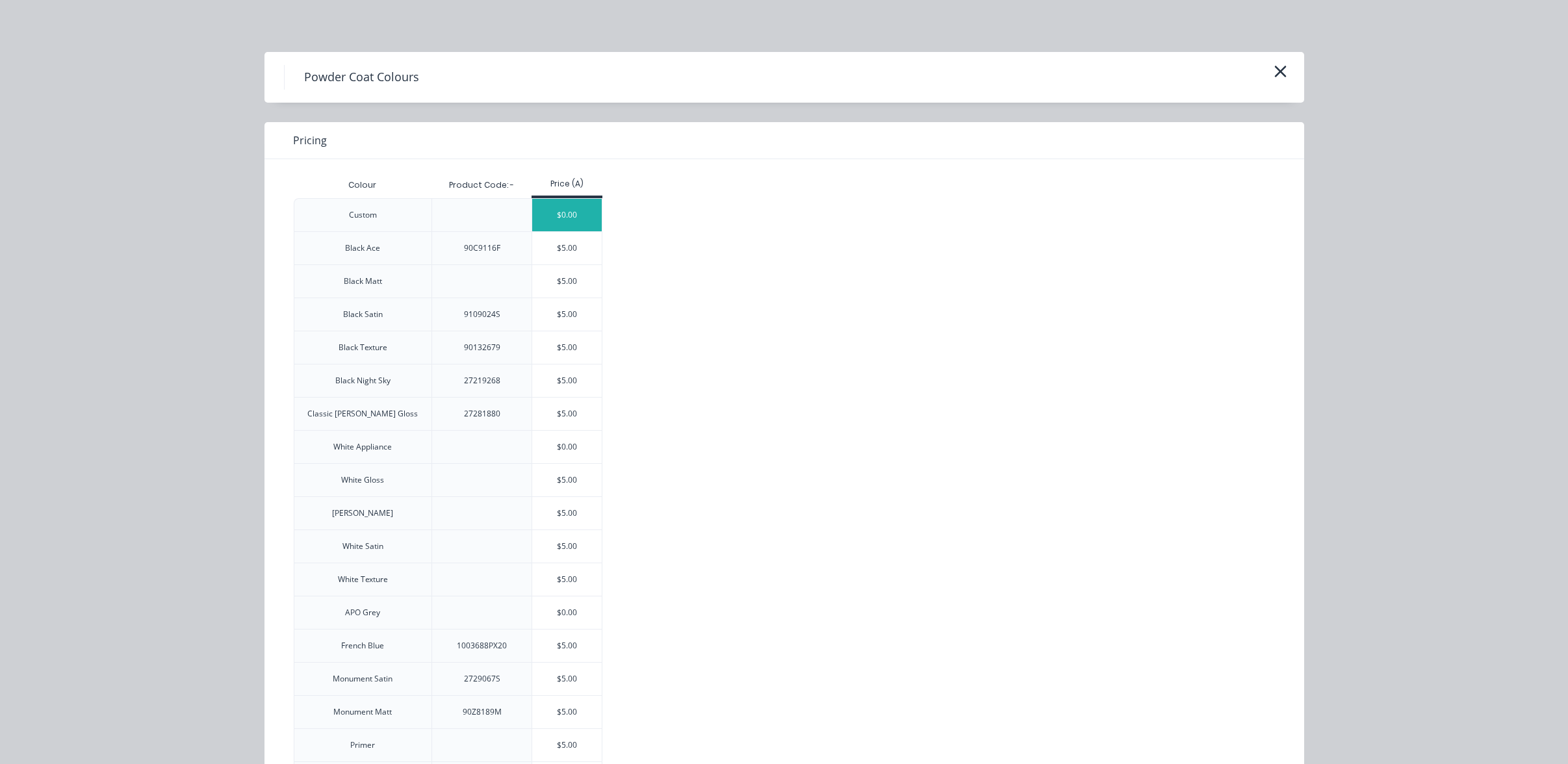
click at [556, 218] on div "$0.00" at bounding box center [567, 215] width 70 height 33
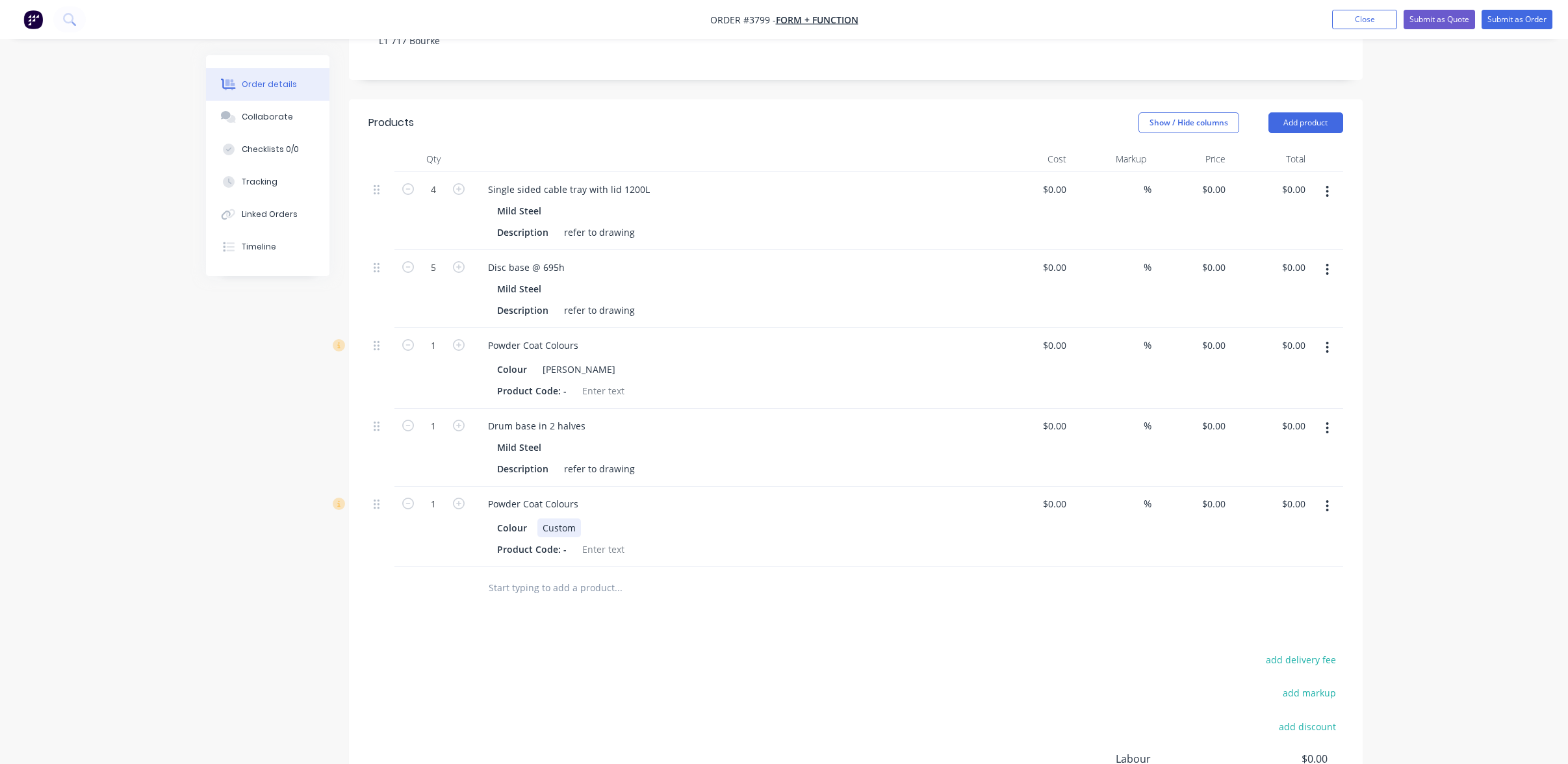
click at [582, 519] on div "Colour Custom" at bounding box center [729, 528] width 476 height 19
drag, startPoint x: 575, startPoint y: 508, endPoint x: 427, endPoint y: 468, distance: 153.3
click at [425, 487] on div "1 Powder Coat Colours Colour Custom Product Code: - $0.00 $0.00 % $0.00 $0.00 $…" at bounding box center [856, 527] width 975 height 81
paste div
drag, startPoint x: 639, startPoint y: 514, endPoint x: 994, endPoint y: 516, distance: 355.0
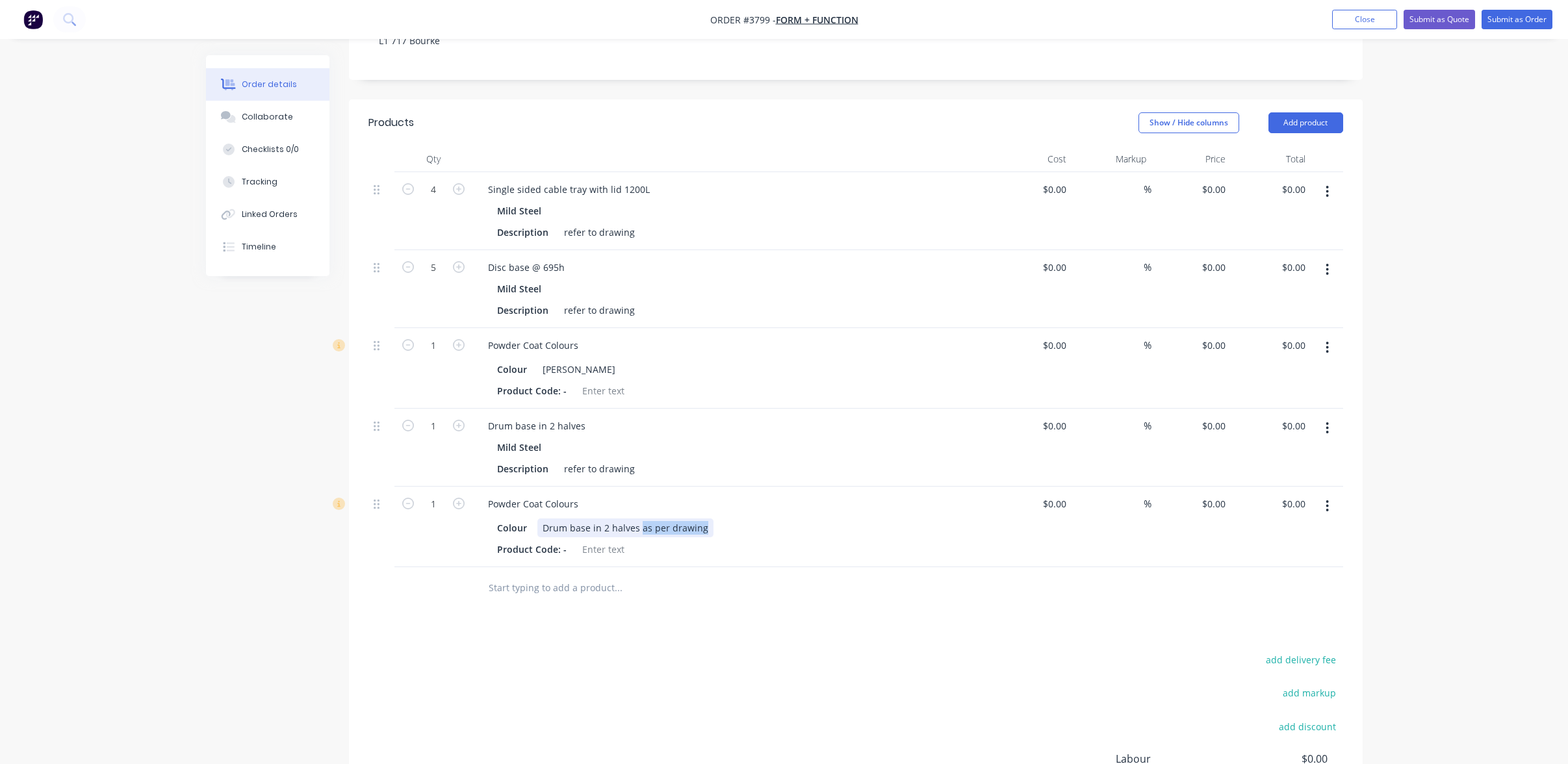
click at [994, 516] on div "1 Powder Coat Colours Colour Drum base in 2 halves as per drawing Product Code:…" at bounding box center [856, 527] width 975 height 81
click at [899, 630] on div "Products Show / Hide columns Add product Qty Cost Markup Price Total 4 Single s…" at bounding box center [856, 510] width 1014 height 822
drag, startPoint x: 541, startPoint y: 510, endPoint x: 844, endPoint y: 505, distance: 303.0
click at [844, 519] on div "Colour Drum base in 2 halves" at bounding box center [729, 528] width 476 height 19
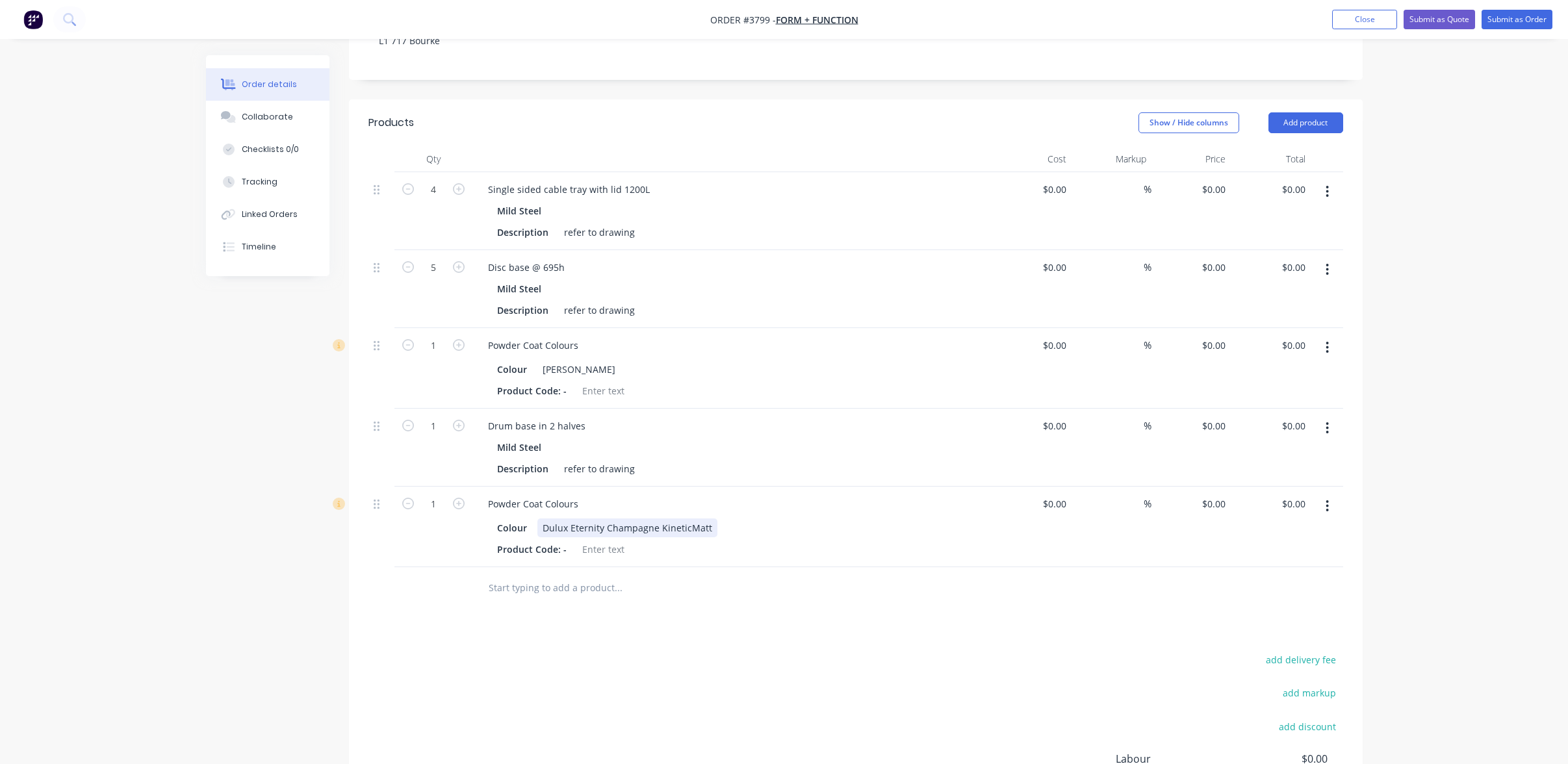
click at [685, 519] on div "Dulux Eternity Champagne KineticMatt" at bounding box center [628, 528] width 180 height 19
click at [902, 602] on div "Products Show / Hide columns Add product Qty Cost Markup Price Total 4 Single s…" at bounding box center [856, 510] width 1014 height 822
click at [1326, 499] on icon "button" at bounding box center [1327, 506] width 4 height 14
click at [1303, 557] on div "Duplicate" at bounding box center [1281, 566] width 100 height 19
click at [1329, 580] on icon "button" at bounding box center [1327, 587] width 4 height 14
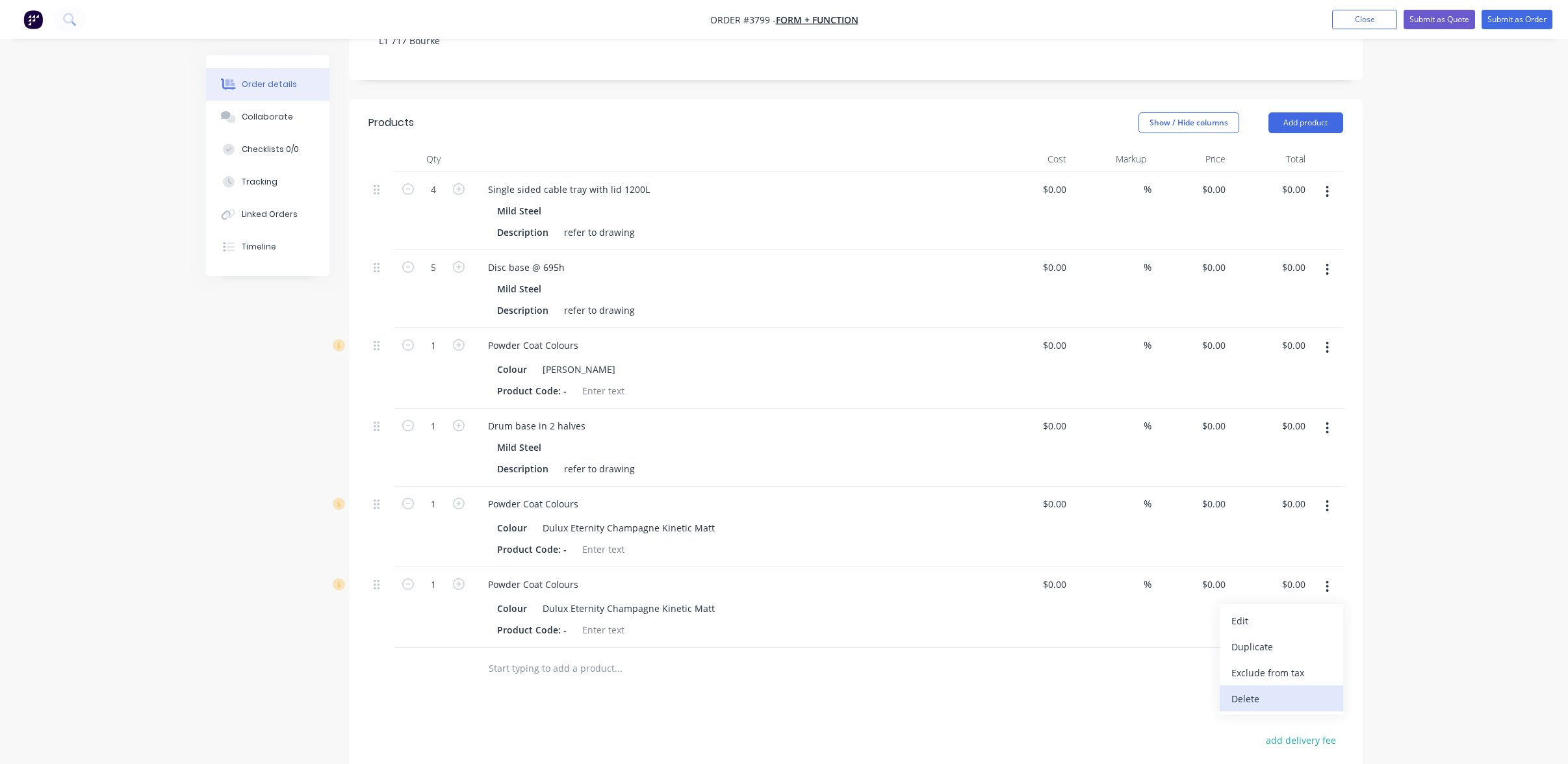
click at [1313, 690] on div "Delete" at bounding box center [1281, 699] width 100 height 19
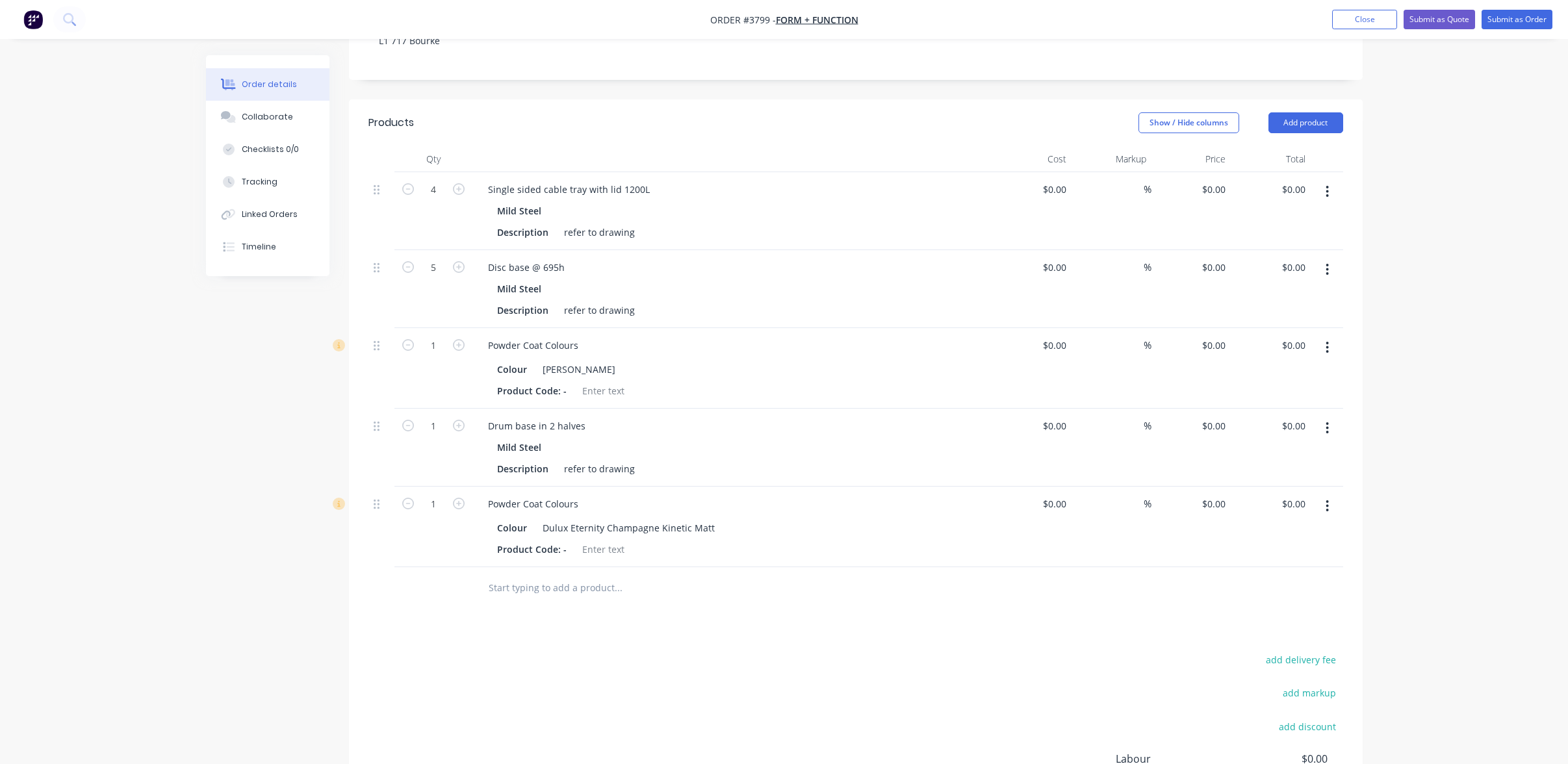
click at [1327, 421] on icon "button" at bounding box center [1327, 428] width 4 height 14
click at [1328, 479] on div "Duplicate" at bounding box center [1281, 488] width 100 height 19
drag, startPoint x: 477, startPoint y: 560, endPoint x: 788, endPoint y: 572, distance: 311.2
click at [798, 575] on div "Drum base in 2 halves" at bounding box center [732, 585] width 509 height 19
paste div
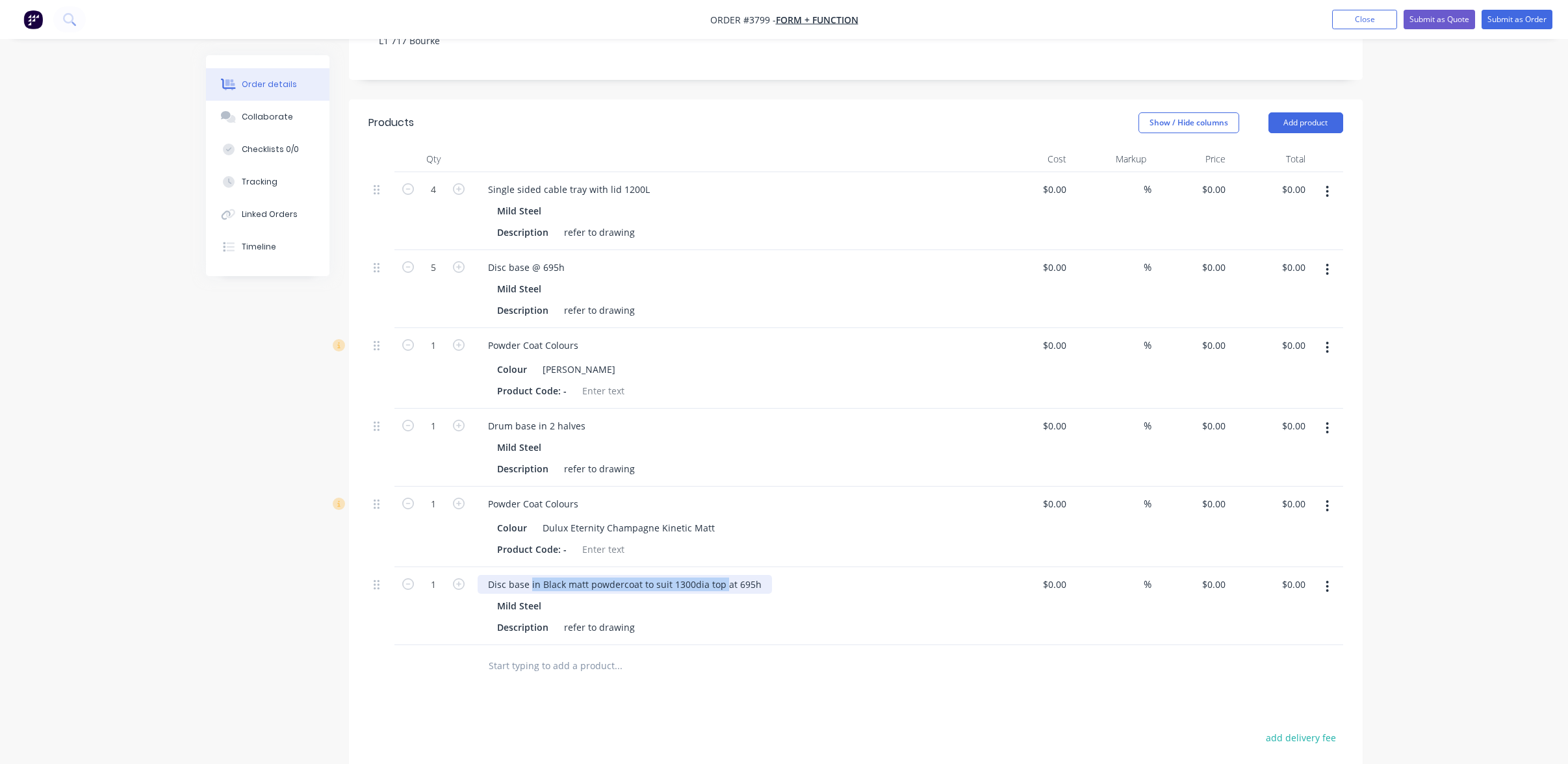
drag, startPoint x: 529, startPoint y: 568, endPoint x: 723, endPoint y: 577, distance: 194.2
click at [723, 577] on div "Disc base in Black matt powdercoat to suit 1300dia top at 695h Mild Steel Descr…" at bounding box center [732, 607] width 520 height 78
click at [533, 575] on div "Disc base at 695h" at bounding box center [526, 585] width 97 height 19
click at [722, 653] on input "text" at bounding box center [618, 666] width 260 height 26
click at [614, 618] on div "refer to drawing" at bounding box center [600, 627] width 82 height 19
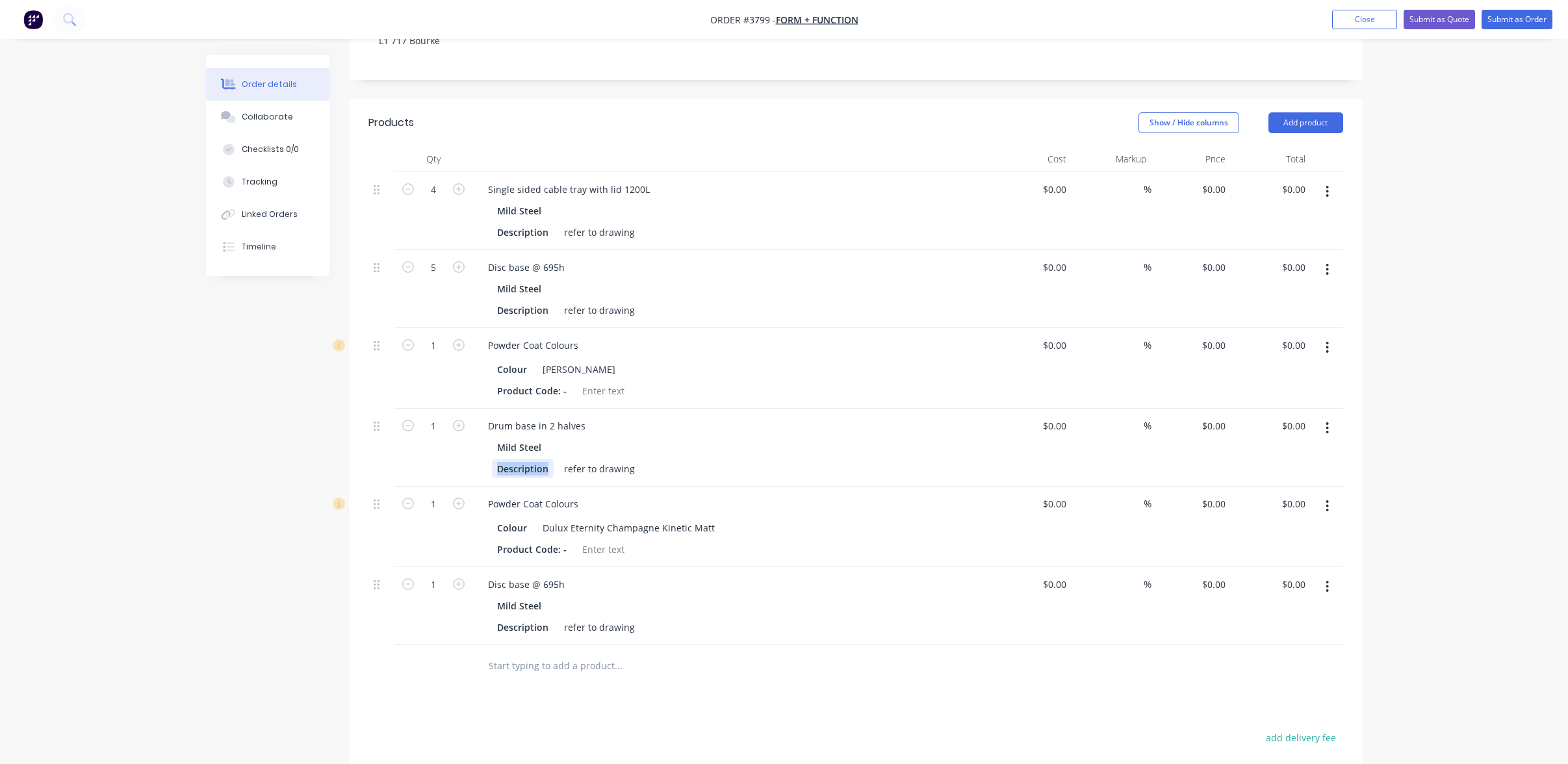
drag, startPoint x: 486, startPoint y: 449, endPoint x: 552, endPoint y: 455, distance: 66.3
click at [552, 455] on div "Mild Steel Description refer to drawing" at bounding box center [732, 458] width 509 height 40
drag, startPoint x: 538, startPoint y: 506, endPoint x: 756, endPoint y: 500, distance: 218.1
click at [756, 519] on div "Colour Dulux Eternity Champagne Kinetic Matt" at bounding box center [729, 528] width 476 height 19
drag, startPoint x: 522, startPoint y: 450, endPoint x: 629, endPoint y: 453, distance: 107.0
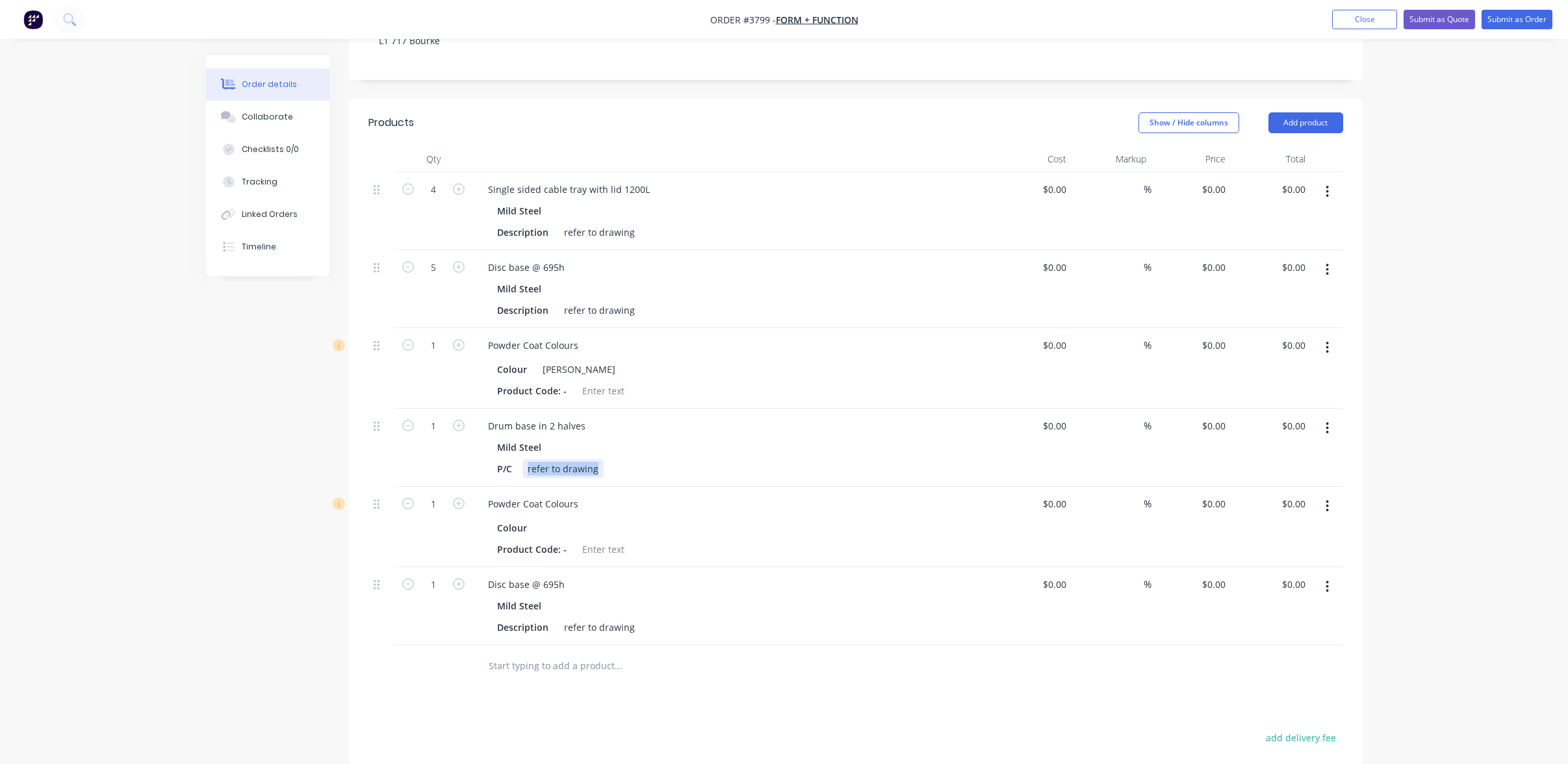
click at [629, 460] on div "P/C refer to drawing" at bounding box center [729, 469] width 476 height 19
paste div
click at [647, 575] on div "Disc base @ 695h" at bounding box center [732, 585] width 509 height 19
click at [1320, 494] on button "button" at bounding box center [1327, 506] width 31 height 23
click at [1301, 609] on div "Delete" at bounding box center [1281, 618] width 100 height 19
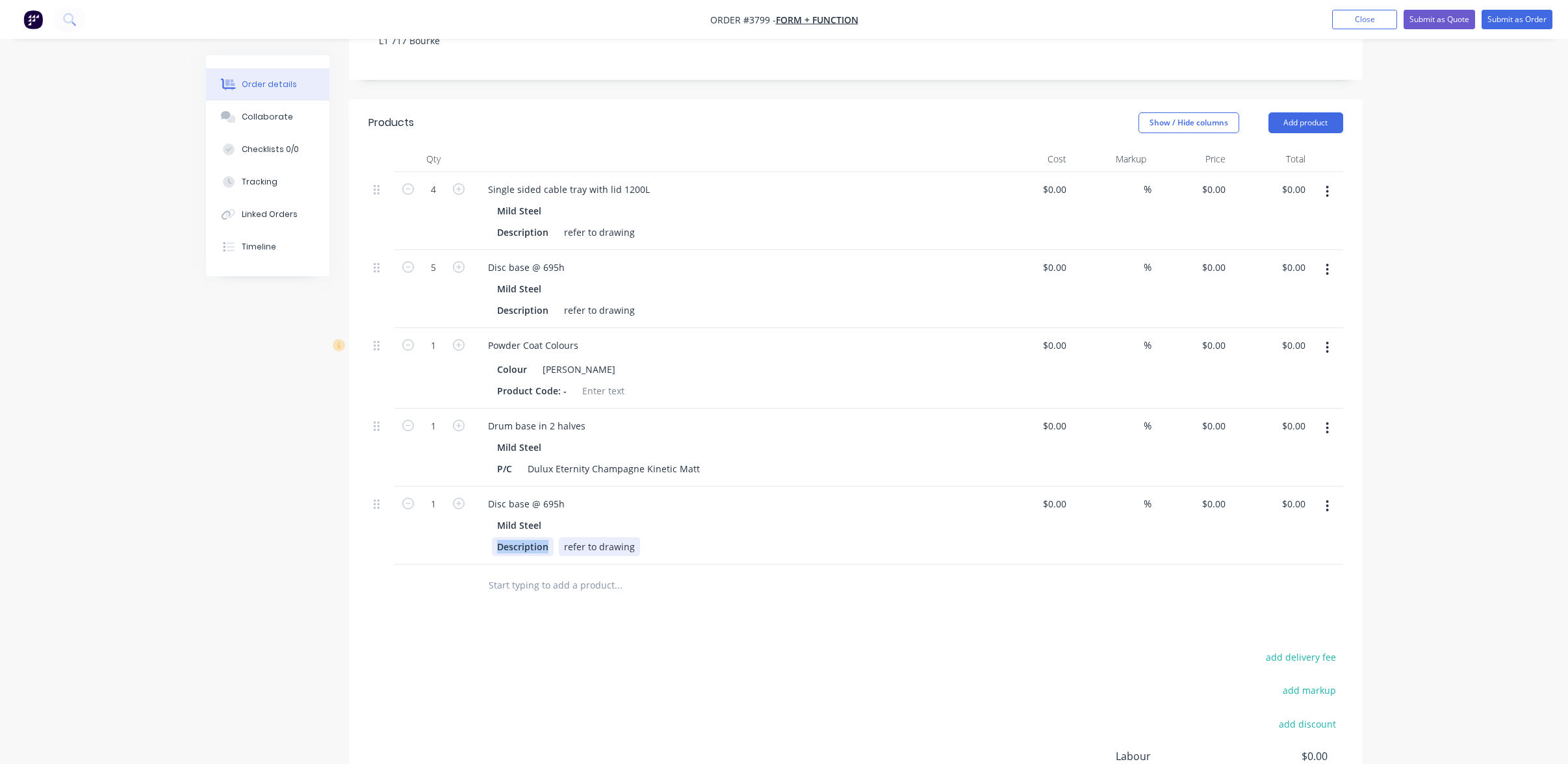
drag, startPoint x: 487, startPoint y: 526, endPoint x: 615, endPoint y: 522, distance: 128.1
click at [615, 522] on div "Mild Steel Description refer to drawing" at bounding box center [732, 536] width 509 height 40
drag, startPoint x: 523, startPoint y: 528, endPoint x: 772, endPoint y: 532, distance: 249.0
click at [772, 538] on div "P/C refer to drawing" at bounding box center [729, 547] width 476 height 19
click at [823, 648] on div "add delivery fee add markup add discount Labour $0.00 Sub total $0.00 Margin $0…" at bounding box center [856, 774] width 975 height 251
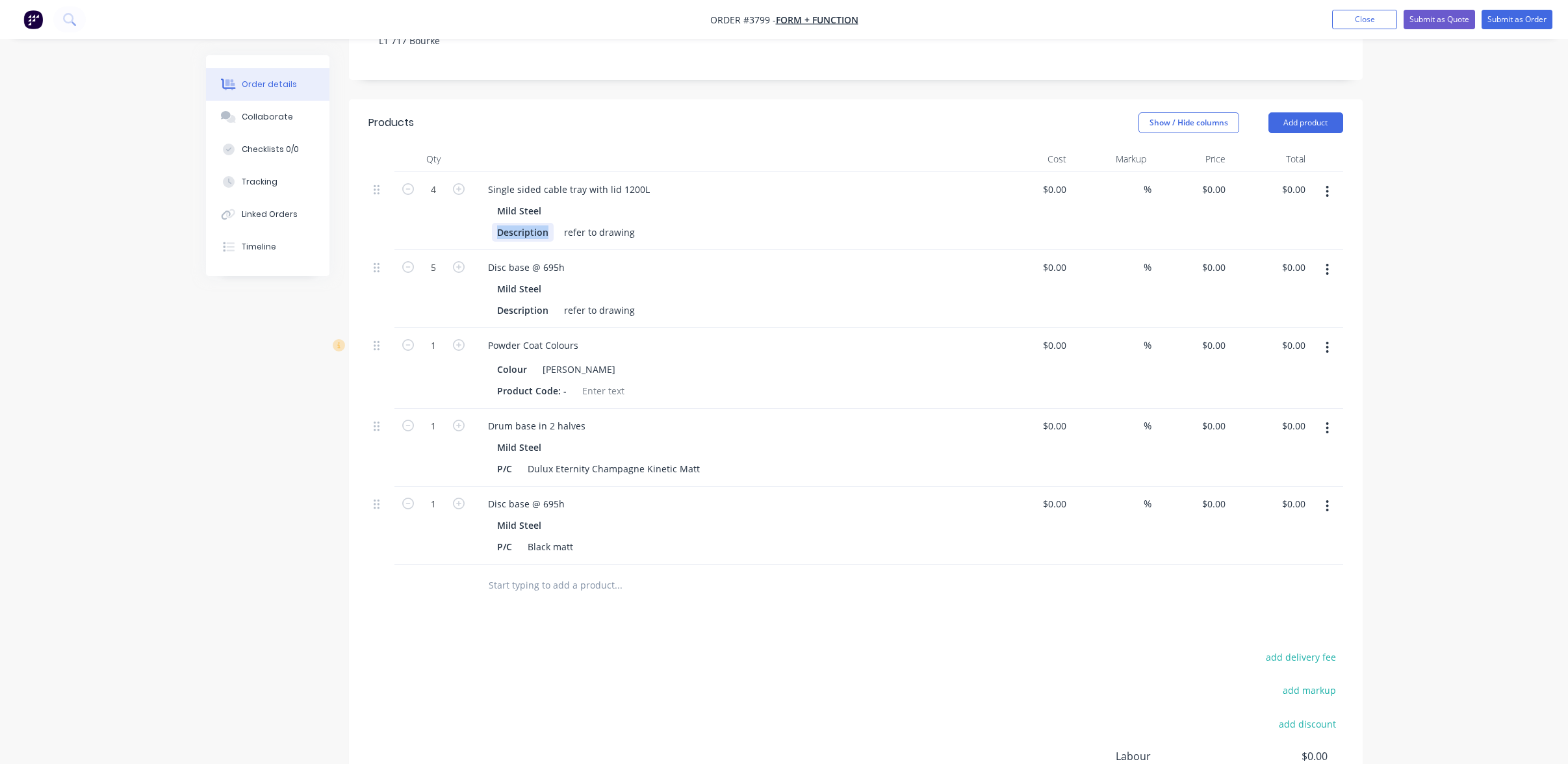
drag, startPoint x: 547, startPoint y: 213, endPoint x: 438, endPoint y: 220, distance: 109.2
click at [438, 220] on div "4 Single sided cable tray with lid 1200L Mild Steel Description refer to drawin…" at bounding box center [856, 211] width 975 height 78
click at [514, 301] on div "Description" at bounding box center [522, 310] width 62 height 19
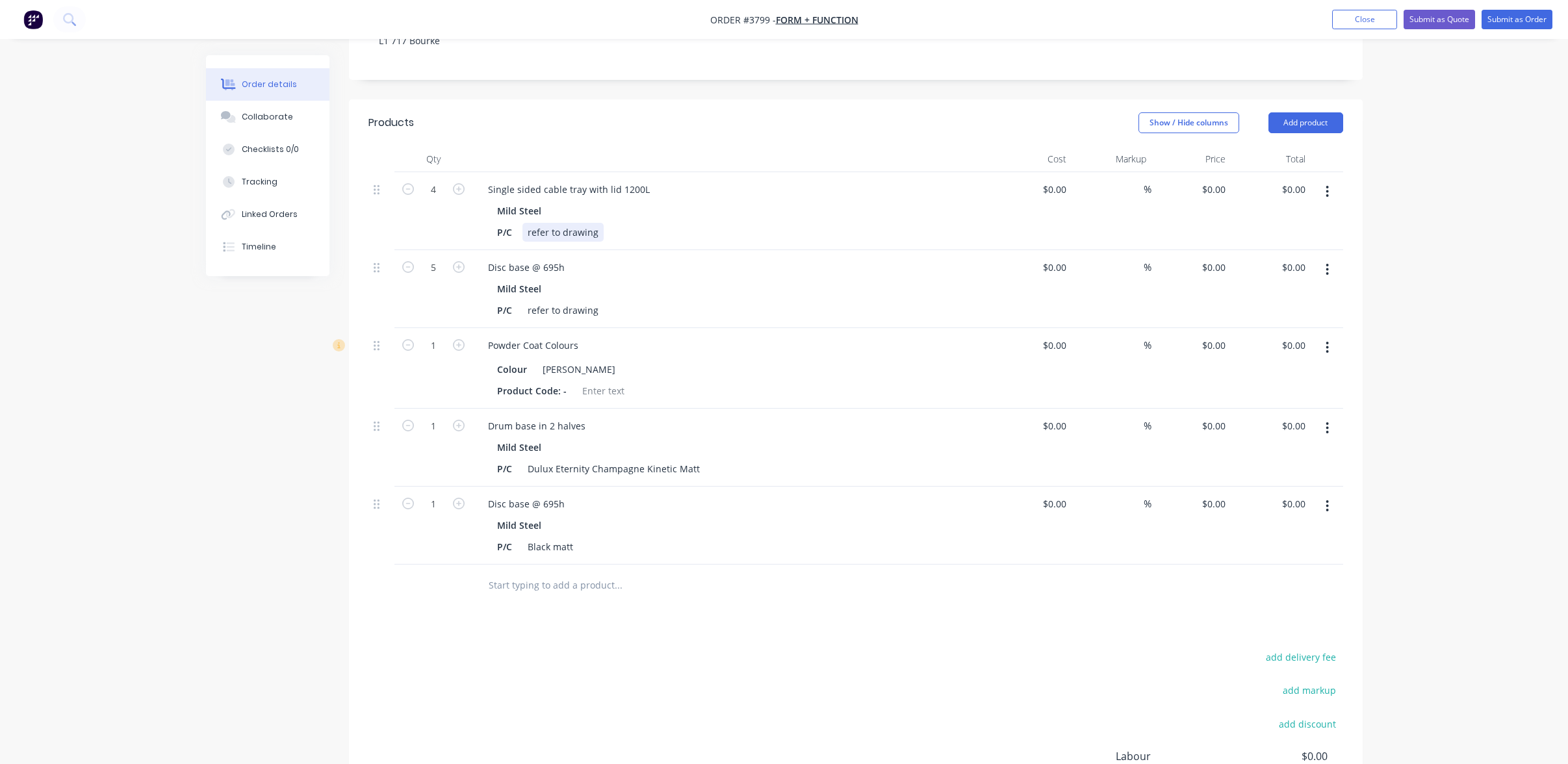
click at [553, 223] on div "refer to drawing" at bounding box center [563, 232] width 82 height 19
drag, startPoint x: 597, startPoint y: 349, endPoint x: 526, endPoint y: 350, distance: 71.0
click at [526, 360] on div "Colour [PERSON_NAME]" at bounding box center [729, 369] width 476 height 19
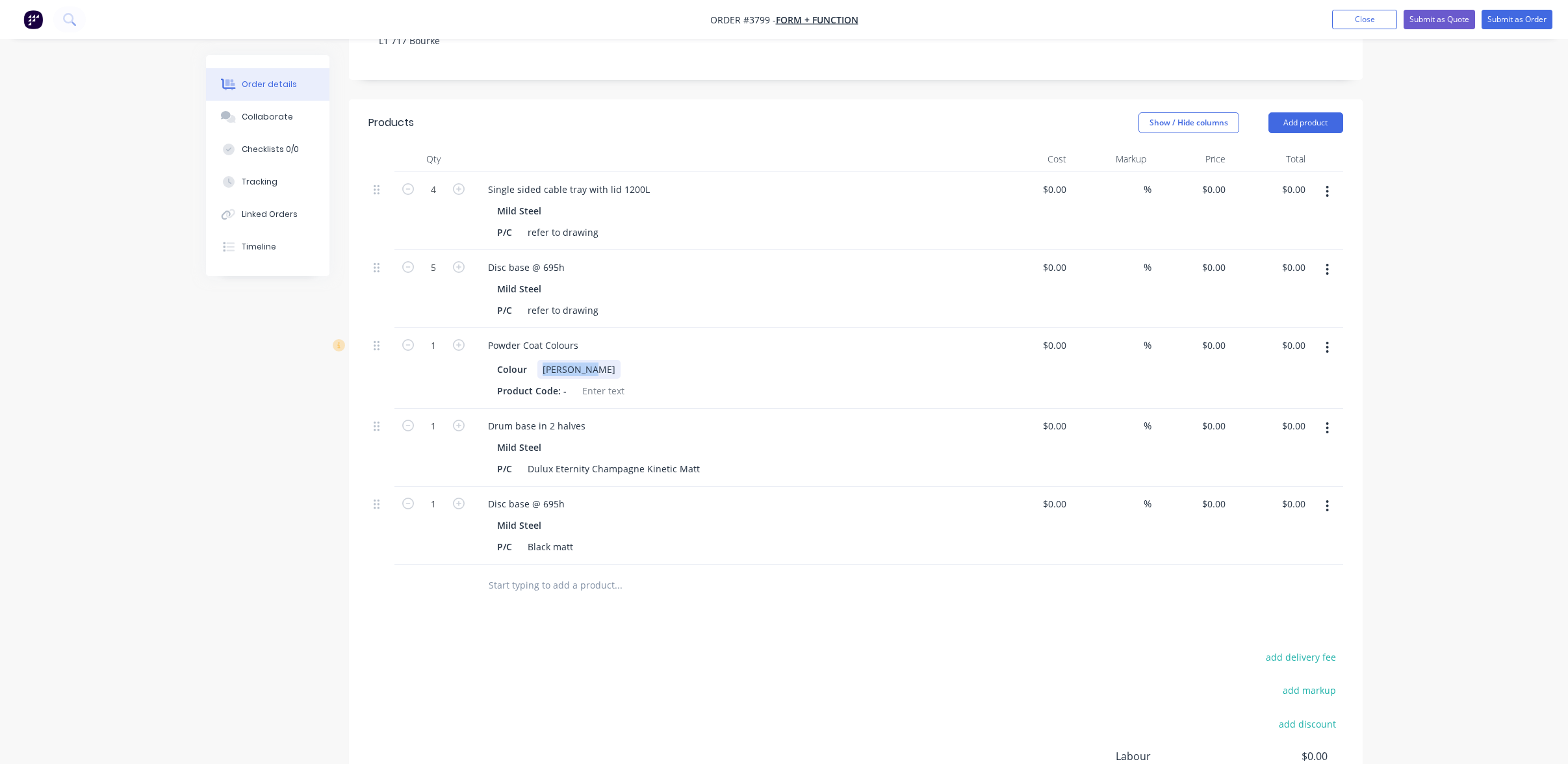
copy div "[PERSON_NAME]"
click at [1328, 342] on icon "button" at bounding box center [1328, 348] width 3 height 11
click at [1318, 450] on div "Delete" at bounding box center [1281, 460] width 100 height 19
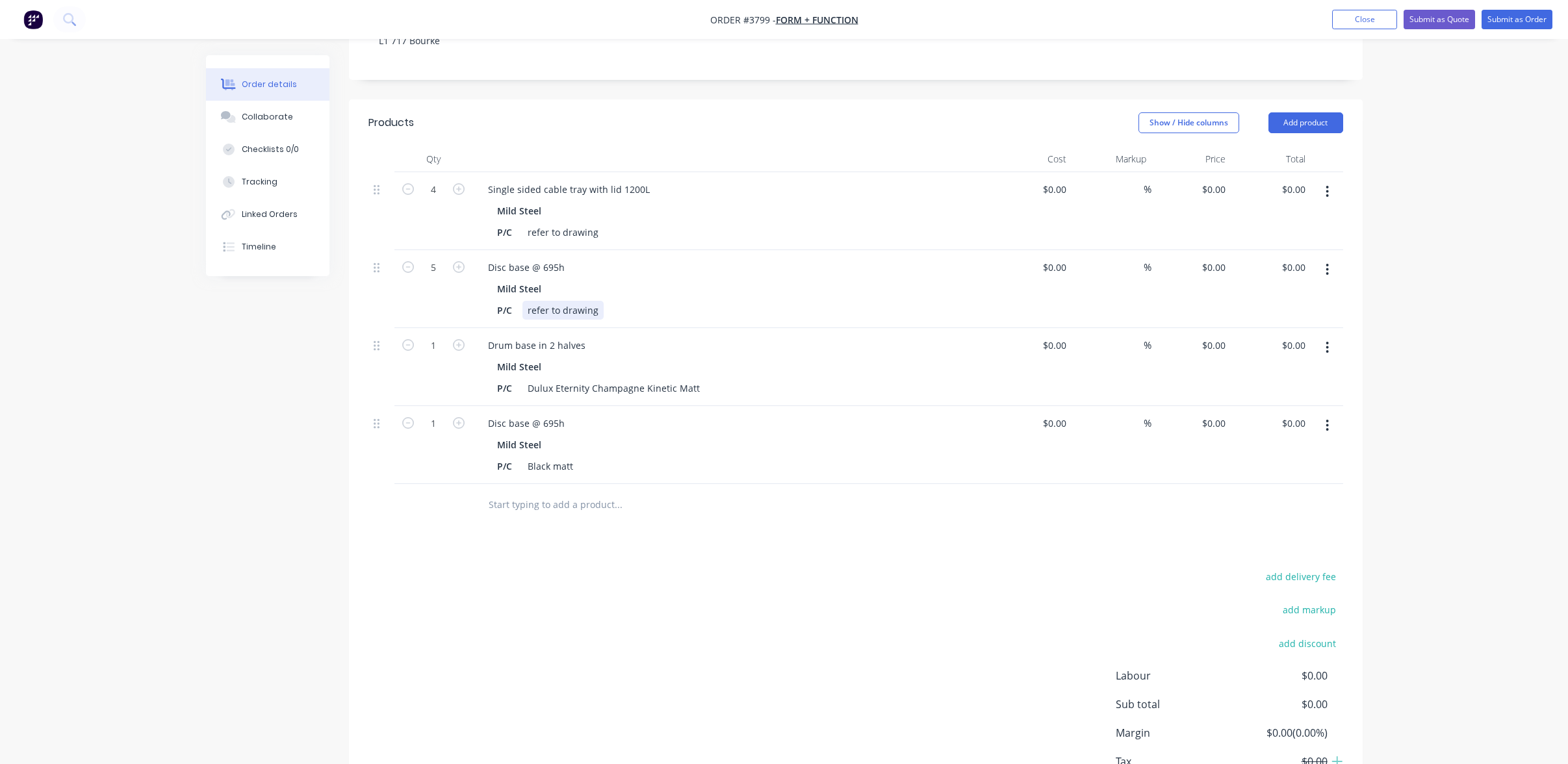
click at [546, 301] on div "refer to drawing" at bounding box center [563, 310] width 82 height 19
paste div
click at [553, 223] on div "refer to drawing" at bounding box center [563, 232] width 82 height 19
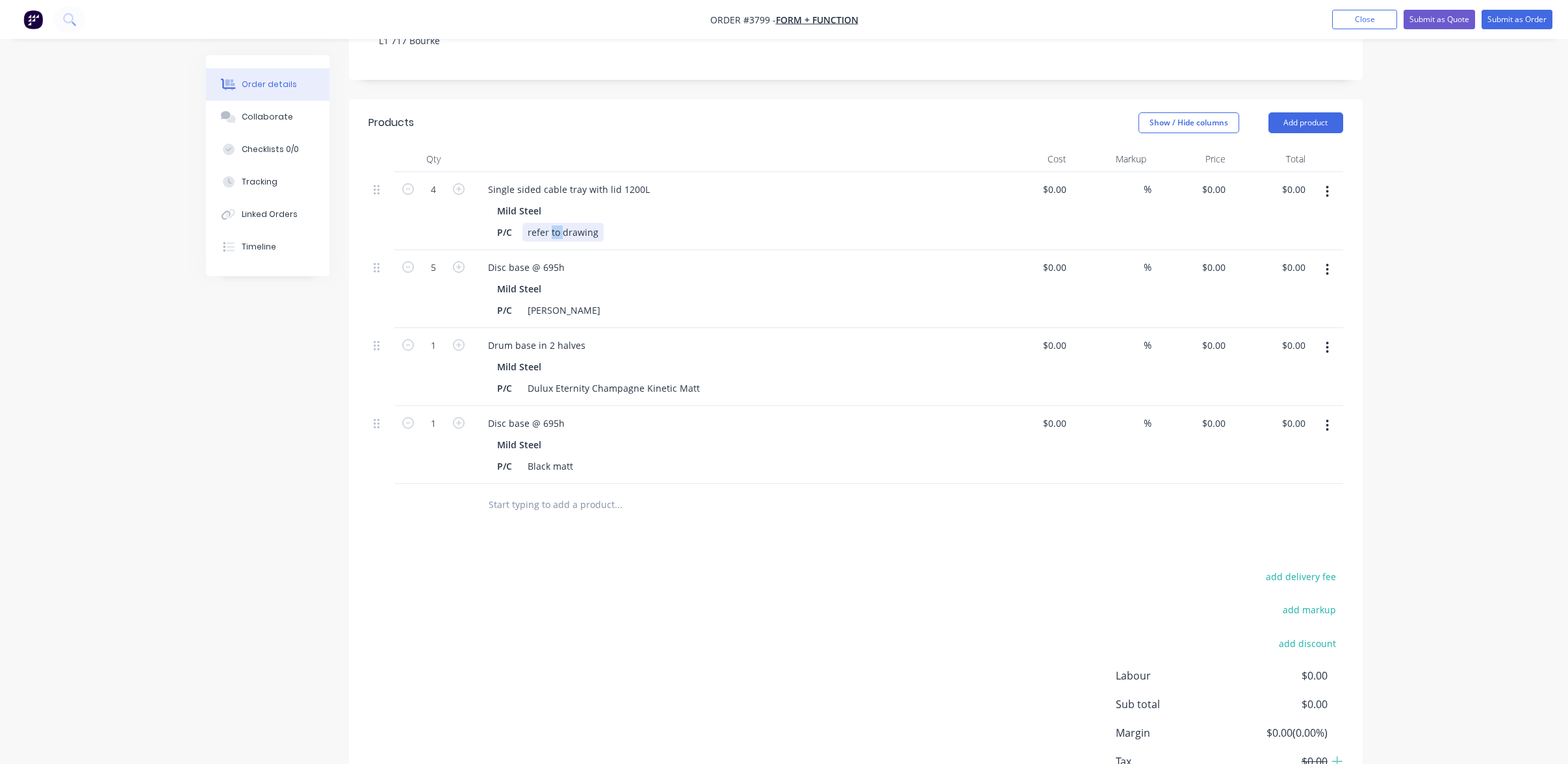
click at [553, 223] on div "refer to drawing" at bounding box center [563, 232] width 82 height 19
click at [828, 571] on div "add delivery fee add markup add discount Labour $0.00 Sub total $0.00 Margin $0…" at bounding box center [856, 694] width 975 height 251
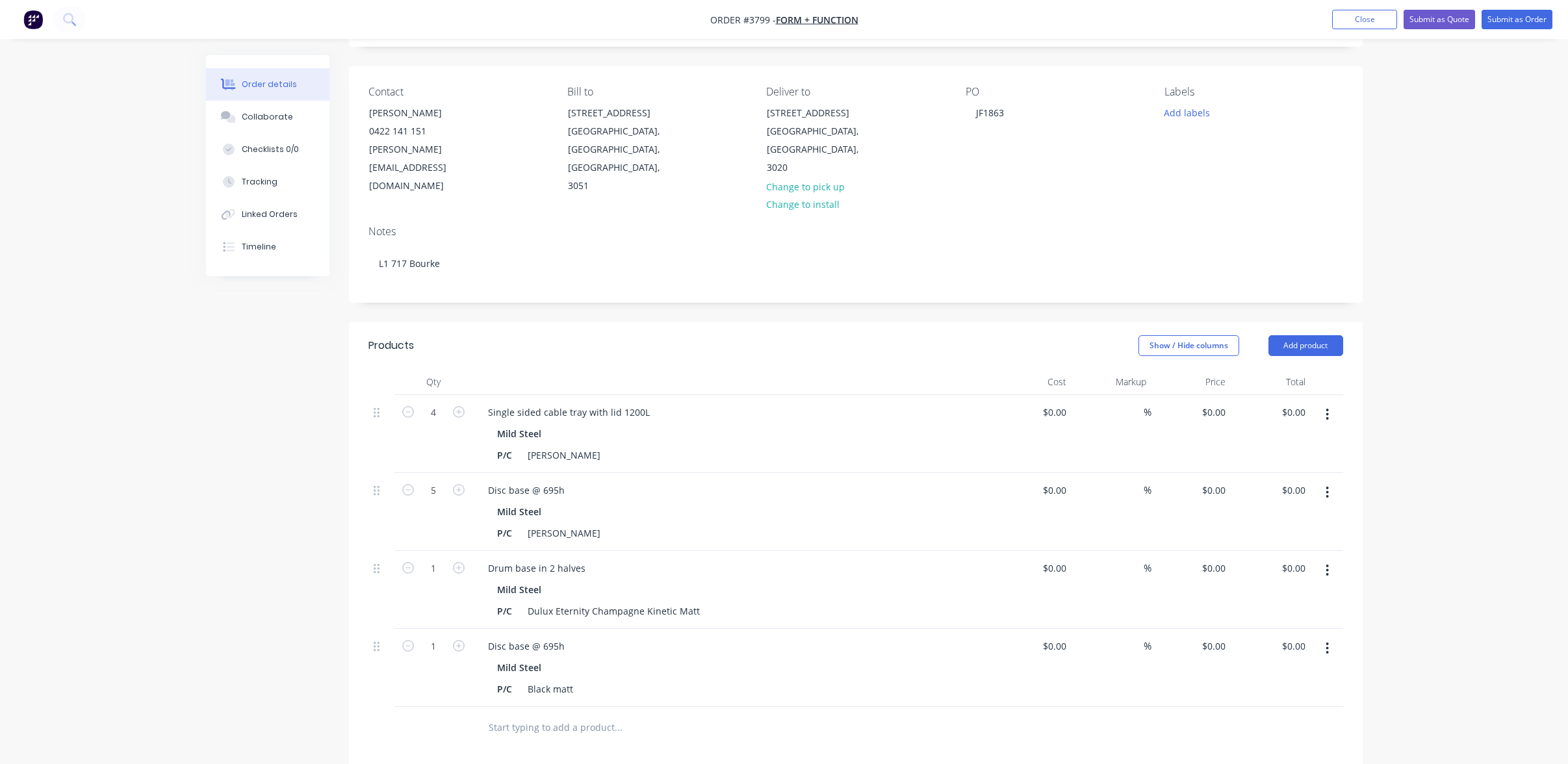
scroll to position [0, 0]
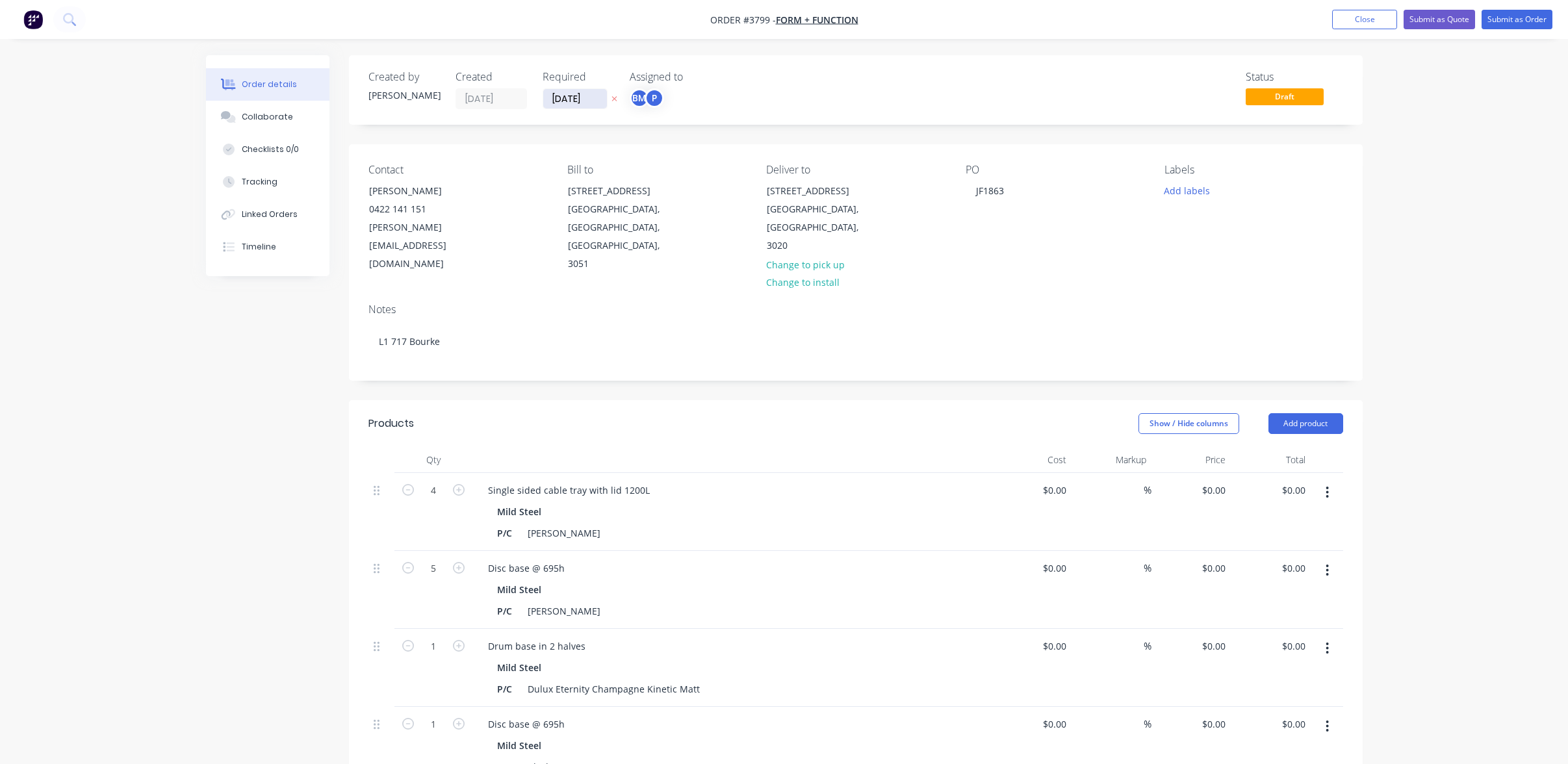
click at [569, 101] on input "[DATE]" at bounding box center [575, 98] width 64 height 19
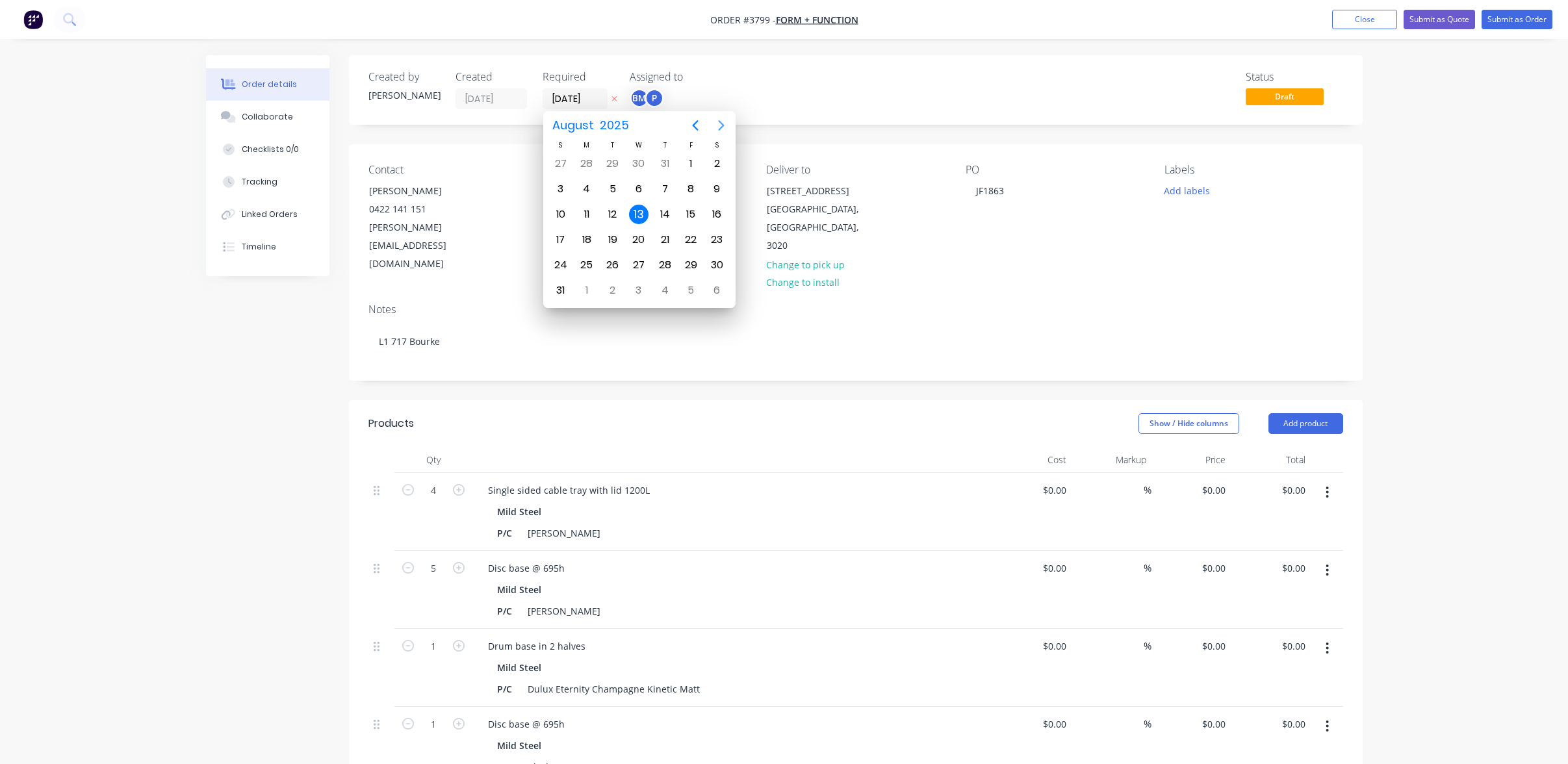
click at [727, 128] on icon "Next page" at bounding box center [722, 126] width 16 height 16
click at [636, 164] on div "3" at bounding box center [639, 163] width 19 height 19
type input "[DATE]"
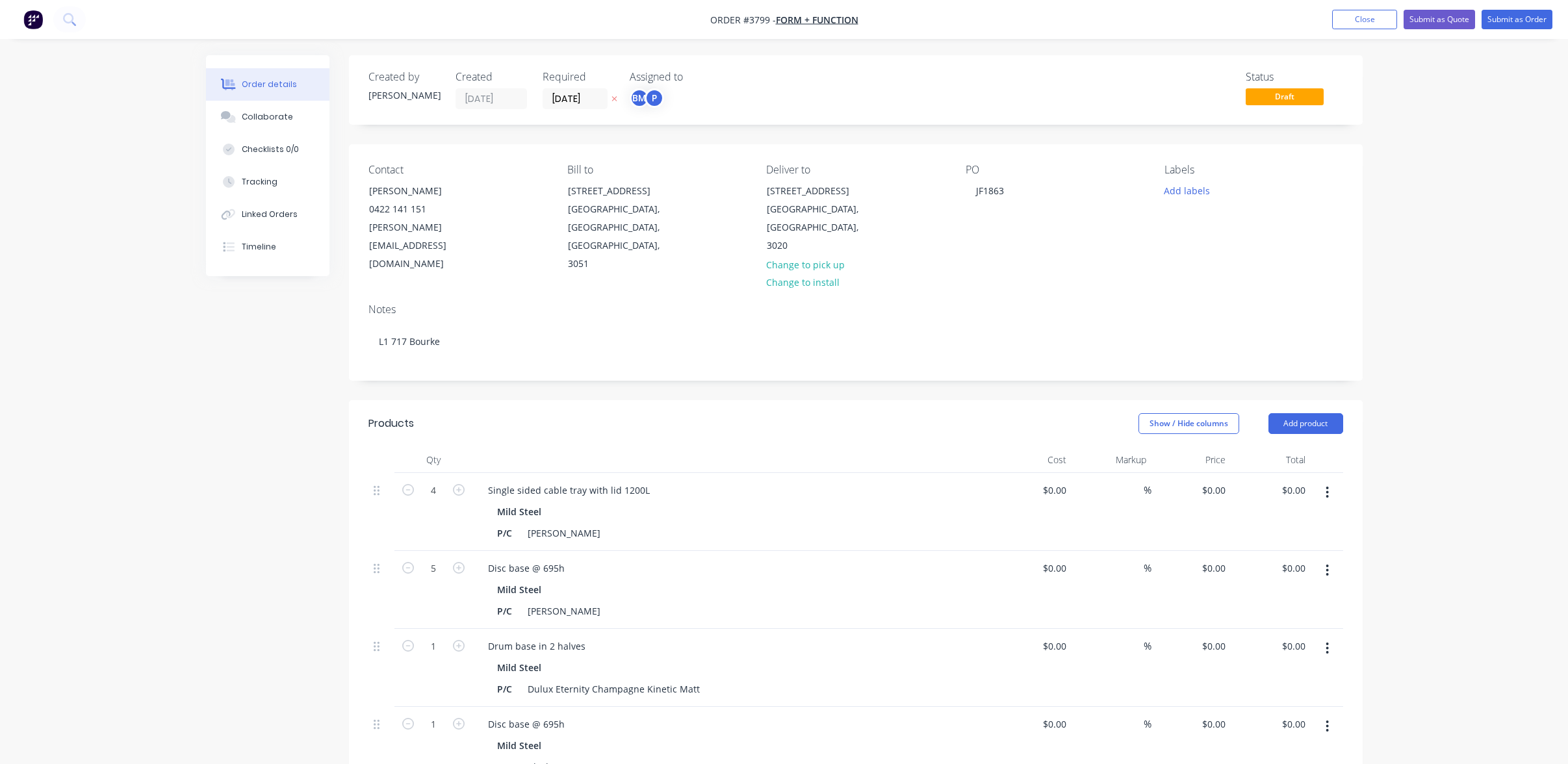
click at [648, 97] on div "P" at bounding box center [654, 98] width 19 height 19
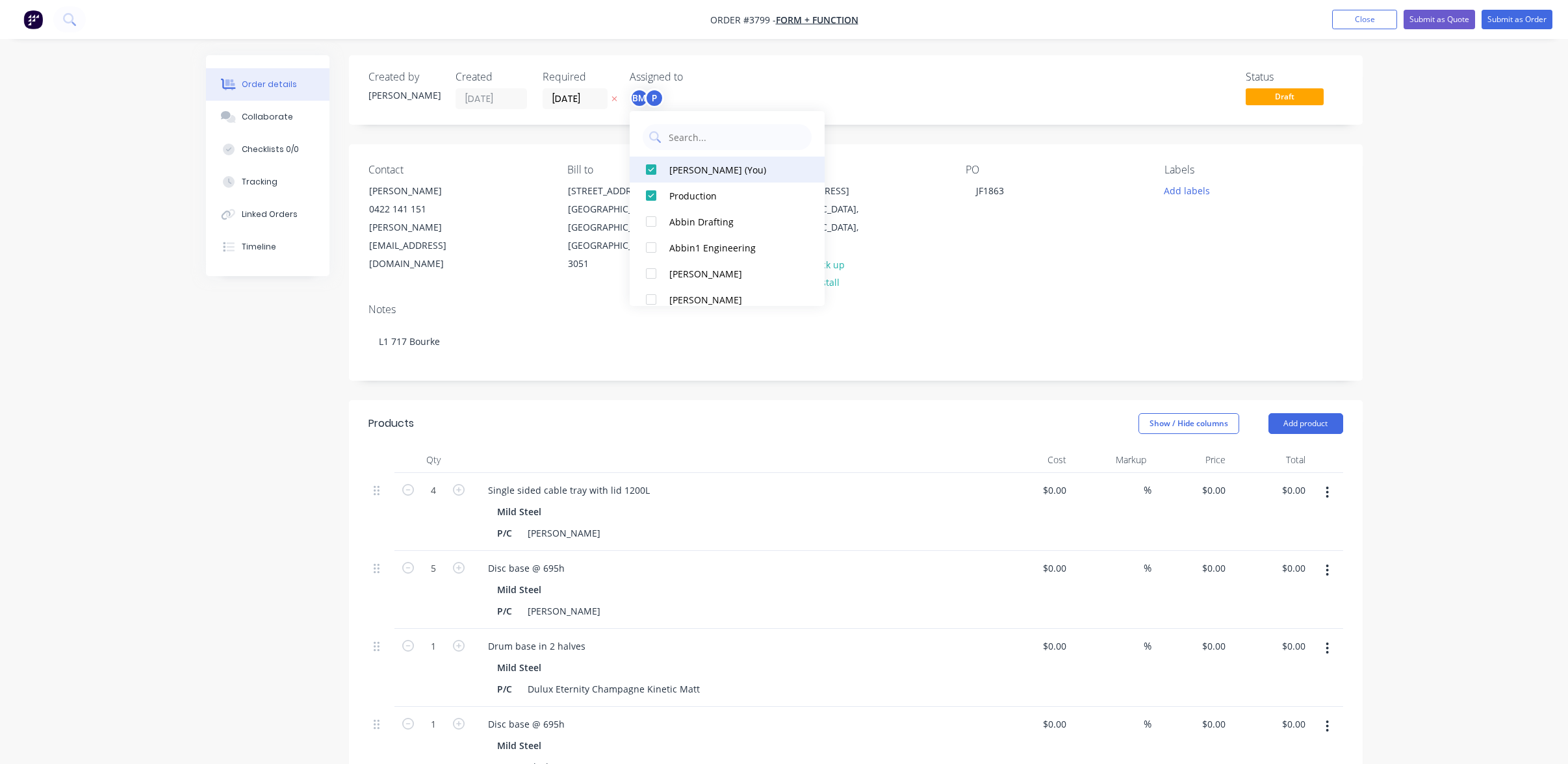
click at [666, 159] on button "[PERSON_NAME] (You)" at bounding box center [727, 170] width 195 height 26
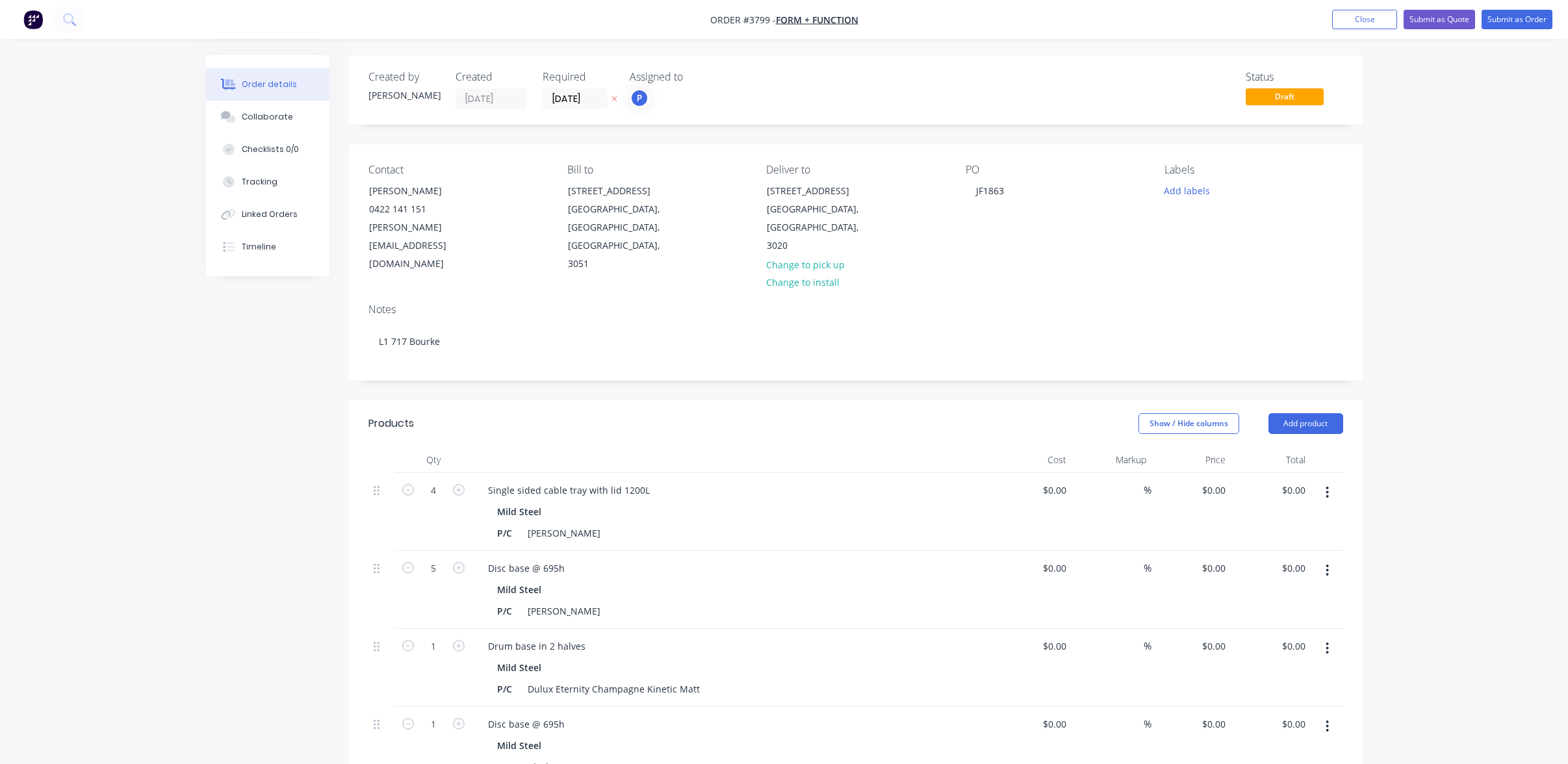
click at [841, 1] on nav "Order #3799 - Form + Function Add product Close Submit as Quote Submit as Order" at bounding box center [784, 19] width 1568 height 39
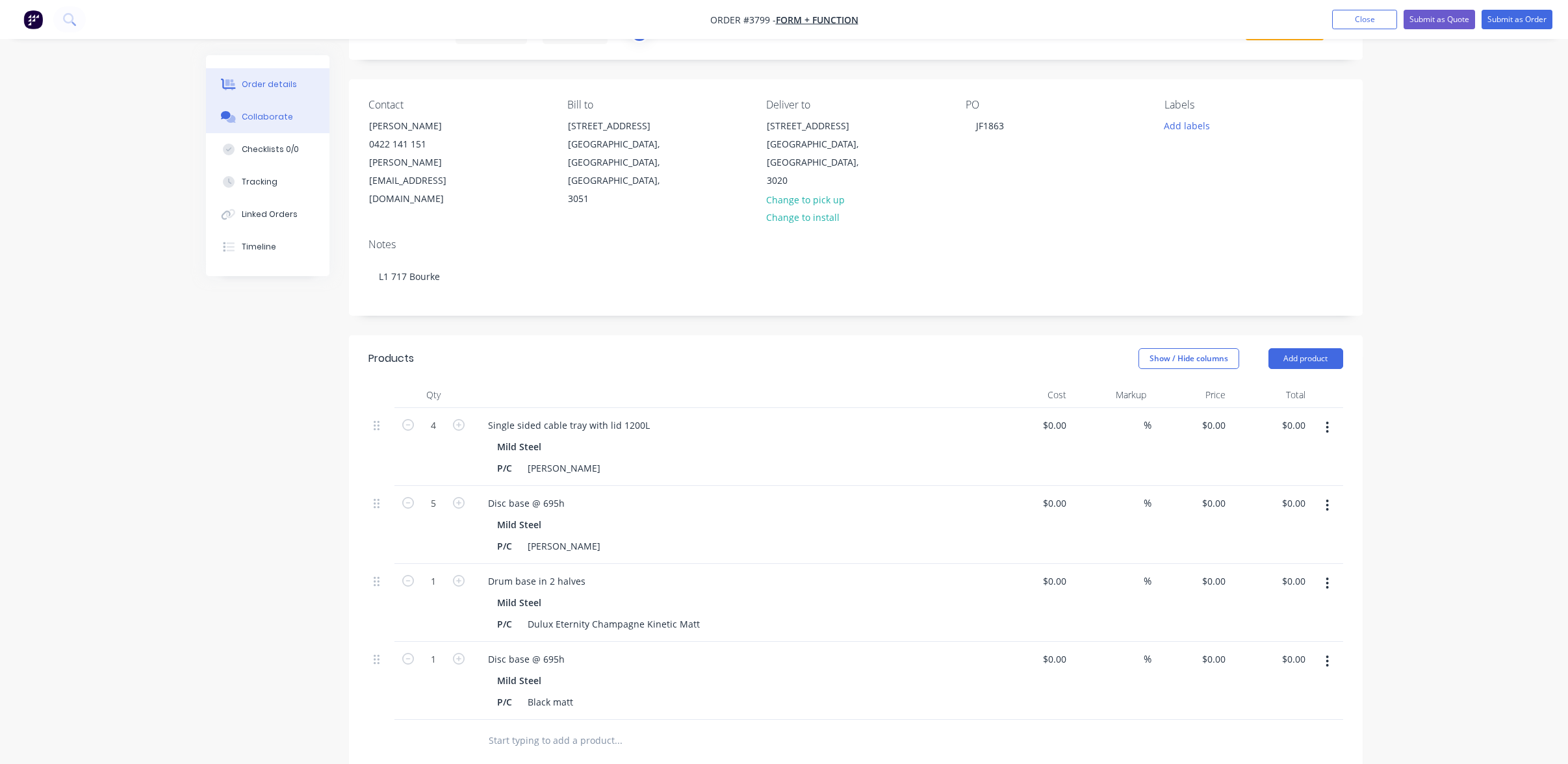
click at [267, 116] on div "Collaborate" at bounding box center [267, 117] width 51 height 11
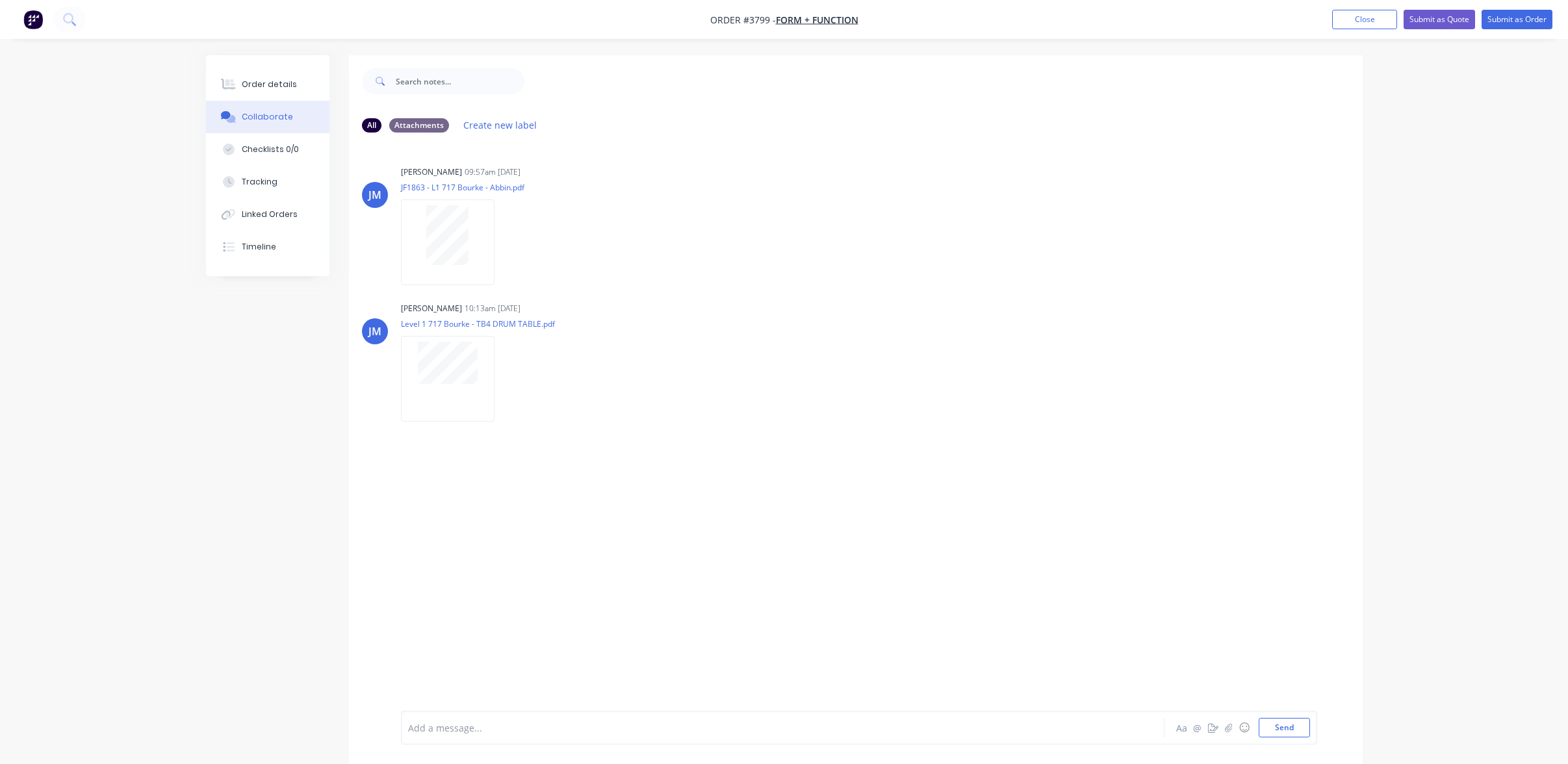
click at [33, 125] on div "Order details Collaborate Checklists 0/0 Tracking Linked Orders Timeline Order …" at bounding box center [784, 392] width 1568 height 784
click at [272, 92] on button "Order details" at bounding box center [267, 84] width 123 height 33
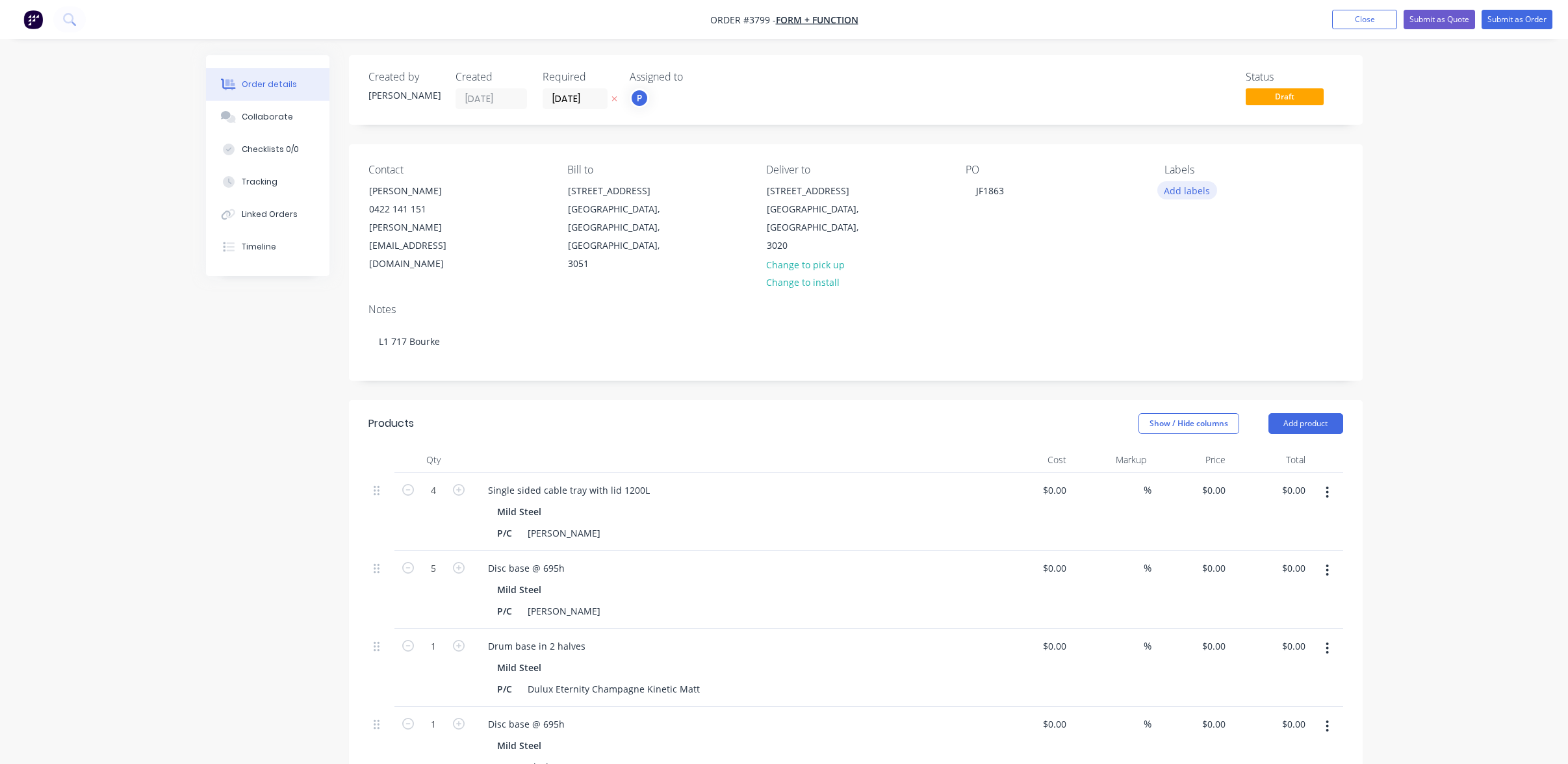
click at [1186, 185] on button "Add labels" at bounding box center [1187, 190] width 60 height 18
click at [1230, 333] on div "A1-Cutting (Saw)" at bounding box center [1237, 333] width 74 height 14
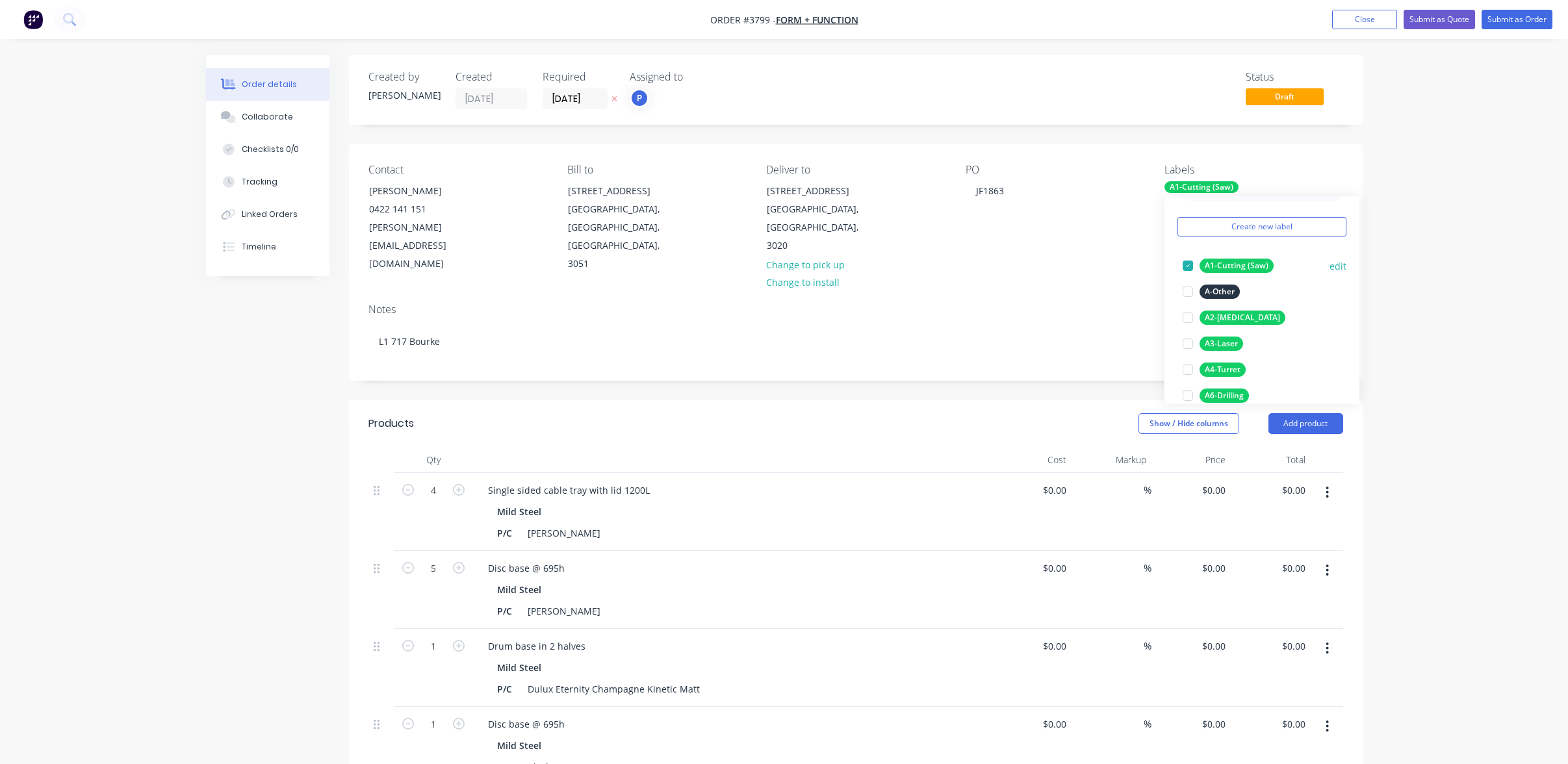
scroll to position [65, 0]
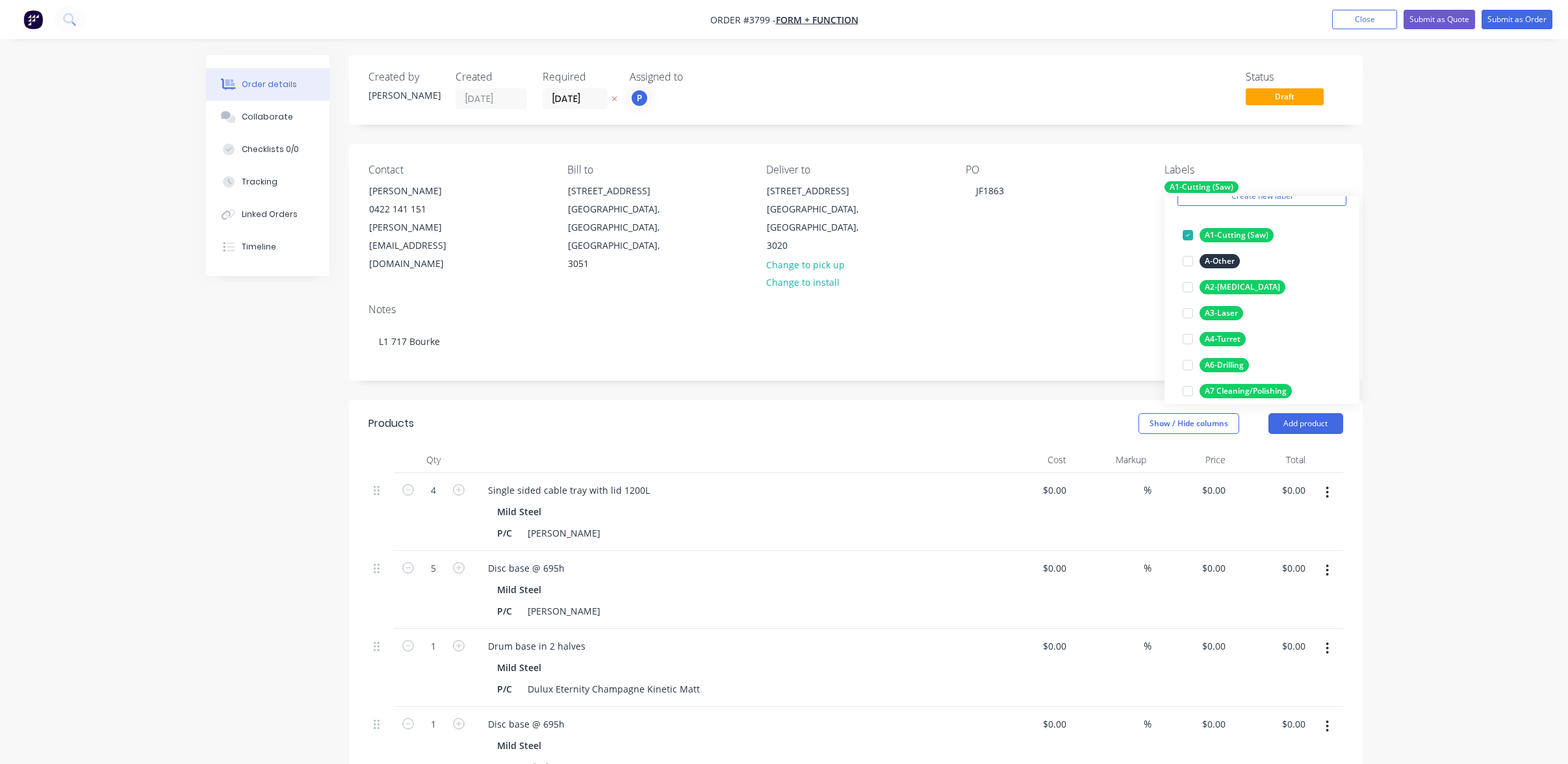
click at [1475, 260] on div "Order details Collaborate Checklists 0/0 Tracking Linked Orders Timeline Order …" at bounding box center [784, 579] width 1568 height 1158
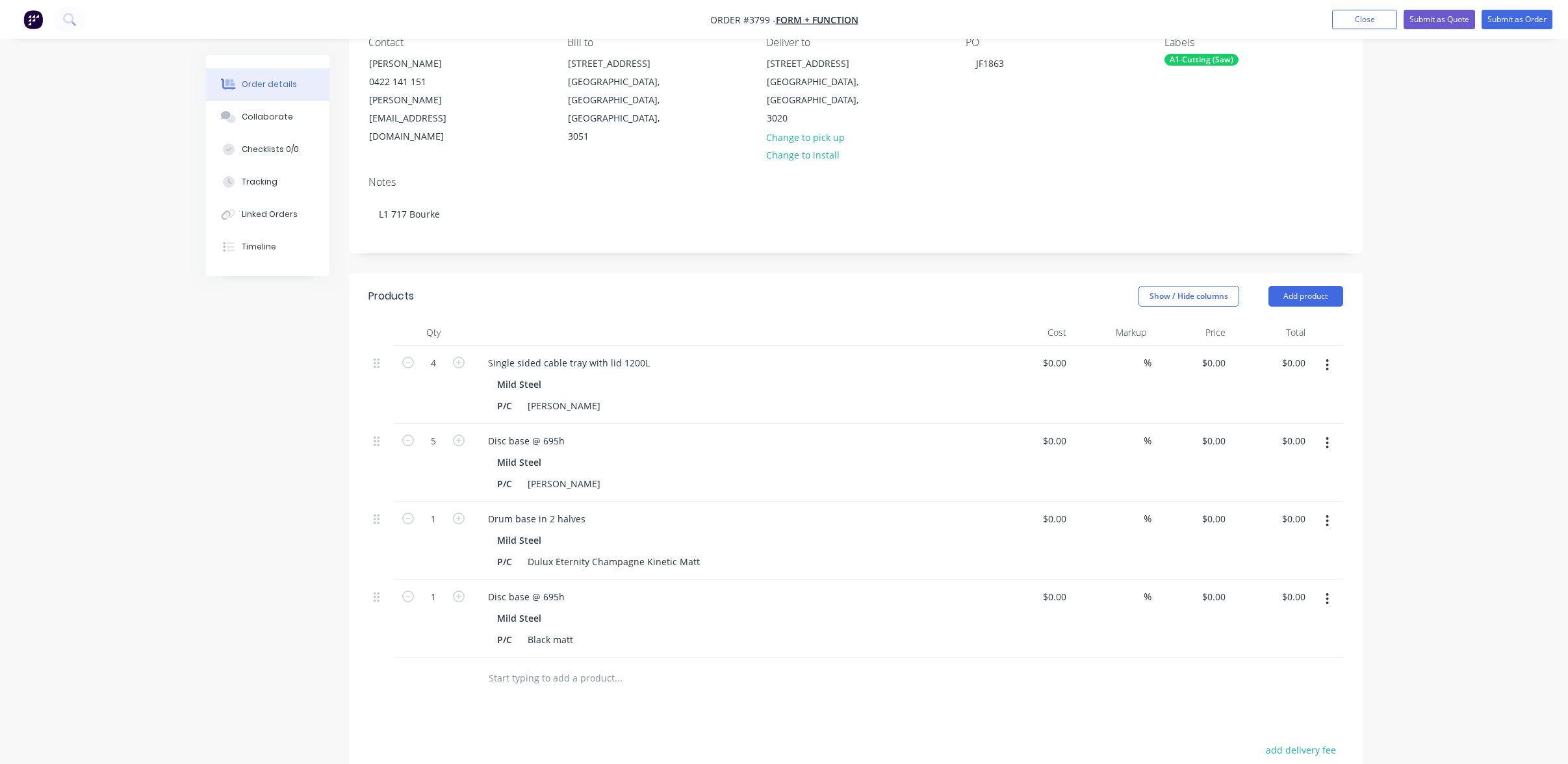
scroll to position [130, 0]
drag, startPoint x: 353, startPoint y: 275, endPoint x: 414, endPoint y: 270, distance: 61.2
click at [412, 271] on header "Products Show / Hide columns Add product" at bounding box center [856, 294] width 1014 height 47
click at [424, 283] on div "Products" at bounding box center [472, 293] width 207 height 21
drag, startPoint x: 417, startPoint y: 272, endPoint x: 347, endPoint y: 279, distance: 70.3
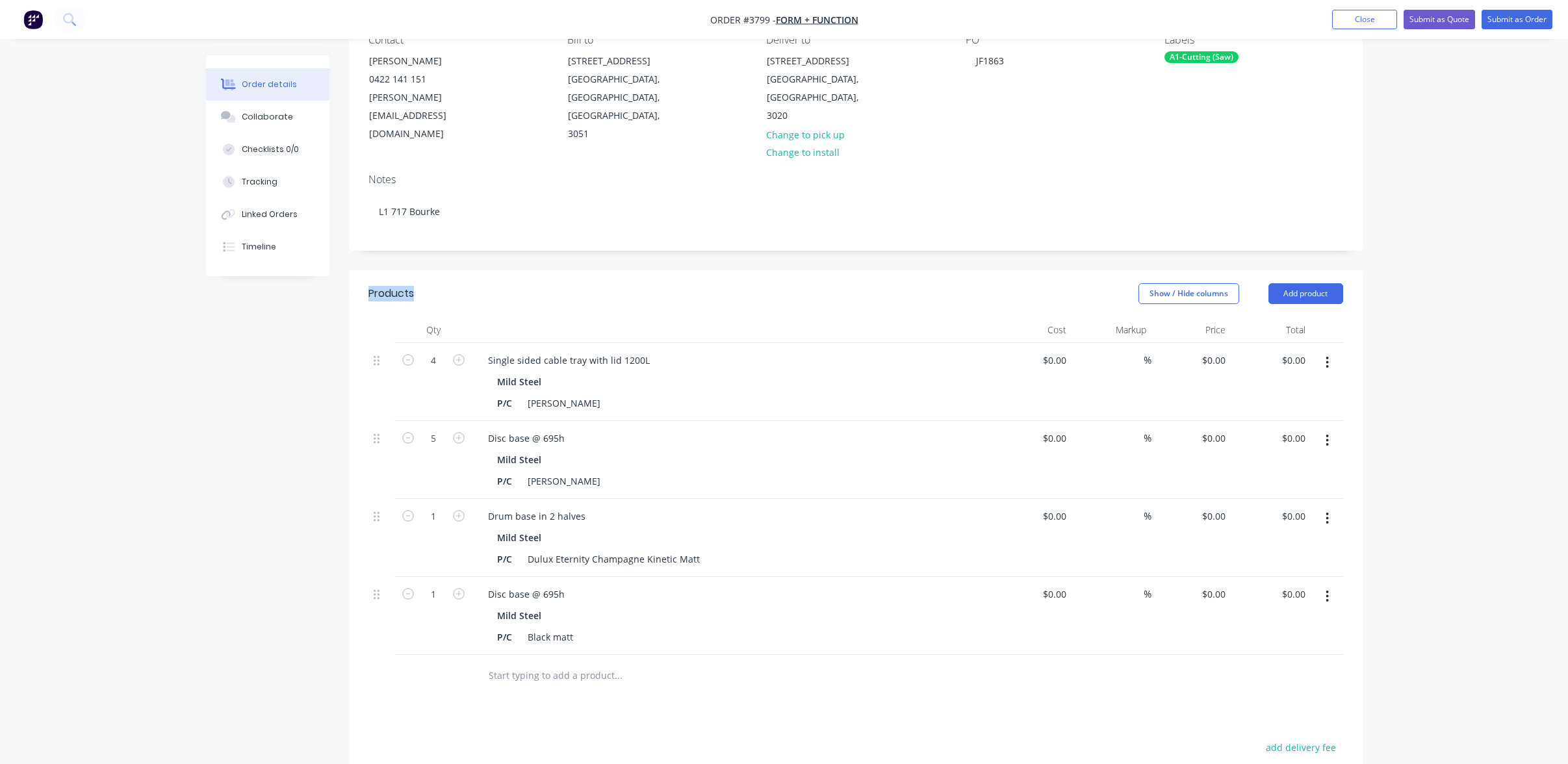
click at [347, 279] on div "Created by [PERSON_NAME] Created [DATE] Required [DATE] Assigned to P Status Dr…" at bounding box center [784, 477] width 1157 height 1103
drag, startPoint x: 367, startPoint y: 274, endPoint x: 438, endPoint y: 271, distance: 71.1
click at [438, 271] on header "Products Show / Hide columns Add product" at bounding box center [856, 294] width 1014 height 47
drag, startPoint x: 438, startPoint y: 271, endPoint x: 395, endPoint y: 272, distance: 43.0
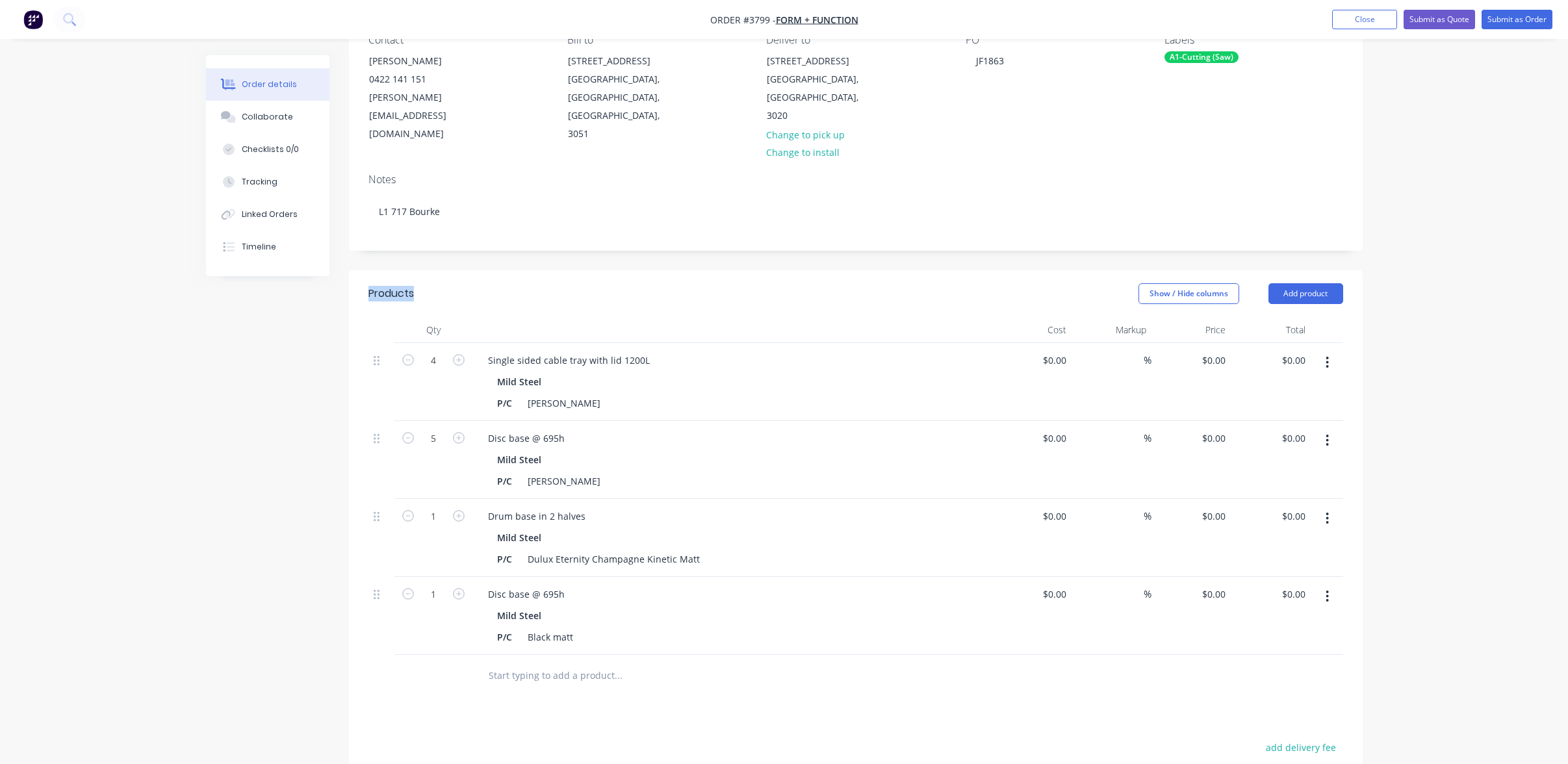
click at [437, 283] on div "Products" at bounding box center [472, 293] width 207 height 21
click at [392, 286] on div "Products" at bounding box center [391, 294] width 45 height 16
drag, startPoint x: 431, startPoint y: 269, endPoint x: 371, endPoint y: 278, distance: 60.7
click at [371, 283] on div "Products" at bounding box center [472, 293] width 207 height 21
click at [363, 278] on header "Products Show / Hide columns Add product" at bounding box center [856, 294] width 1014 height 47
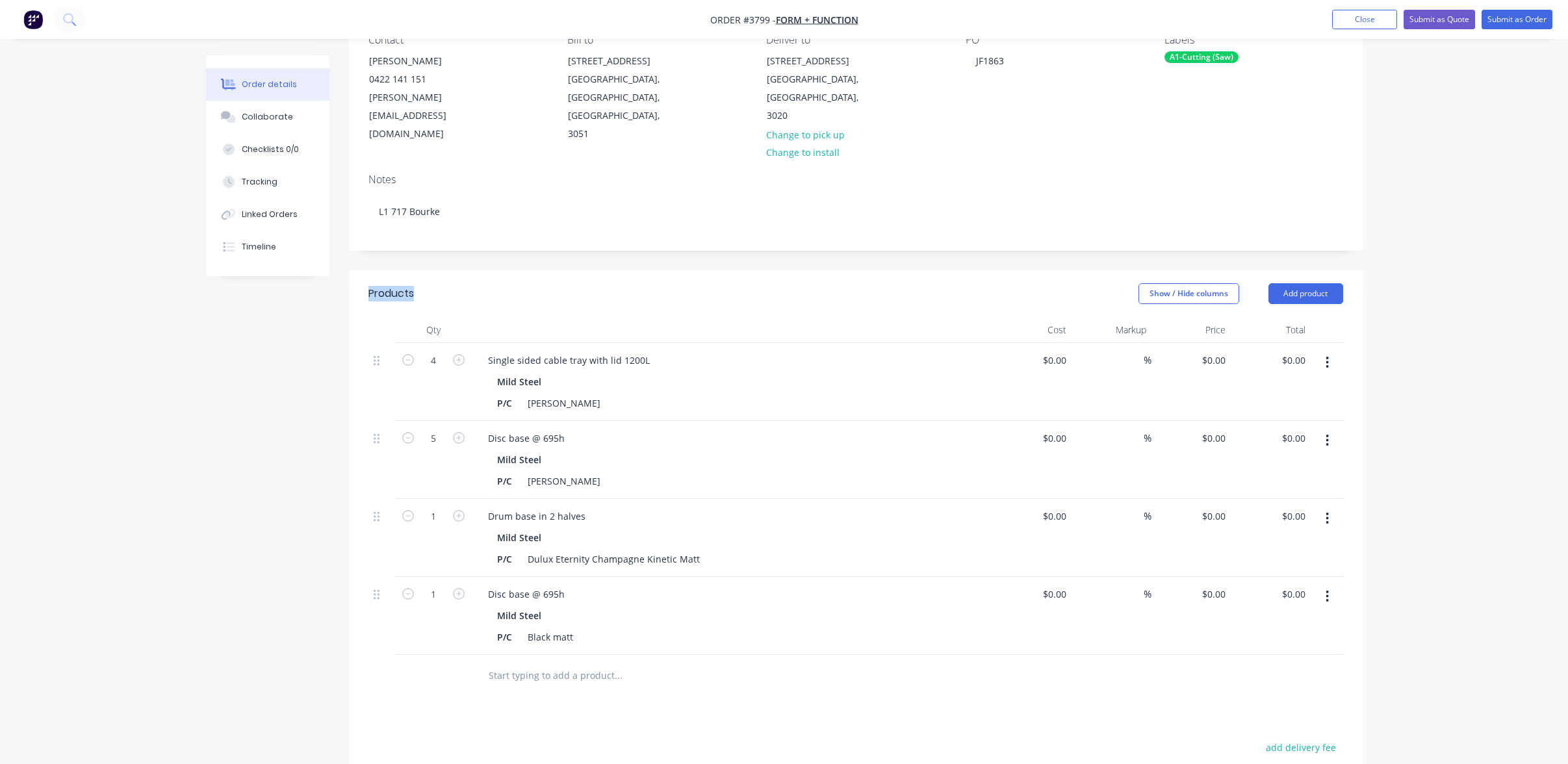
drag, startPoint x: 365, startPoint y: 275, endPoint x: 453, endPoint y: 271, distance: 88.1
click at [453, 271] on header "Products Show / Hide columns Add product" at bounding box center [856, 294] width 1014 height 47
click at [442, 283] on div "Products" at bounding box center [472, 293] width 207 height 21
click at [435, 351] on input "4" at bounding box center [434, 360] width 34 height 19
click at [432, 368] on div "4" at bounding box center [434, 382] width 78 height 78
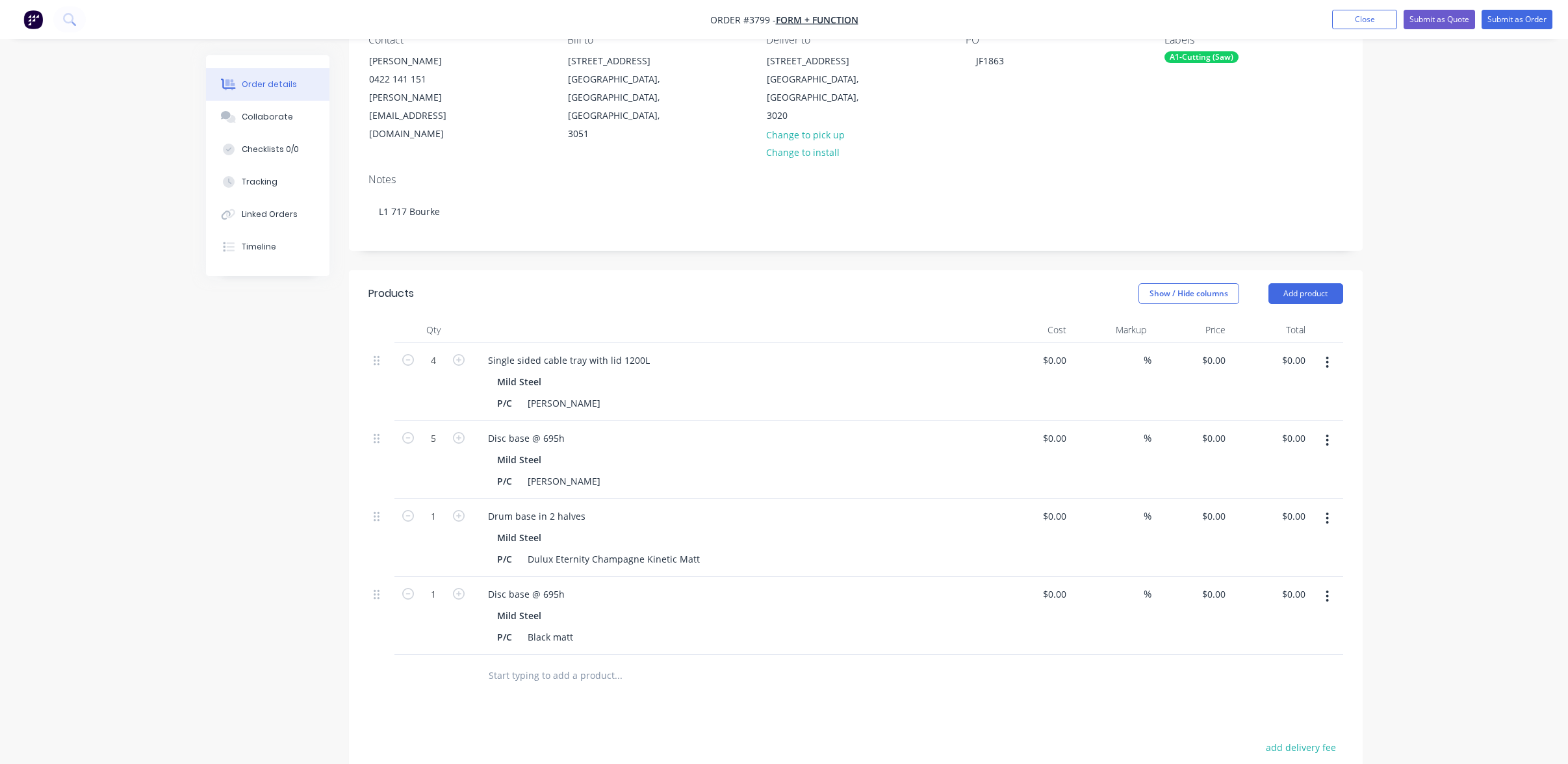
click at [429, 421] on div "5" at bounding box center [434, 460] width 78 height 78
click at [431, 370] on input "5" at bounding box center [434, 360] width 34 height 19
click at [722, 472] on div "P/C [PERSON_NAME]" at bounding box center [729, 481] width 476 height 19
click at [431, 370] on input "1" at bounding box center [434, 360] width 34 height 19
click at [714, 506] on div "Drum base in 2 halves" at bounding box center [732, 516] width 509 height 19
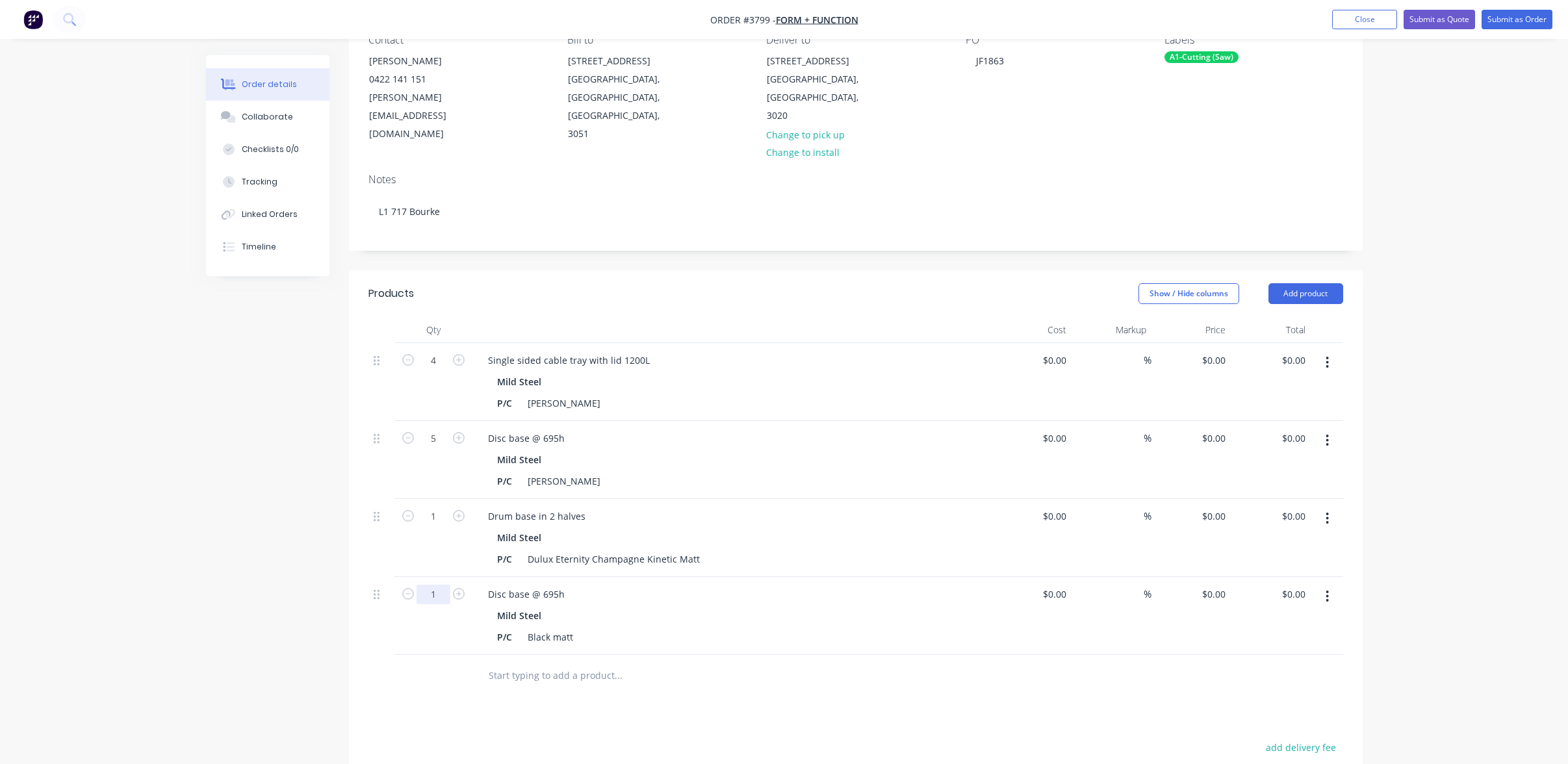
click at [425, 370] on input "1" at bounding box center [434, 360] width 34 height 19
click at [776, 394] on div "P/C [PERSON_NAME]" at bounding box center [729, 403] width 476 height 19
click at [290, 426] on div "Created by [PERSON_NAME] Created [DATE] Required [DATE] Assigned to P Status Dr…" at bounding box center [784, 477] width 1157 height 1103
click at [1488, 16] on button "Submit as Order" at bounding box center [1518, 19] width 71 height 19
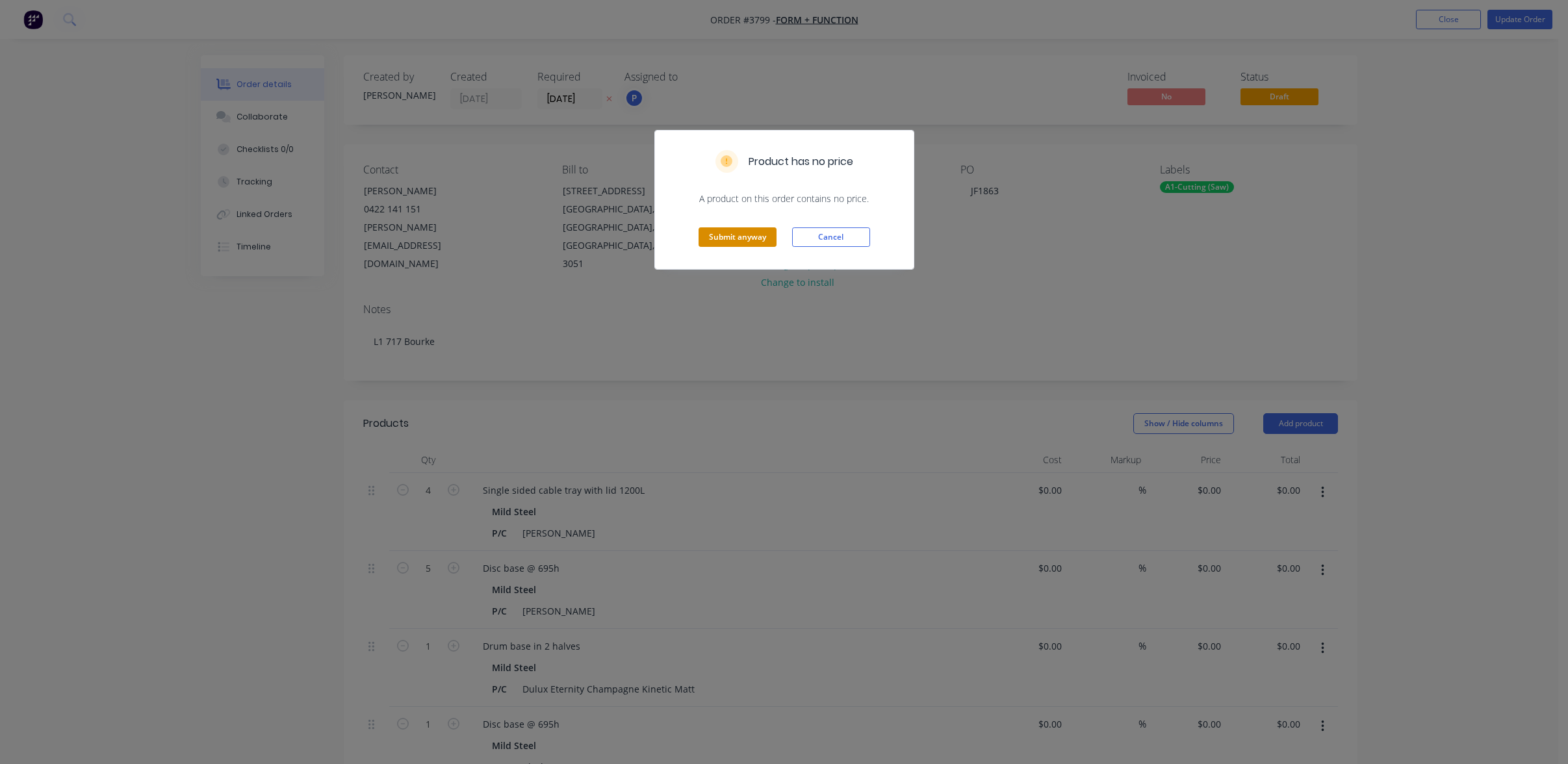
click at [720, 234] on button "Submit anyway" at bounding box center [738, 237] width 78 height 19
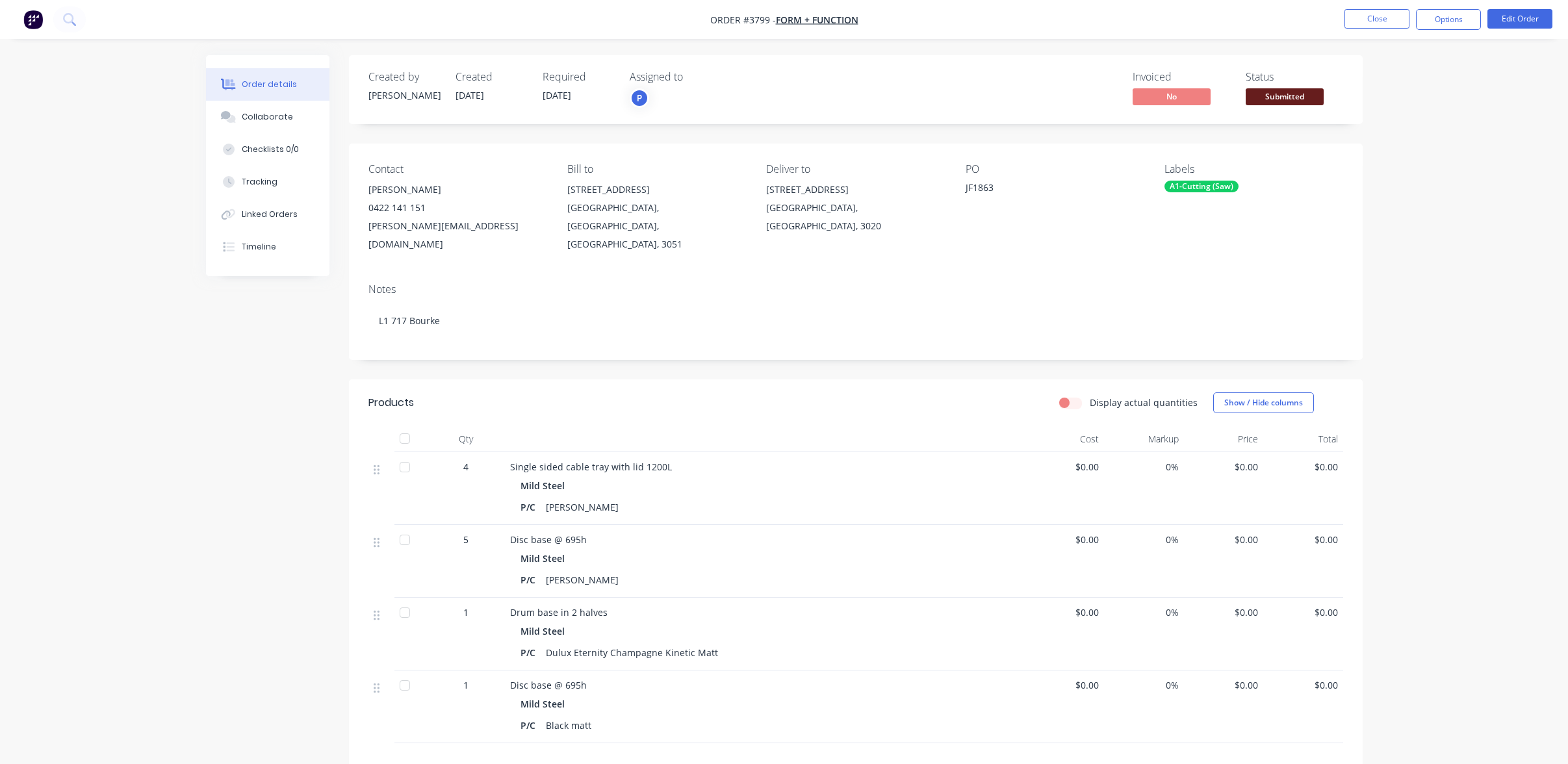
click at [1191, 186] on div "A1-Cutting (Saw)" at bounding box center [1201, 187] width 74 height 11
click at [1223, 376] on div "A3-Laser" at bounding box center [1221, 377] width 43 height 14
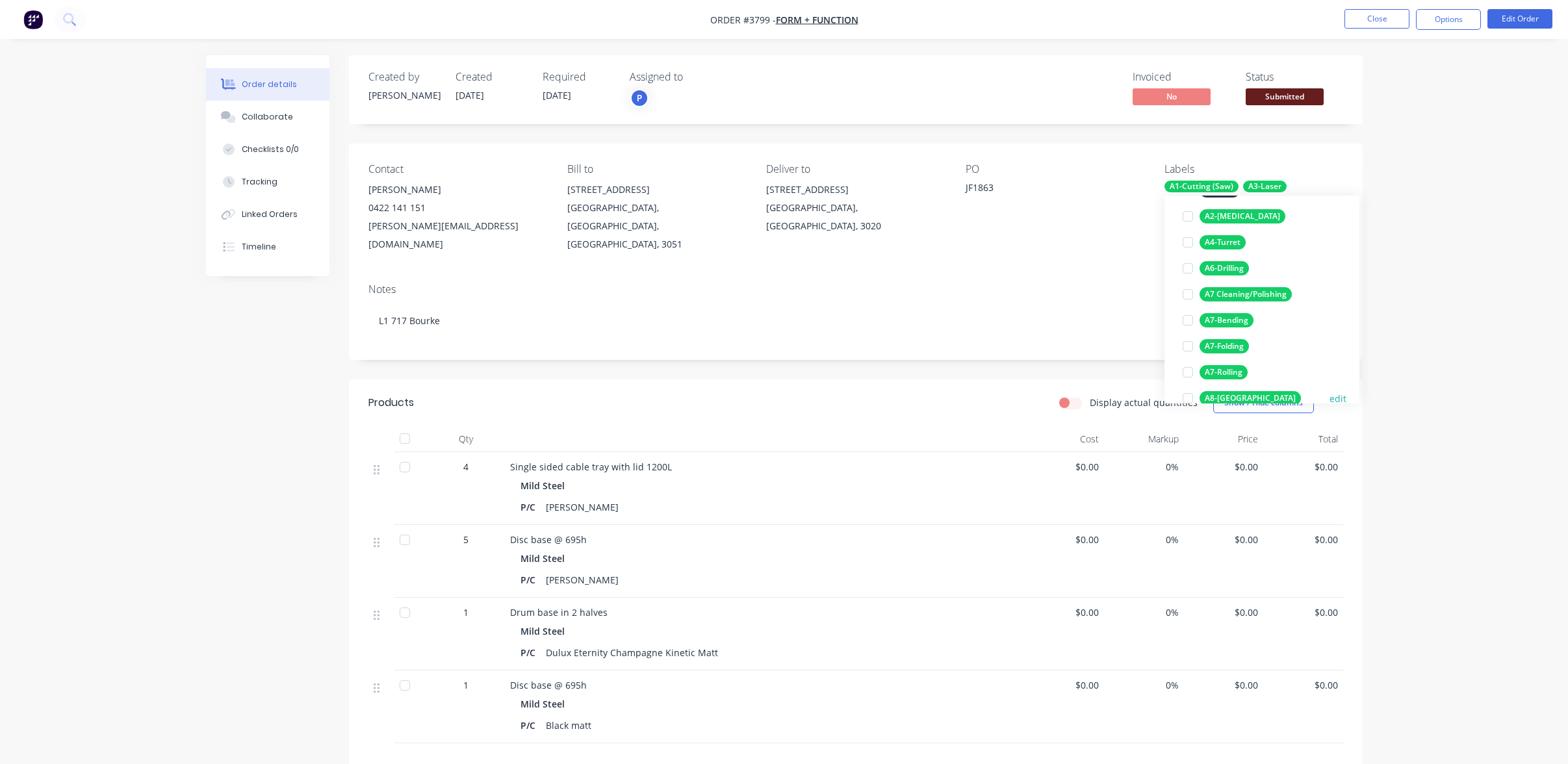
scroll to position [195, 0]
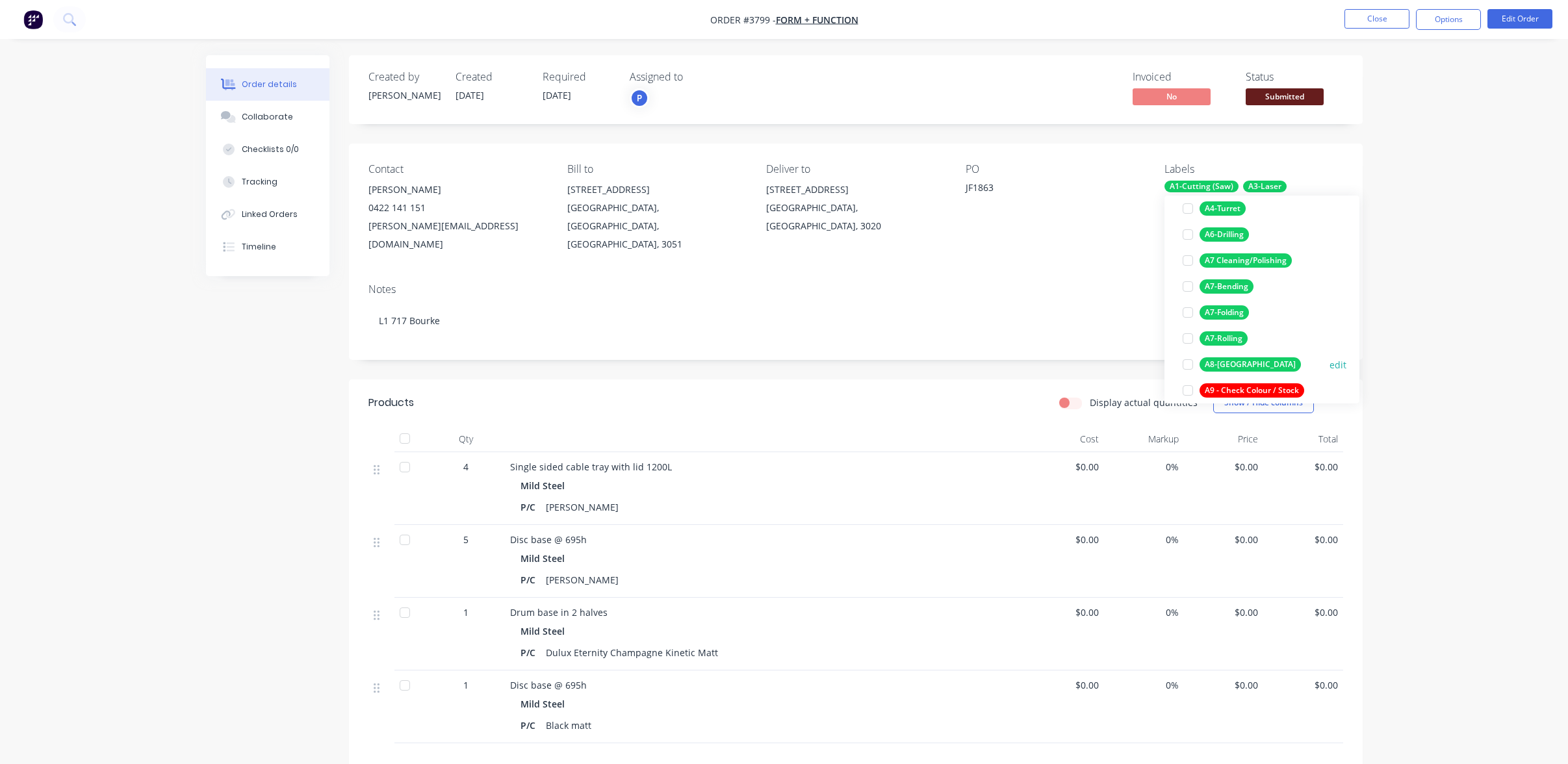
click at [1234, 361] on div "A8-[GEOGRAPHIC_DATA]" at bounding box center [1250, 365] width 101 height 14
click at [1247, 282] on div "A9-Powdercoating" at bounding box center [1239, 287] width 79 height 14
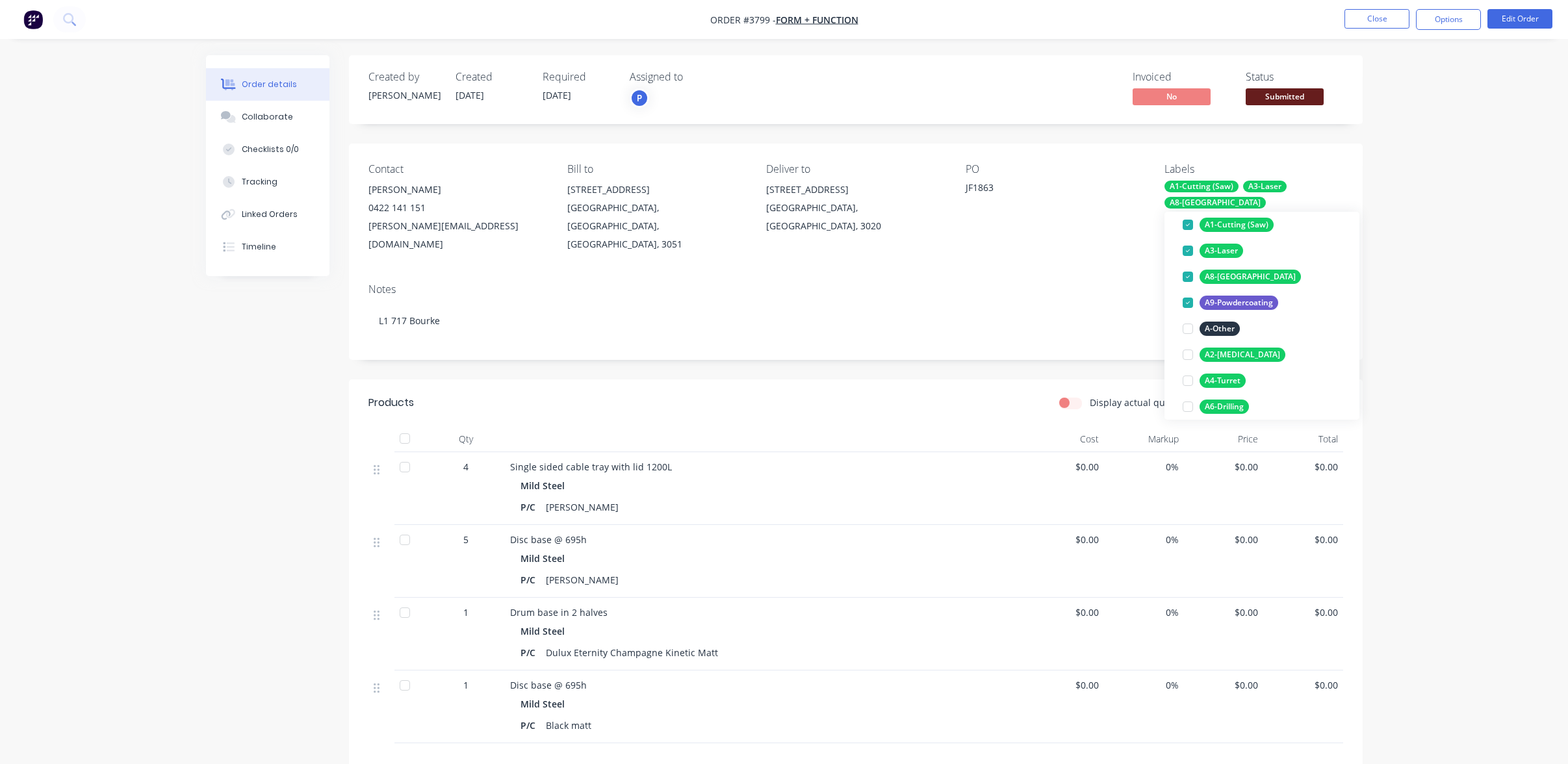
click at [1417, 250] on div "Order details Collaborate Checklists 0/0 Tracking Linked Orders Timeline Order …" at bounding box center [784, 487] width 1568 height 975
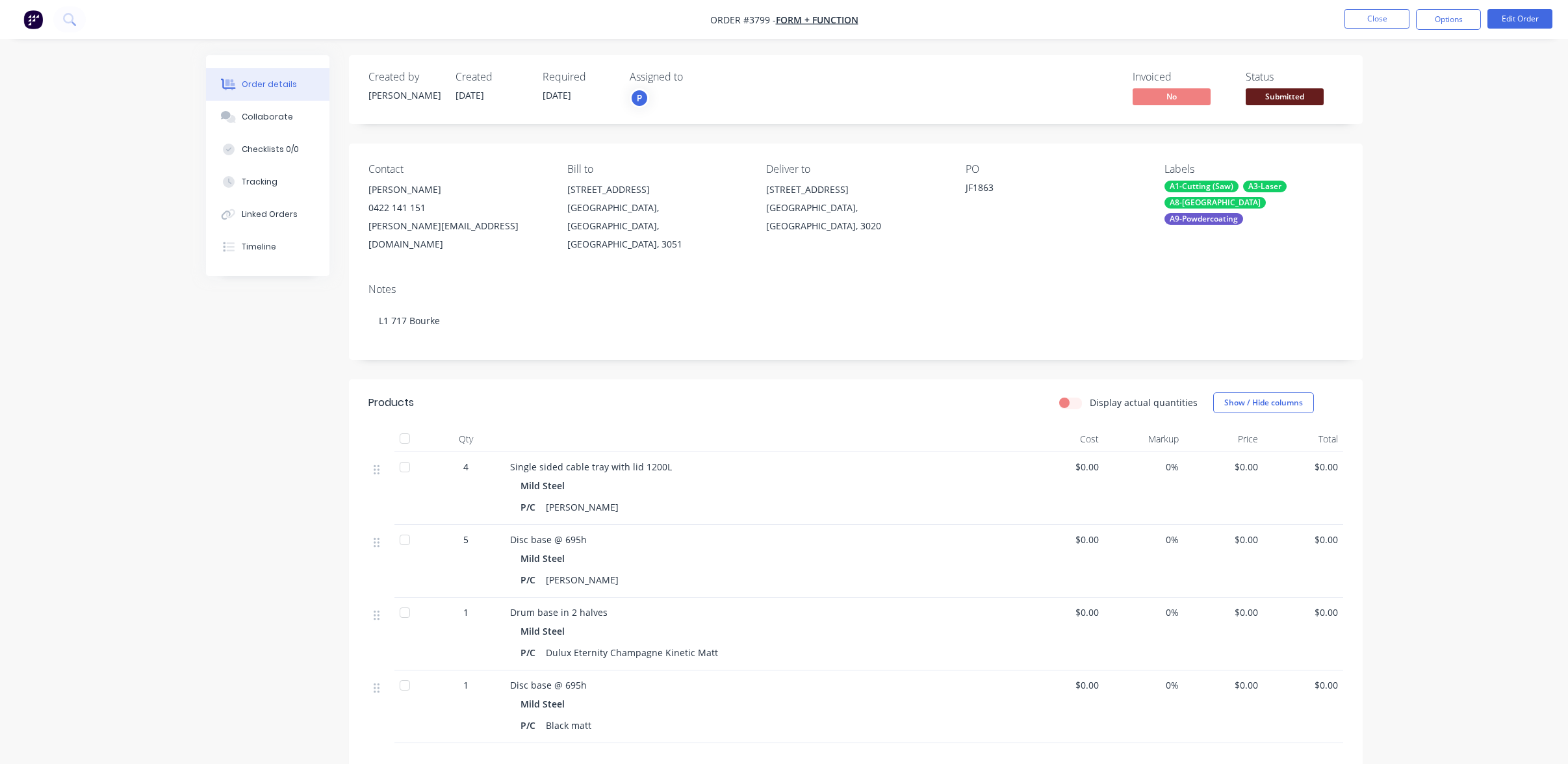
click at [1287, 94] on span "Submitted" at bounding box center [1285, 96] width 78 height 16
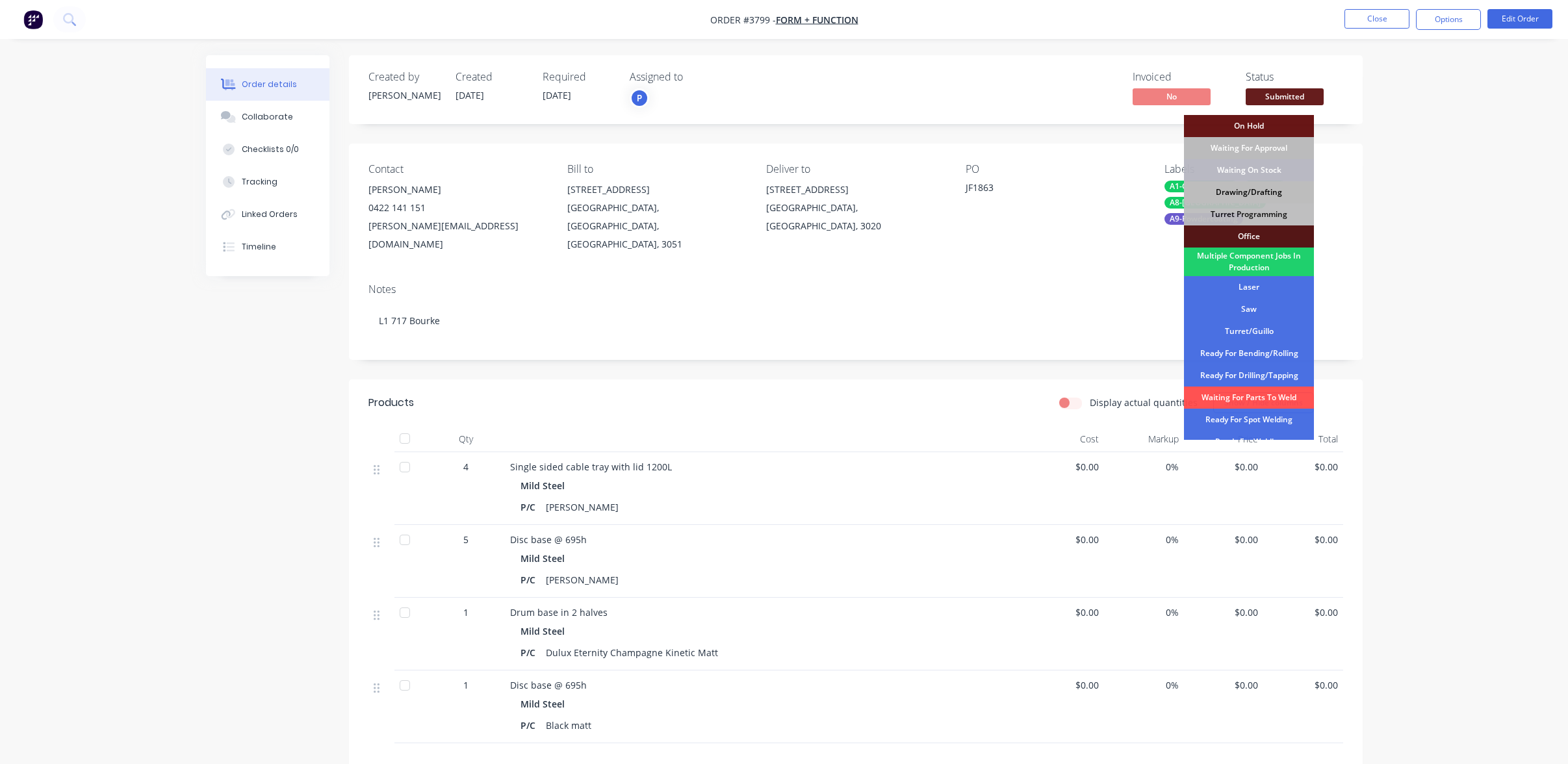
click at [1284, 196] on div "Drawing/Drafting" at bounding box center [1249, 192] width 130 height 22
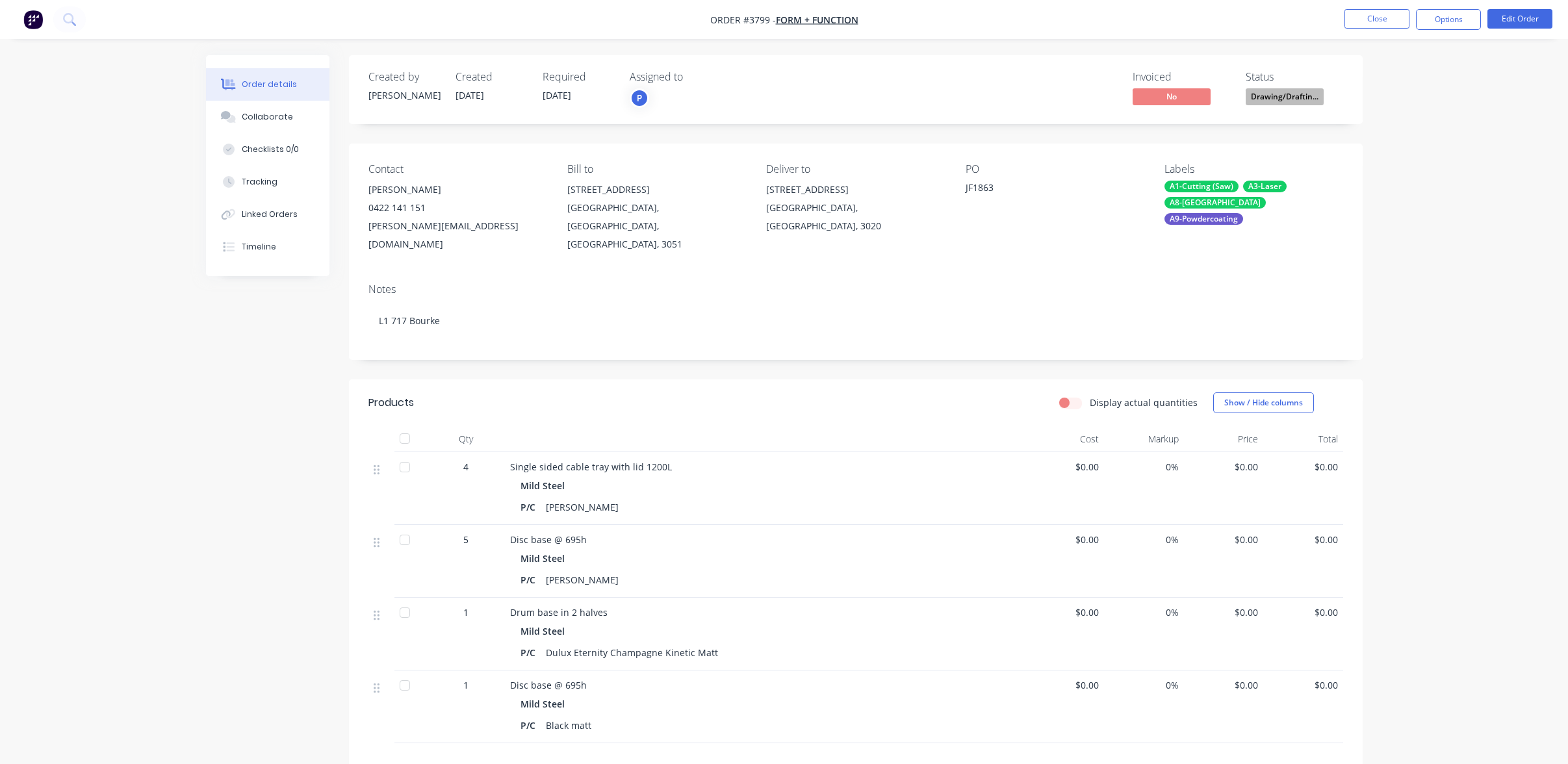
click at [1461, 182] on div "Order details Collaborate Checklists 0/0 Tracking Linked Orders Timeline Order …" at bounding box center [784, 487] width 1568 height 975
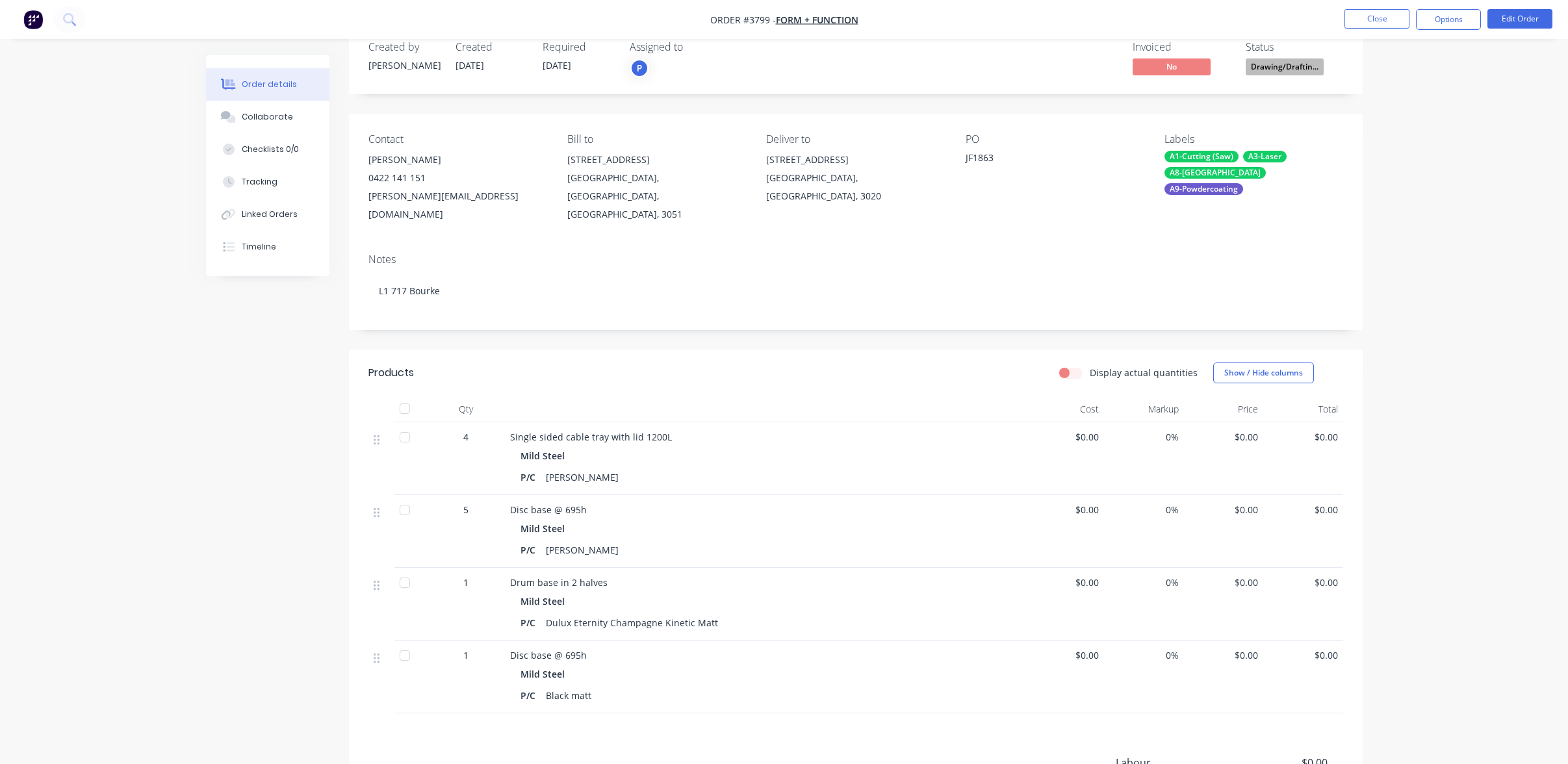
scroll to position [0, 0]
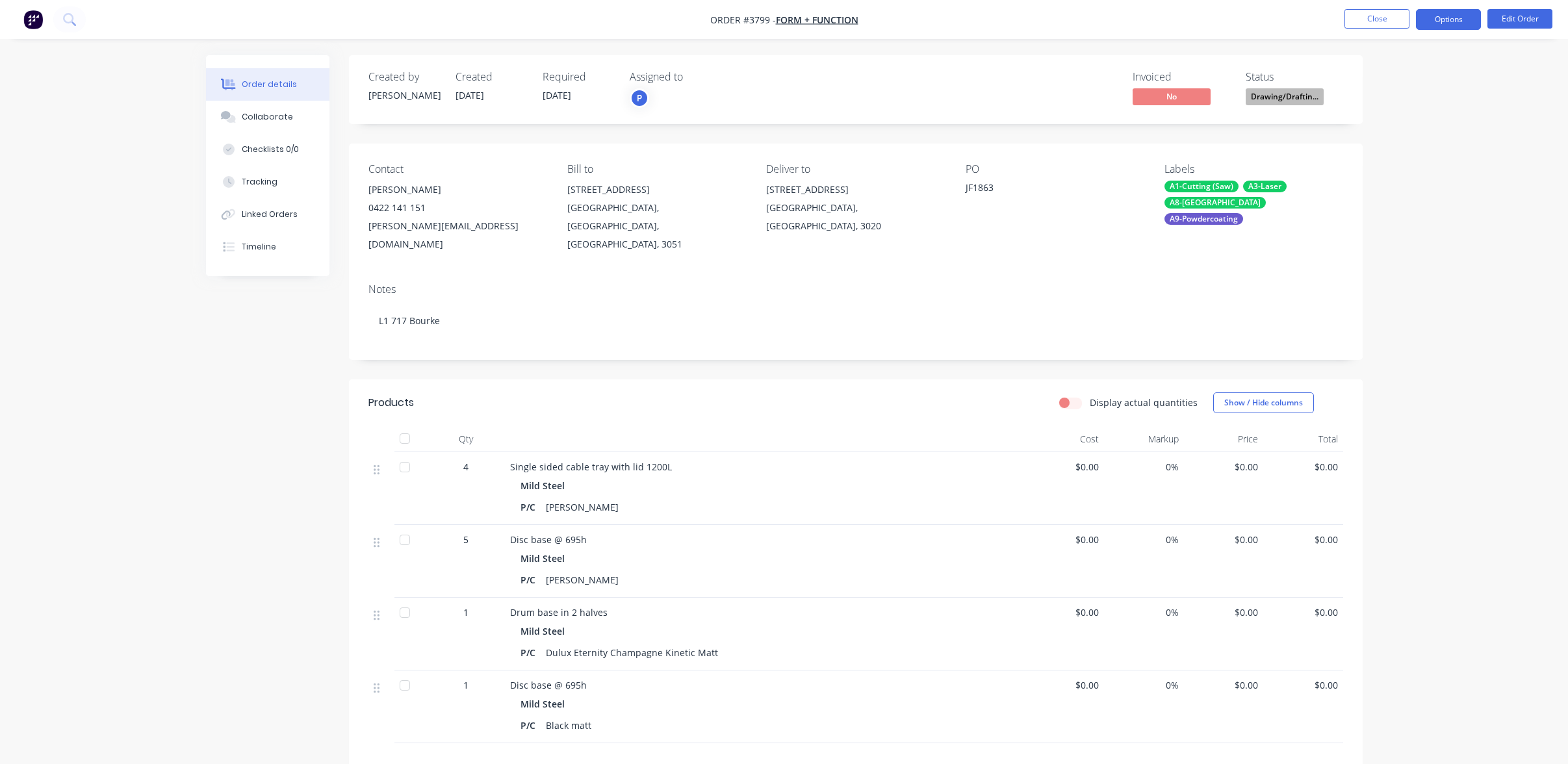
click at [1446, 29] on button "Options" at bounding box center [1449, 19] width 65 height 21
click at [1415, 165] on div "Work Order" at bounding box center [1410, 157] width 120 height 19
click at [1415, 128] on div "Without pricing" at bounding box center [1410, 131] width 120 height 19
click at [146, 62] on div "Order details Collaborate Checklists 0/0 Tracking Linked Orders Timeline Order …" at bounding box center [784, 487] width 1568 height 975
click at [1381, 22] on button "Close" at bounding box center [1377, 18] width 65 height 19
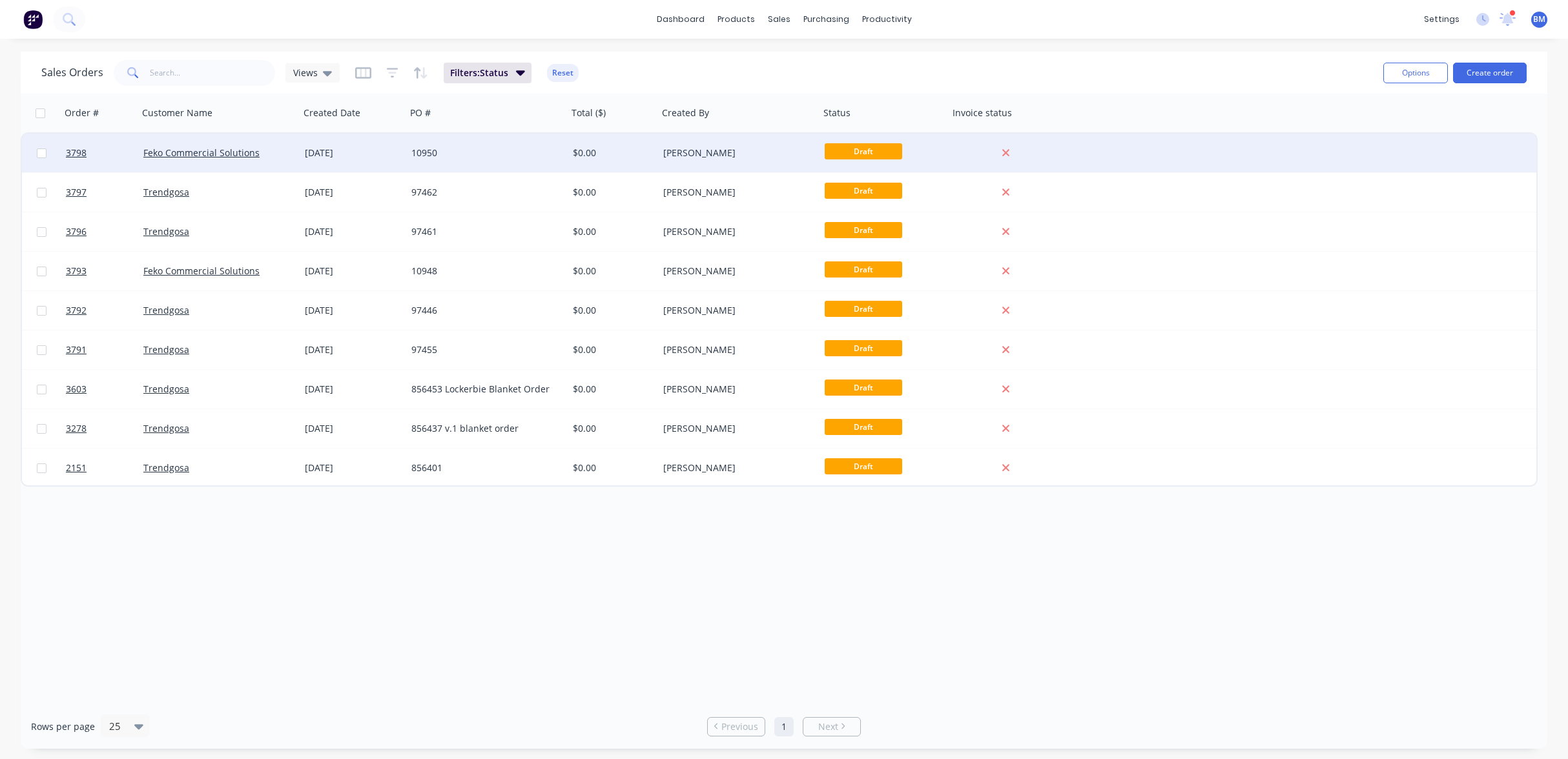
click at [359, 150] on div "[DATE]" at bounding box center [353, 153] width 96 height 13
